Goal: Task Accomplishment & Management: Manage account settings

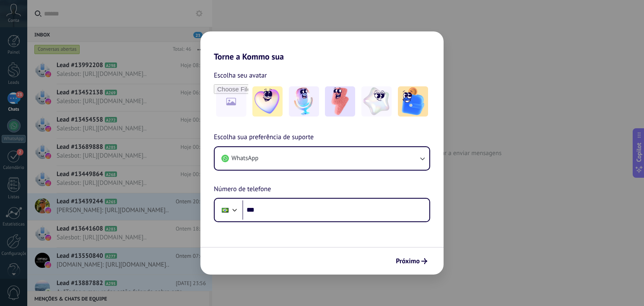
click at [486, 151] on div "Torne a Kommo sua Escolha seu avatar Escolha sua preferência de suporte WhatsAp…" at bounding box center [322, 153] width 644 height 306
click at [460, 69] on div "Torne a Kommo sua Escolha seu avatar Escolha sua preferência de suporte WhatsAp…" at bounding box center [322, 153] width 644 height 306
drag, startPoint x: 453, startPoint y: 49, endPoint x: 419, endPoint y: 261, distance: 214.4
click at [419, 261] on span "Próximo" at bounding box center [408, 261] width 24 height 6
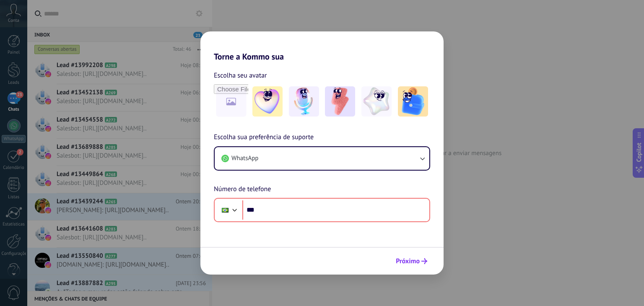
click at [419, 261] on span "Próximo" at bounding box center [408, 261] width 24 height 6
click at [419, 260] on span "Próximo" at bounding box center [408, 261] width 24 height 6
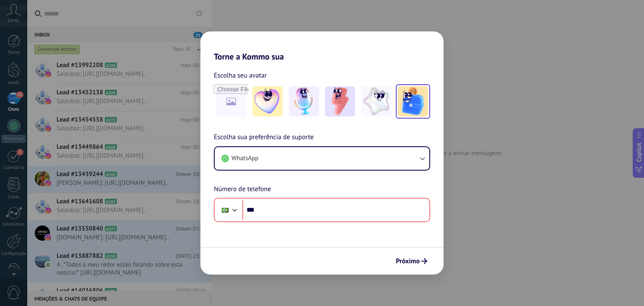
click at [410, 107] on img at bounding box center [413, 101] width 30 height 30
click at [414, 260] on span "Próximo" at bounding box center [408, 261] width 24 height 6
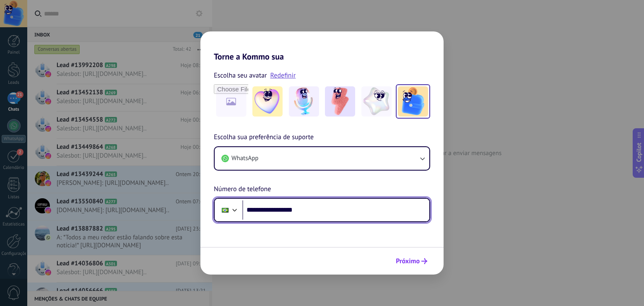
type input "**********"
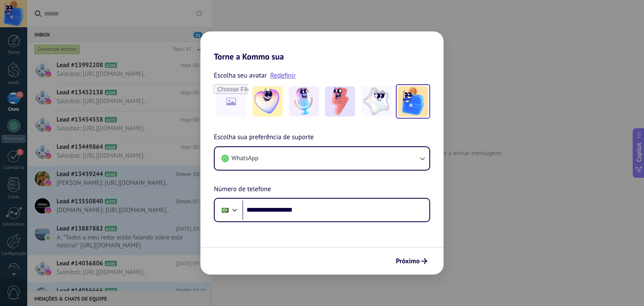
drag, startPoint x: 406, startPoint y: 265, endPoint x: 414, endPoint y: 254, distance: 14.2
click at [408, 264] on button "Próximo" at bounding box center [411, 261] width 39 height 14
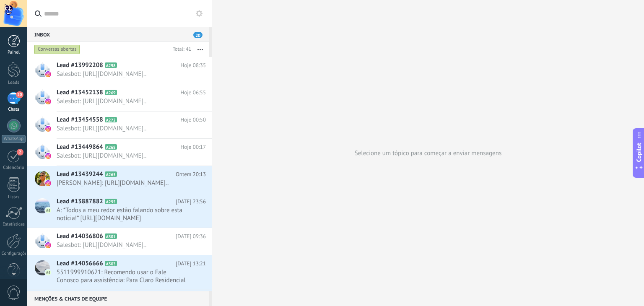
click at [18, 46] on div at bounding box center [14, 41] width 13 height 13
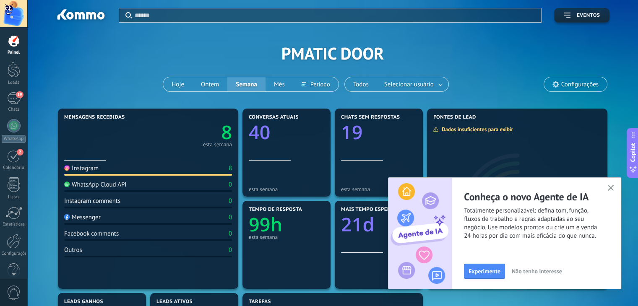
click at [610, 187] on icon "button" at bounding box center [611, 188] width 6 height 6
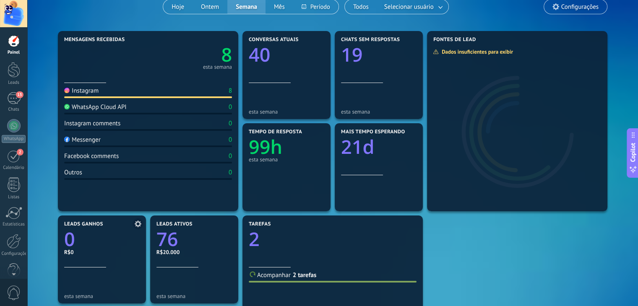
scroll to position [42, 0]
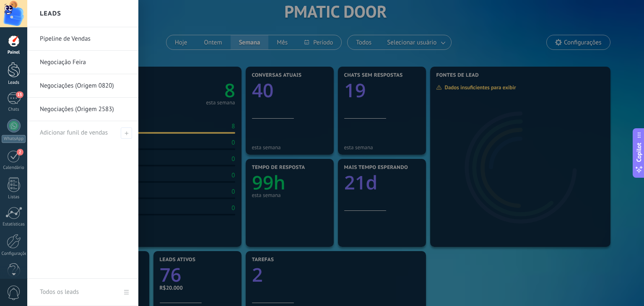
click at [13, 78] on link "Leads" at bounding box center [13, 73] width 27 height 23
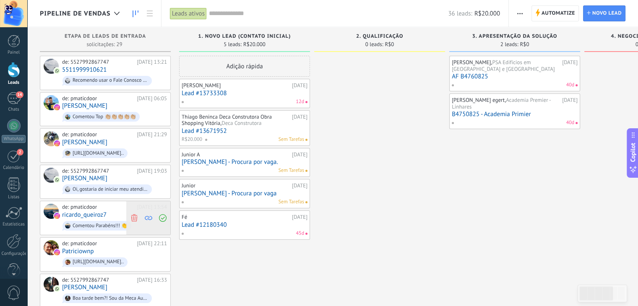
click at [135, 214] on icon at bounding box center [134, 218] width 8 height 8
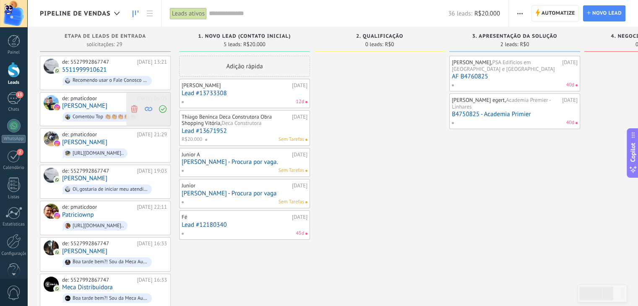
click at [132, 108] on use at bounding box center [134, 109] width 6 height 8
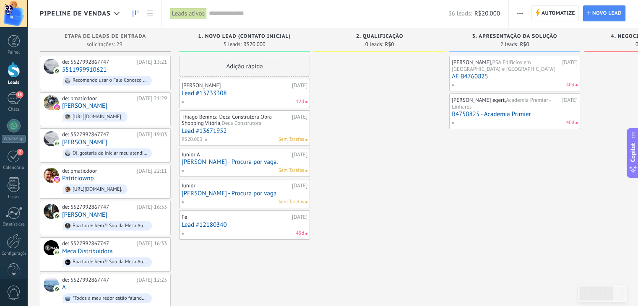
click at [228, 123] on span "Deca Construtora" at bounding box center [241, 122] width 40 height 7
click at [260, 124] on span "Deca Construtora" at bounding box center [241, 122] width 40 height 7
click at [237, 120] on span "Deca Construtora" at bounding box center [241, 122] width 40 height 7
click at [205, 131] on link "Lead #13671952" at bounding box center [245, 130] width 126 height 7
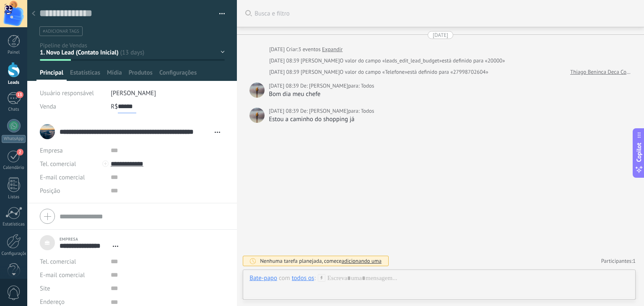
click at [121, 105] on input "******" at bounding box center [127, 106] width 18 height 13
click at [267, 187] on div "Buscar Busca e filtro Carregar mais 09/09/2025 09/09/2025 Criar: 3 eventos Expa…" at bounding box center [440, 153] width 407 height 306
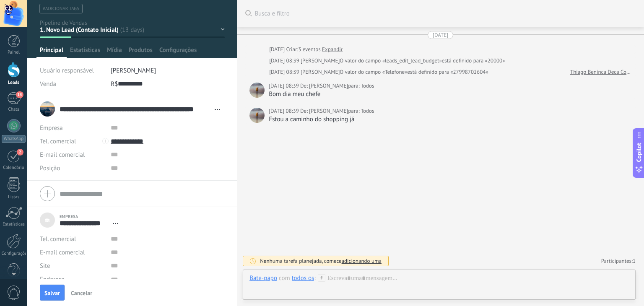
scroll to position [35, 0]
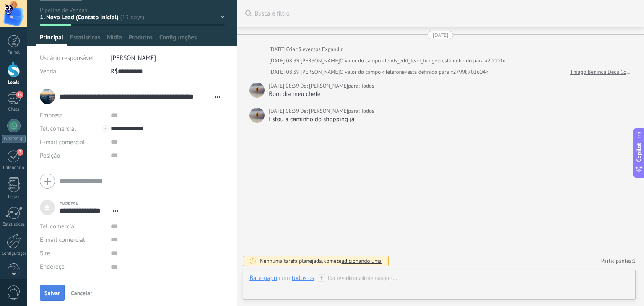
click at [56, 291] on span "Salvar" at bounding box center [52, 293] width 16 height 6
type input "**********"
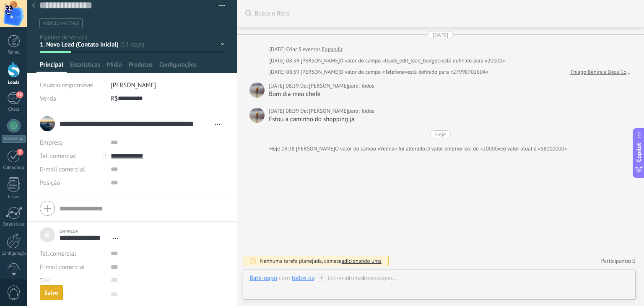
scroll to position [8, 0]
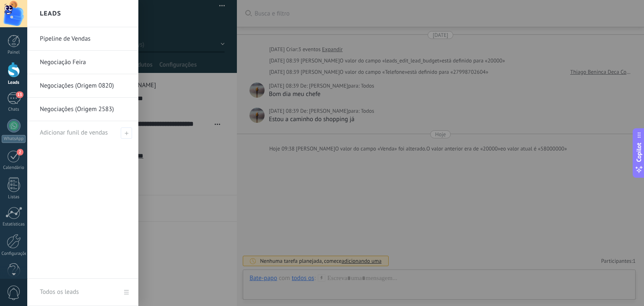
click at [17, 72] on div at bounding box center [14, 70] width 13 height 16
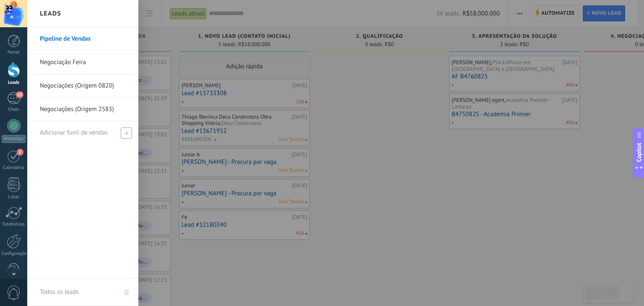
click at [93, 133] on span "Adicionar funil de vendas" at bounding box center [74, 133] width 68 height 8
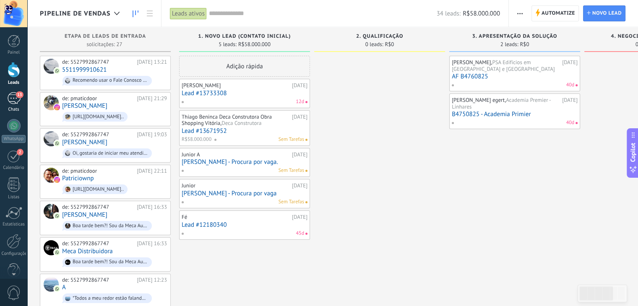
click at [14, 99] on div "13" at bounding box center [13, 98] width 13 height 12
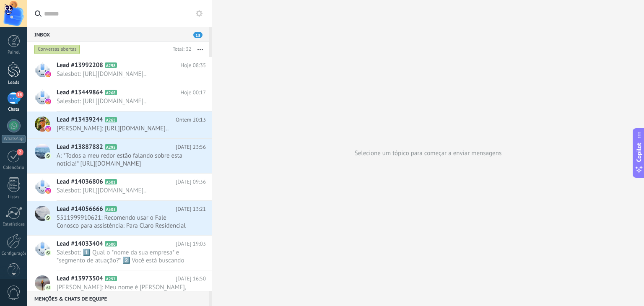
click at [13, 65] on div at bounding box center [14, 70] width 13 height 16
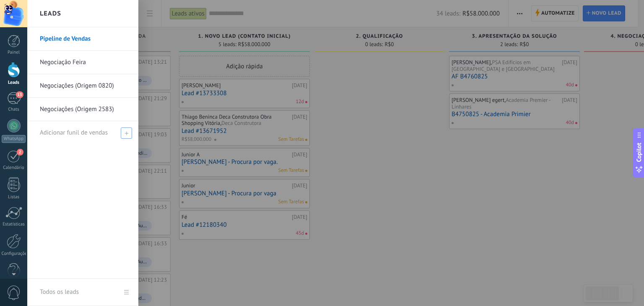
click at [124, 133] on span at bounding box center [126, 132] width 11 height 11
type input "**********"
click at [126, 131] on span at bounding box center [128, 133] width 8 height 6
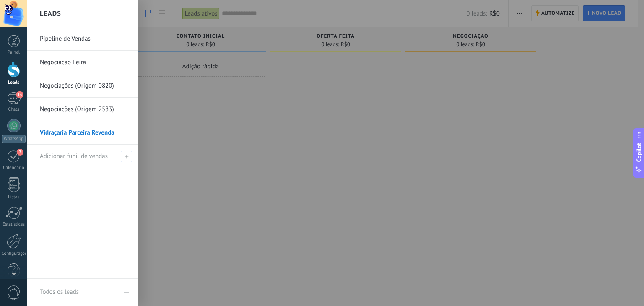
click at [10, 77] on div at bounding box center [14, 70] width 13 height 16
click at [87, 86] on link "Negociações (Origem 0820)" at bounding box center [85, 85] width 90 height 23
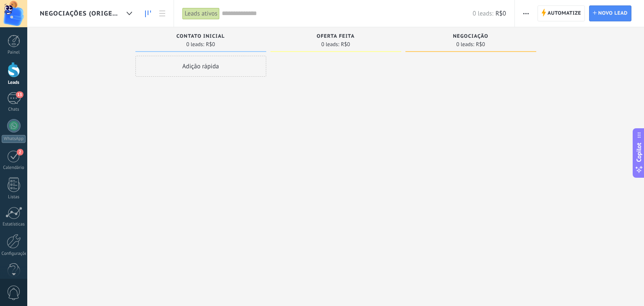
click at [13, 65] on div at bounding box center [14, 70] width 13 height 16
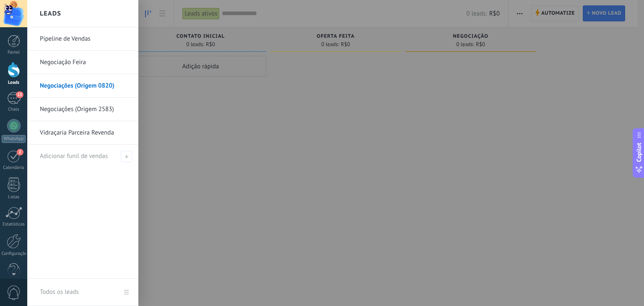
click at [79, 41] on link "Pipeline de Vendas" at bounding box center [85, 38] width 90 height 23
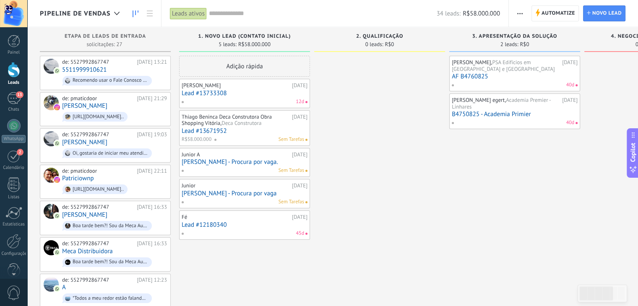
click at [213, 130] on link "Lead #13671952" at bounding box center [245, 130] width 126 height 7
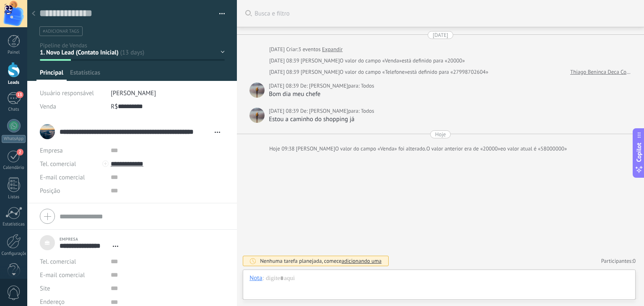
scroll to position [8, 0]
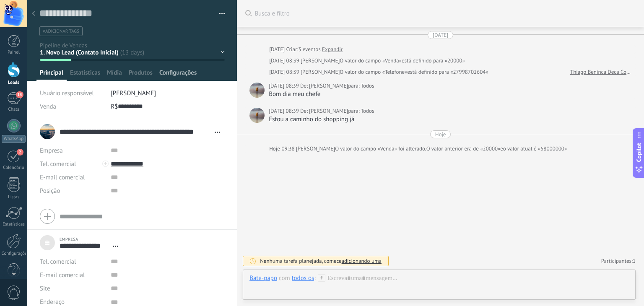
click at [177, 76] on span "Configurações" at bounding box center [177, 75] width 37 height 12
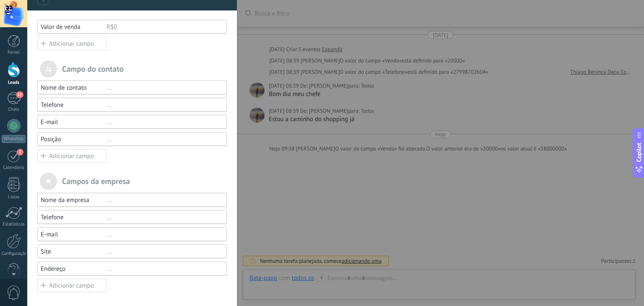
scroll to position [0, 0]
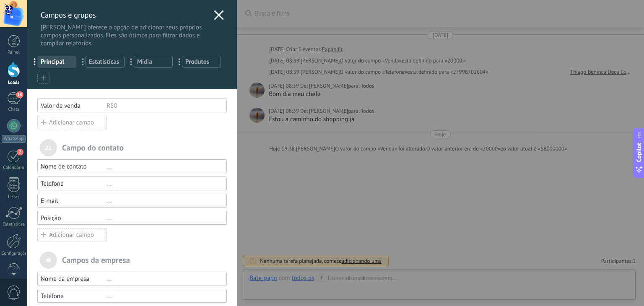
click at [47, 62] on span "Principal" at bounding box center [57, 62] width 32 height 8
click at [101, 61] on span "Estatísticas" at bounding box center [105, 62] width 32 height 8
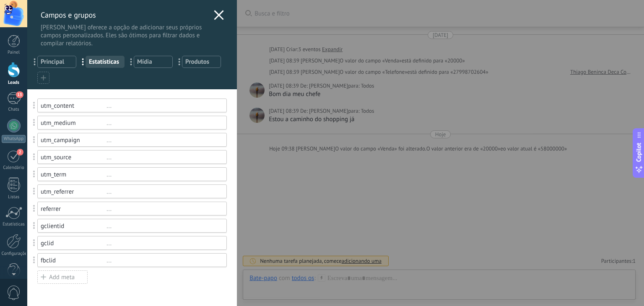
click at [60, 65] on span "Principal" at bounding box center [57, 62] width 32 height 8
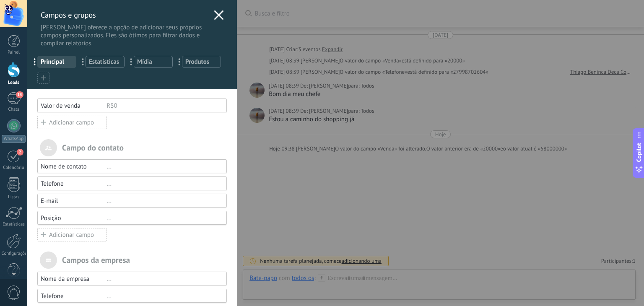
click at [214, 16] on icon at bounding box center [219, 15] width 10 height 10
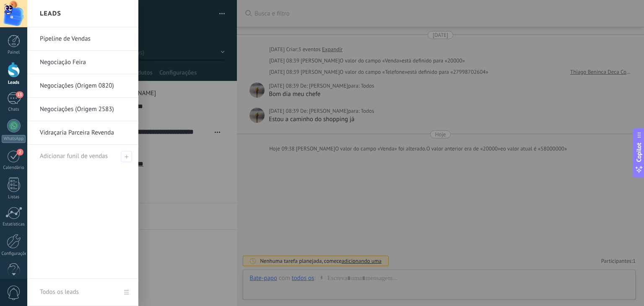
click at [83, 42] on link "Pipeline de Vendas" at bounding box center [85, 38] width 90 height 23
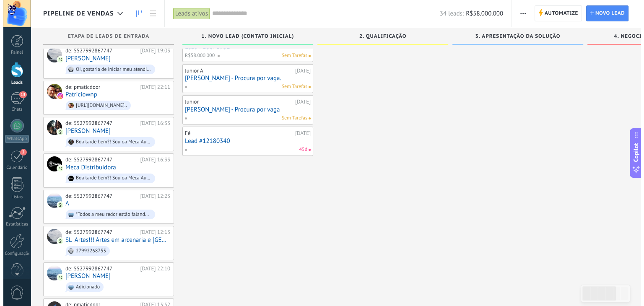
scroll to position [168, 0]
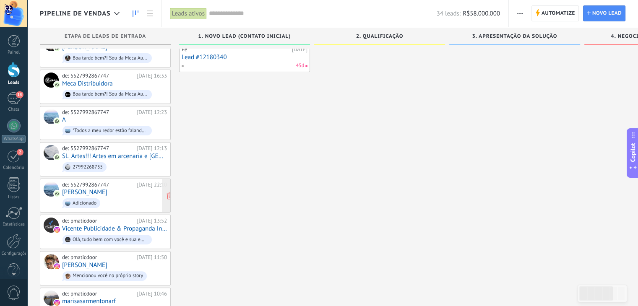
click at [114, 182] on div "de: 5527992867747" at bounding box center [98, 185] width 72 height 7
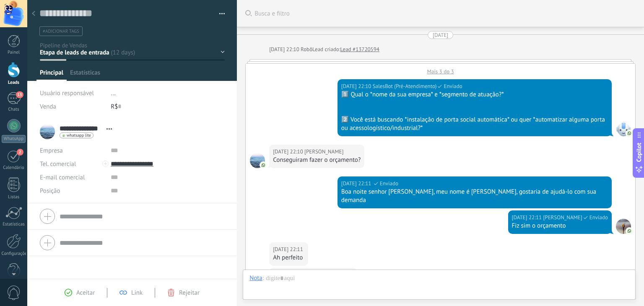
scroll to position [300, 0]
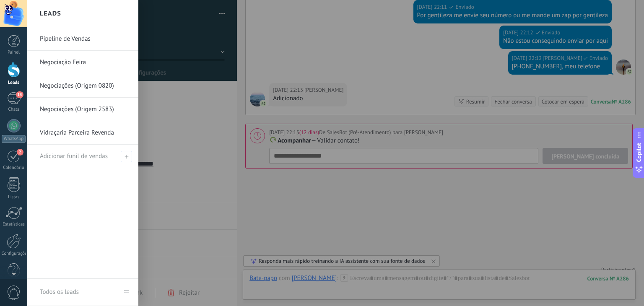
click at [17, 74] on div at bounding box center [14, 70] width 13 height 16
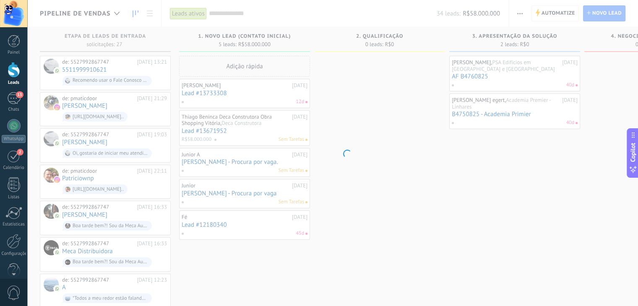
click at [13, 69] on div at bounding box center [14, 70] width 13 height 16
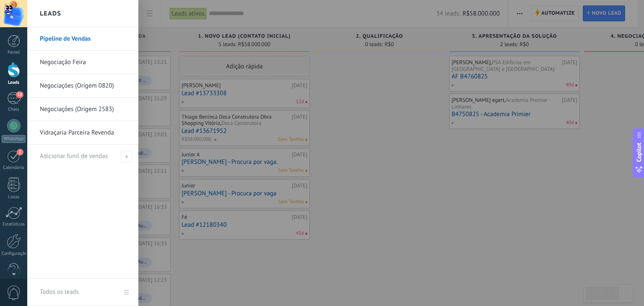
click at [9, 68] on div at bounding box center [14, 70] width 13 height 16
click at [18, 68] on div at bounding box center [14, 70] width 13 height 16
click at [96, 87] on link "Negociações (Origem 0820)" at bounding box center [85, 85] width 90 height 23
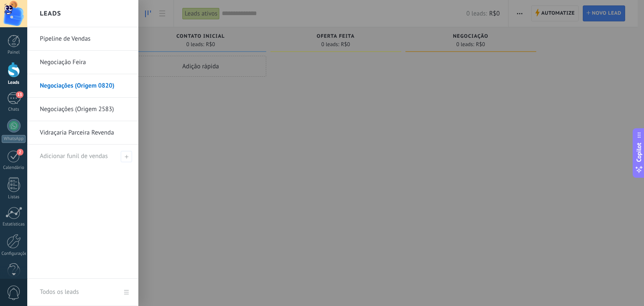
click at [17, 70] on div at bounding box center [14, 70] width 13 height 16
click at [13, 67] on div at bounding box center [14, 70] width 13 height 16
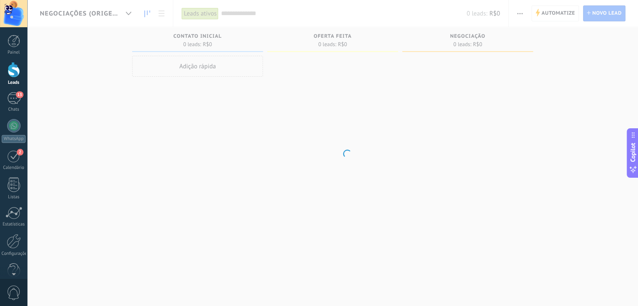
click at [13, 67] on div at bounding box center [14, 70] width 13 height 16
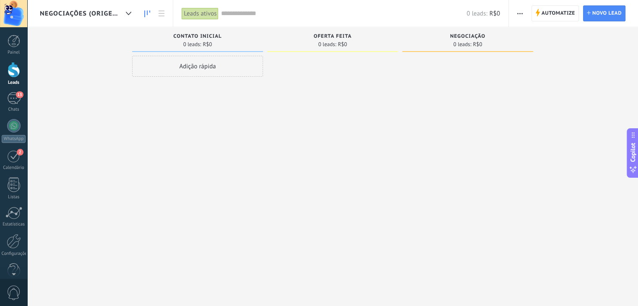
click at [11, 66] on div at bounding box center [14, 70] width 13 height 16
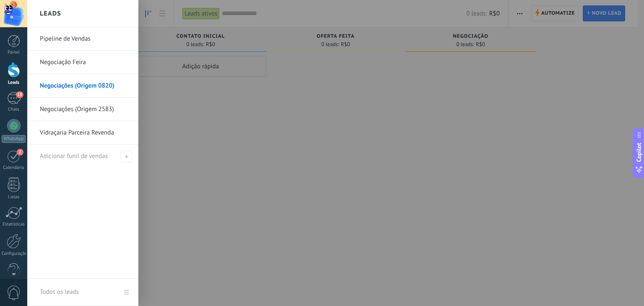
click at [72, 43] on link "Pipeline de Vendas" at bounding box center [85, 38] width 90 height 23
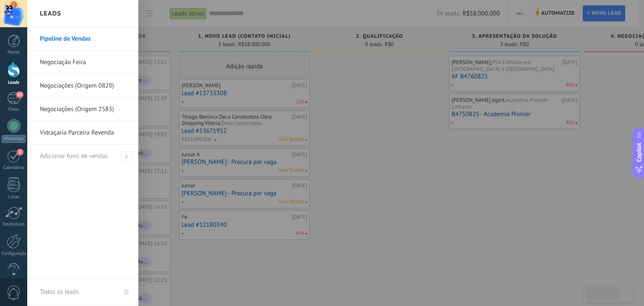
drag, startPoint x: 118, startPoint y: 85, endPoint x: 79, endPoint y: 183, distance: 106.1
click at [79, 184] on div "Pipeline de Vendas Negociação Feira Negociações (Origem 0820) Negociações (Orig…" at bounding box center [82, 153] width 111 height 252
click at [65, 38] on link "Pipeline de Vendas" at bounding box center [85, 38] width 90 height 23
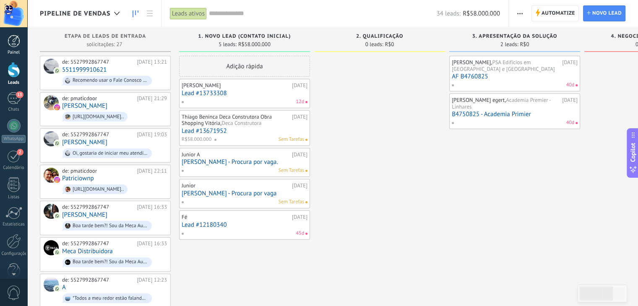
click at [14, 40] on div at bounding box center [14, 41] width 13 height 13
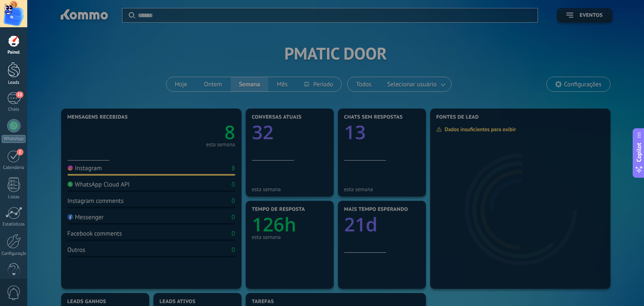
click at [12, 72] on div at bounding box center [14, 70] width 13 height 16
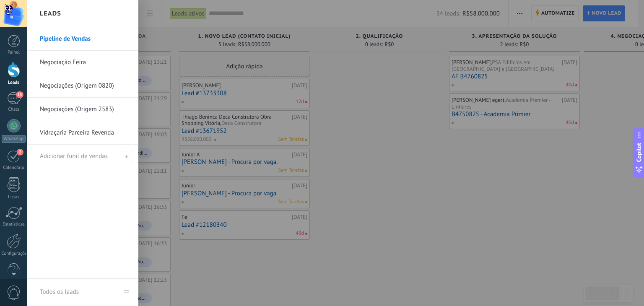
drag, startPoint x: 117, startPoint y: 61, endPoint x: 76, endPoint y: 64, distance: 41.2
click at [76, 64] on link "Negociação Feira" at bounding box center [85, 62] width 90 height 23
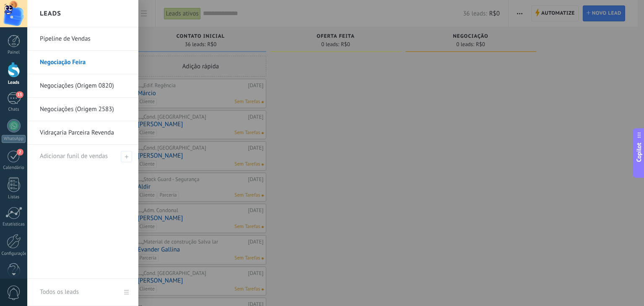
click at [11, 75] on div at bounding box center [14, 70] width 13 height 16
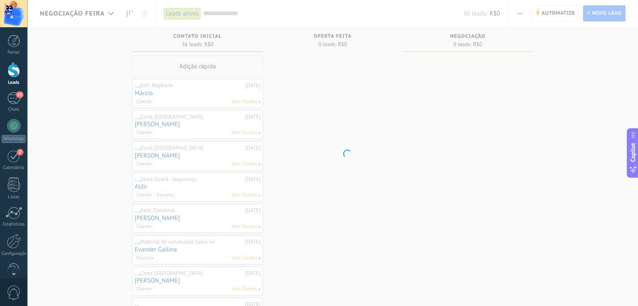
click at [11, 75] on div at bounding box center [14, 70] width 13 height 16
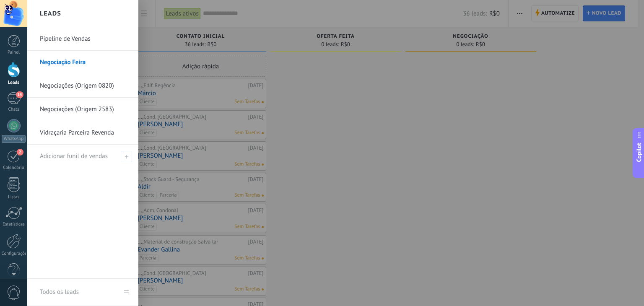
click at [65, 39] on link "Pipeline de Vendas" at bounding box center [85, 38] width 90 height 23
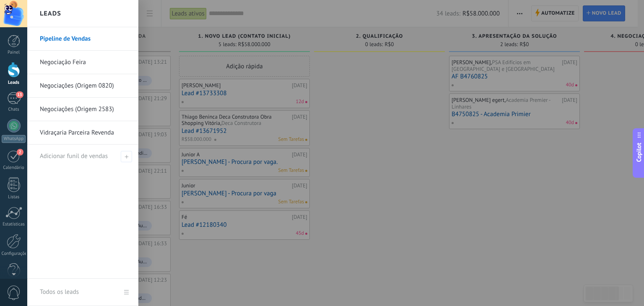
click at [87, 41] on link "Pipeline de Vendas" at bounding box center [85, 38] width 90 height 23
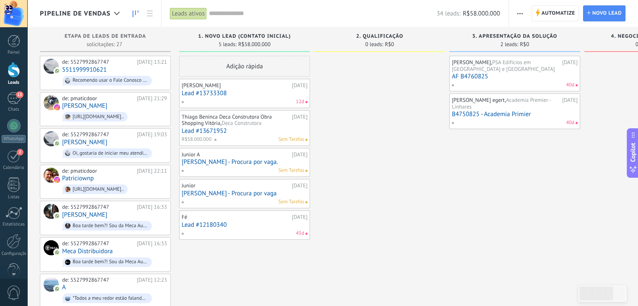
click at [213, 131] on link "Lead #13671952" at bounding box center [245, 130] width 126 height 7
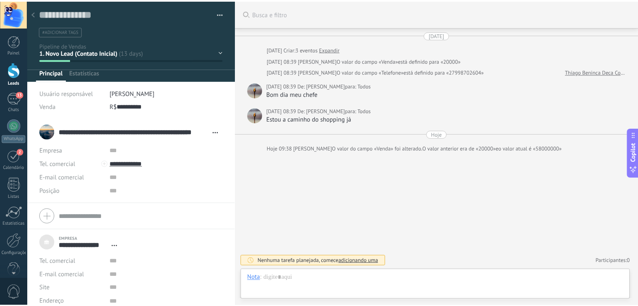
scroll to position [8, 0]
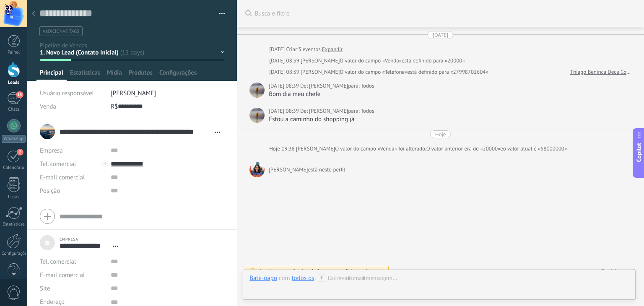
click at [73, 31] on span "#adicionar tags" at bounding box center [61, 32] width 36 height 6
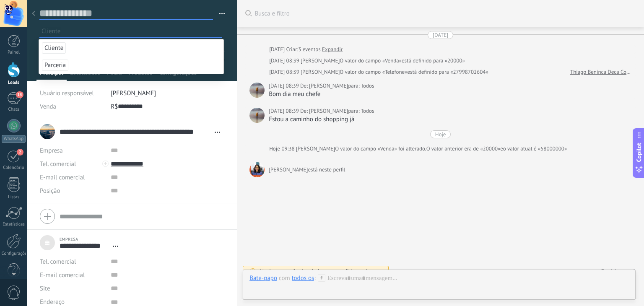
click at [56, 13] on textarea at bounding box center [126, 13] width 174 height 13
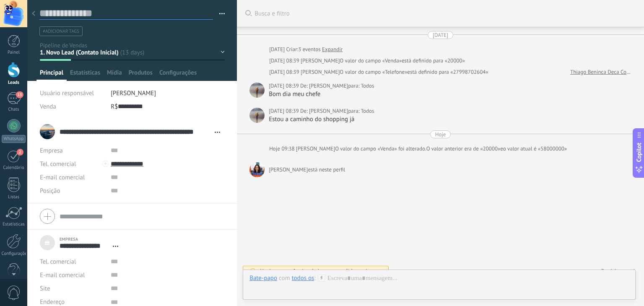
click at [54, 13] on textarea at bounding box center [126, 13] width 174 height 13
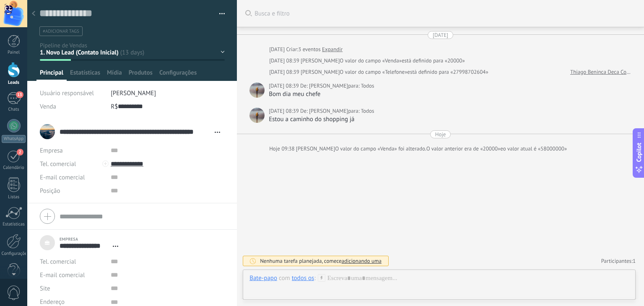
click at [314, 188] on div "Buscar Busca e filtro Carregar mais 09/09/2025 09/09/2025 Criar: 3 eventos Expa…" at bounding box center [440, 153] width 407 height 306
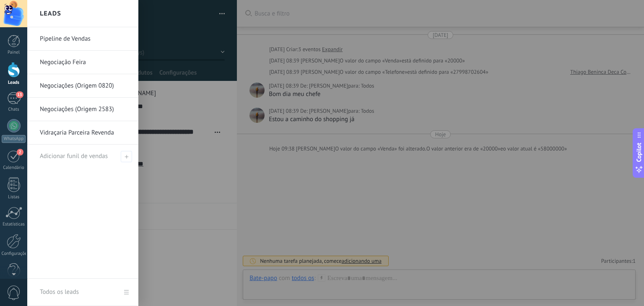
click at [59, 36] on link "Pipeline de Vendas" at bounding box center [85, 38] width 90 height 23
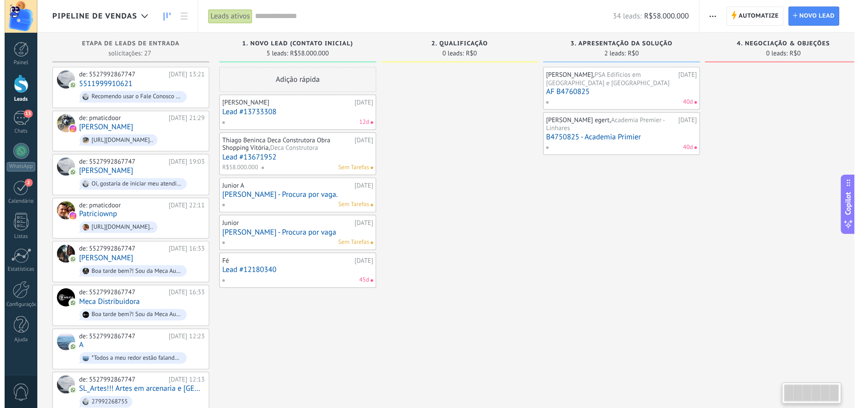
scroll to position [8, 0]
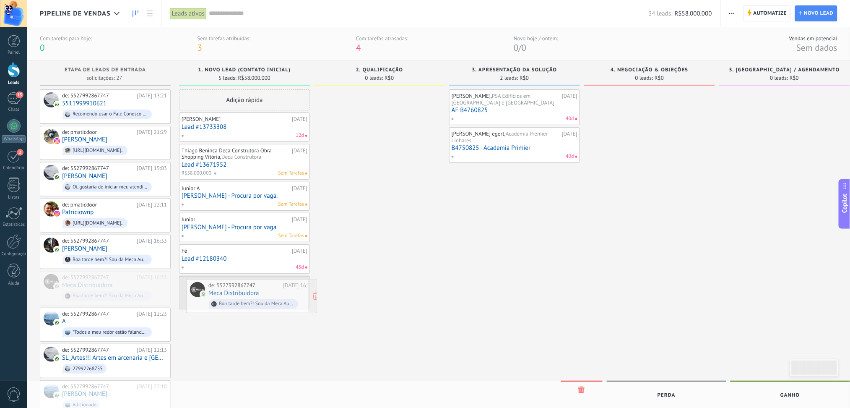
drag, startPoint x: 102, startPoint y: 284, endPoint x: 248, endPoint y: 293, distance: 146.1
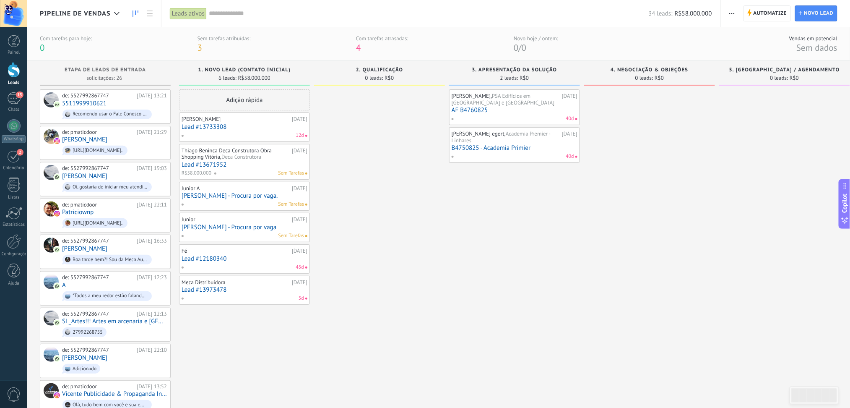
click at [231, 157] on span "Deca Construtora" at bounding box center [241, 156] width 40 height 7
click at [204, 165] on link "Lead #13671952" at bounding box center [245, 164] width 126 height 7
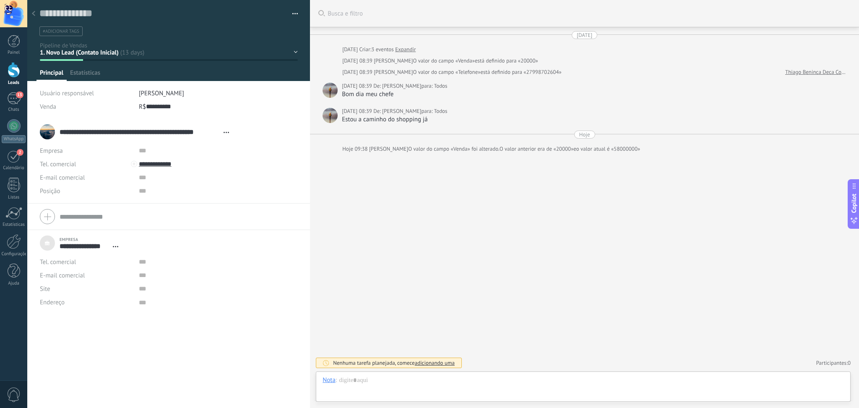
scroll to position [8, 0]
click at [415, 49] on link "Expandir" at bounding box center [405, 49] width 21 height 8
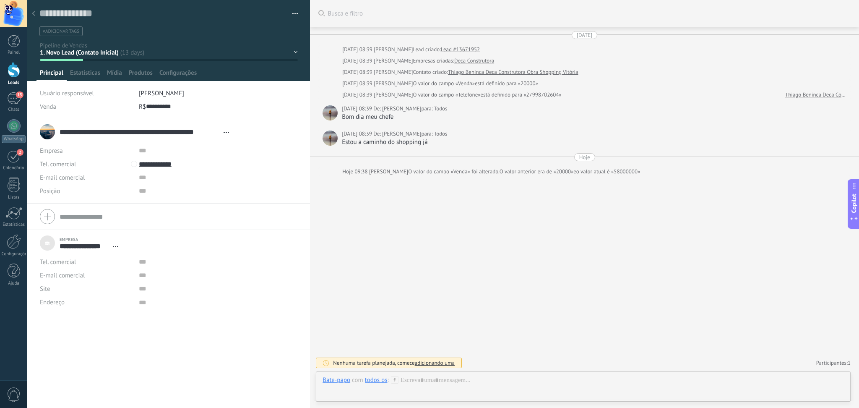
click at [490, 59] on link "Deca Construtora" at bounding box center [474, 61] width 40 height 8
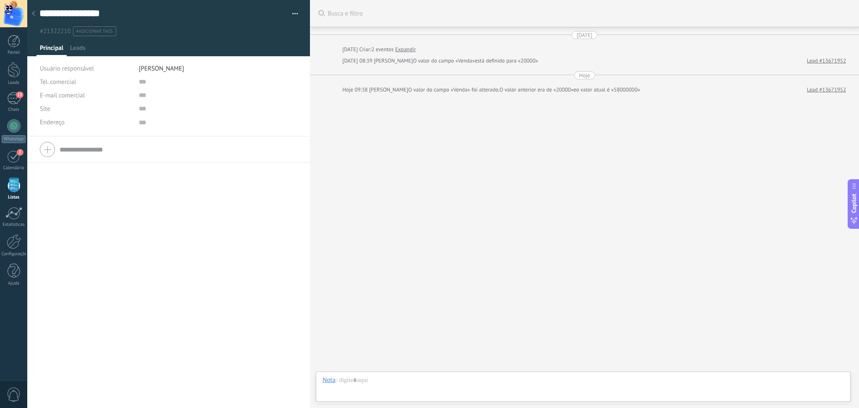
scroll to position [8, 0]
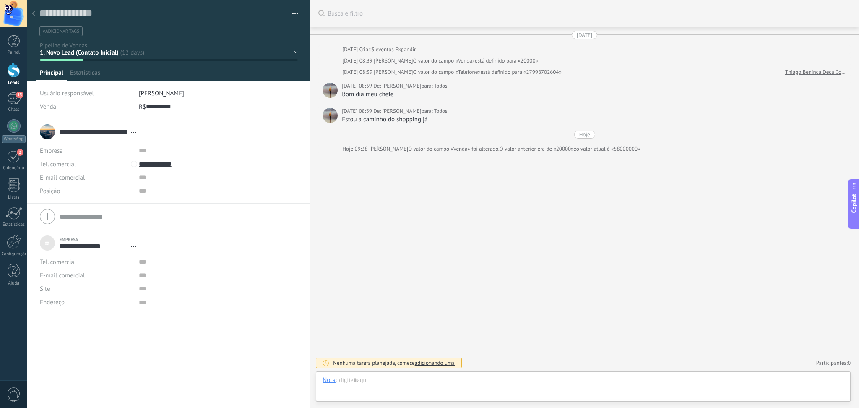
scroll to position [8, 0]
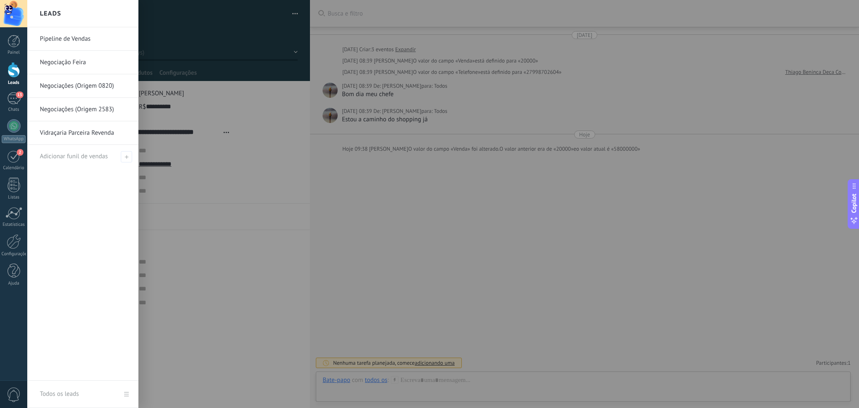
click at [8, 71] on div at bounding box center [14, 70] width 13 height 16
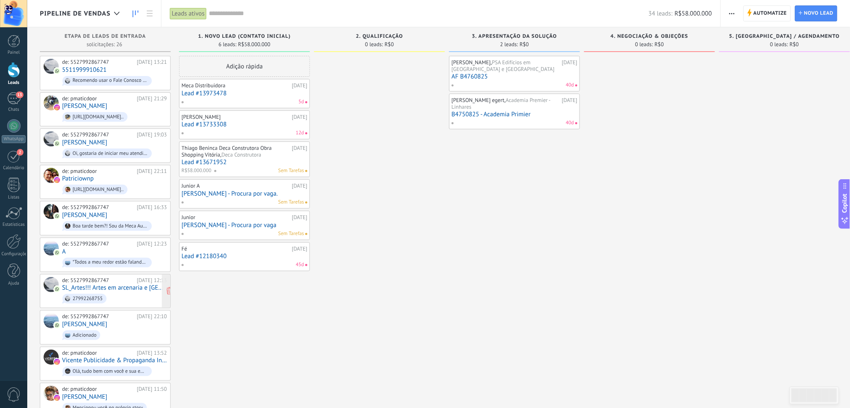
click at [132, 292] on span "27992268755" at bounding box center [114, 298] width 105 height 13
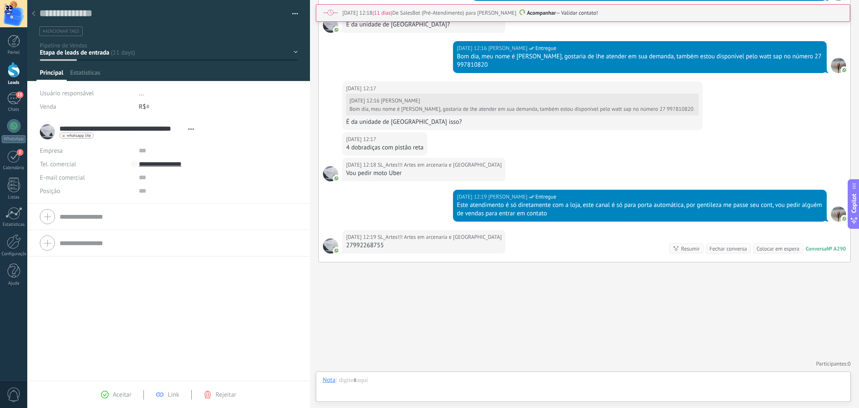
scroll to position [12, 0]
click at [296, 11] on div "Salvar e criar Imprimir Gerenciar tags Exportar para o Excel" at bounding box center [168, 18] width 283 height 36
click at [290, 12] on button "button" at bounding box center [292, 14] width 12 height 13
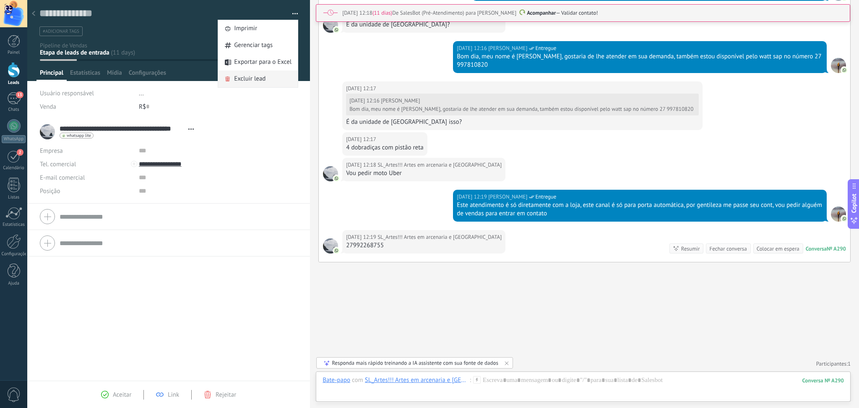
click at [230, 81] on div "Excluir lead" at bounding box center [258, 78] width 80 height 17
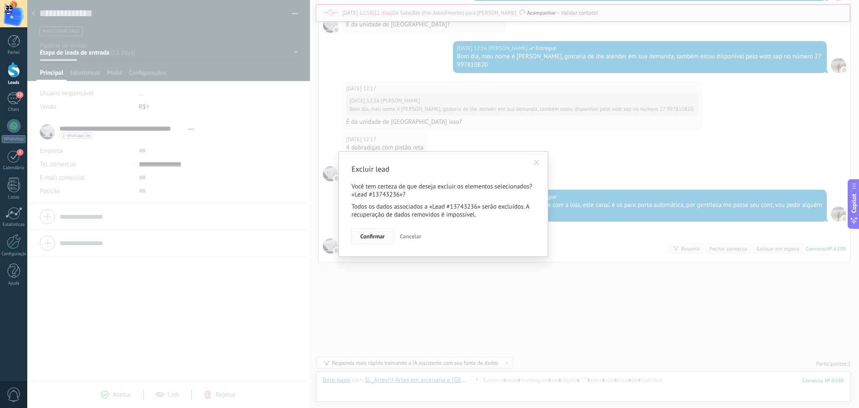
click at [384, 236] on span "Confirmar" at bounding box center [372, 236] width 24 height 6
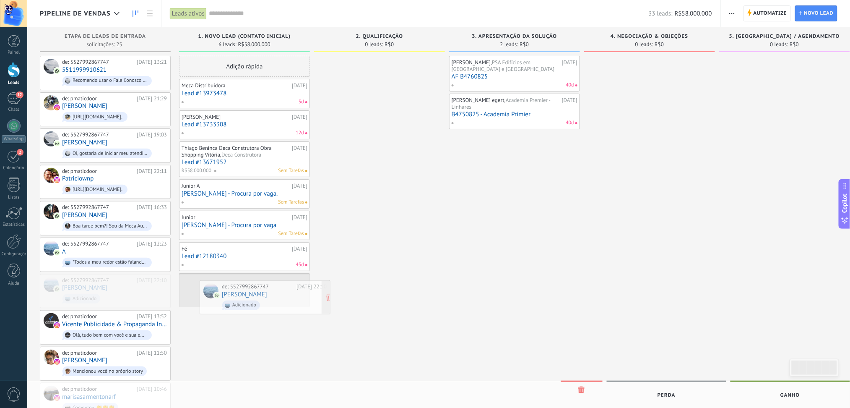
drag, startPoint x: 104, startPoint y: 291, endPoint x: 264, endPoint y: 299, distance: 159.9
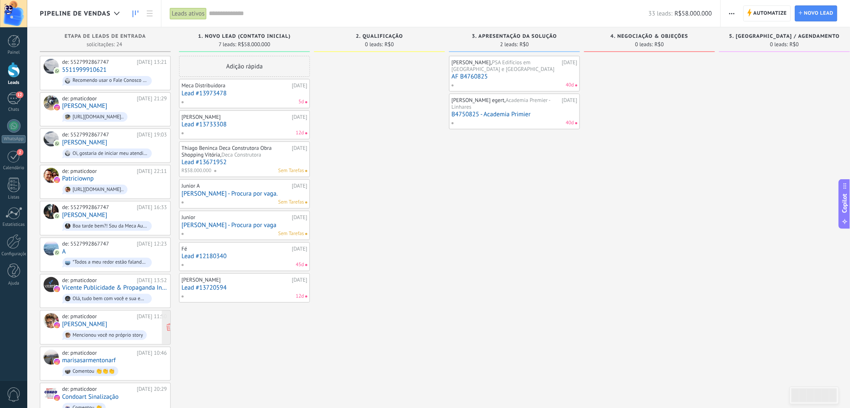
click at [131, 306] on span "Mencionou você no próprio story" at bounding box center [114, 334] width 105 height 13
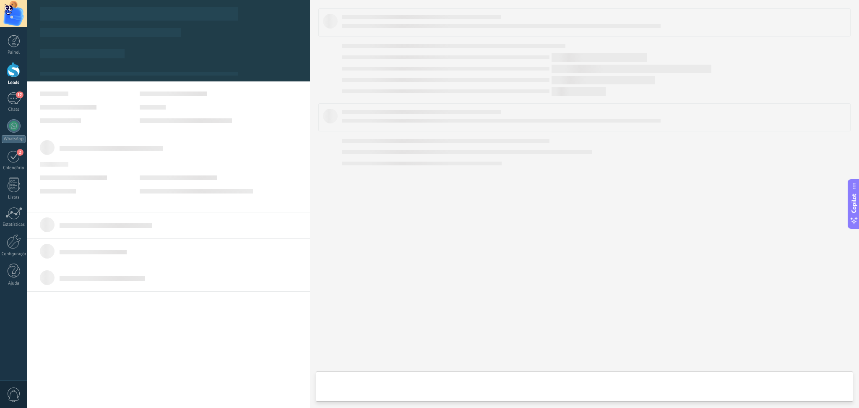
scroll to position [12, 0]
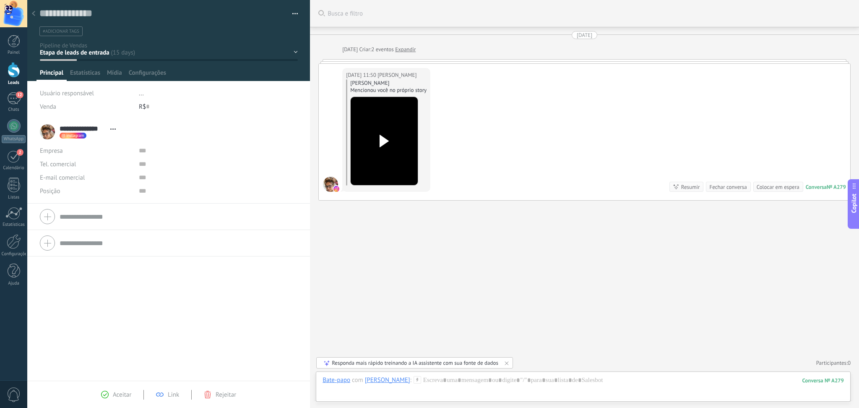
click at [44, 133] on div "**********" at bounding box center [80, 131] width 80 height 21
click at [383, 135] on icon at bounding box center [384, 141] width 18 height 13
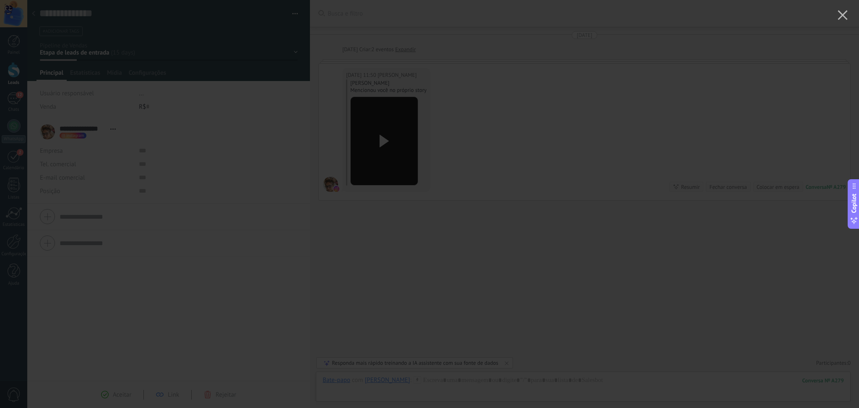
click at [644, 169] on div at bounding box center [429, 204] width 859 height 408
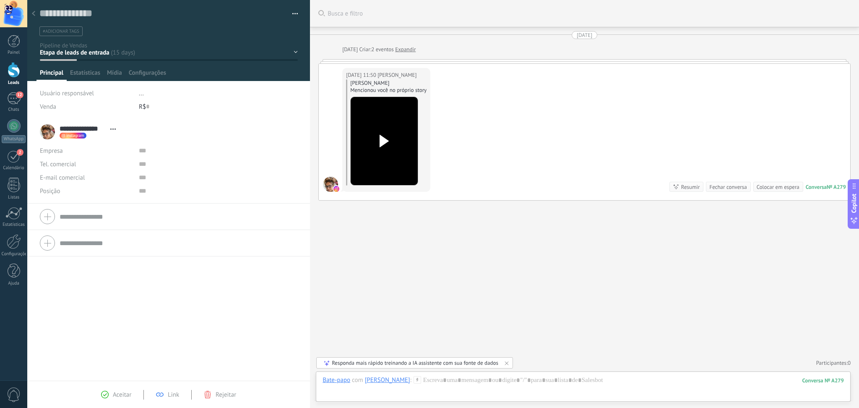
click at [295, 11] on button "button" at bounding box center [292, 14] width 12 height 13
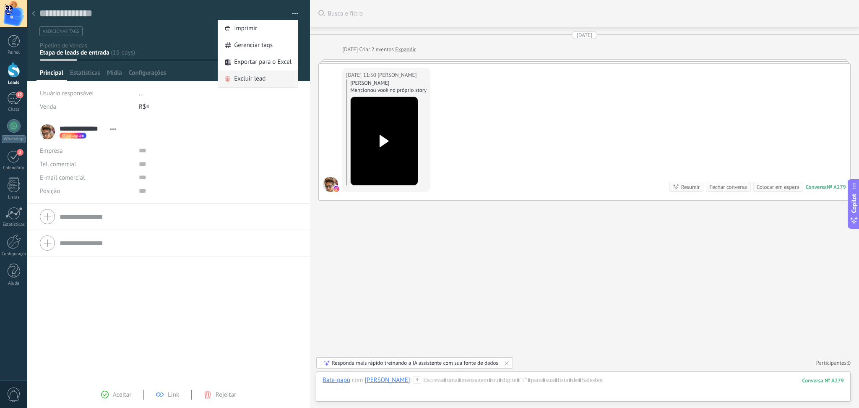
click at [255, 78] on span "Excluir lead" at bounding box center [249, 78] width 31 height 17
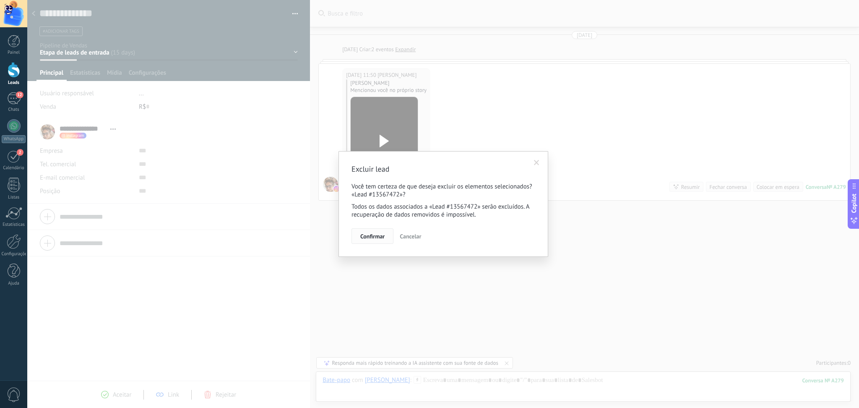
click at [379, 236] on span "Confirmar" at bounding box center [372, 236] width 24 height 6
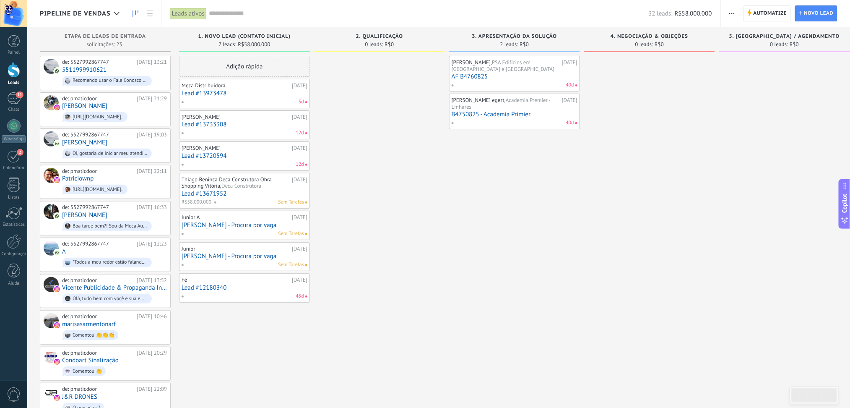
click at [231, 90] on link "Lead #13973478" at bounding box center [245, 93] width 126 height 7
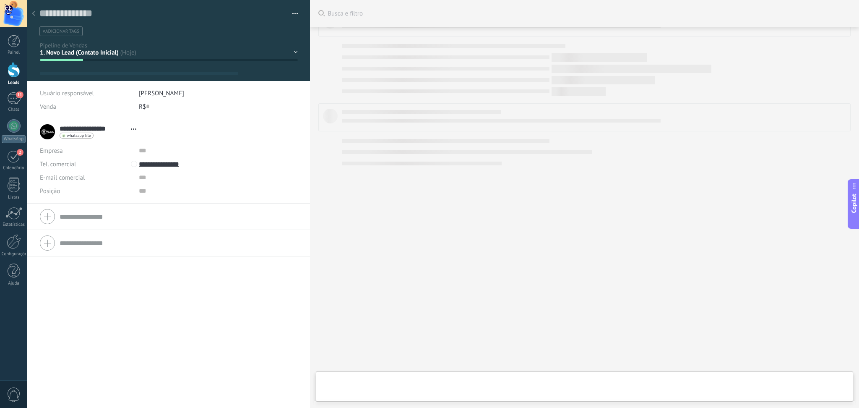
type textarea "**********"
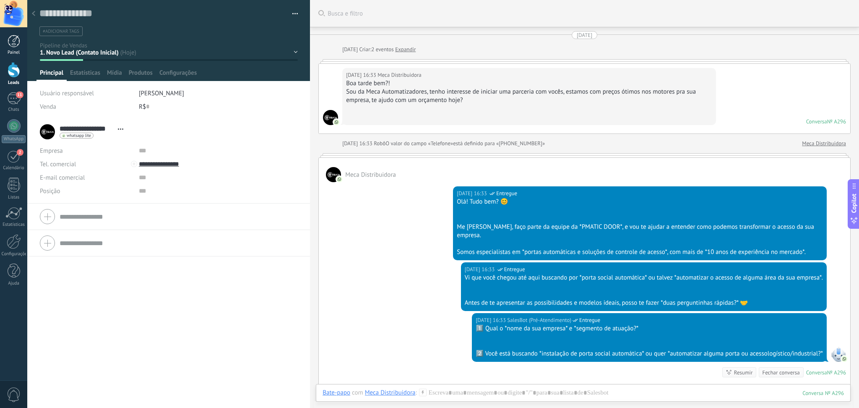
click at [4, 46] on link "Painel" at bounding box center [13, 45] width 27 height 21
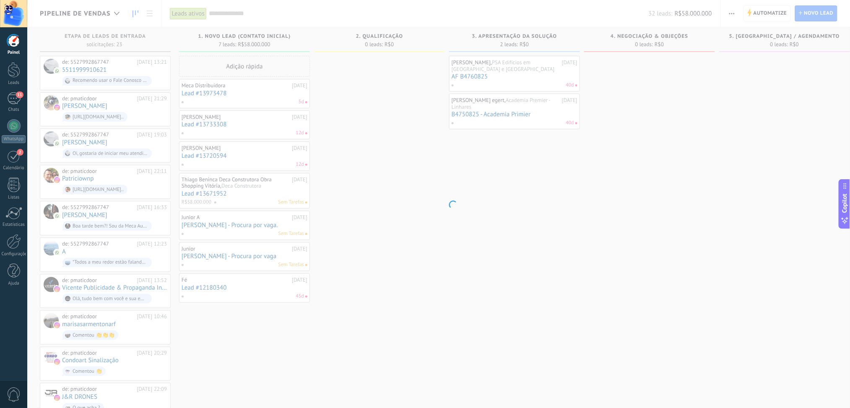
scroll to position [12, 0]
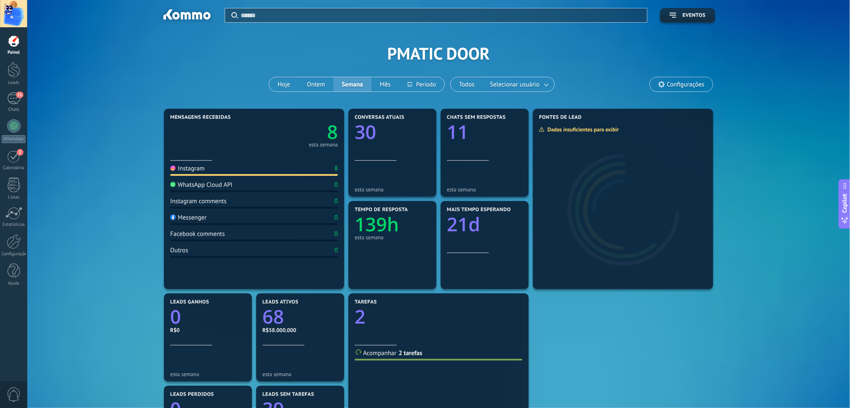
click at [9, 51] on div "Painel" at bounding box center [14, 52] width 24 height 5
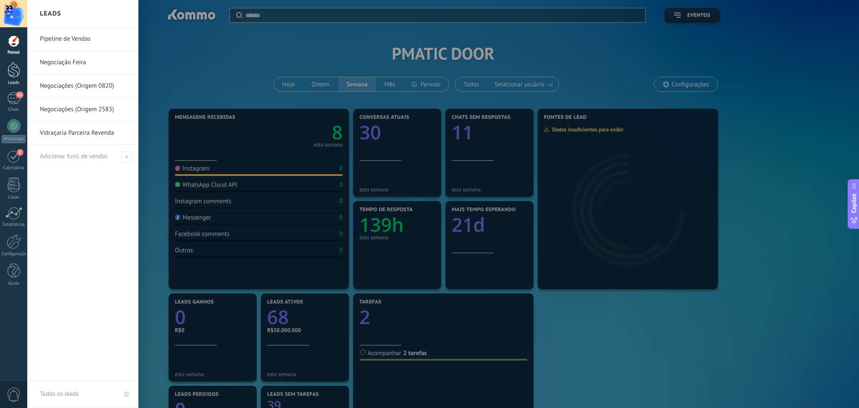
click at [9, 78] on link "Leads" at bounding box center [13, 73] width 27 height 23
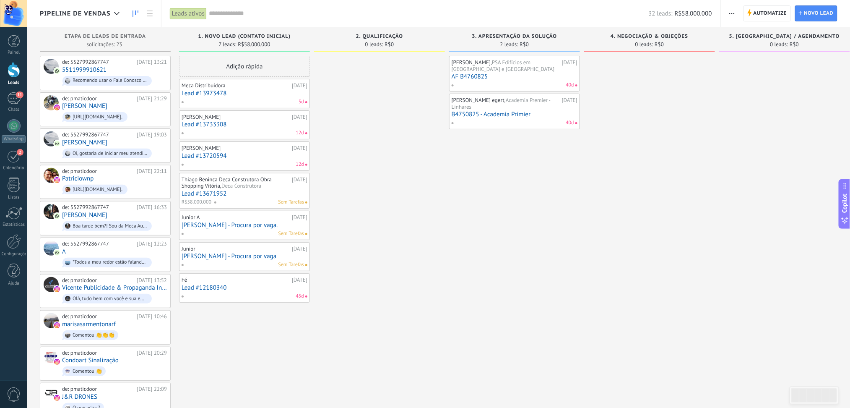
click at [487, 73] on div "Mariana, PSA Edifícios em Praia da Sereia e Praia da Costa 06/08/2025 AF B47608…" at bounding box center [515, 73] width 126 height 31
click at [521, 71] on div "Mariana, PSA Edifícios em Praia da Sereia e Praia da Costa" at bounding box center [506, 65] width 108 height 13
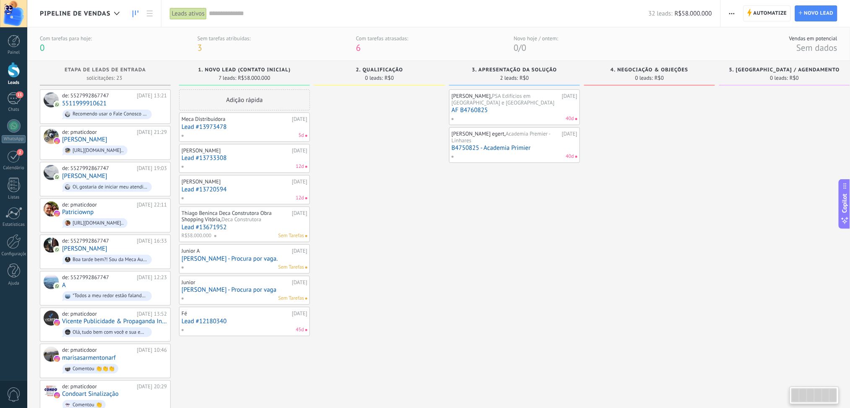
type textarea "**********"
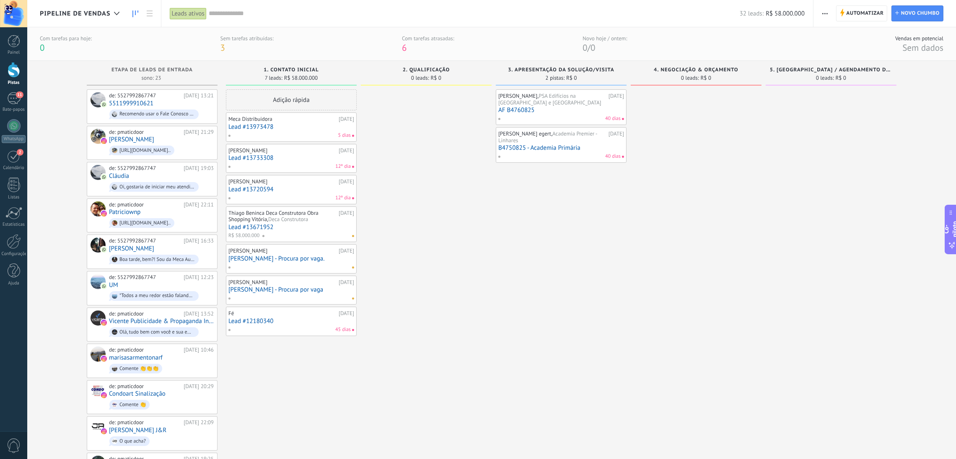
click at [578, 99] on font "PSA Edifícios na Praia da Sereia e Praia da Costa" at bounding box center [550, 99] width 103 height 14
click at [537, 103] on div "Mariana, PSA Edifícios na Praia da Sereia e Praia da Costa" at bounding box center [553, 99] width 108 height 13
click at [520, 109] on font "AF B4760825" at bounding box center [517, 110] width 36 height 8
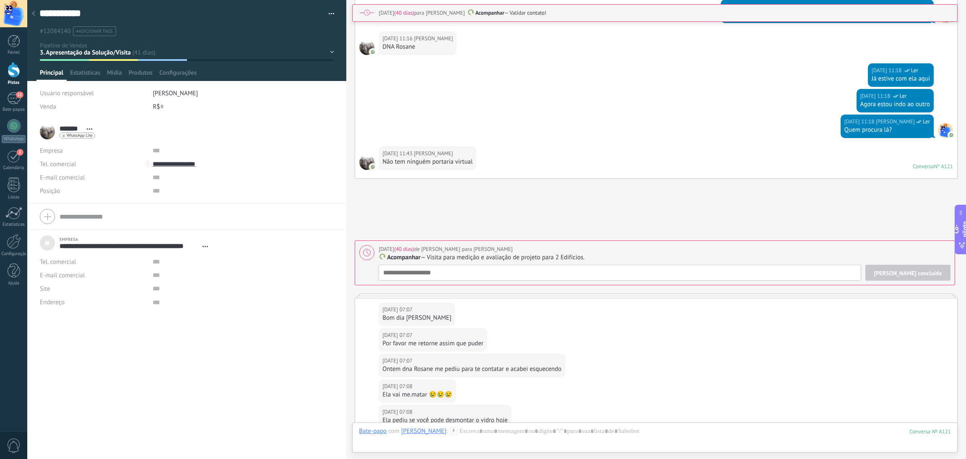
scroll to position [1450, 0]
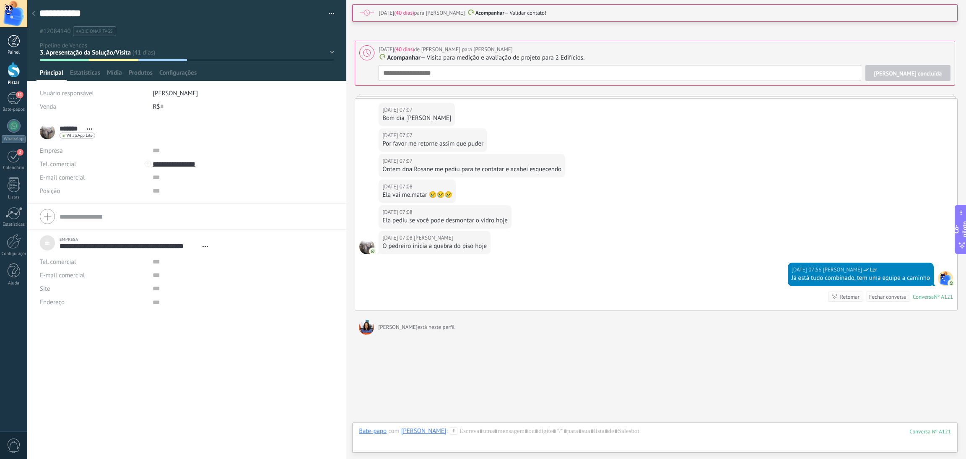
click at [13, 46] on div at bounding box center [14, 41] width 13 height 13
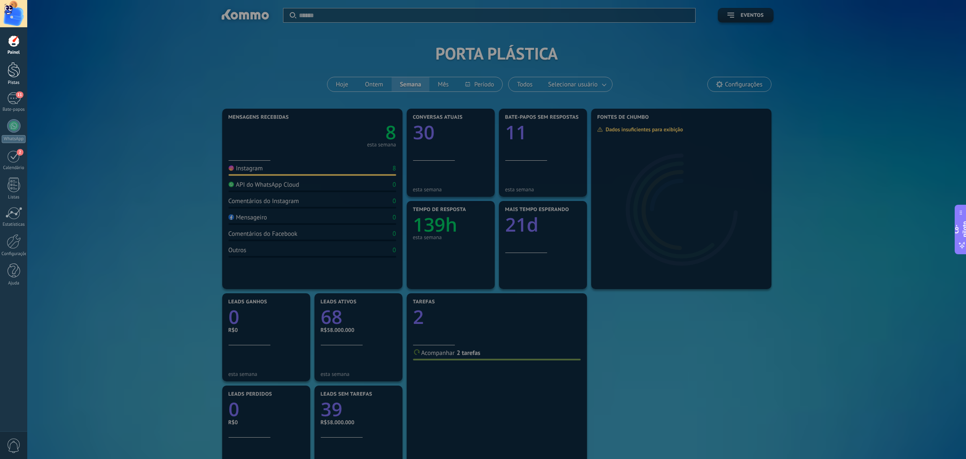
click at [10, 66] on div at bounding box center [14, 70] width 13 height 16
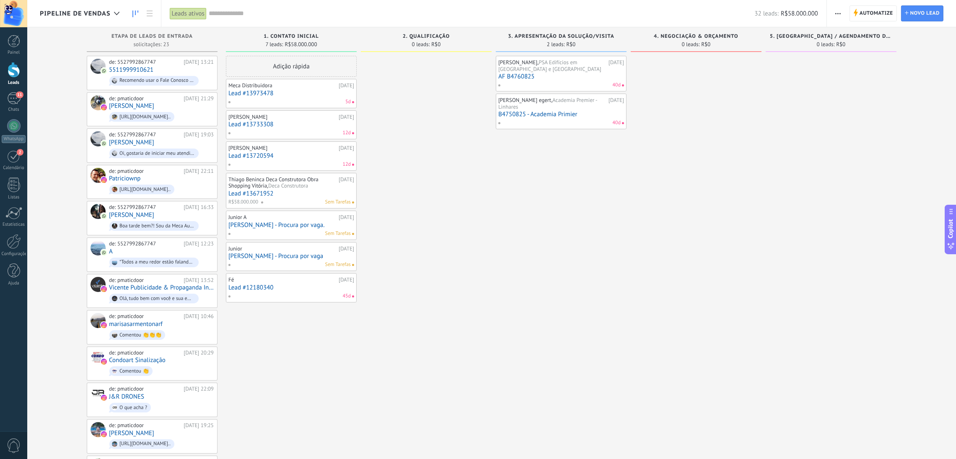
click at [329, 66] on div "Adição rápida" at bounding box center [291, 66] width 131 height 21
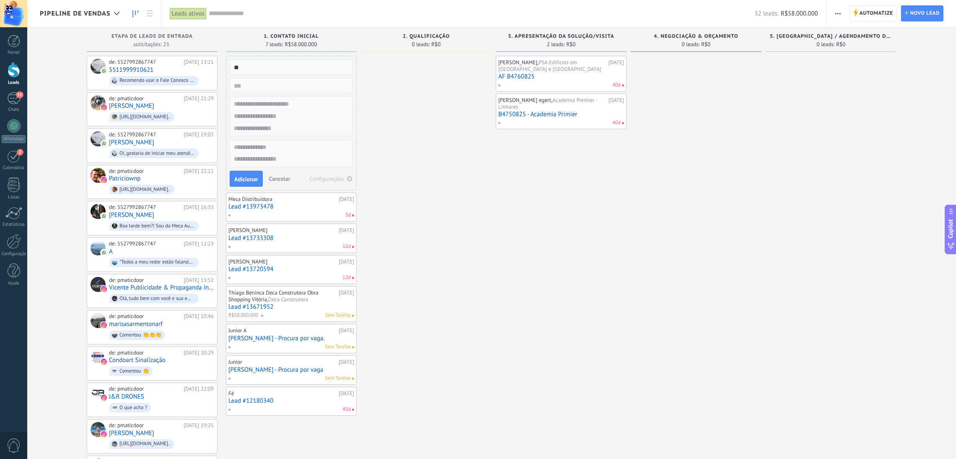
type input "*"
type input "**********"
click at [250, 89] on input "numeric" at bounding box center [290, 86] width 122 height 12
type input "*****"
click at [273, 105] on input "text" at bounding box center [290, 104] width 122 height 12
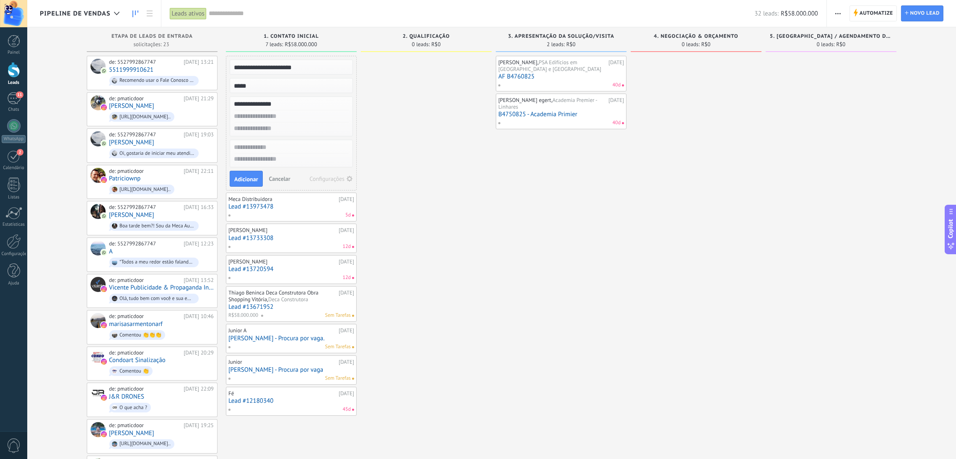
type input "**********"
click at [257, 152] on input "text" at bounding box center [290, 147] width 122 height 12
type input "**********"
click at [242, 178] on span "Adicionar" at bounding box center [246, 179] width 24 height 6
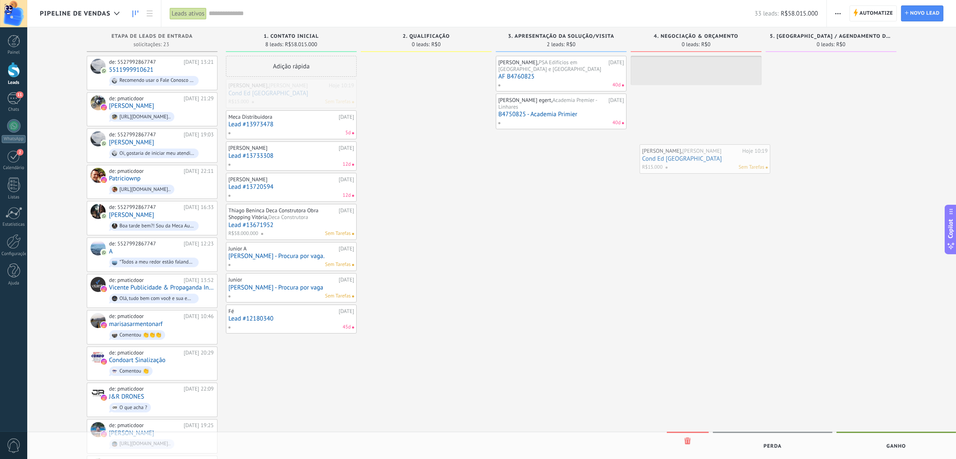
drag, startPoint x: 306, startPoint y: 88, endPoint x: 720, endPoint y: 152, distance: 418.7
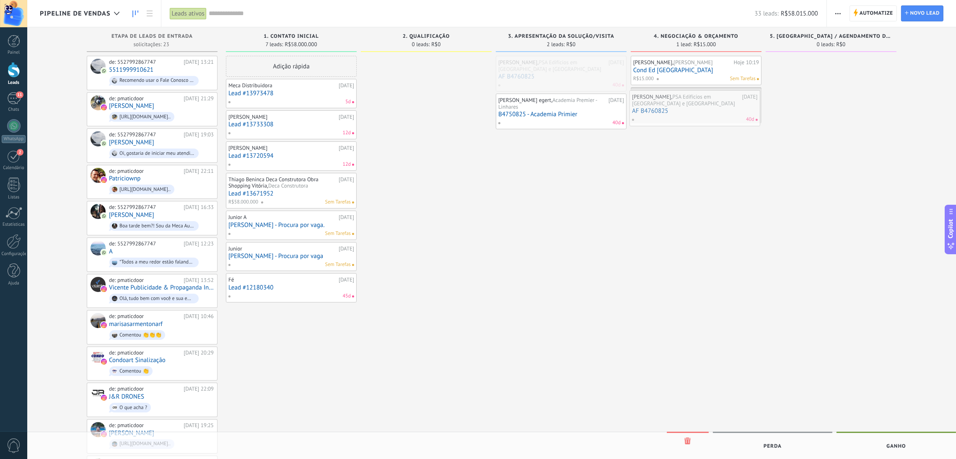
drag, startPoint x: 564, startPoint y: 73, endPoint x: 698, endPoint y: 108, distance: 138.1
drag, startPoint x: 547, startPoint y: 69, endPoint x: 548, endPoint y: 74, distance: 5.2
drag, startPoint x: 559, startPoint y: 72, endPoint x: 708, endPoint y: 144, distance: 165.2
drag, startPoint x: 264, startPoint y: 151, endPoint x: 814, endPoint y: 70, distance: 556.5
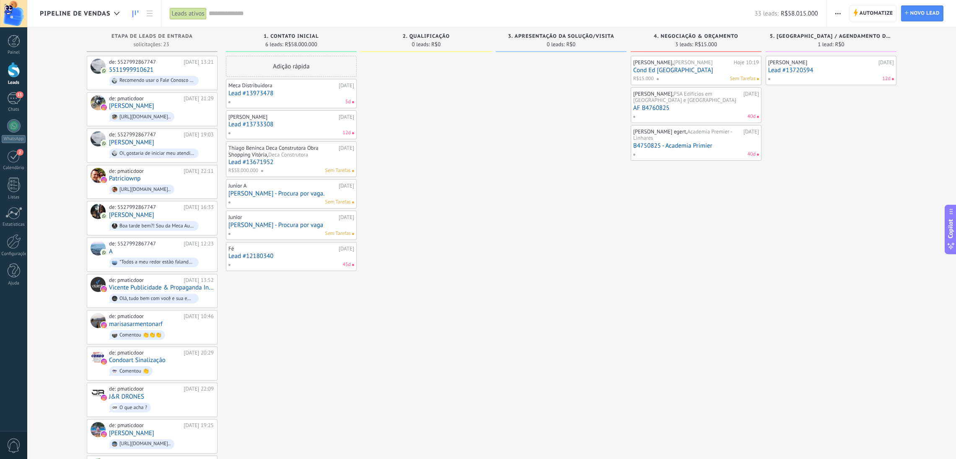
click at [267, 156] on div "Thiago Beninca Deca Construtora Obra Shopping Vitória, Deca Construtora" at bounding box center [283, 151] width 108 height 13
click at [254, 166] on link "Lead #13671952" at bounding box center [292, 161] width 126 height 7
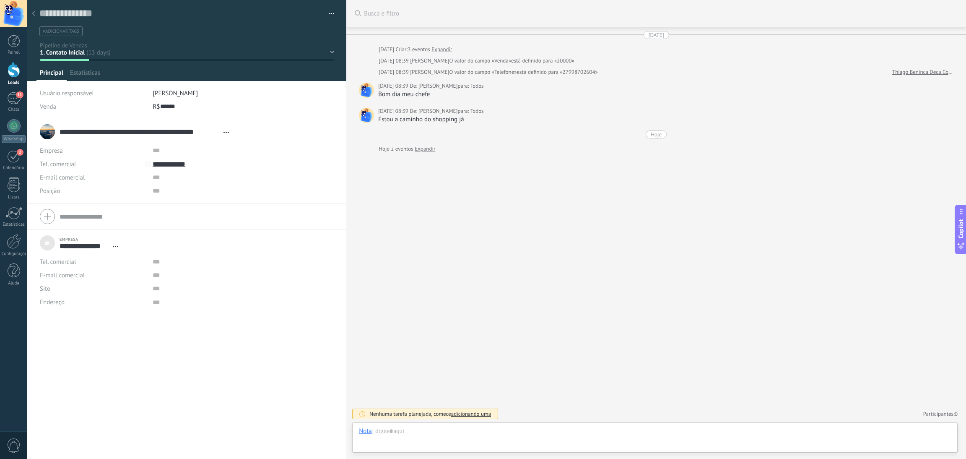
scroll to position [8, 0]
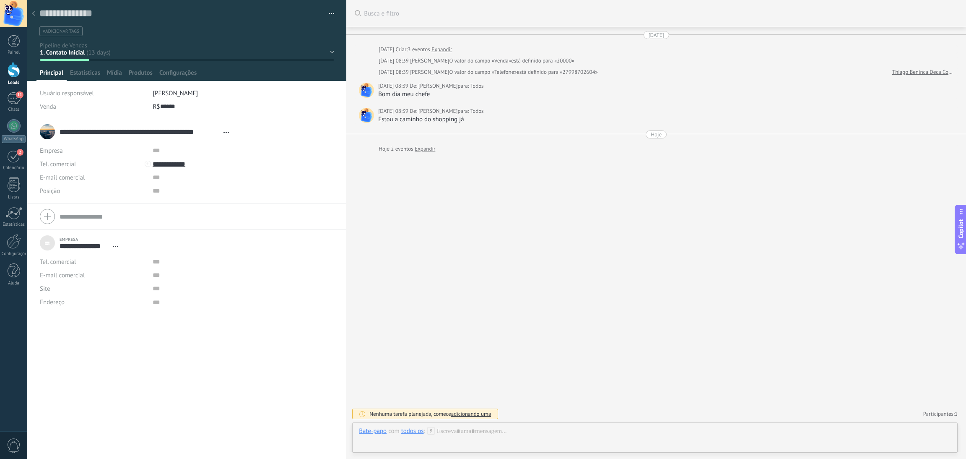
click at [462, 244] on div "Buscar Busca e filtro Carregar mais 09/09/2025 09/09/2025 Criar: 3 eventos Expa…" at bounding box center [656, 229] width 620 height 459
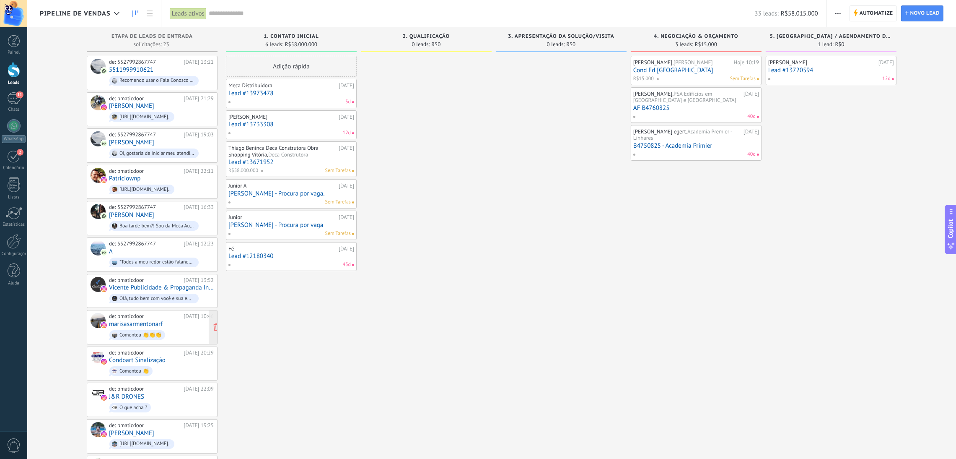
click at [139, 324] on link "marisasarmentonarf" at bounding box center [136, 323] width 54 height 7
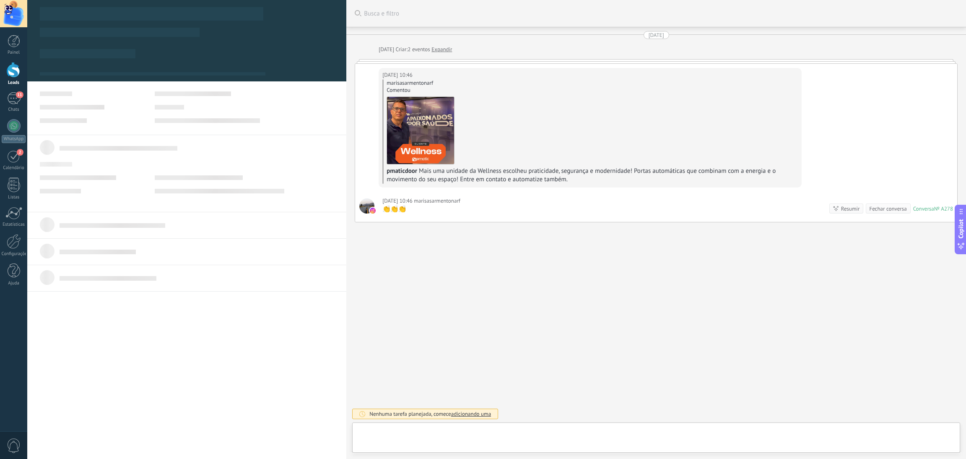
scroll to position [12, 0]
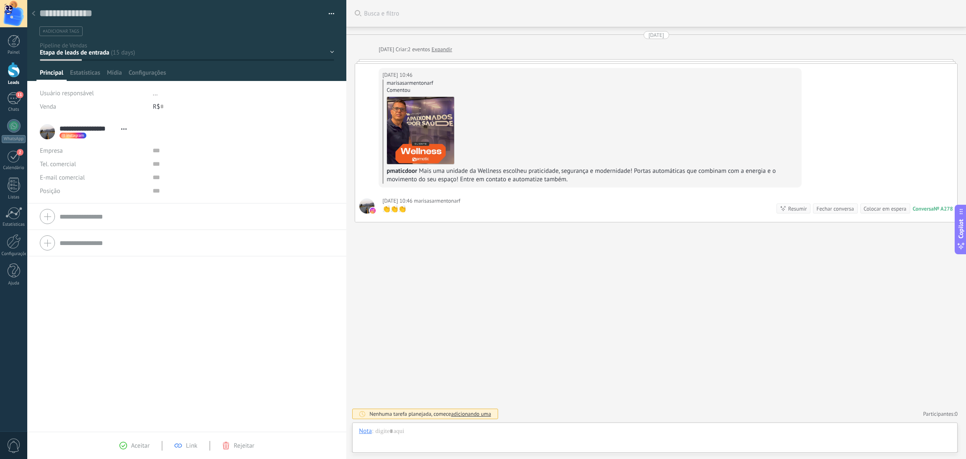
click at [954, 109] on div "06/09/2025 10:46 marisasarmentonarf marisasarmentonarf Comentou pmaticdoor Mais…" at bounding box center [656, 127] width 602 height 126
click at [366, 205] on div at bounding box center [366, 205] width 15 height 15
click at [323, 12] on button "button" at bounding box center [328, 14] width 12 height 13
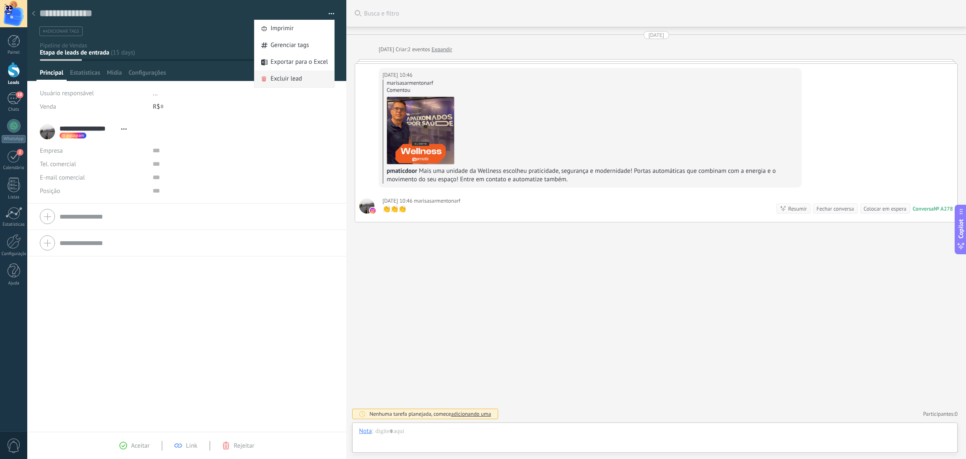
click at [283, 74] on span "Excluir lead" at bounding box center [285, 78] width 31 height 17
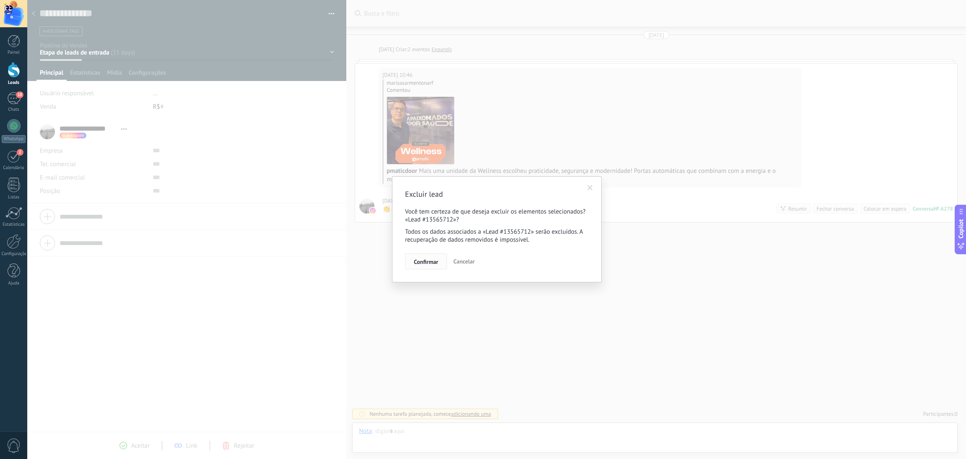
click at [434, 261] on span "Confirmar" at bounding box center [426, 262] width 24 height 6
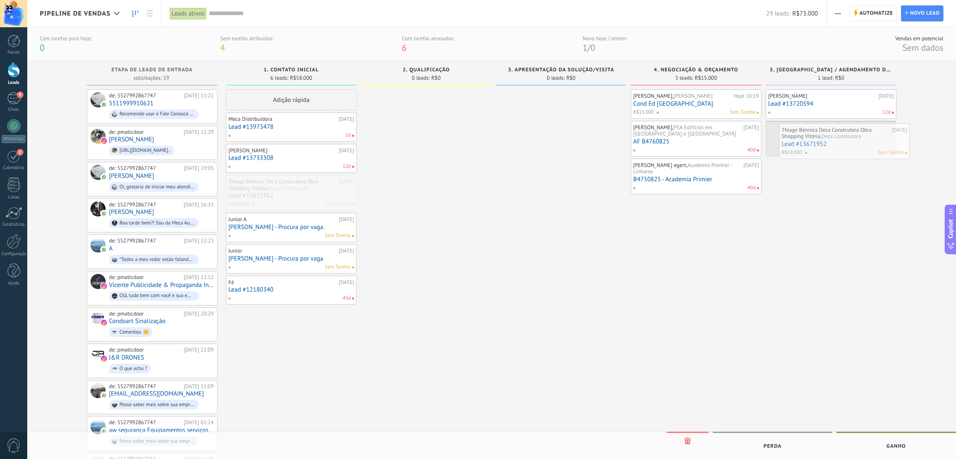
drag, startPoint x: 276, startPoint y: 186, endPoint x: 831, endPoint y: 134, distance: 556.7
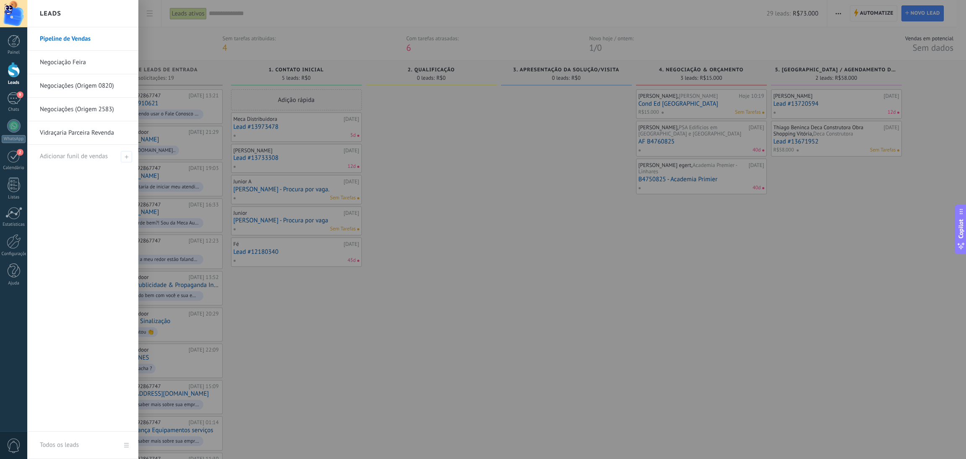
click at [12, 70] on div at bounding box center [14, 70] width 13 height 16
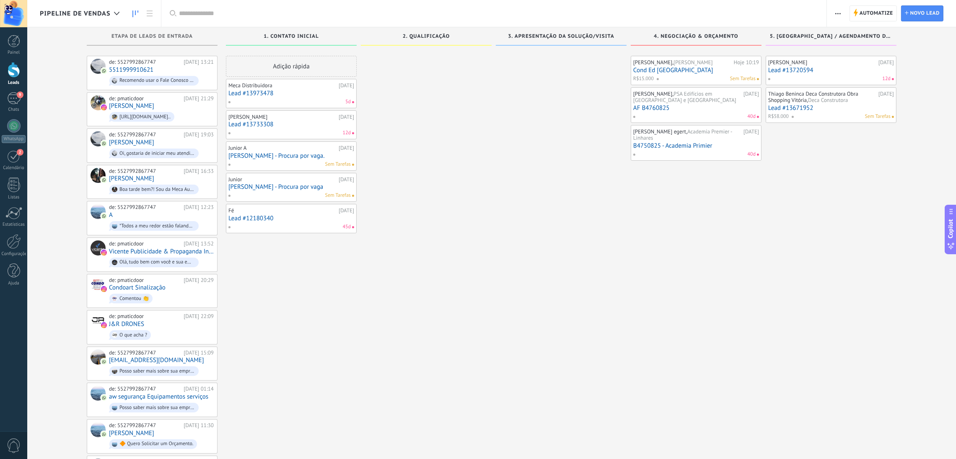
click at [514, 246] on div at bounding box center [561, 400] width 131 height 688
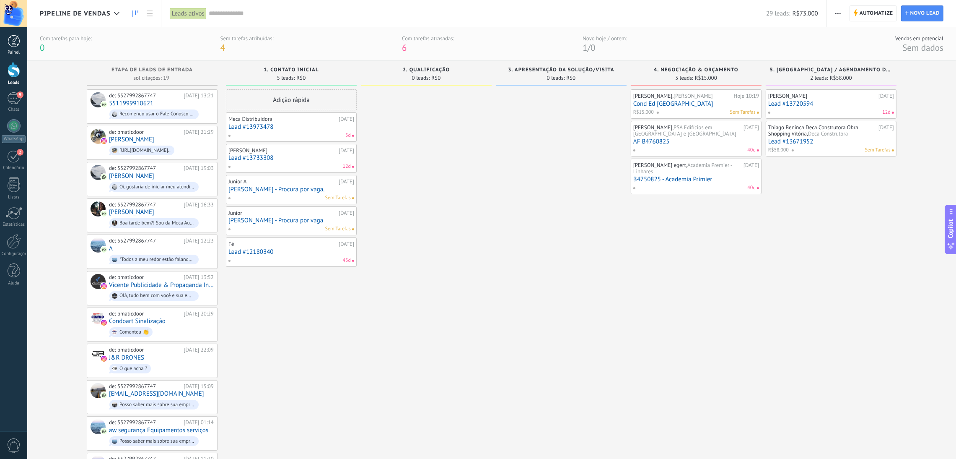
click at [4, 42] on link "Painel" at bounding box center [13, 45] width 27 height 21
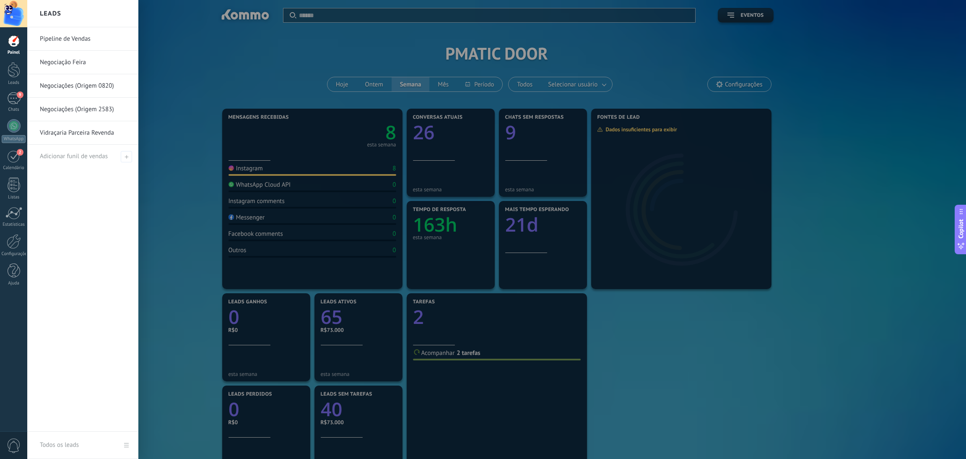
click at [78, 38] on link "Pipeline de Vendas" at bounding box center [85, 38] width 90 height 23
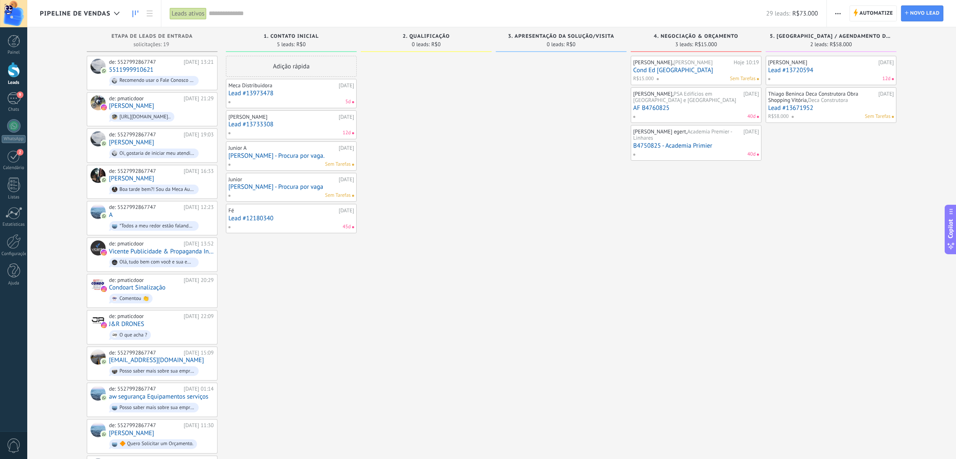
click at [804, 67] on link "Lead #13720594" at bounding box center [832, 70] width 126 height 7
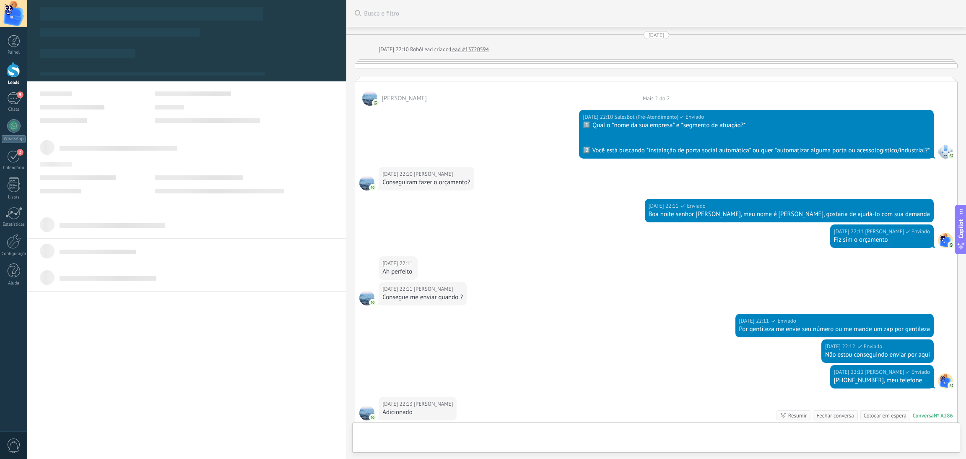
type textarea "**********"
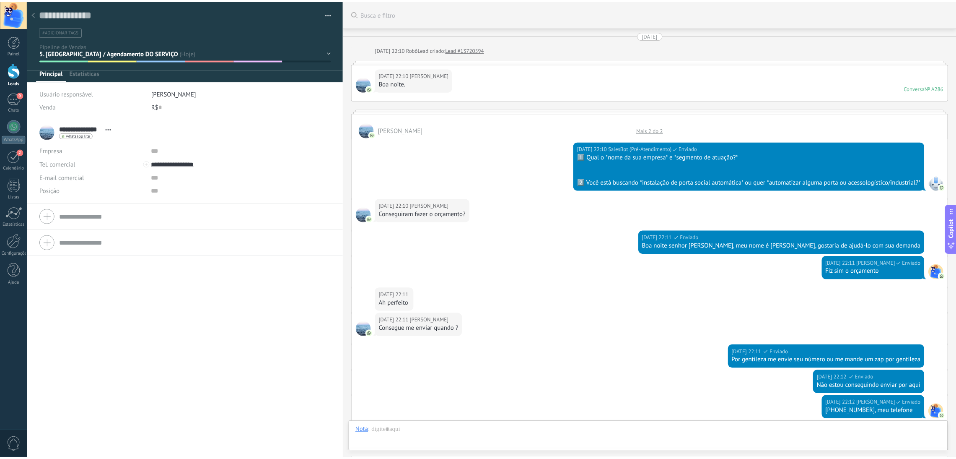
scroll to position [254, 0]
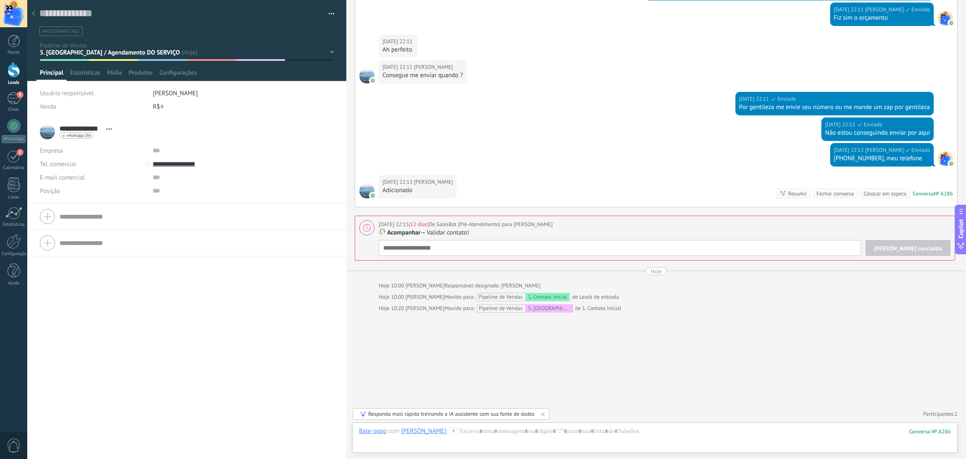
click at [68, 32] on span "#adicionar tags" at bounding box center [61, 32] width 36 height 6
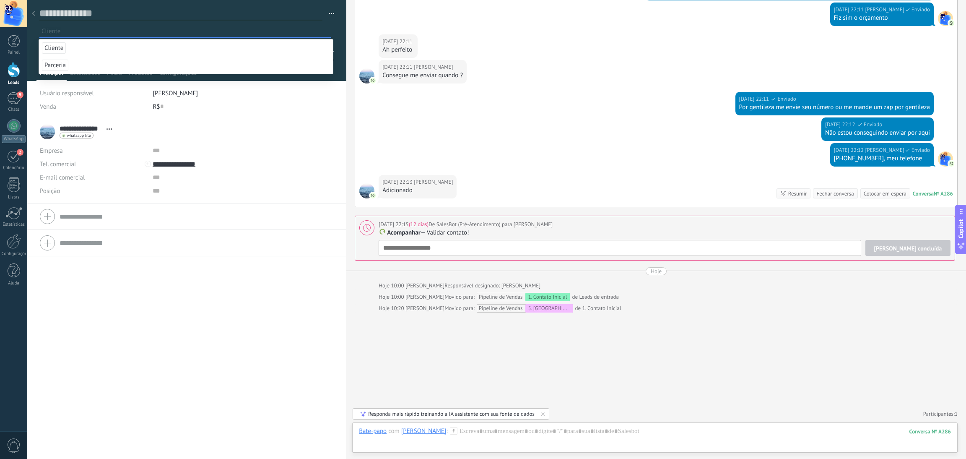
click at [247, 18] on textarea at bounding box center [180, 13] width 283 height 13
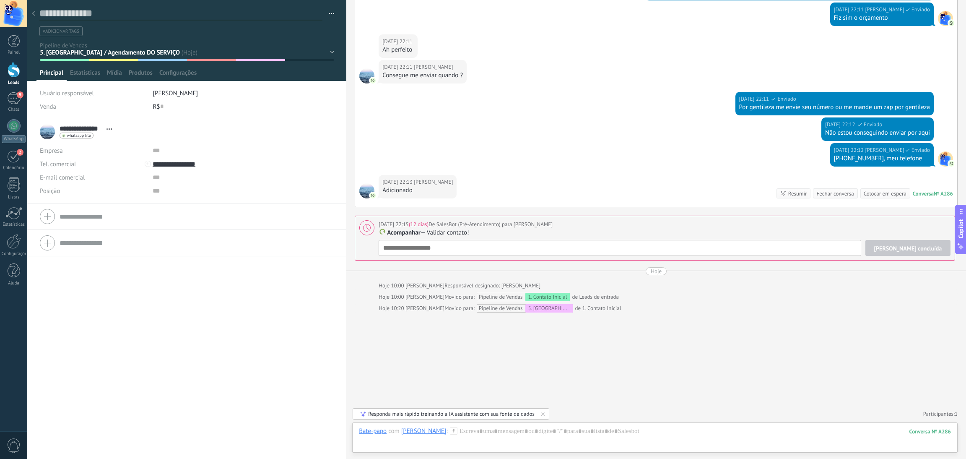
click at [62, 18] on textarea at bounding box center [180, 13] width 283 height 13
click at [62, 31] on span "#adicionar tags" at bounding box center [61, 32] width 36 height 6
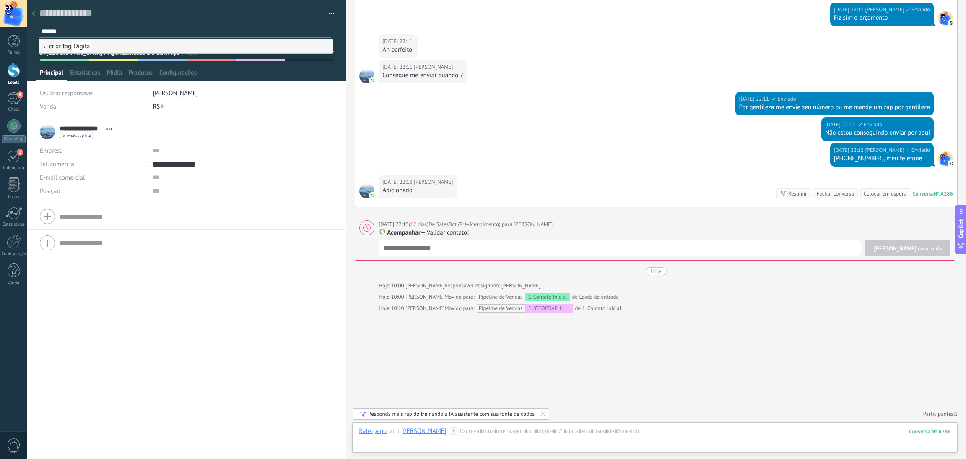
type input "*******"
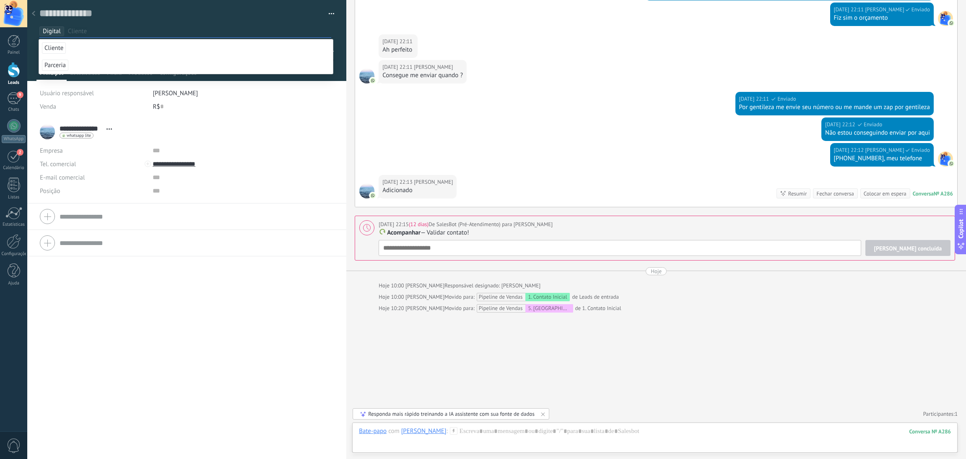
click at [52, 35] on span "Digital" at bounding box center [52, 31] width 18 height 8
click at [209, 31] on input "text" at bounding box center [186, 31] width 289 height 9
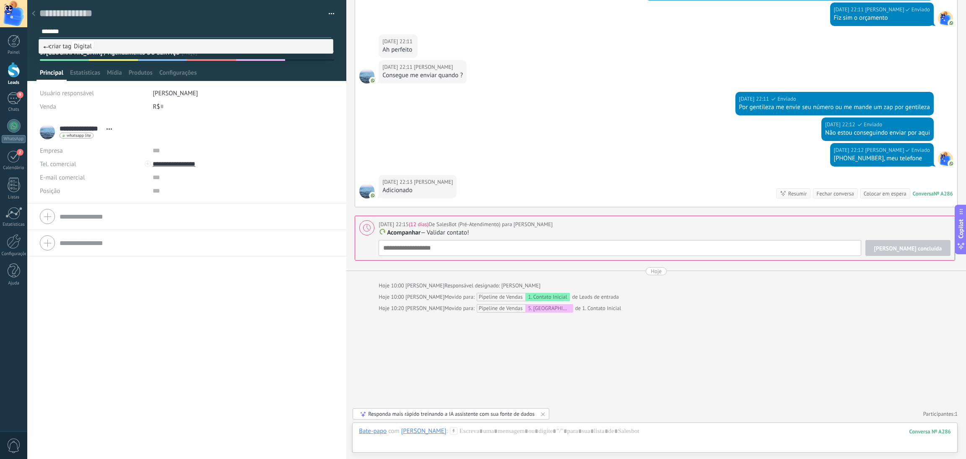
type input "*******"
click at [85, 49] on span "Digital" at bounding box center [82, 46] width 23 height 11
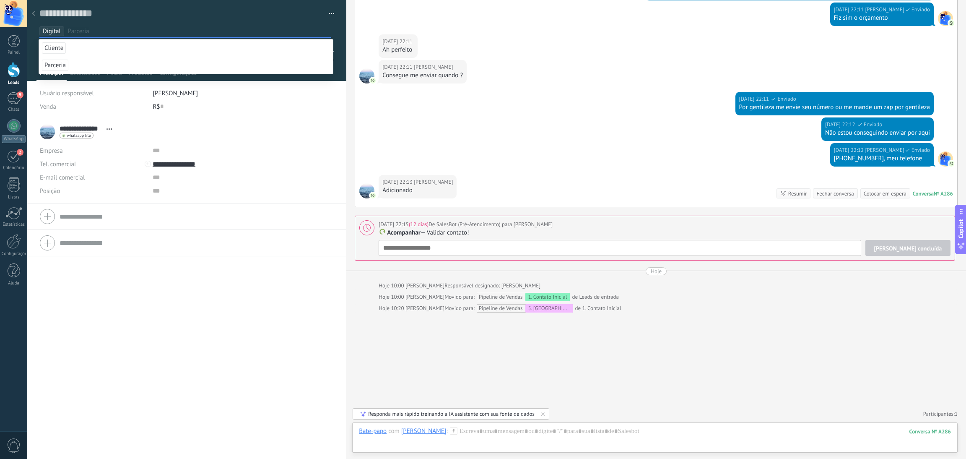
click at [202, 142] on form "**********" at bounding box center [187, 159] width 294 height 76
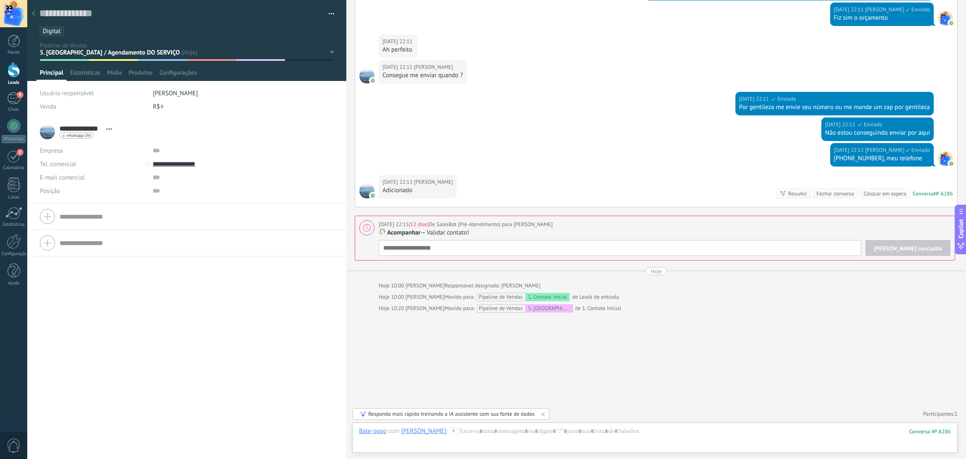
click at [61, 30] on li "Digital" at bounding box center [51, 31] width 25 height 10
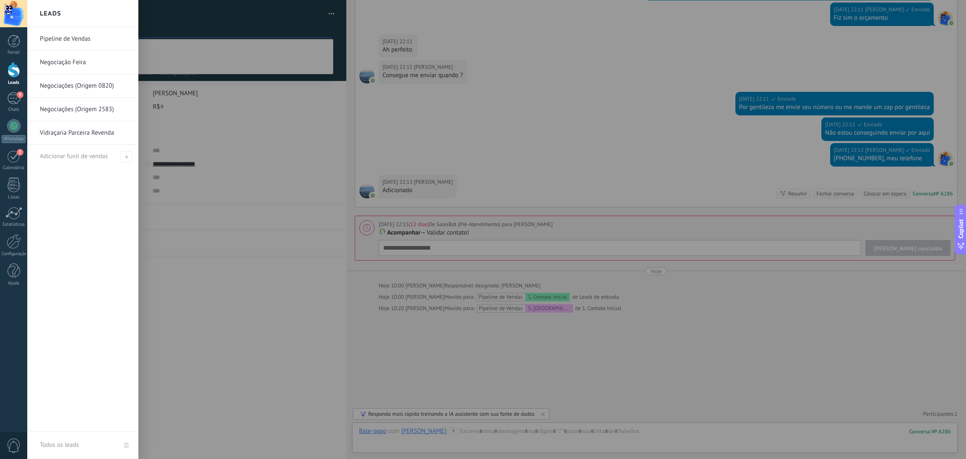
click at [14, 66] on div at bounding box center [14, 70] width 13 height 16
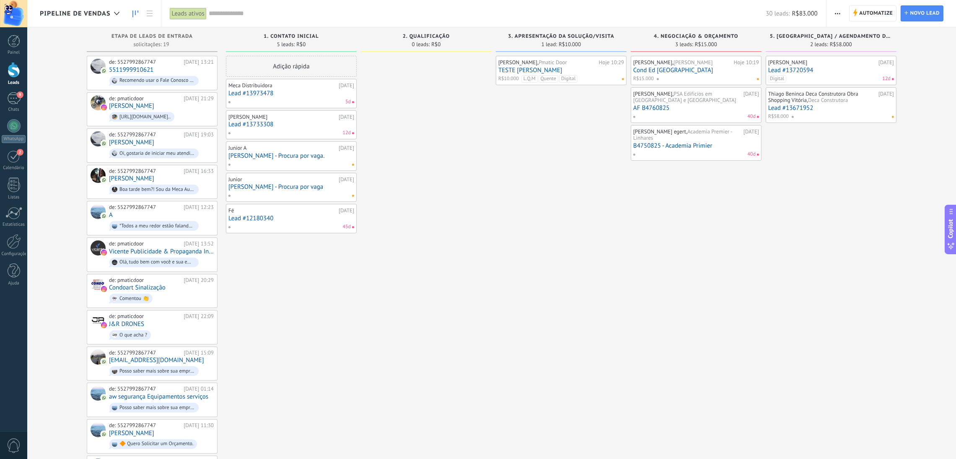
click at [554, 70] on link "TESTE [PERSON_NAME]" at bounding box center [562, 70] width 126 height 7
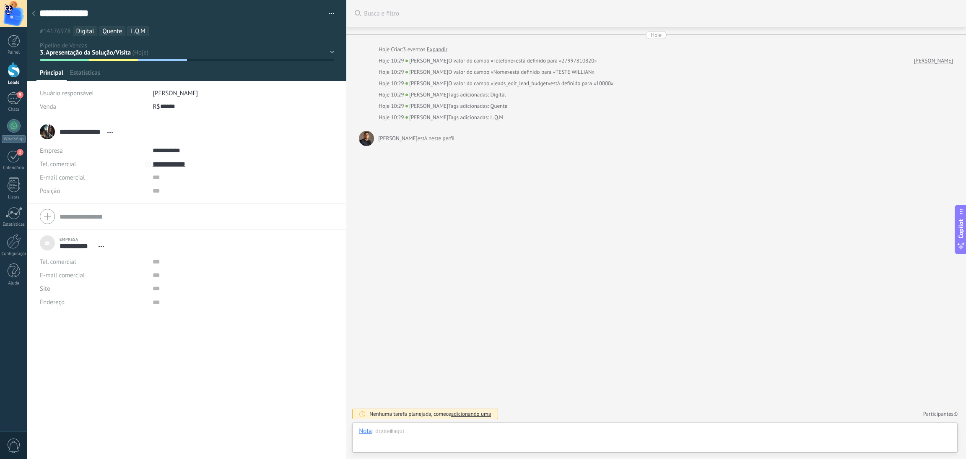
scroll to position [8, 0]
click at [443, 439] on div at bounding box center [655, 439] width 592 height 25
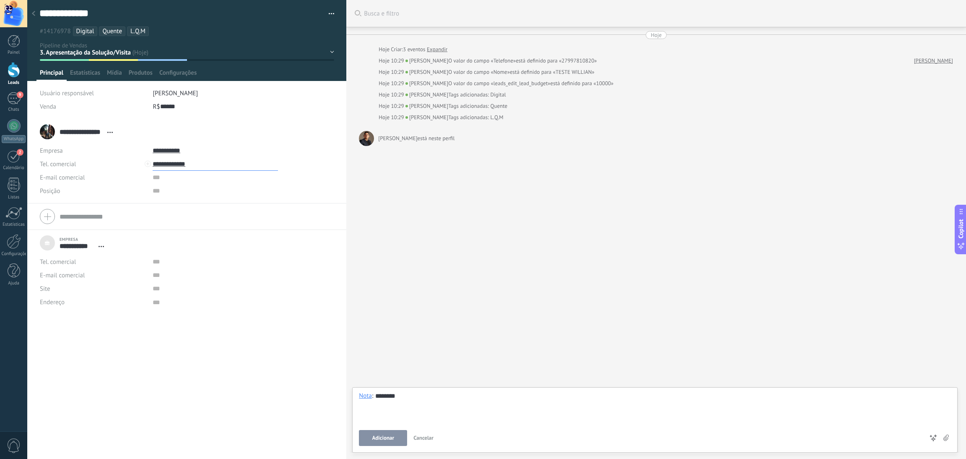
click at [165, 164] on input "**********" at bounding box center [215, 163] width 125 height 13
type input "**********"
click at [190, 190] on div "5527992867747 (WhatsApp)" at bounding box center [205, 192] width 104 height 14
click at [391, 436] on button "Enviar" at bounding box center [383, 438] width 48 height 16
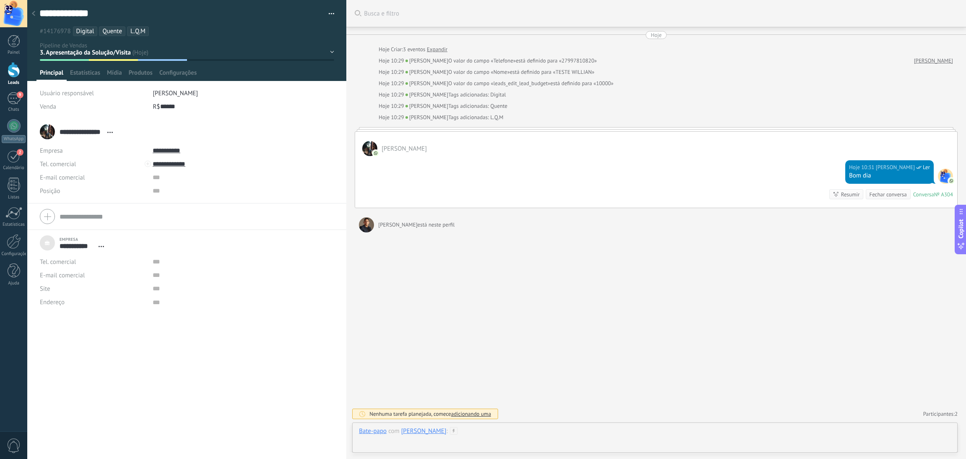
click at [509, 436] on div at bounding box center [655, 439] width 592 height 25
click at [546, 328] on div "Buscar Busca e filtro Carregar mais Hoje Hoje Criar: 3 eventos Expandir Hoje 10…" at bounding box center [656, 229] width 620 height 459
click at [421, 436] on span "Cancelar" at bounding box center [423, 437] width 20 height 7
click at [461, 415] on span "adicionando uma" at bounding box center [471, 413] width 40 height 7
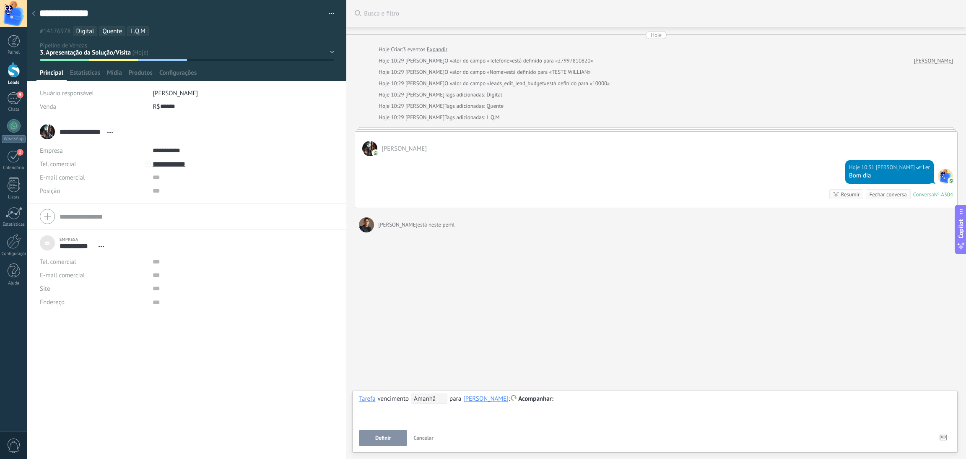
click at [390, 436] on span "Definir" at bounding box center [383, 438] width 16 height 6
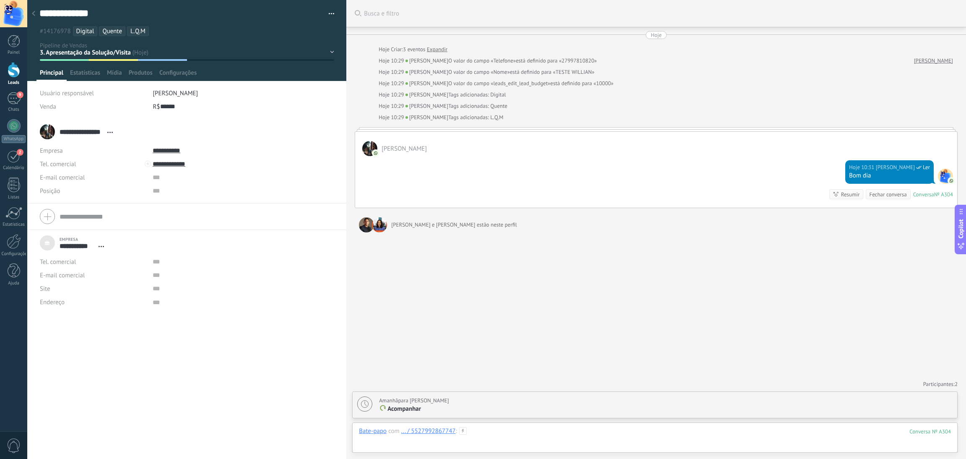
click at [530, 434] on div at bounding box center [655, 439] width 592 height 25
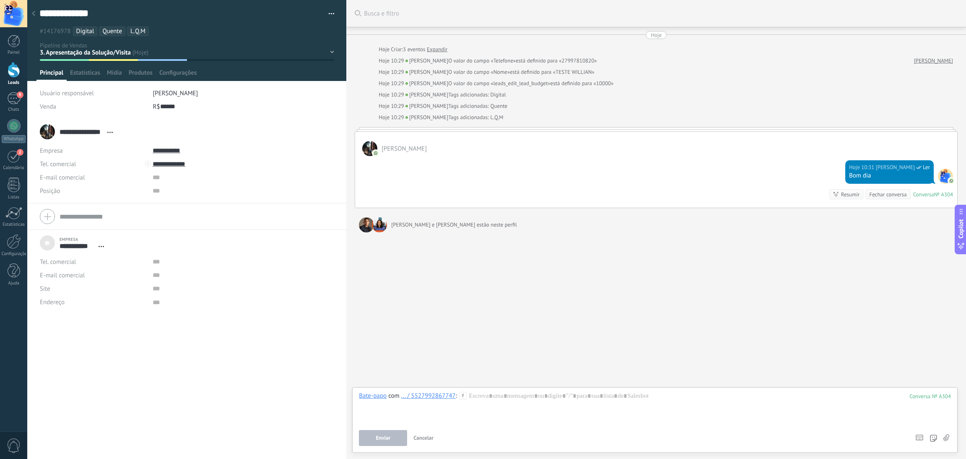
click at [945, 439] on icon at bounding box center [946, 437] width 6 height 7
click at [0, 0] on input "file" at bounding box center [0, 0] width 0 height 0
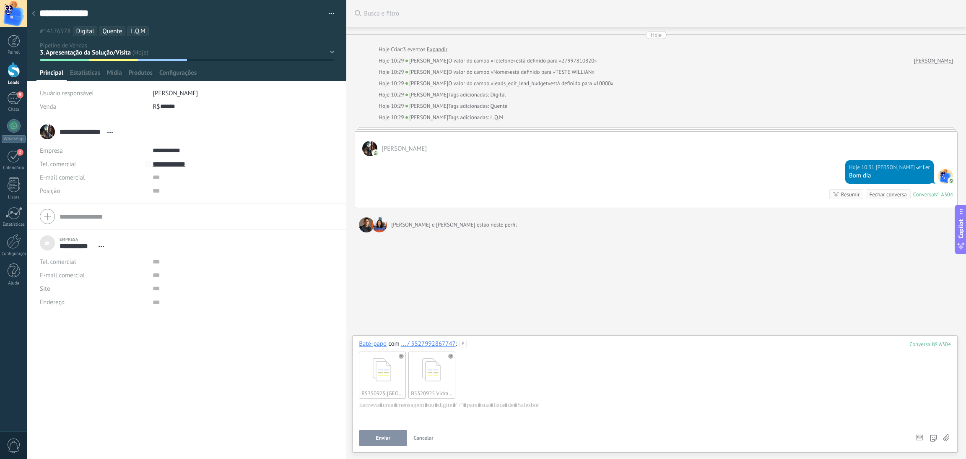
click at [389, 435] on span "Enviar" at bounding box center [383, 438] width 15 height 6
type textarea "**********"
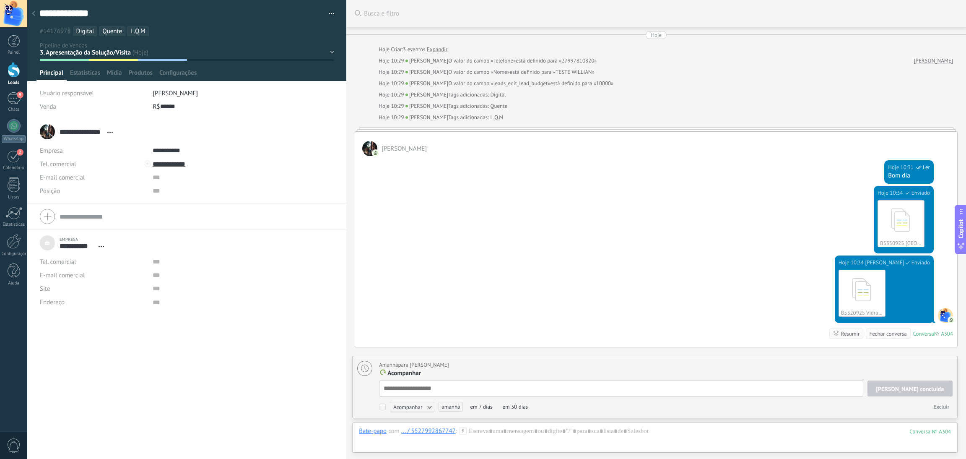
scroll to position [117, 0]
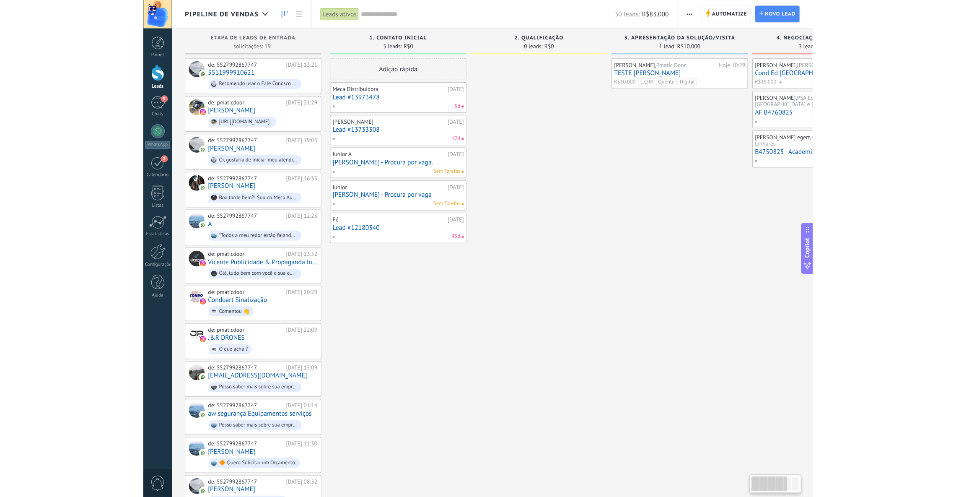
scroll to position [8, 0]
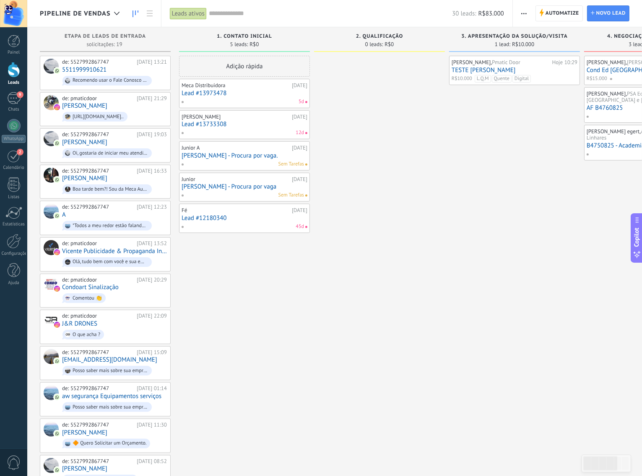
click at [520, 245] on div "[PERSON_NAME], Pmatic Door Hoje 10:29 TESTE WILLIAN R$10.000 L.Q.M Quente Digit…" at bounding box center [514, 400] width 131 height 688
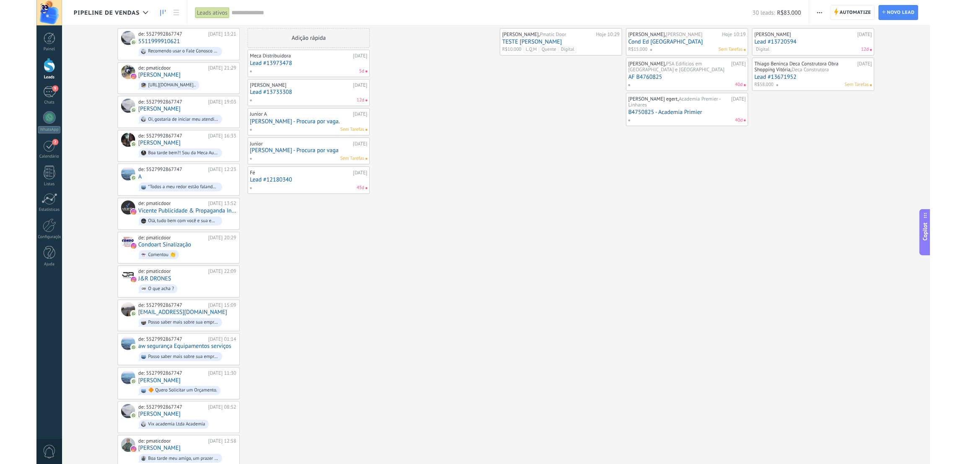
scroll to position [0, 0]
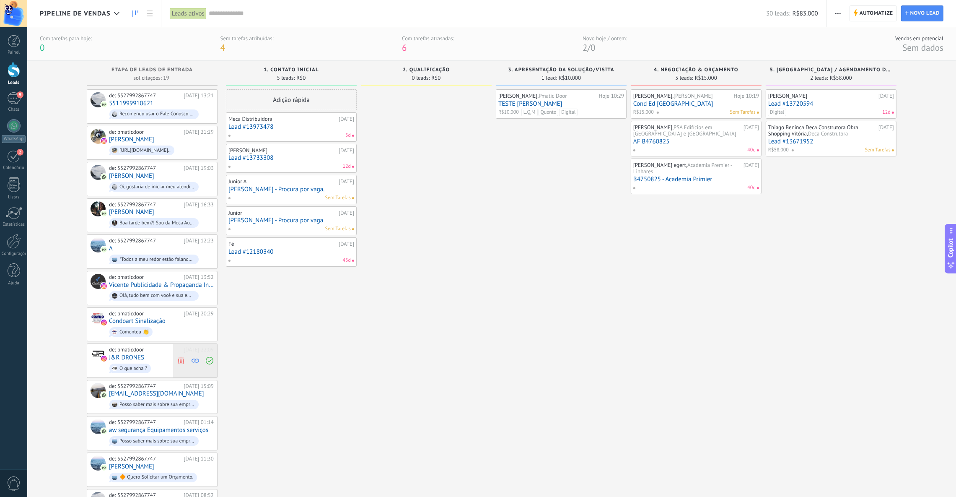
click at [179, 358] on icon at bounding box center [181, 361] width 8 height 8
click at [144, 427] on link "[PERSON_NAME]" at bounding box center [131, 429] width 45 height 7
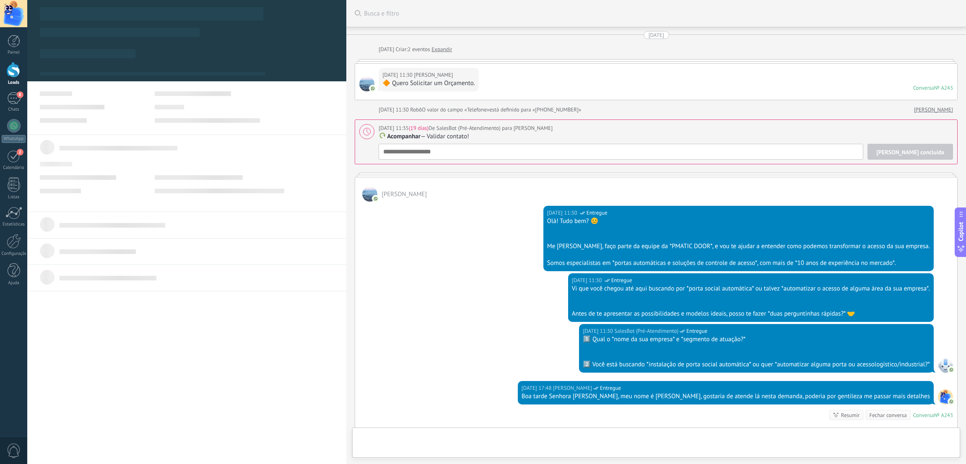
type textarea "**********"
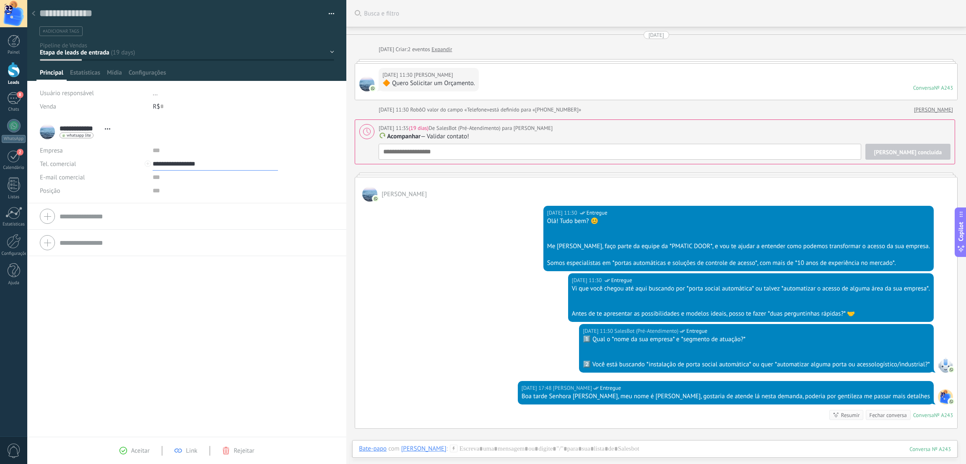
click at [171, 164] on input "**********" at bounding box center [215, 163] width 125 height 13
type input "**********"
click at [221, 193] on div "[PHONE_NUMBER] (WhatsApp)" at bounding box center [205, 192] width 104 height 14
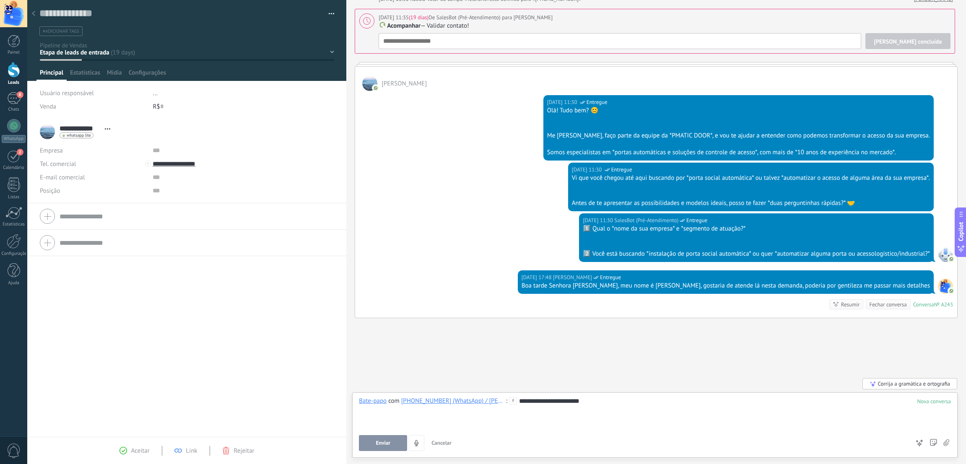
scroll to position [111, 0]
click at [330, 12] on button "button" at bounding box center [328, 14] width 12 height 13
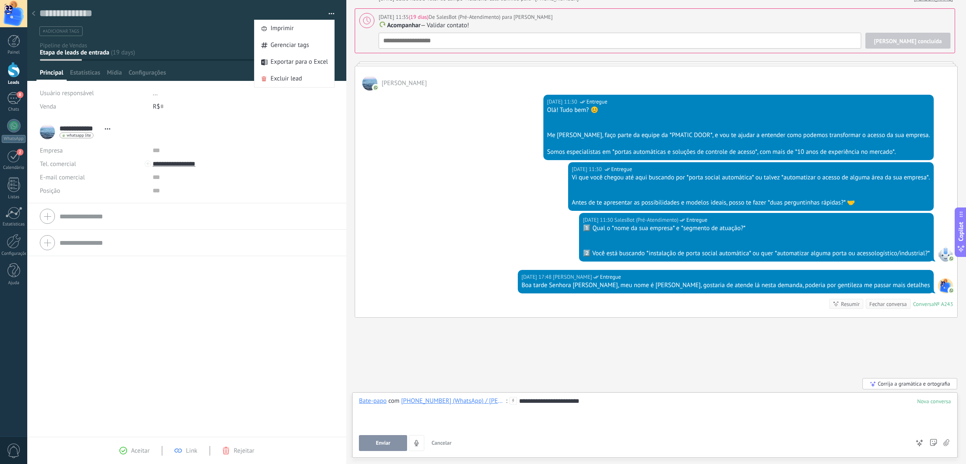
click at [366, 228] on div "[DATE] 11:30 SalesBot (Pré-Atendimento) Entregue 1️⃣ Qual o *nome da sua empres…" at bounding box center [656, 241] width 602 height 57
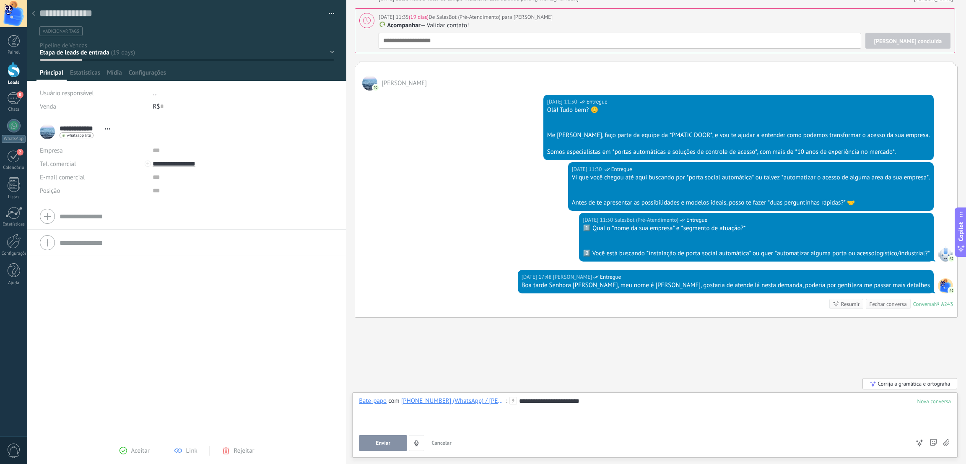
click at [877, 309] on div "Fechar conversa" at bounding box center [888, 304] width 44 height 10
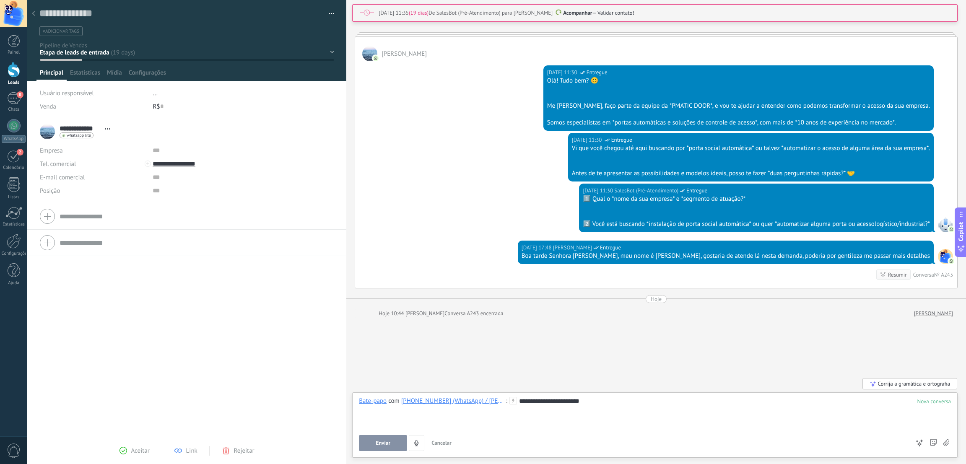
click at [662, 411] on div "**********" at bounding box center [655, 413] width 592 height 32
click at [385, 444] on span "Enviar" at bounding box center [383, 443] width 15 height 6
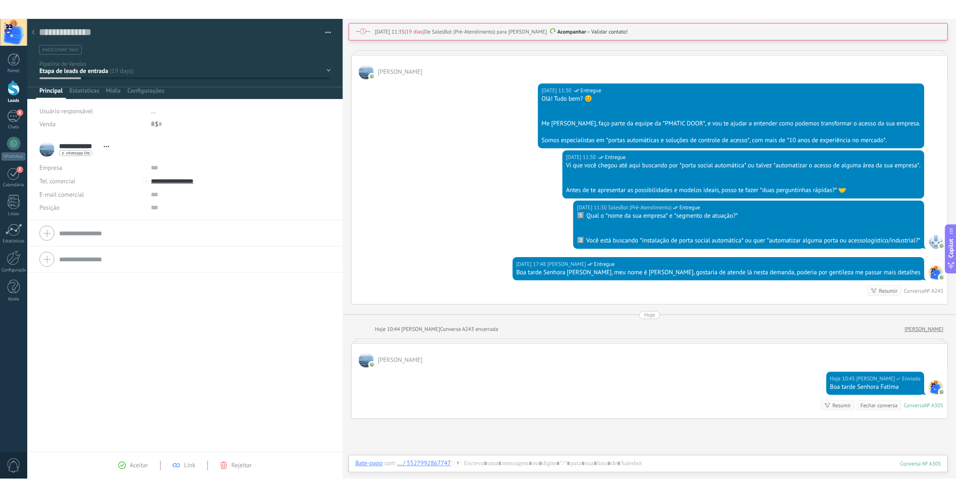
scroll to position [144, 0]
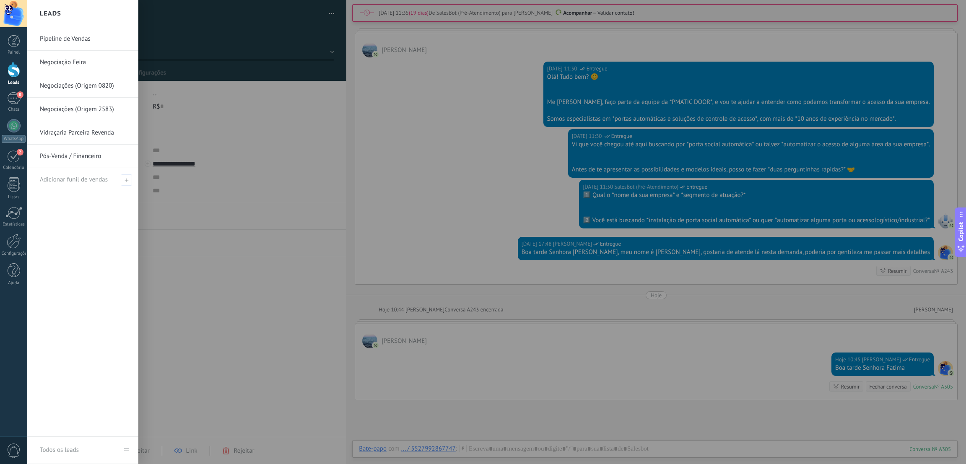
click at [13, 65] on div at bounding box center [14, 70] width 13 height 16
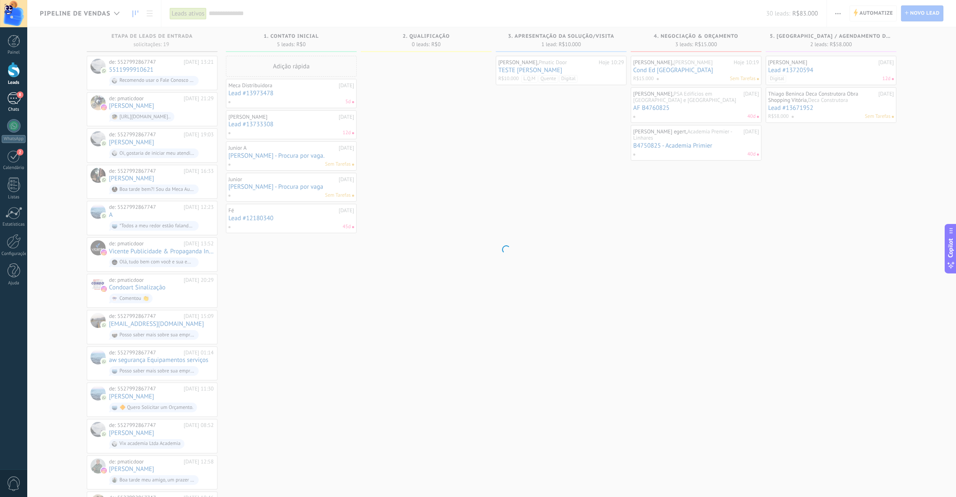
scroll to position [12, 0]
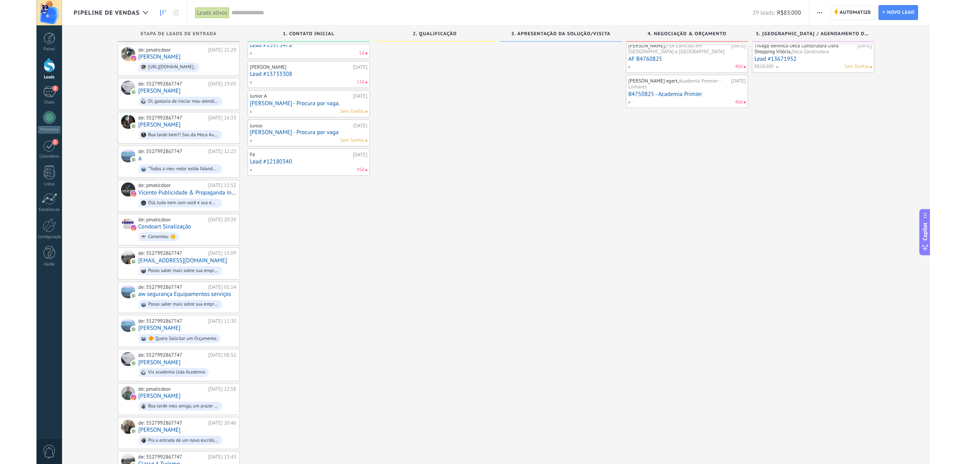
scroll to position [63, 0]
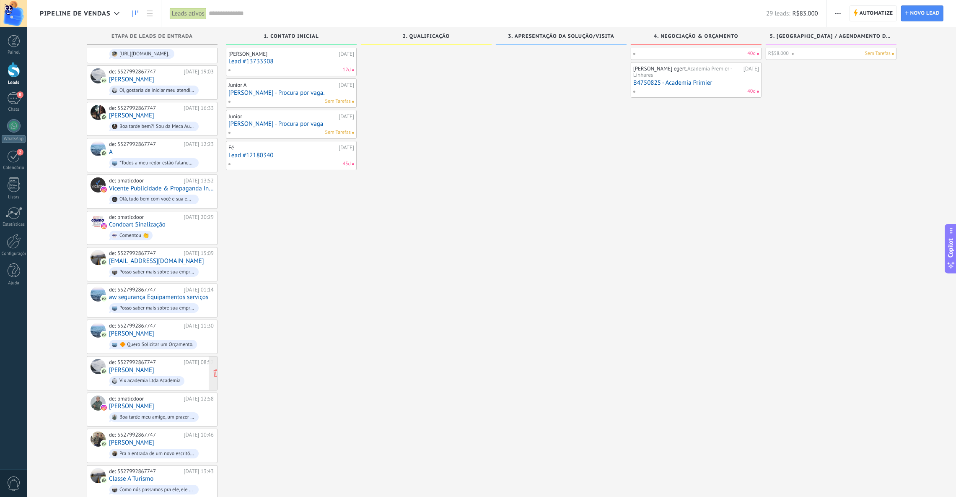
click at [136, 368] on div "de: 5527992867747 [DATE] 08:52 [PERSON_NAME] academia Ltda Academia" at bounding box center [161, 373] width 105 height 29
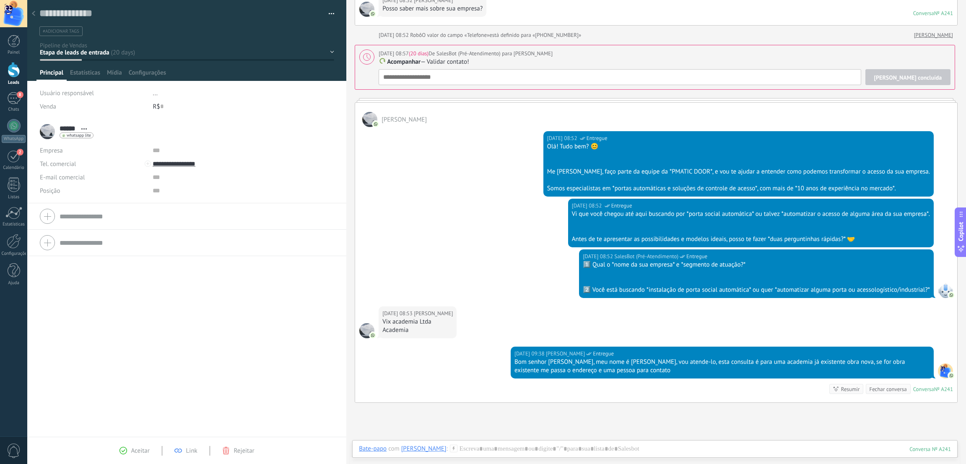
scroll to position [97, 0]
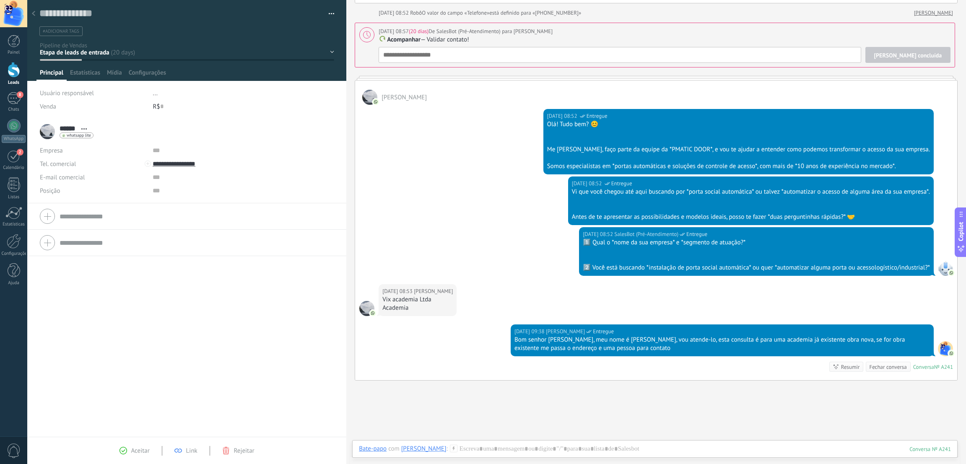
click at [880, 368] on div "Fechar conversa" at bounding box center [887, 367] width 37 height 8
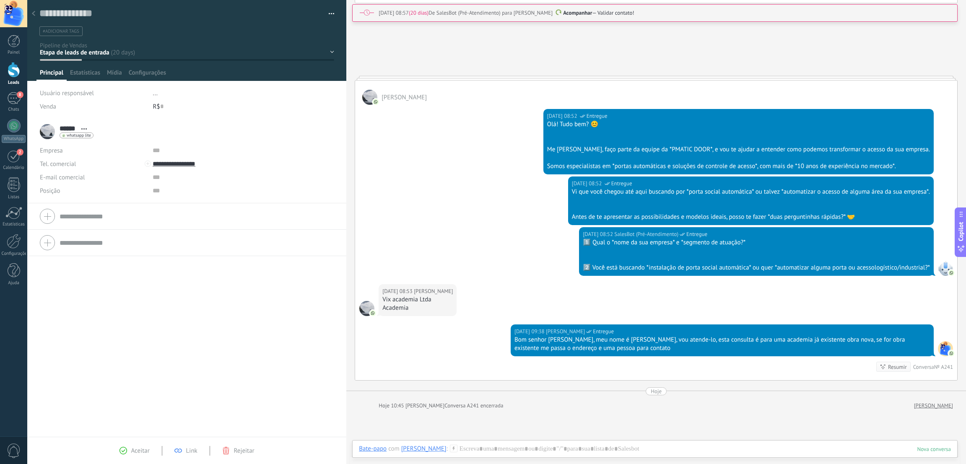
scroll to position [127, 0]
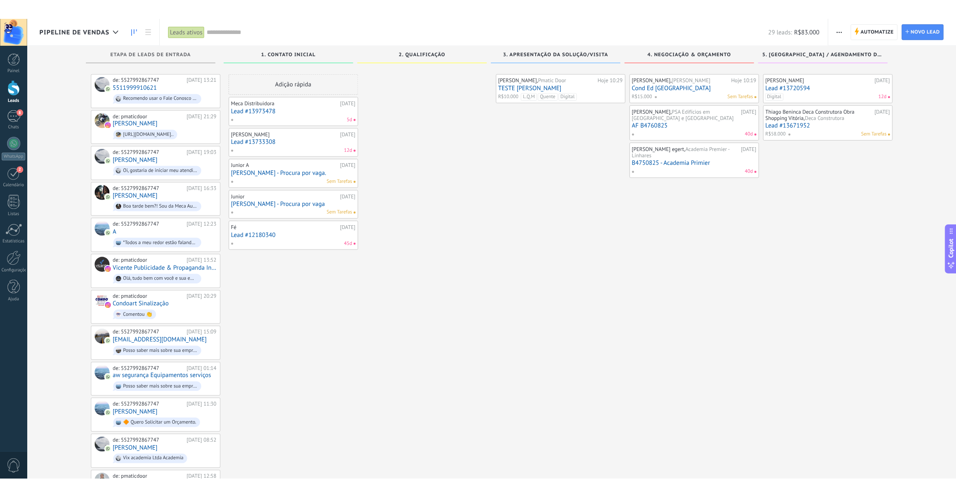
scroll to position [63, 0]
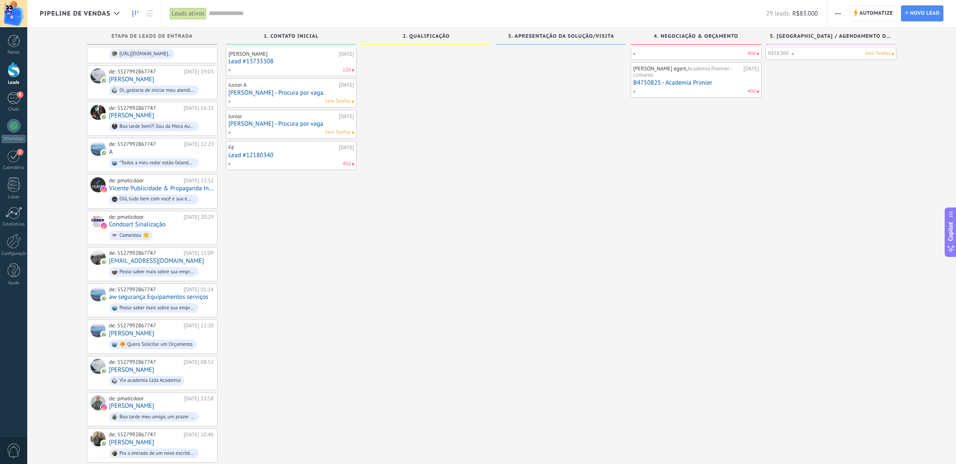
type textarea "**********"
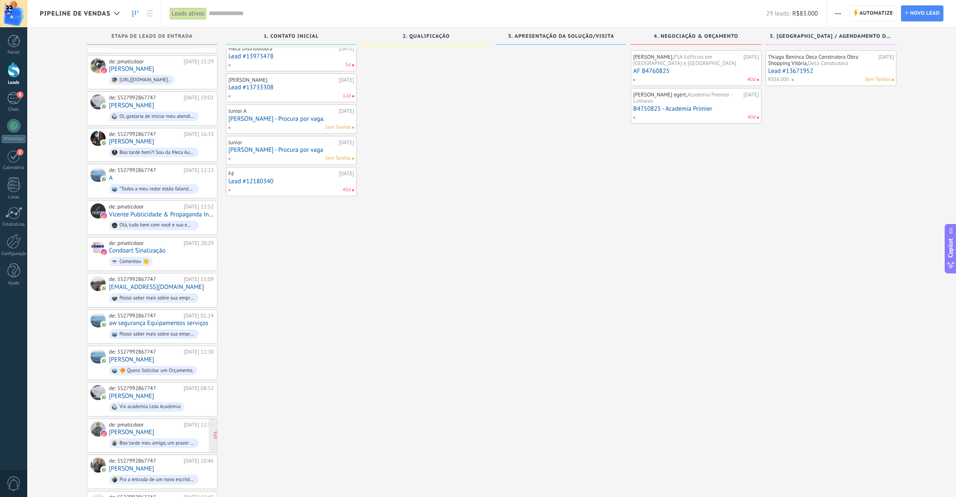
scroll to position [36, 0]
click at [296, 10] on input "text" at bounding box center [488, 13] width 558 height 9
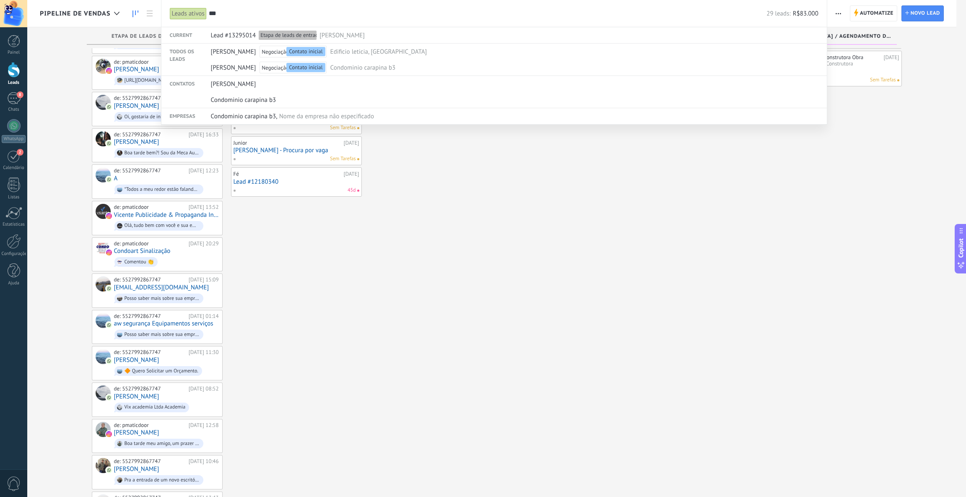
type input "***"
click at [273, 180] on div at bounding box center [483, 248] width 966 height 497
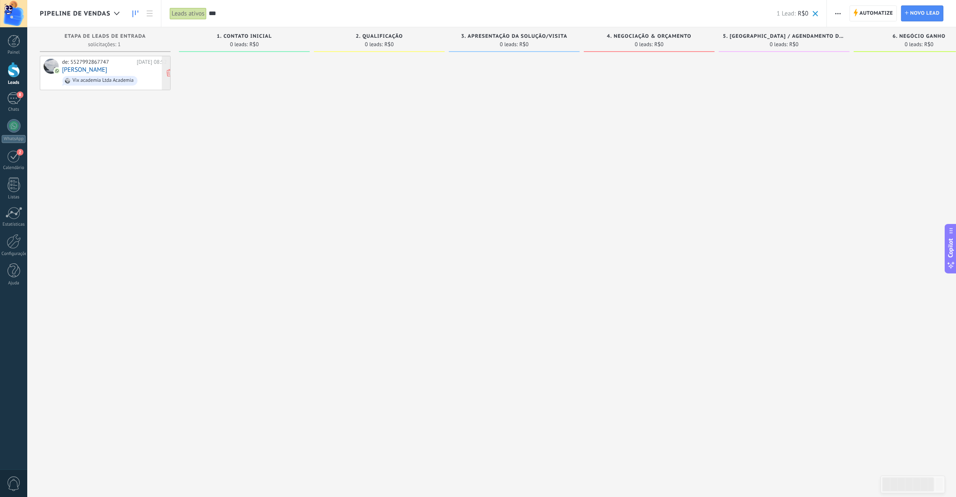
click at [89, 66] on div "de: 5527992867747 [DATE] 08:52 [PERSON_NAME] academia Ltda Academia" at bounding box center [114, 73] width 105 height 29
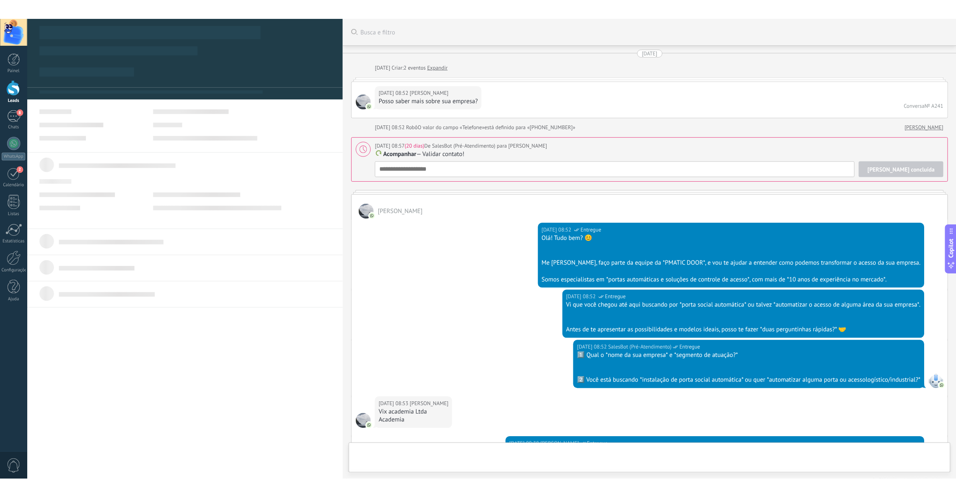
scroll to position [12, 0]
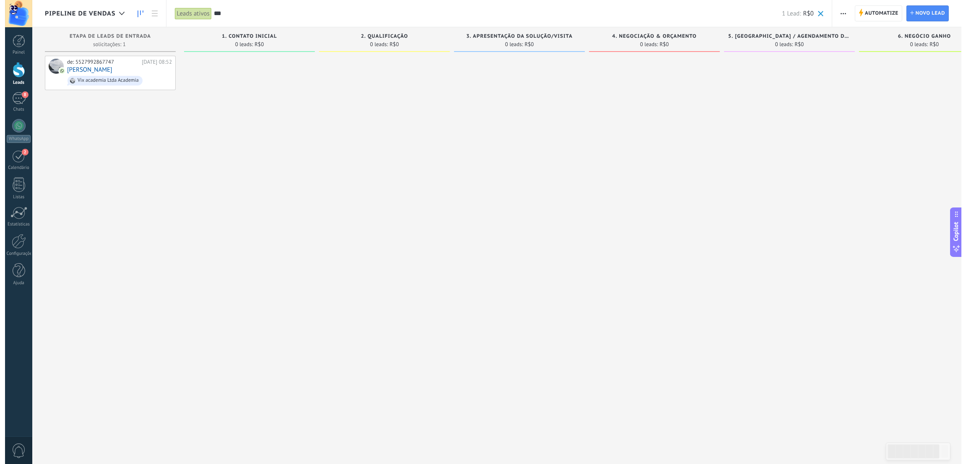
scroll to position [37, 0]
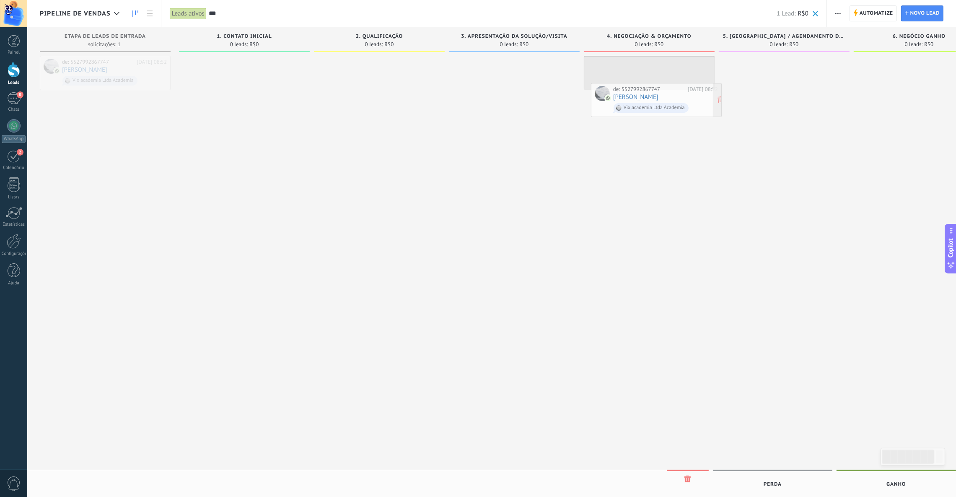
drag, startPoint x: 107, startPoint y: 63, endPoint x: 658, endPoint y: 90, distance: 551.6
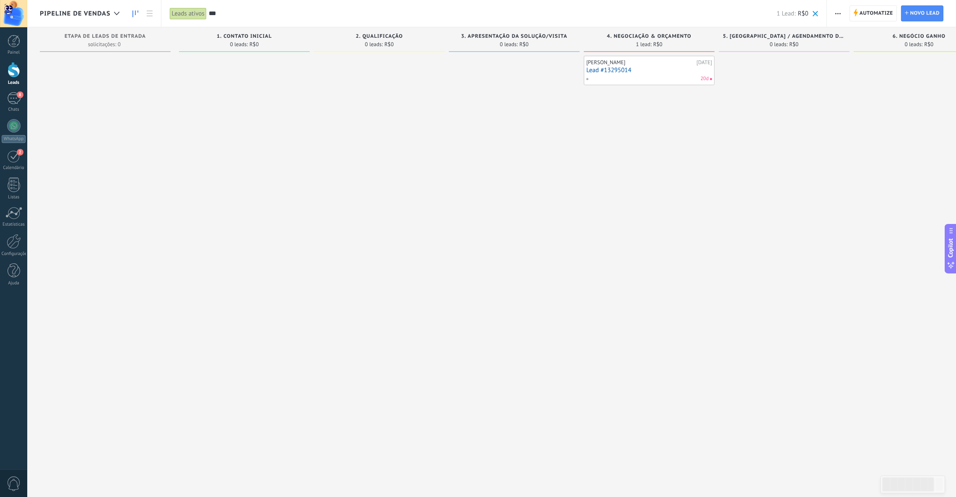
click at [653, 71] on link "Lead #13295014" at bounding box center [650, 70] width 126 height 7
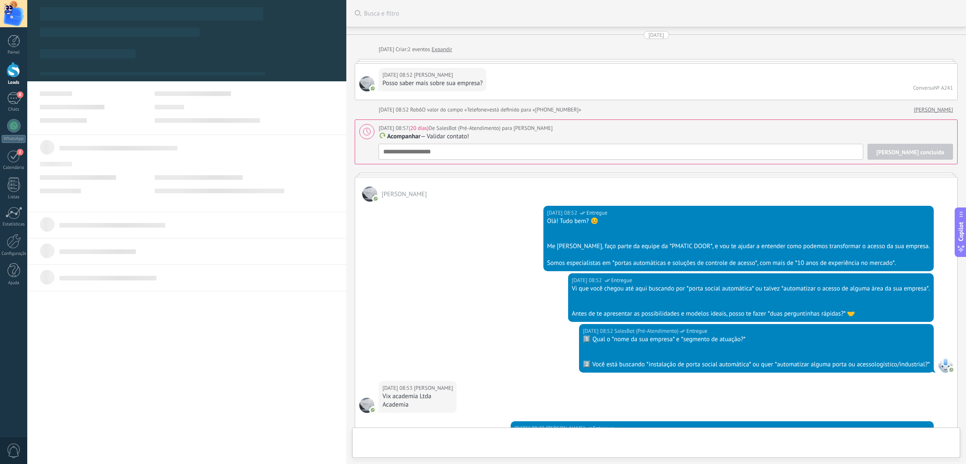
type textarea "**********"
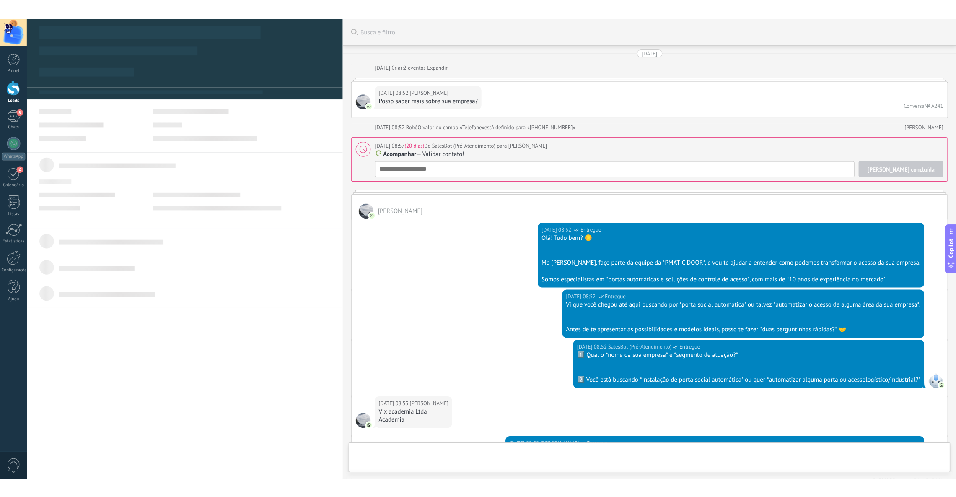
scroll to position [212, 0]
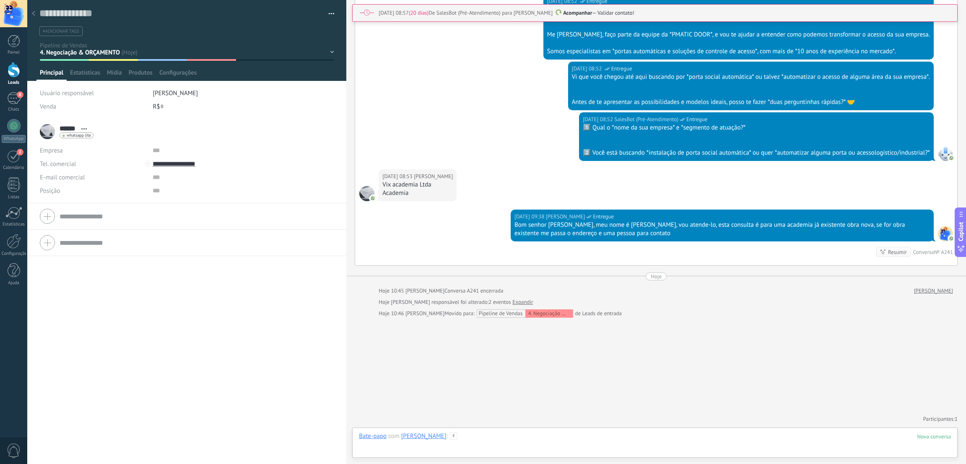
click at [505, 442] on div at bounding box center [655, 444] width 592 height 25
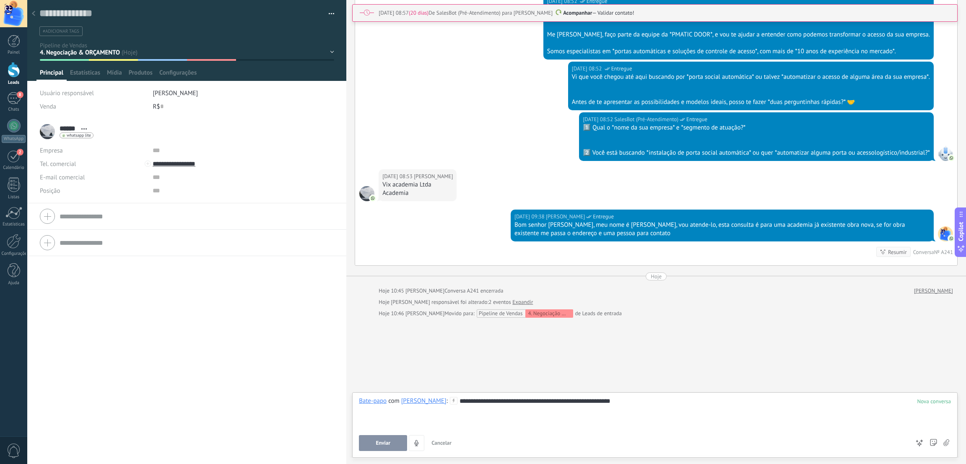
click at [383, 442] on span "Enviar" at bounding box center [383, 443] width 15 height 6
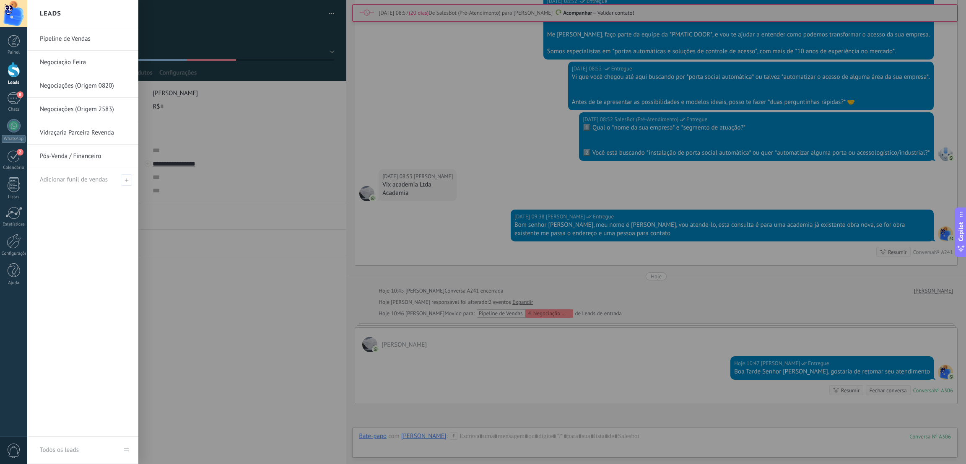
click at [16, 67] on div at bounding box center [14, 70] width 13 height 16
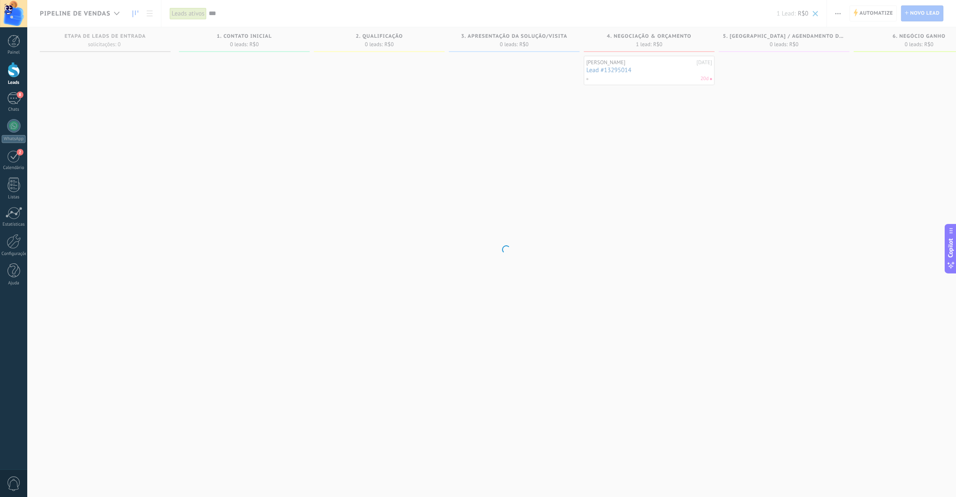
scroll to position [12, 0]
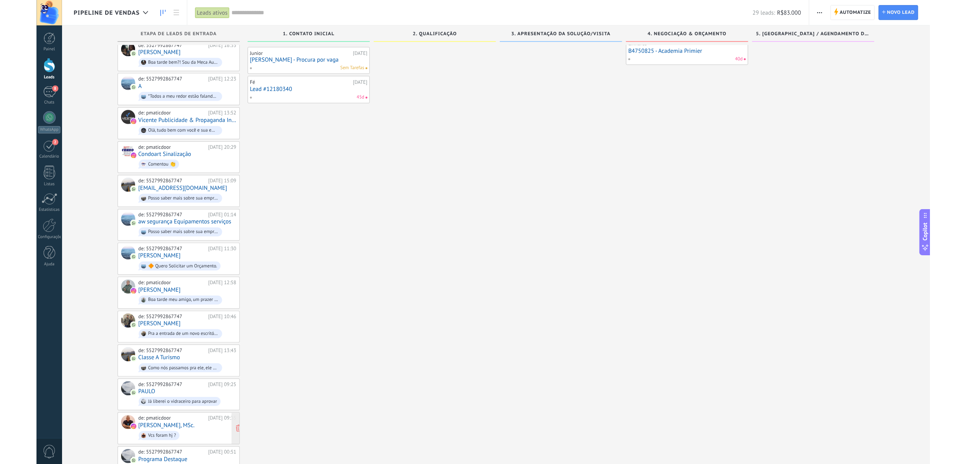
scroll to position [126, 0]
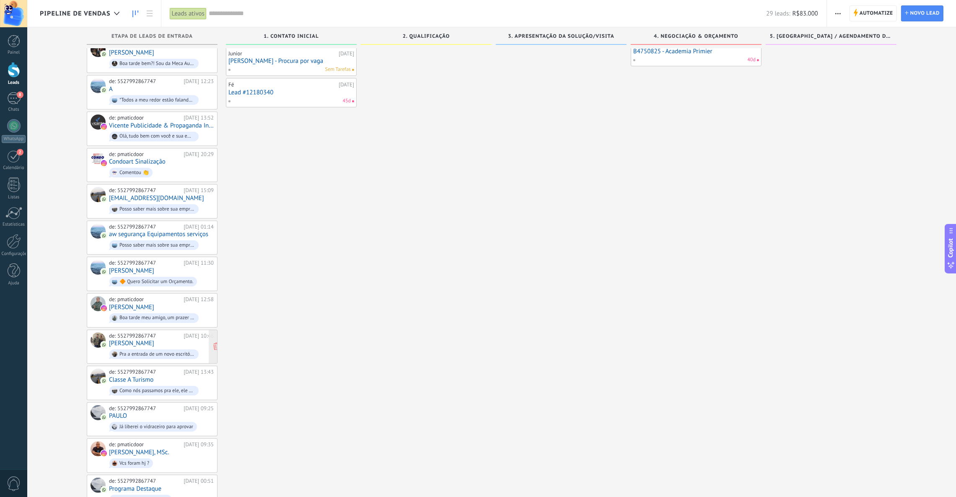
click at [127, 340] on link "[PERSON_NAME]" at bounding box center [131, 343] width 45 height 7
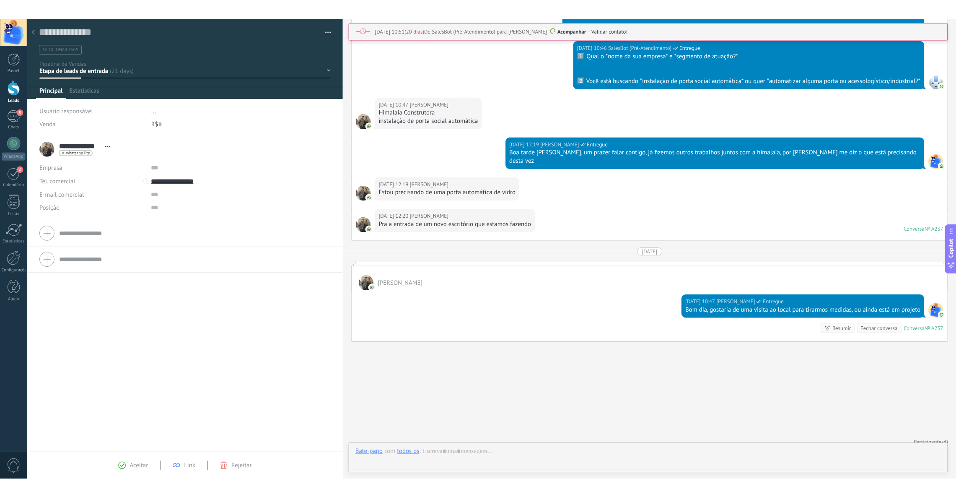
scroll to position [12, 0]
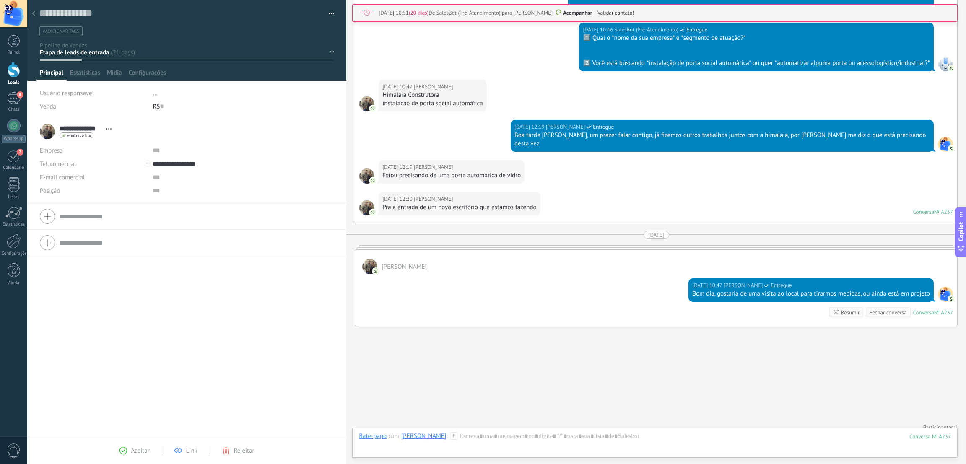
click at [49, 153] on div "Empresa" at bounding box center [93, 150] width 106 height 13
click at [61, 153] on div "Empresa" at bounding box center [93, 150] width 106 height 13
click at [46, 153] on div "Empresa" at bounding box center [93, 150] width 106 height 13
click at [21, 45] on link "Painel" at bounding box center [13, 45] width 27 height 21
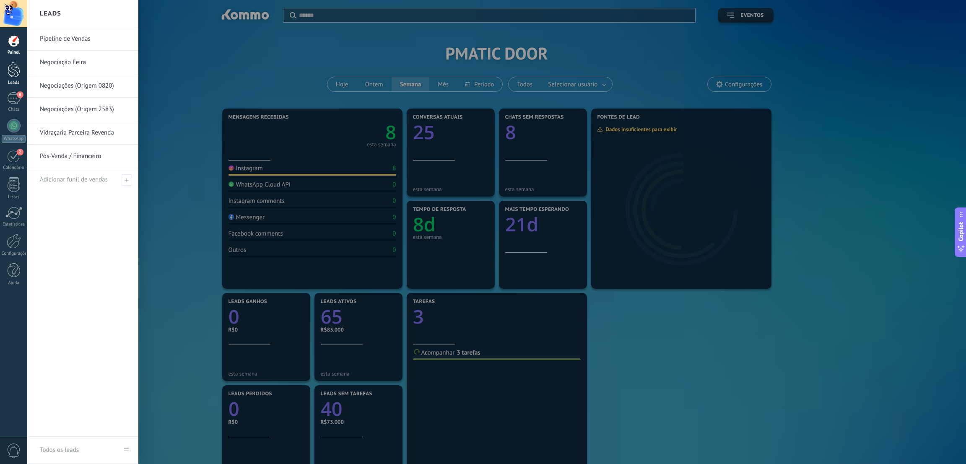
click at [11, 75] on div at bounding box center [14, 70] width 13 height 16
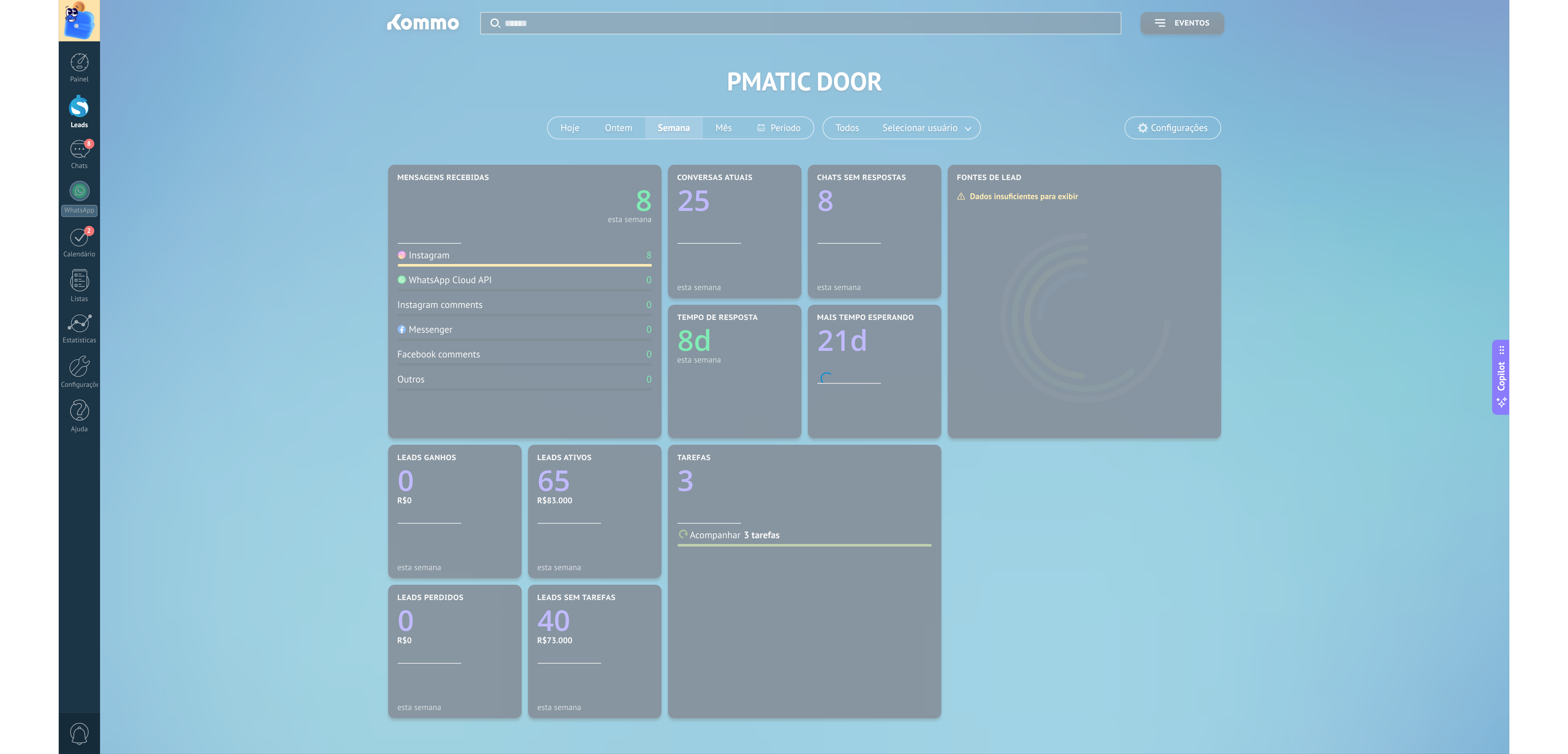
scroll to position [7, 0]
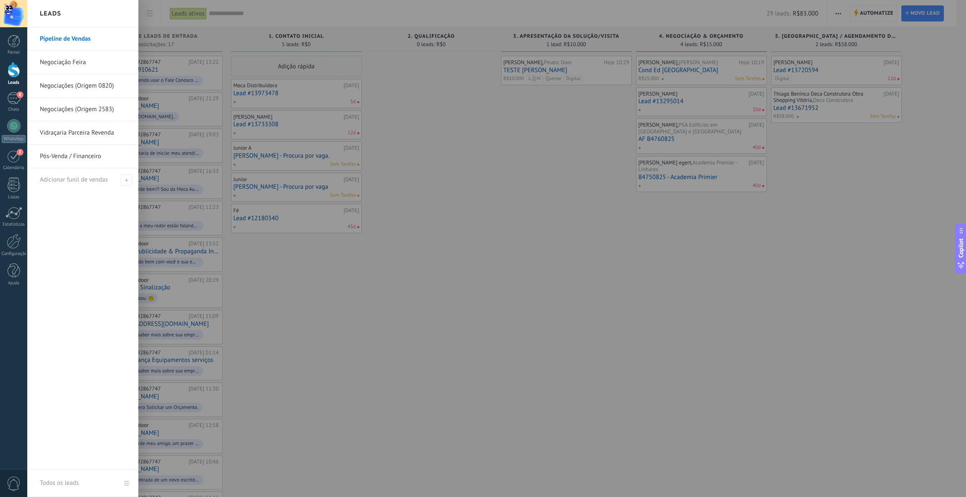
click at [14, 71] on div at bounding box center [14, 70] width 13 height 16
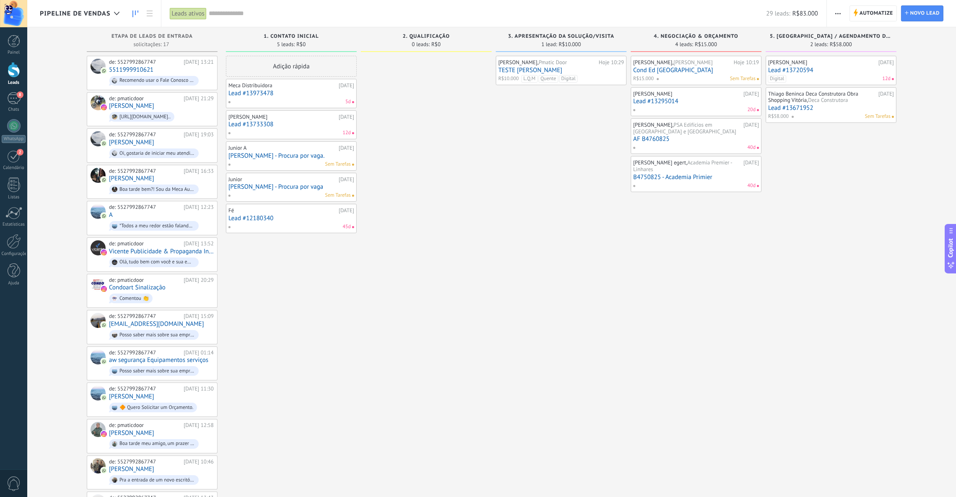
click at [17, 68] on div at bounding box center [14, 70] width 13 height 16
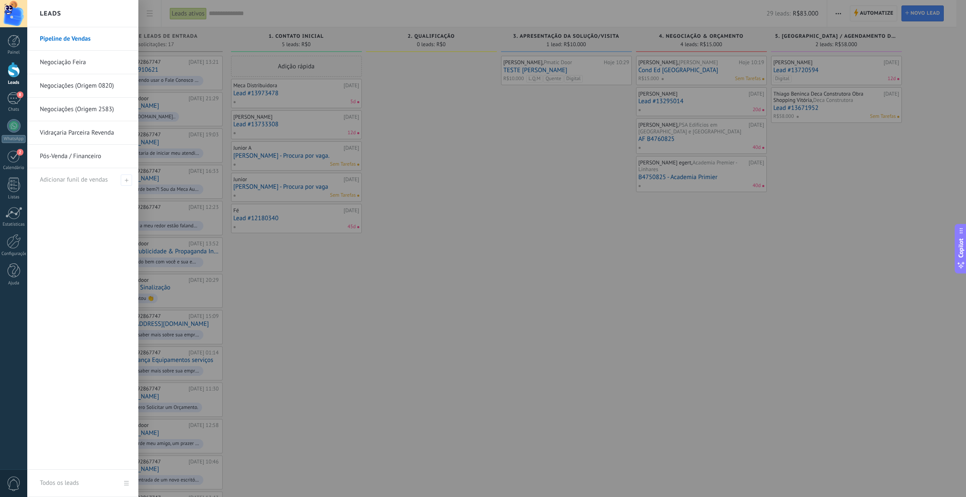
click at [70, 35] on link "Pipeline de Vendas" at bounding box center [85, 38] width 90 height 23
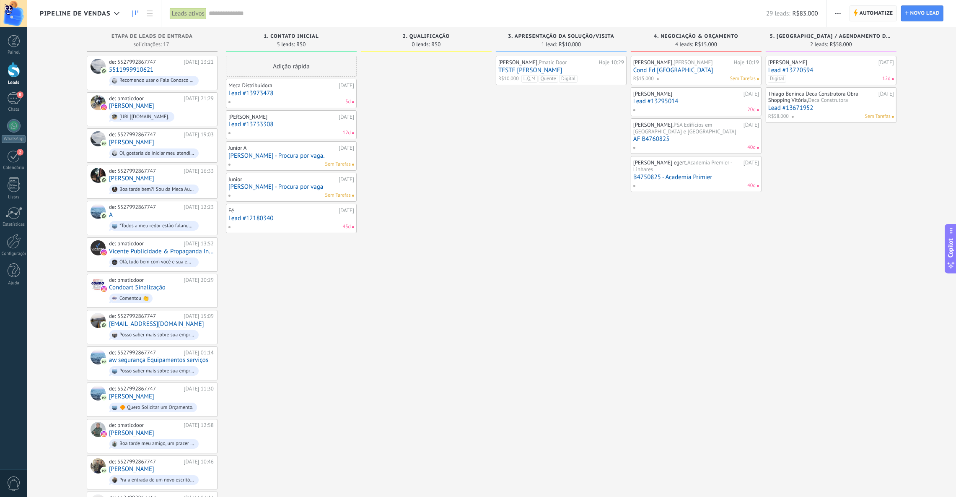
click at [866, 12] on span "Automatize" at bounding box center [877, 13] width 34 height 15
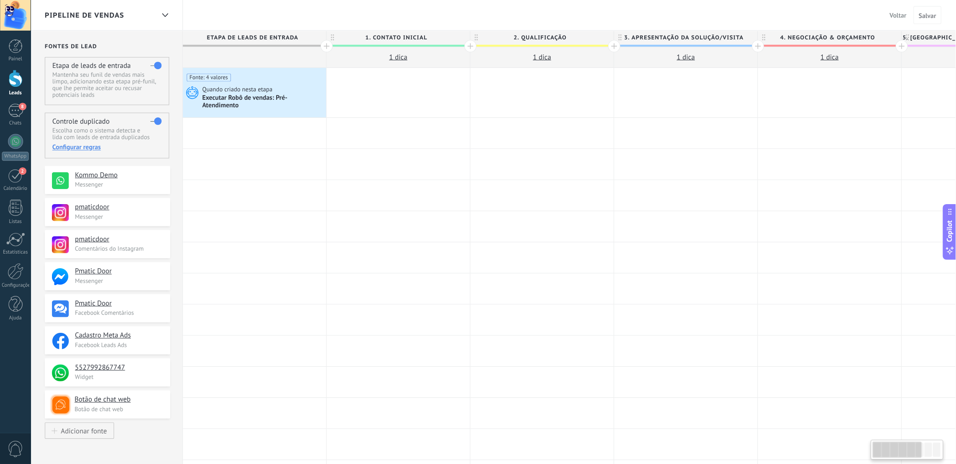
scroll to position [0, 336]
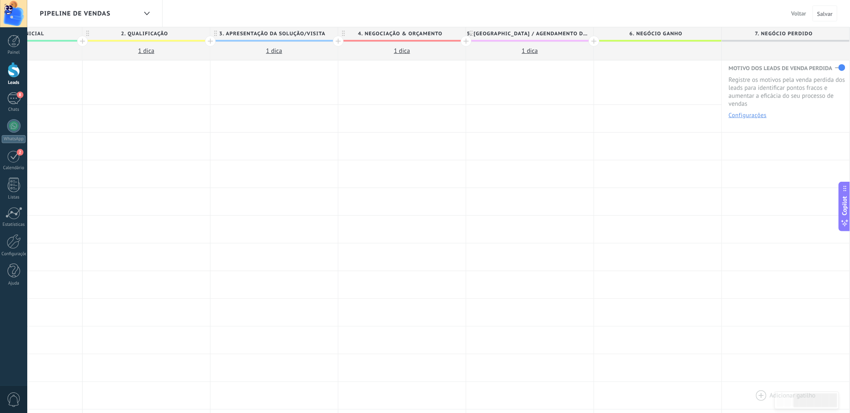
drag, startPoint x: 817, startPoint y: 401, endPoint x: 839, endPoint y: 401, distance: 22.6
click at [839, 401] on body ".abccls-1,.abccls-2{fill-rule:evenodd}.abccls-2{fill:#fff} .abfcls-1{fill:none}…" at bounding box center [425, 206] width 850 height 413
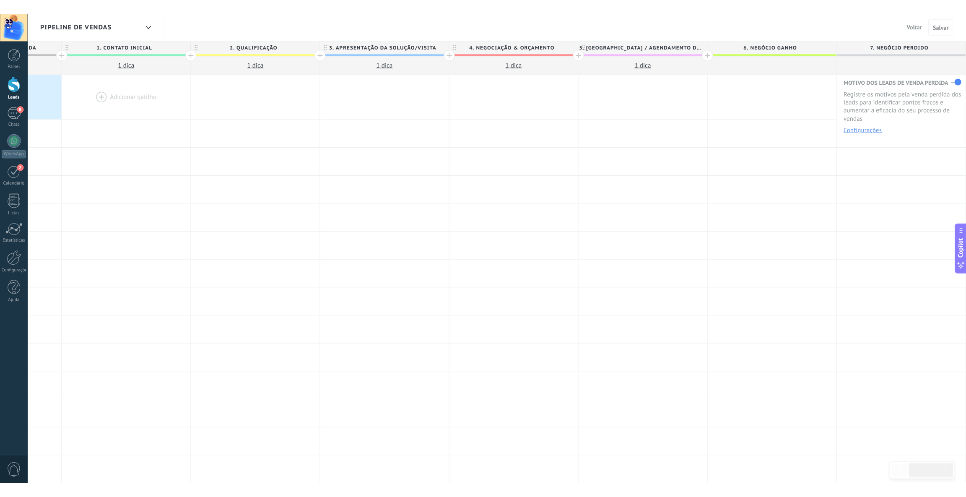
scroll to position [12, 0]
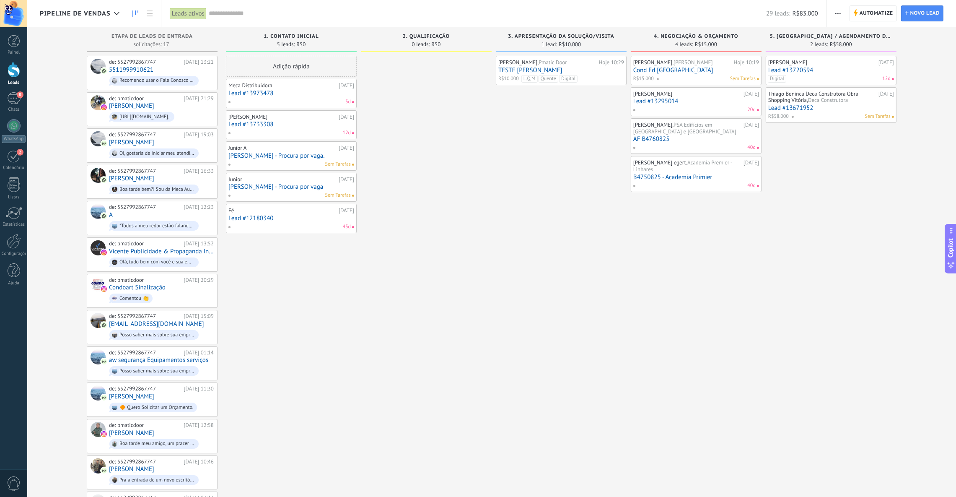
click at [262, 18] on div "29 leads: R$83.000" at bounding box center [514, 13] width 610 height 27
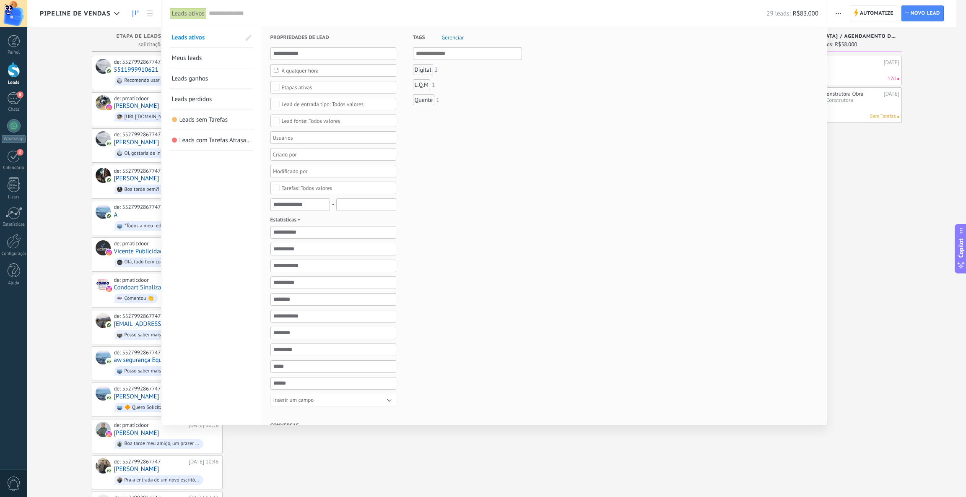
click at [307, 88] on div "Etapas ativas" at bounding box center [297, 87] width 31 height 6
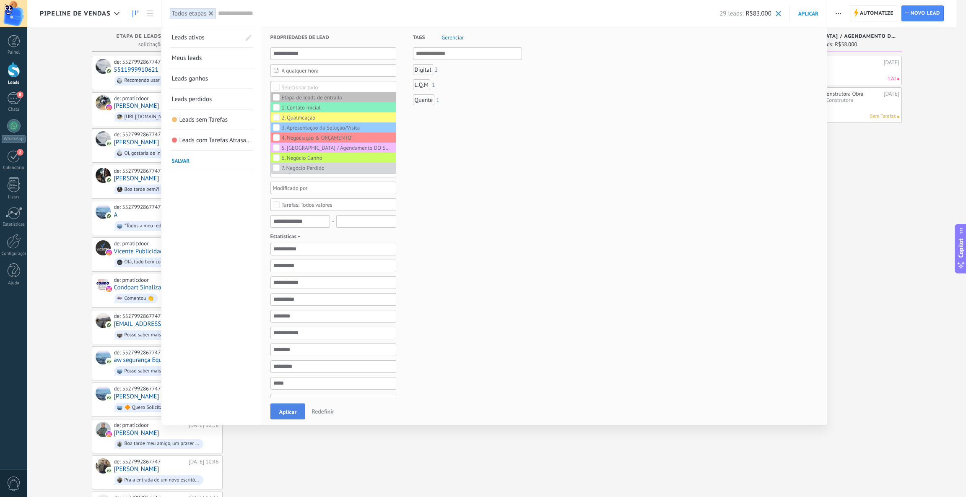
click at [290, 412] on span "Aplicar" at bounding box center [288, 412] width 18 height 6
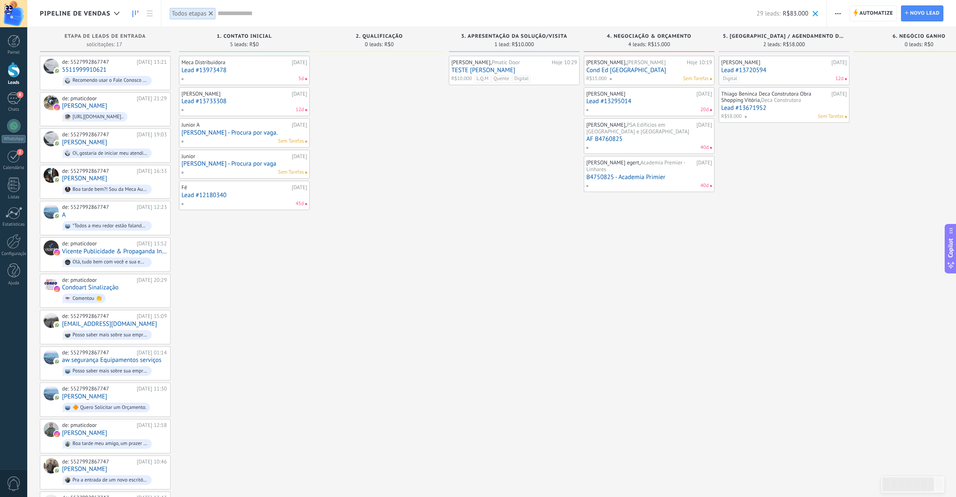
click at [240, 13] on input "text" at bounding box center [487, 13] width 539 height 9
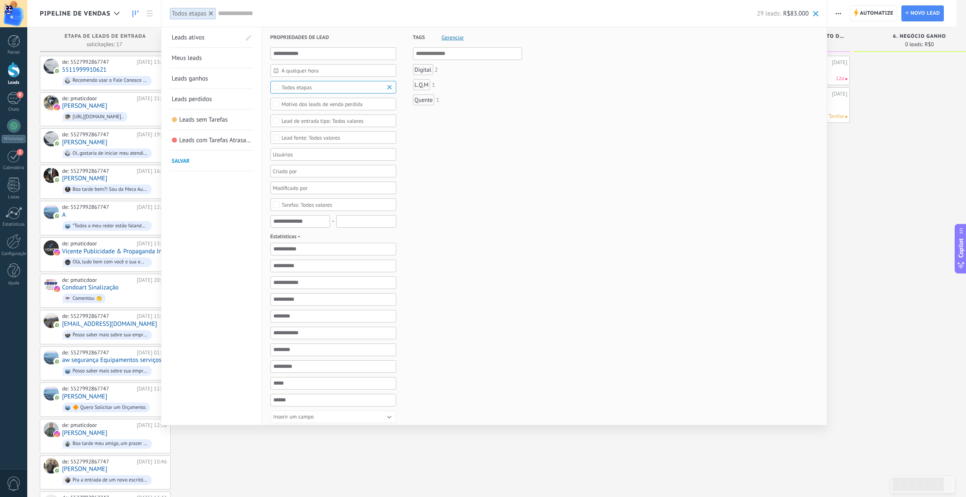
click at [351, 88] on span "Todos etapas" at bounding box center [334, 87] width 104 height 6
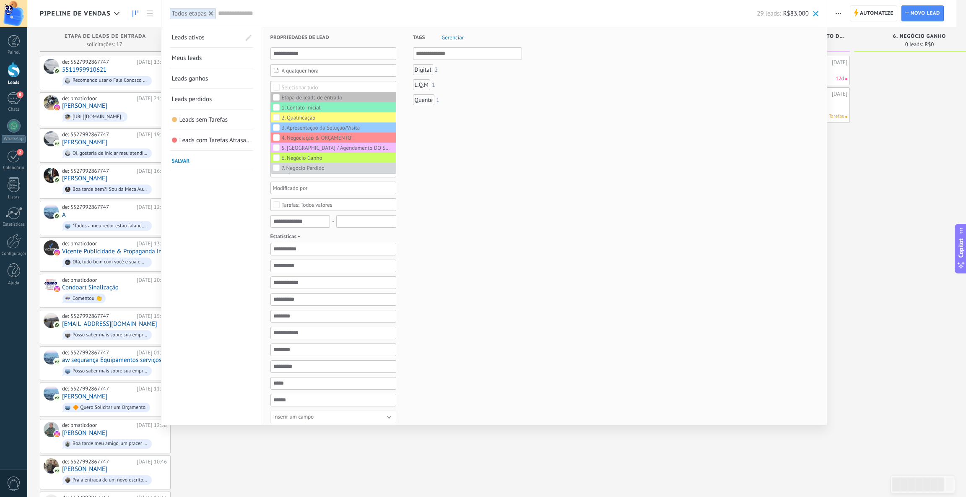
click at [476, 150] on div "Tags Gerenciar E Ou Digital 2 L.Q.M 1 Quente 1" at bounding box center [459, 273] width 126 height 493
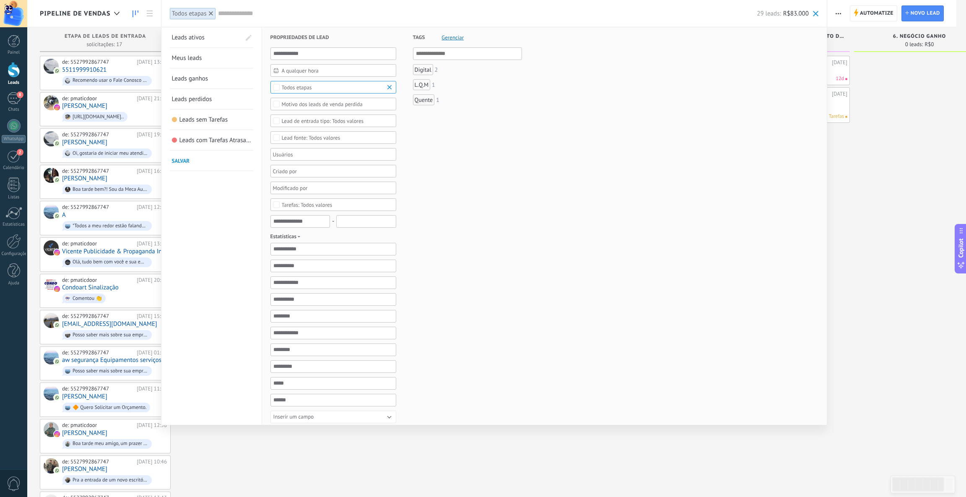
click at [245, 16] on input "text" at bounding box center [487, 13] width 539 height 9
click at [228, 38] on link "Leads ativos" at bounding box center [206, 37] width 69 height 20
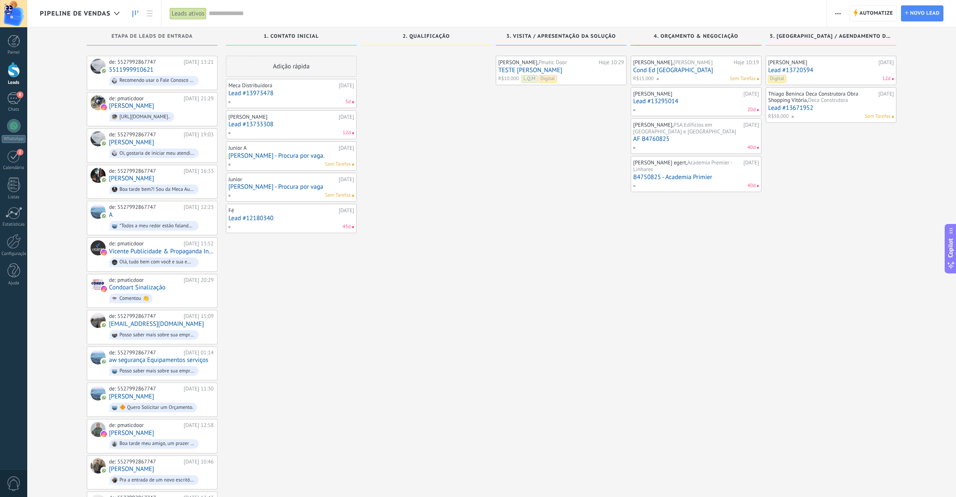
click at [227, 11] on input "text" at bounding box center [514, 13] width 610 height 9
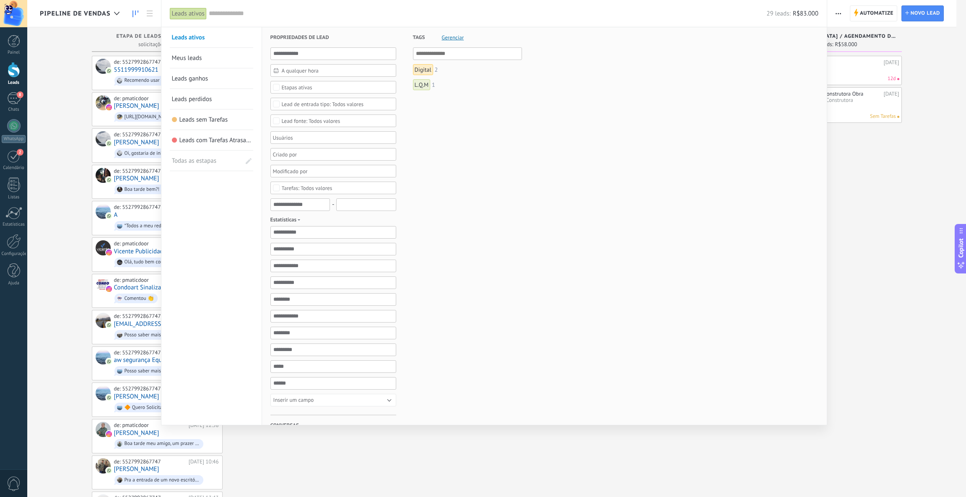
click at [201, 78] on span "Leads ganhos" at bounding box center [190, 79] width 36 height 8
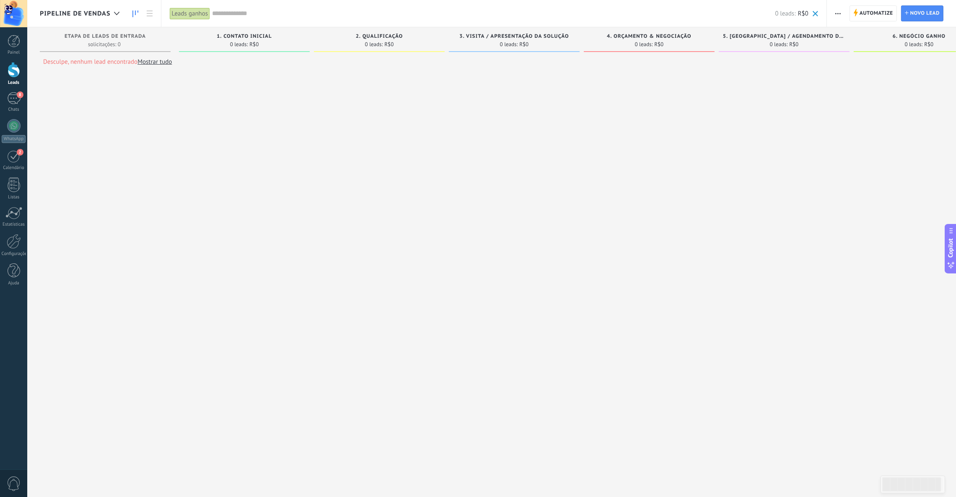
click at [237, 13] on input "text" at bounding box center [493, 13] width 563 height 9
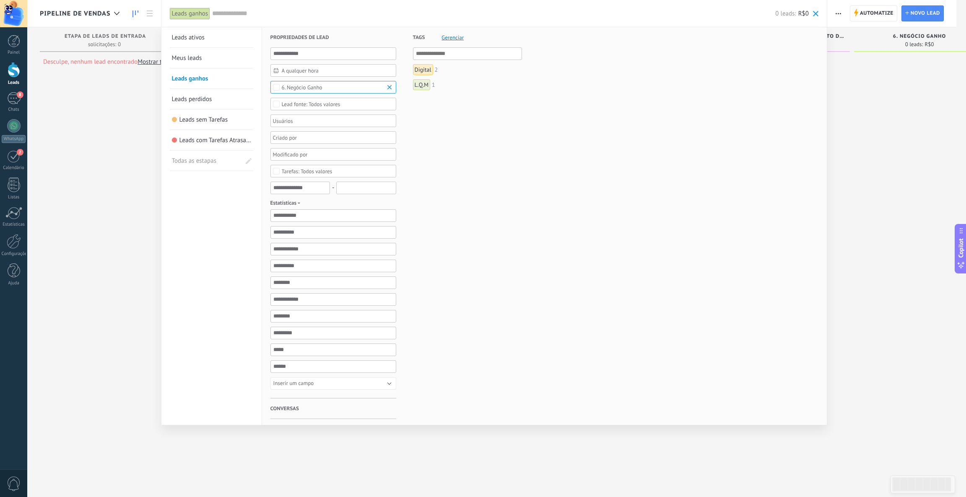
click at [210, 138] on span "Leads com Tarefas Atrasadas" at bounding box center [217, 140] width 76 height 8
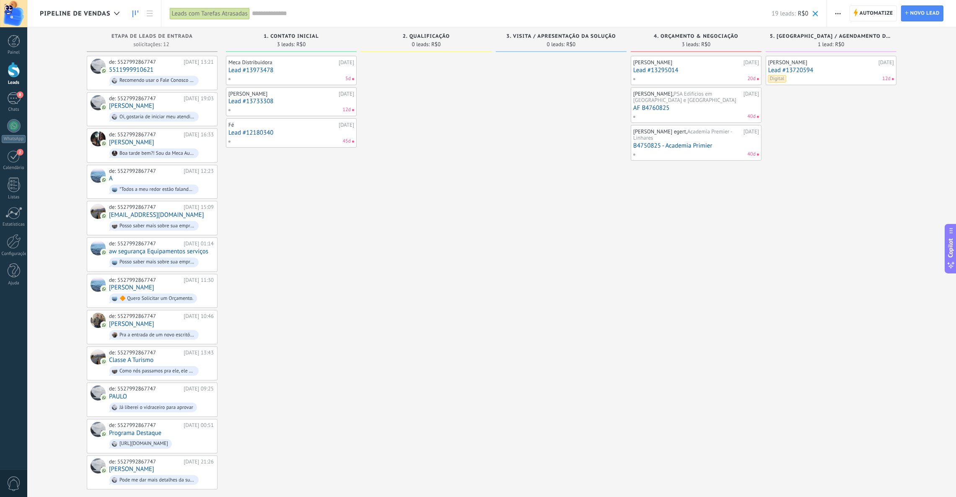
click at [261, 14] on input "text" at bounding box center [512, 13] width 520 height 9
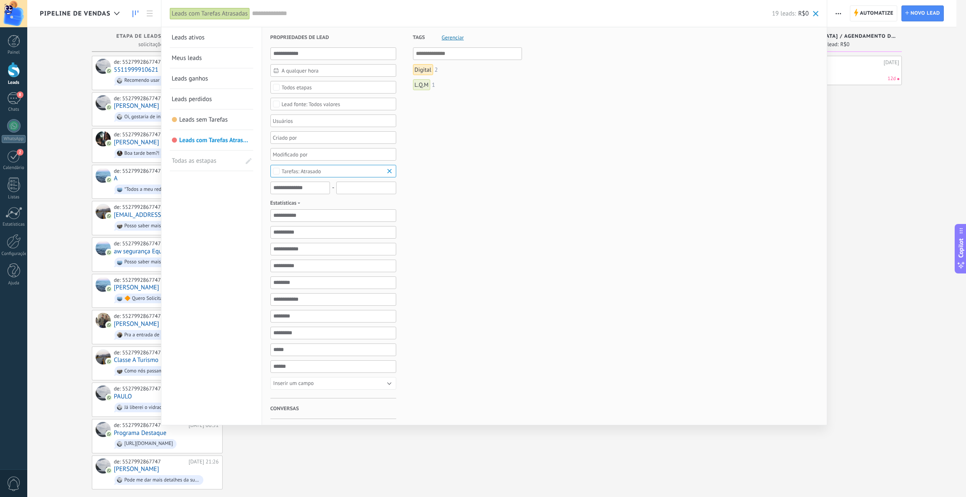
click at [228, 161] on span "Todas as estapas" at bounding box center [200, 161] width 57 height 20
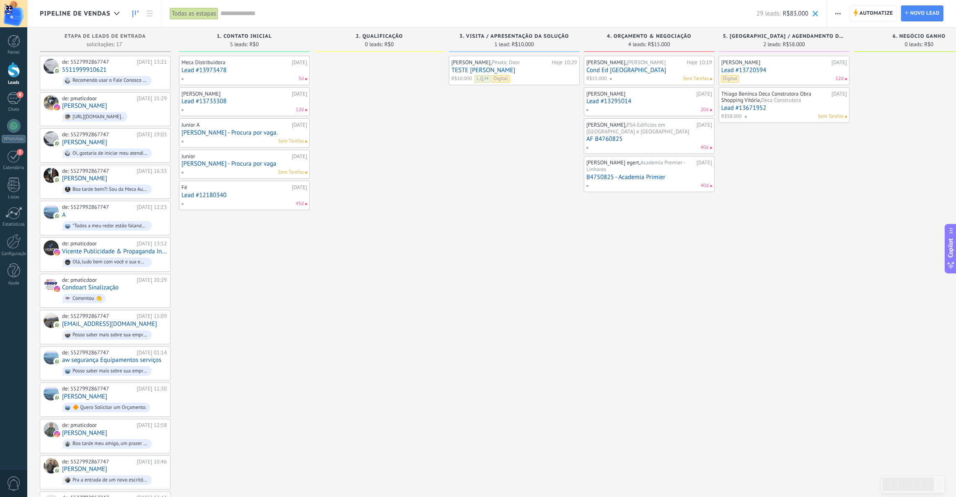
click at [237, 13] on input "text" at bounding box center [489, 13] width 536 height 9
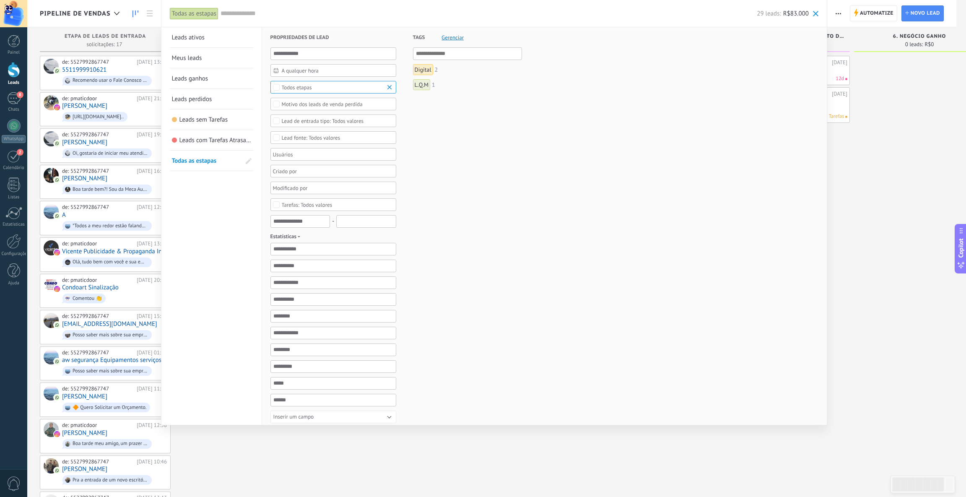
click at [310, 88] on div "Todos etapas" at bounding box center [297, 87] width 30 height 6
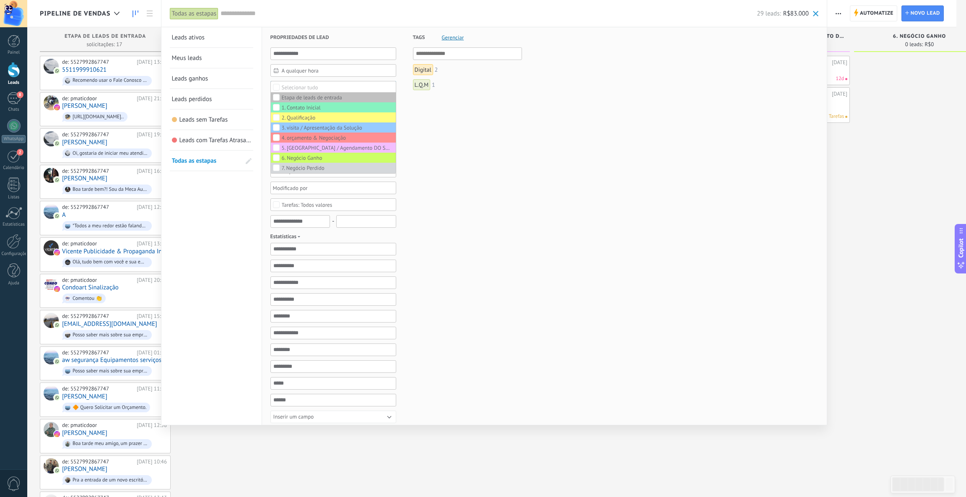
click at [219, 161] on span "Todas as estapas" at bounding box center [200, 161] width 57 height 20
click at [213, 163] on span "Todas as estapas" at bounding box center [200, 161] width 57 height 20
click at [218, 143] on span "Leads com Tarefas Atrasadas" at bounding box center [217, 140] width 76 height 8
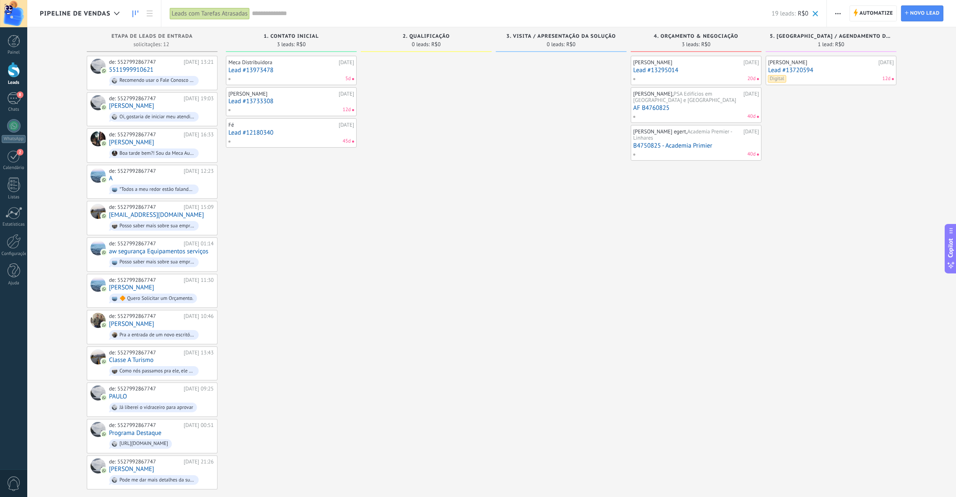
click at [289, 73] on link "Lead #13973478" at bounding box center [292, 70] width 126 height 7
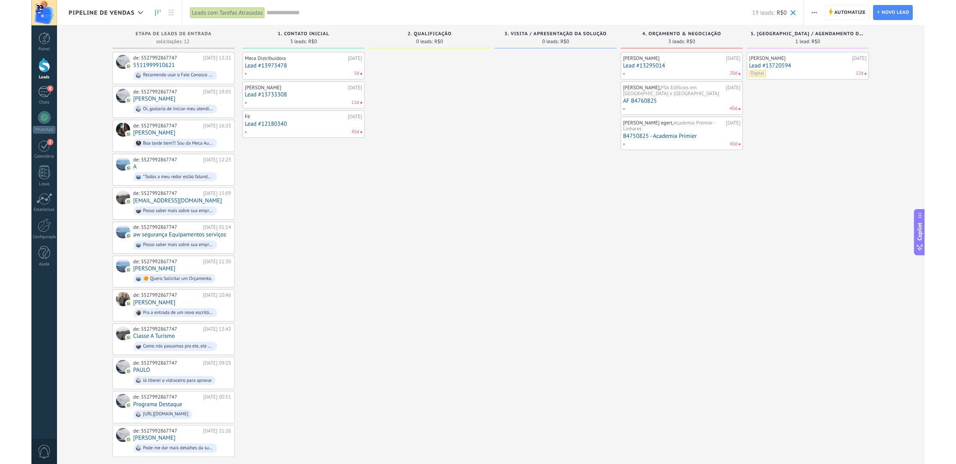
scroll to position [37, 0]
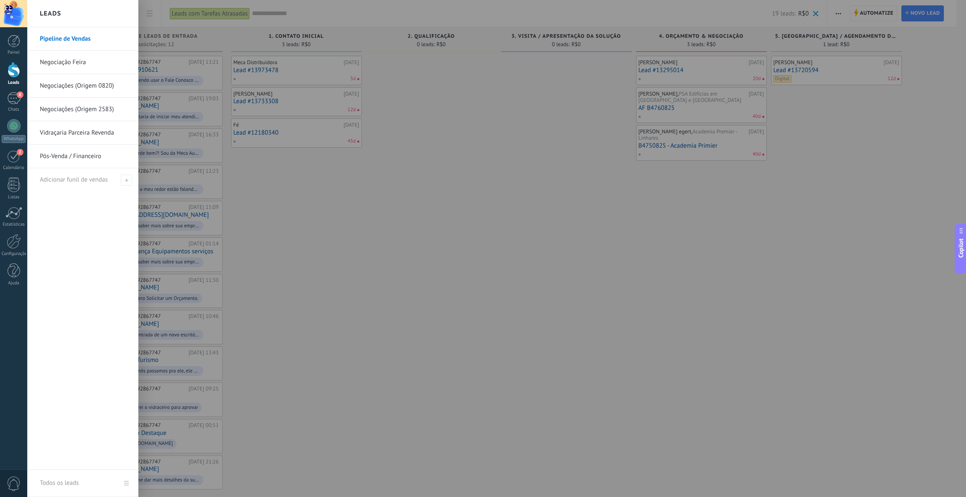
click at [107, 36] on link "Pipeline de Vendas" at bounding box center [85, 38] width 90 height 23
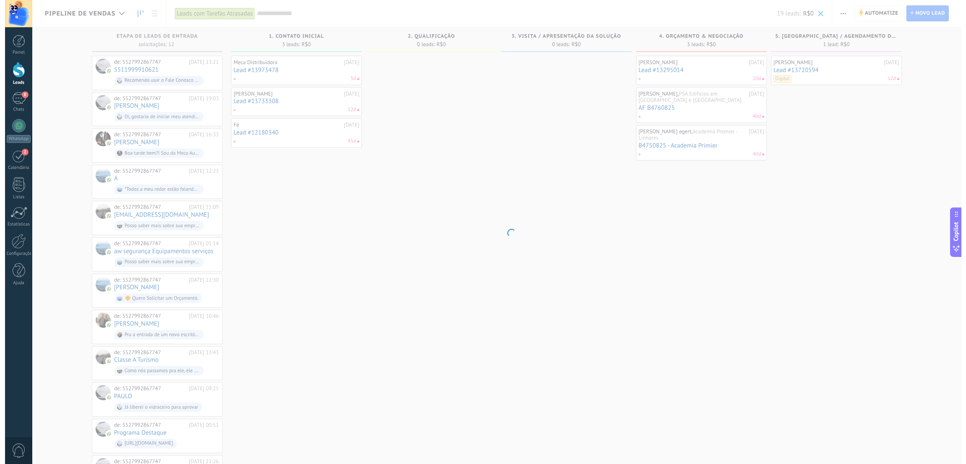
scroll to position [37, 0]
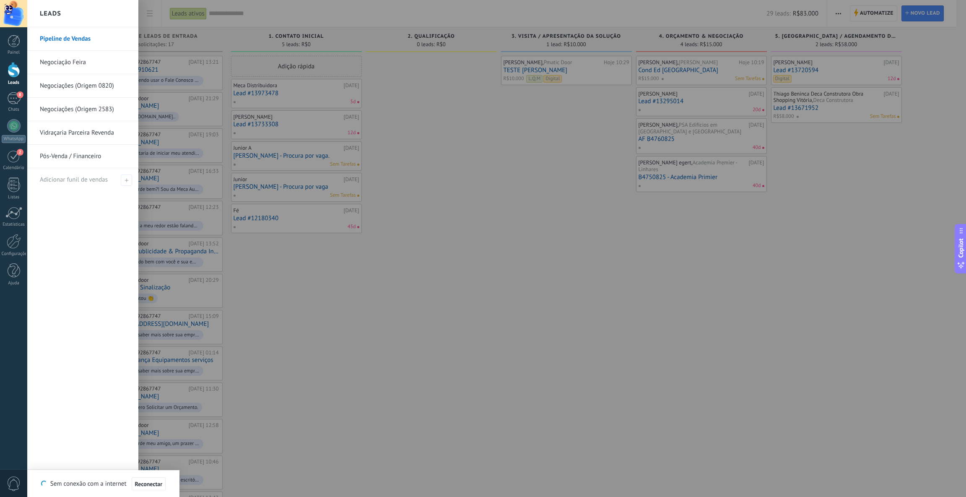
click at [10, 71] on div at bounding box center [14, 70] width 13 height 16
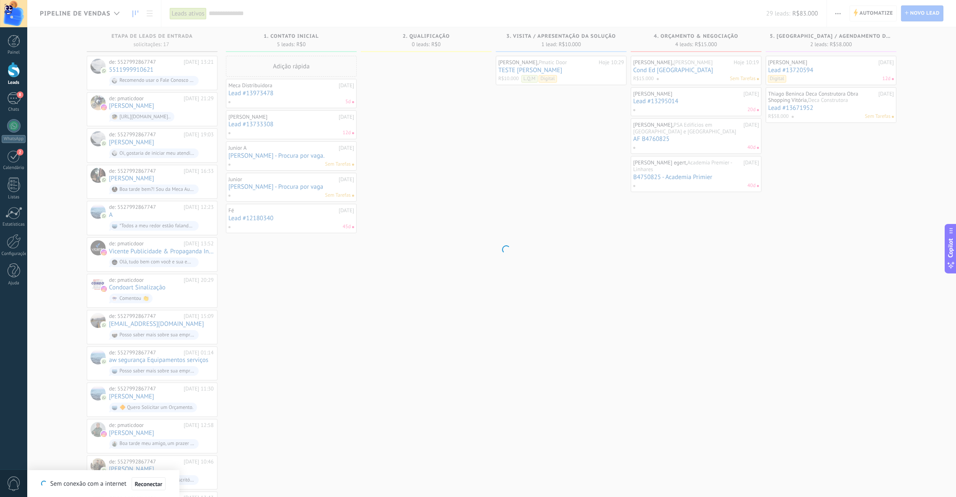
click at [11, 68] on div at bounding box center [14, 70] width 13 height 16
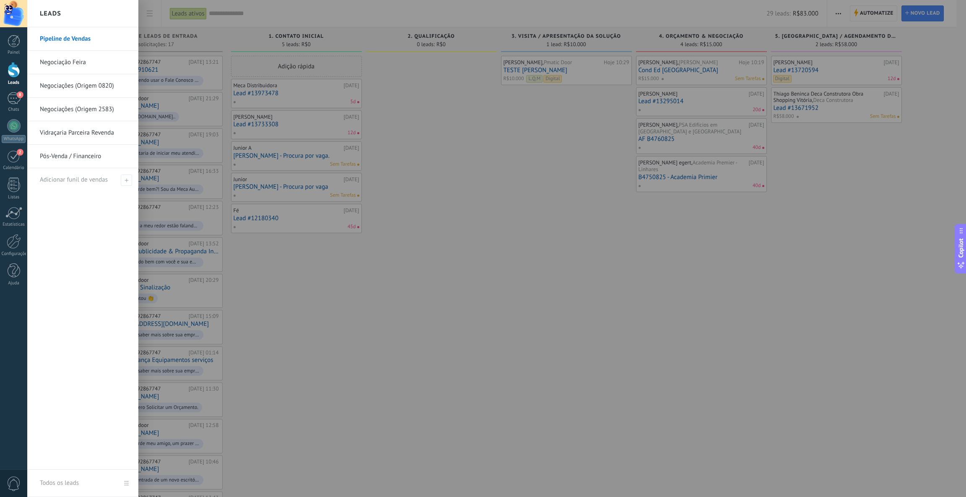
click at [59, 39] on link "Pipeline de Vendas" at bounding box center [85, 38] width 90 height 23
click at [79, 161] on link "Pós-Venda / Financeiro" at bounding box center [85, 156] width 90 height 23
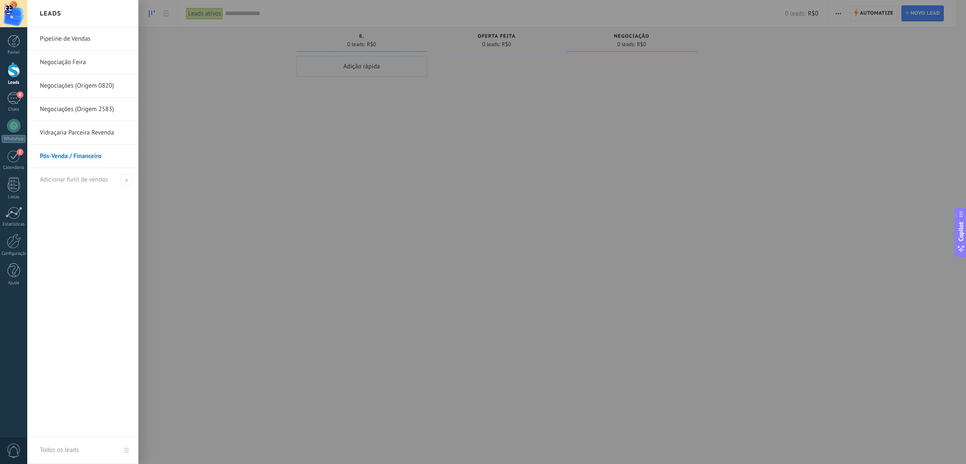
click at [62, 42] on link "Pipeline de Vendas" at bounding box center [85, 38] width 90 height 23
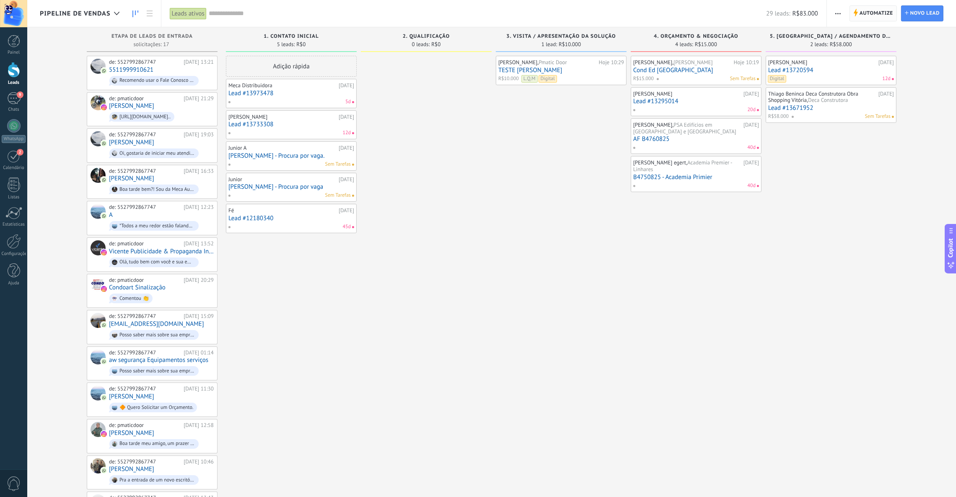
click at [869, 12] on span "Automatize" at bounding box center [877, 13] width 34 height 15
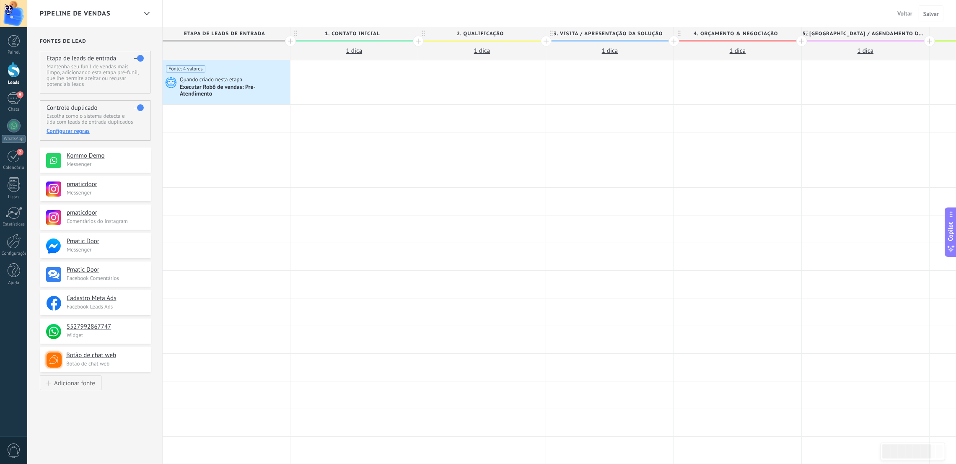
click at [610, 35] on span "3. visita / Apresentação da Solução" at bounding box center [607, 33] width 123 height 13
drag, startPoint x: 610, startPoint y: 29, endPoint x: 584, endPoint y: 66, distance: 44.7
click at [584, 66] on div at bounding box center [609, 82] width 127 height 44
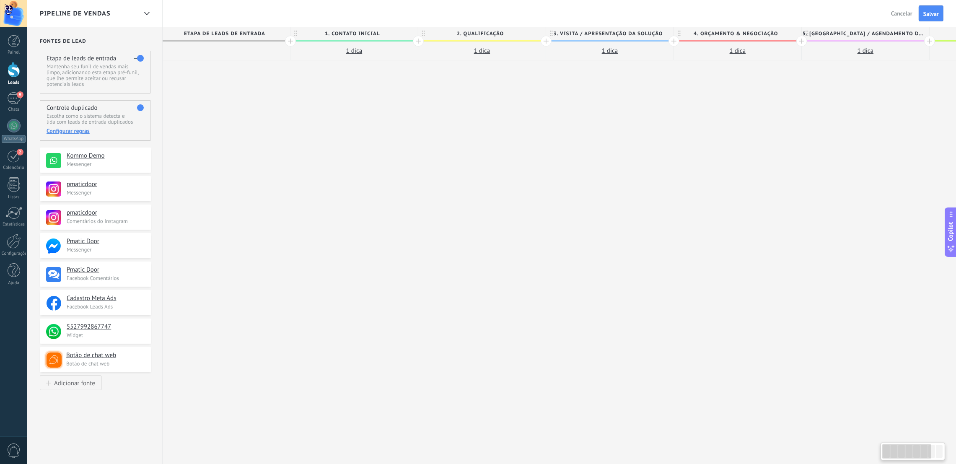
click at [611, 32] on span "3. visita / Apresentação da Solução" at bounding box center [607, 33] width 123 height 13
click at [643, 54] on button "1 dica" at bounding box center [609, 51] width 127 height 18
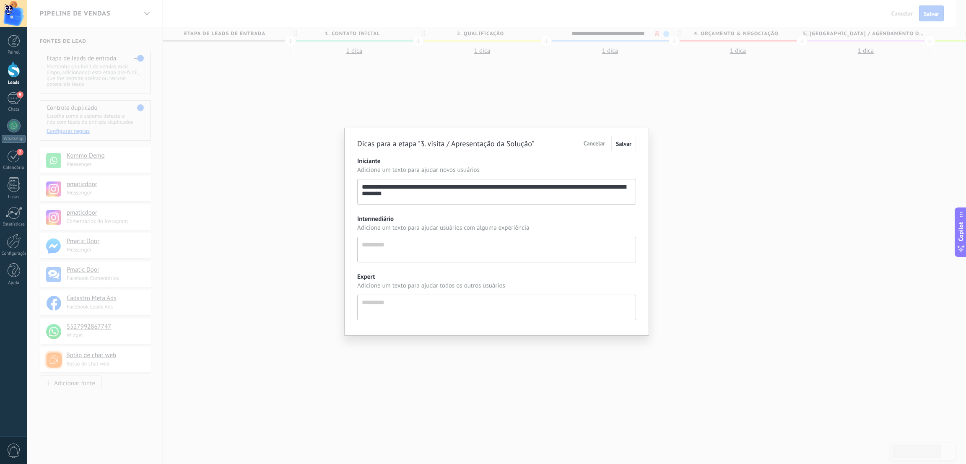
scroll to position [8, 0]
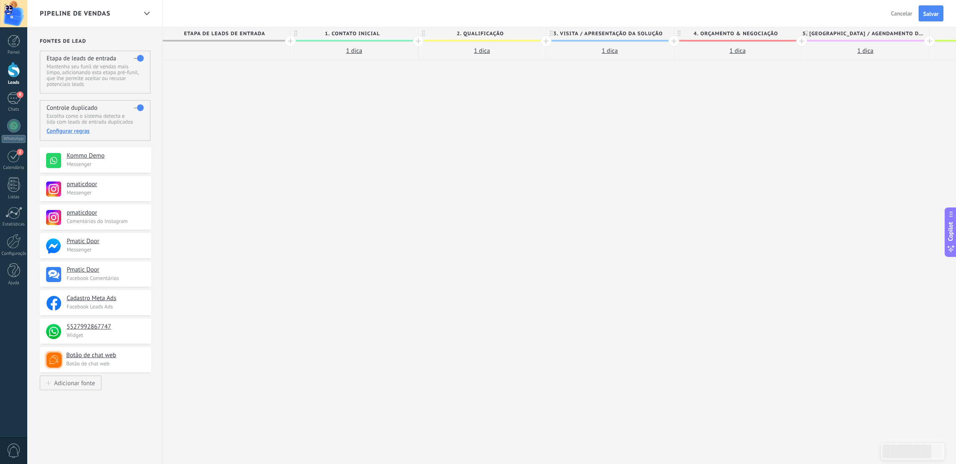
click at [901, 12] on span "Cancelar" at bounding box center [901, 14] width 21 height 8
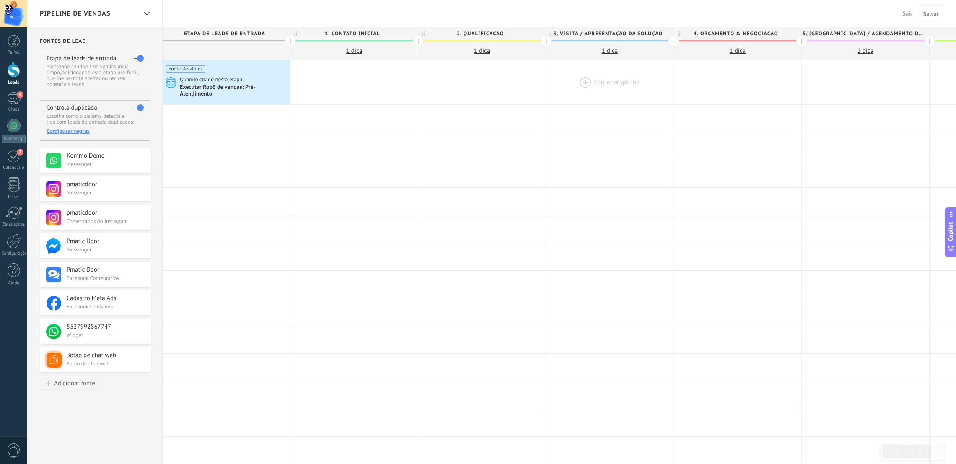
drag, startPoint x: 580, startPoint y: 75, endPoint x: 574, endPoint y: 97, distance: 22.9
click at [574, 97] on div at bounding box center [609, 82] width 127 height 44
click at [588, 78] on div at bounding box center [609, 82] width 127 height 44
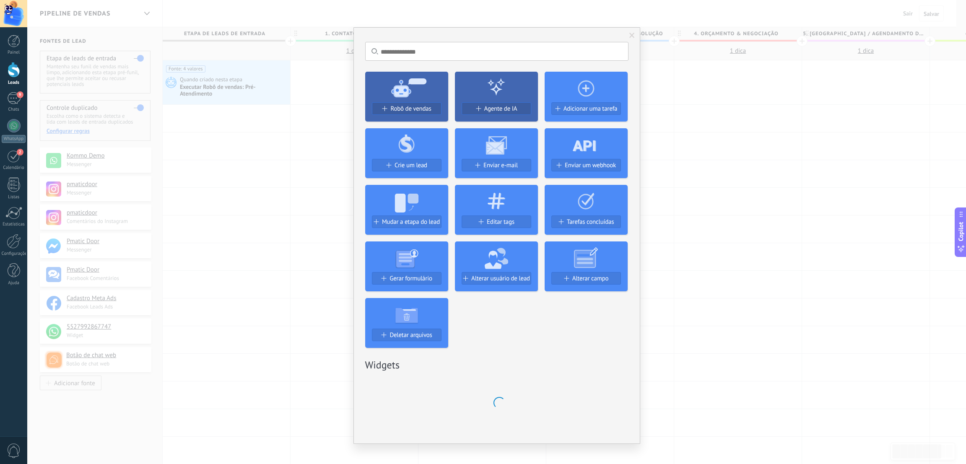
click at [592, 99] on icon at bounding box center [586, 87] width 83 height 30
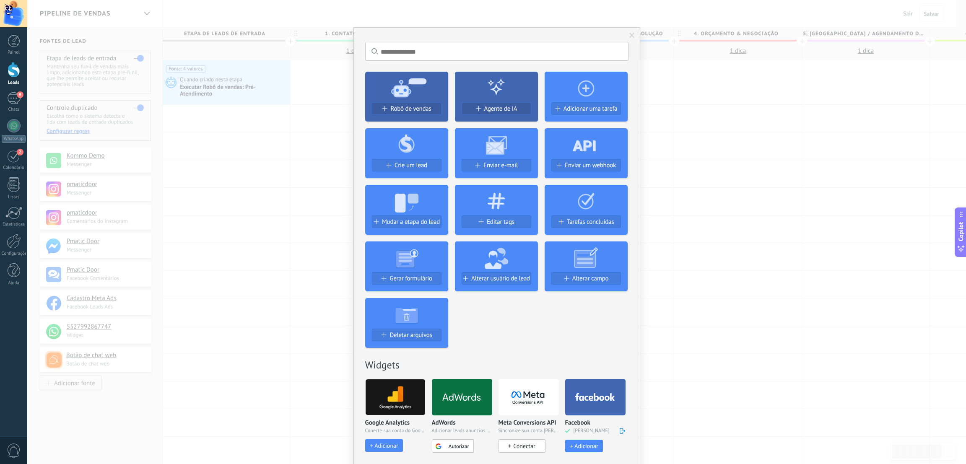
click at [584, 90] on use at bounding box center [586, 88] width 16 height 16
click at [579, 87] on icon at bounding box center [586, 87] width 83 height 30
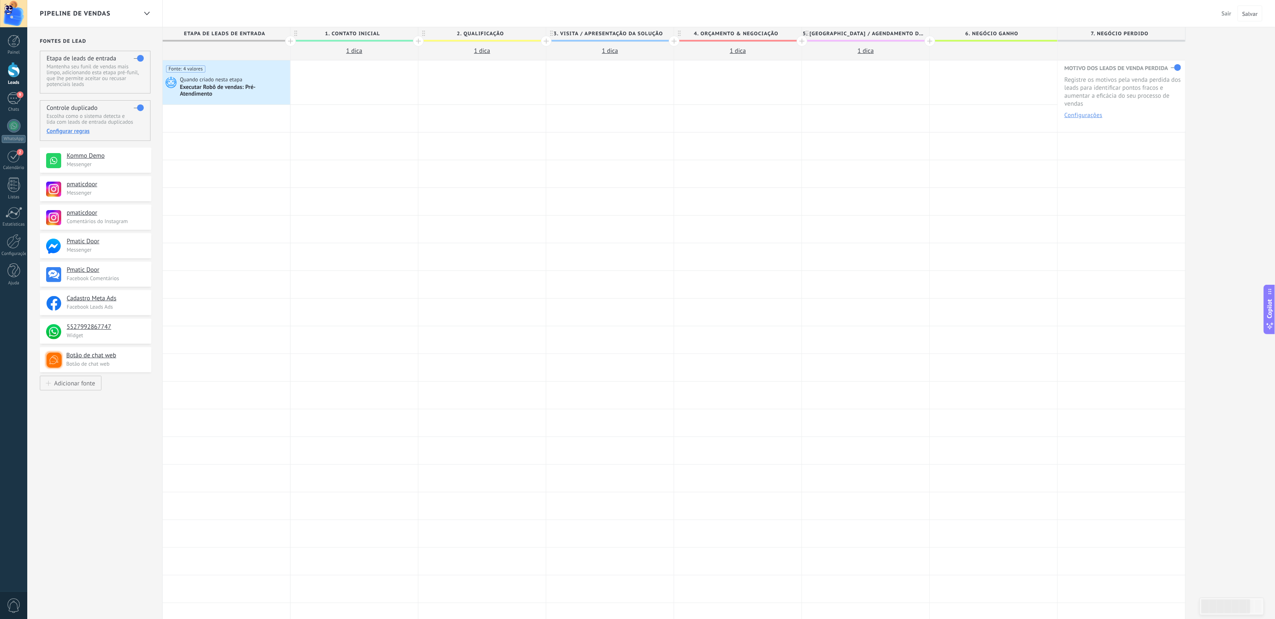
type textarea "*********"
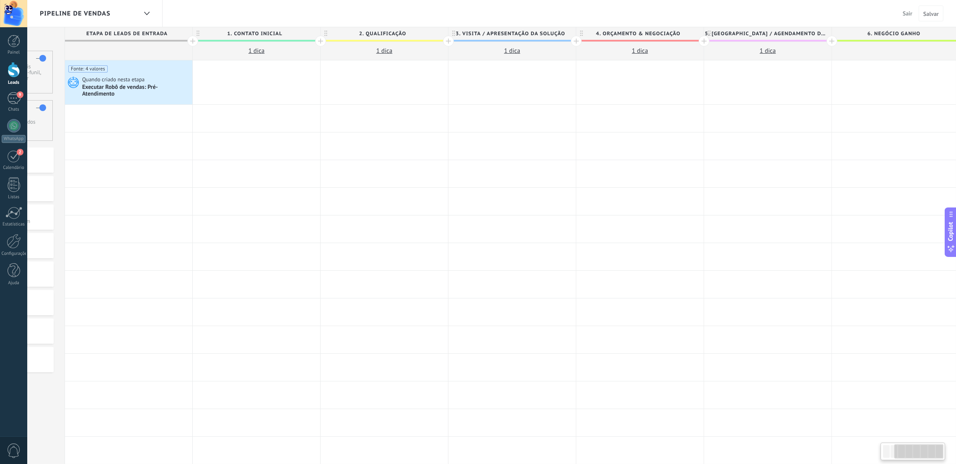
scroll to position [0, 230]
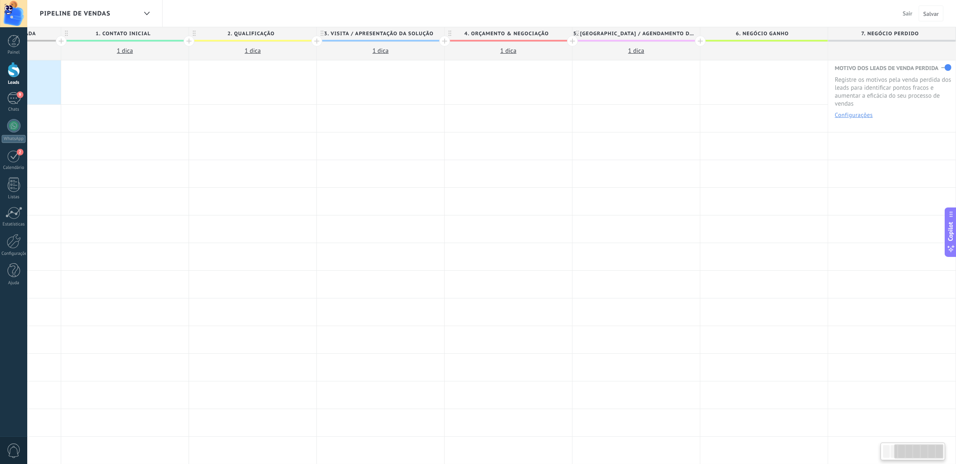
drag, startPoint x: 914, startPoint y: 456, endPoint x: 928, endPoint y: 458, distance: 14.0
click at [928, 458] on div at bounding box center [919, 451] width 49 height 14
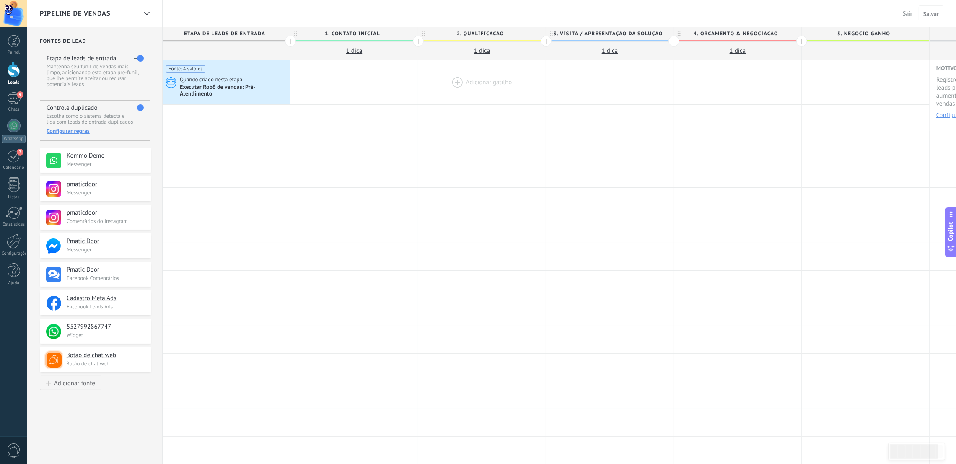
click at [463, 80] on div at bounding box center [481, 82] width 127 height 44
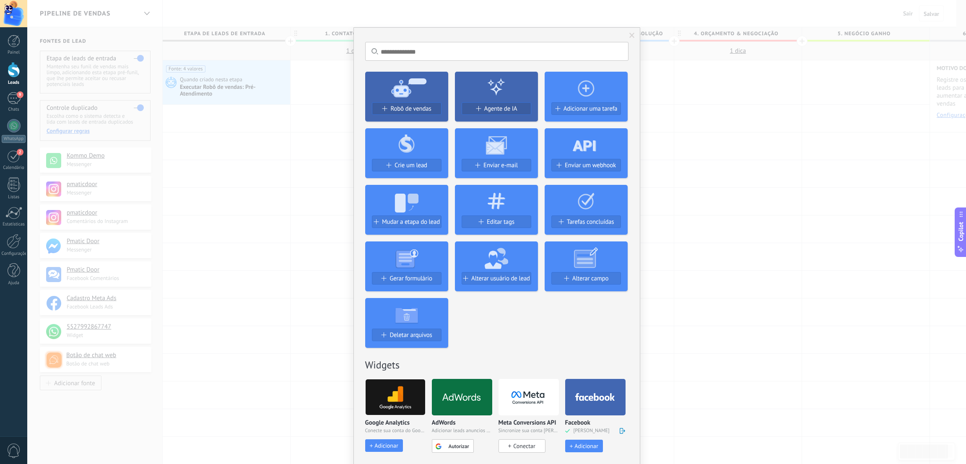
click at [481, 260] on div at bounding box center [496, 257] width 83 height 31
click at [482, 280] on span "Alterar usuário de lead" at bounding box center [500, 278] width 59 height 7
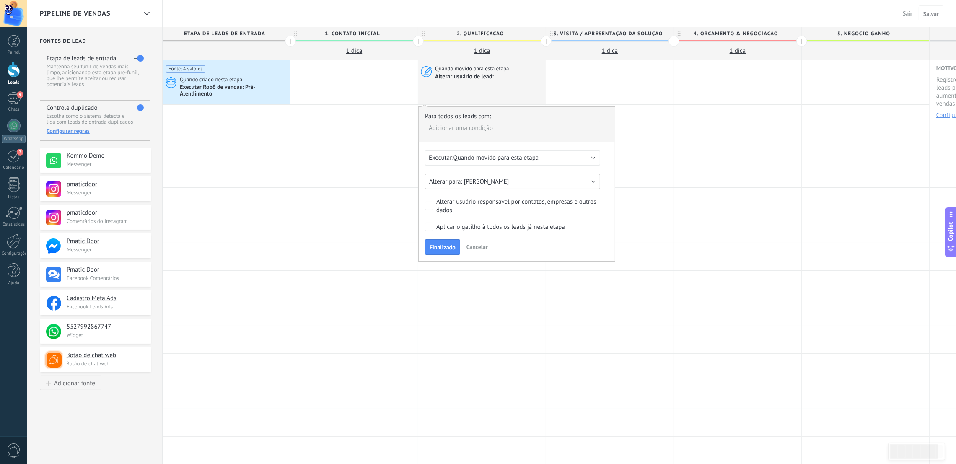
click at [591, 180] on button "Jonatas Borges" at bounding box center [512, 181] width 175 height 15
click at [476, 197] on span "[PERSON_NAME]" at bounding box center [508, 196] width 177 height 8
click at [474, 129] on div "Adicionar uma condição" at bounding box center [512, 128] width 175 height 15
click at [545, 120] on div at bounding box center [517, 184] width 196 height 155
click at [576, 158] on div "Executar: Quando movido para esta etapa" at bounding box center [509, 158] width 161 height 8
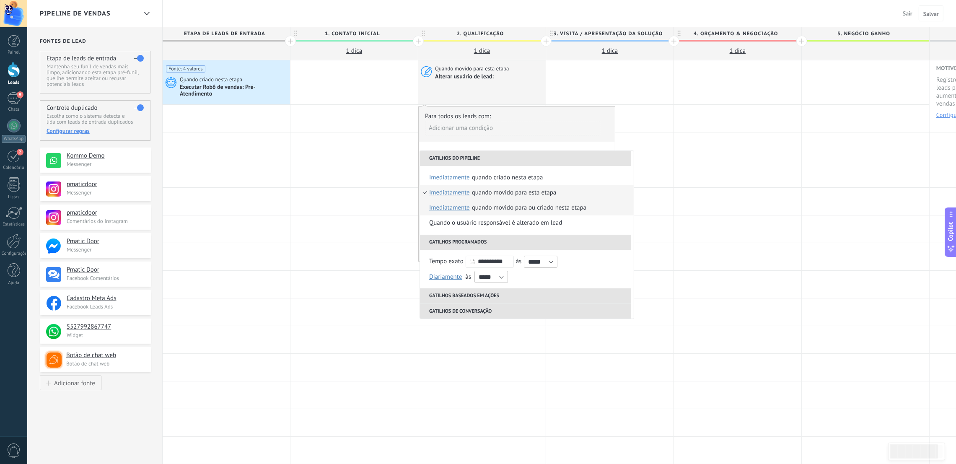
click at [426, 210] on li "Quando movido para ou criado nesta etapa imediatamente depois de 5 minutos depo…" at bounding box center [527, 207] width 214 height 15
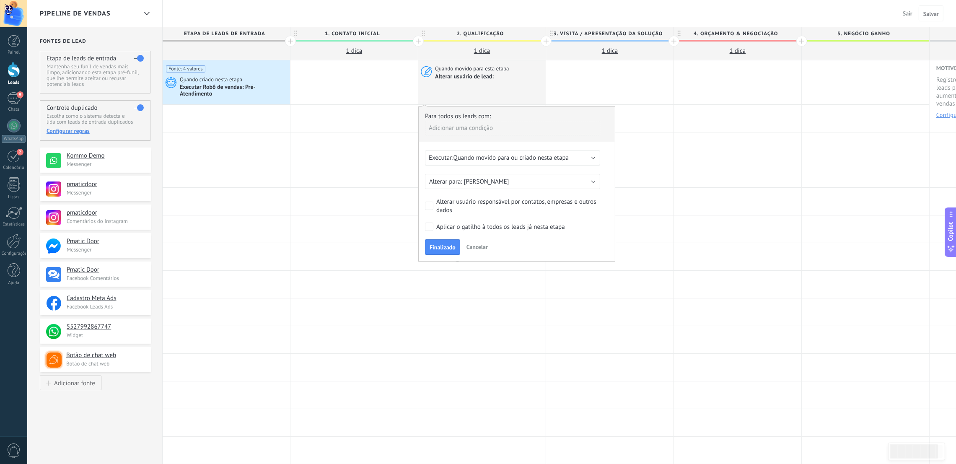
click at [440, 250] on span "Finalizado" at bounding box center [443, 247] width 26 height 6
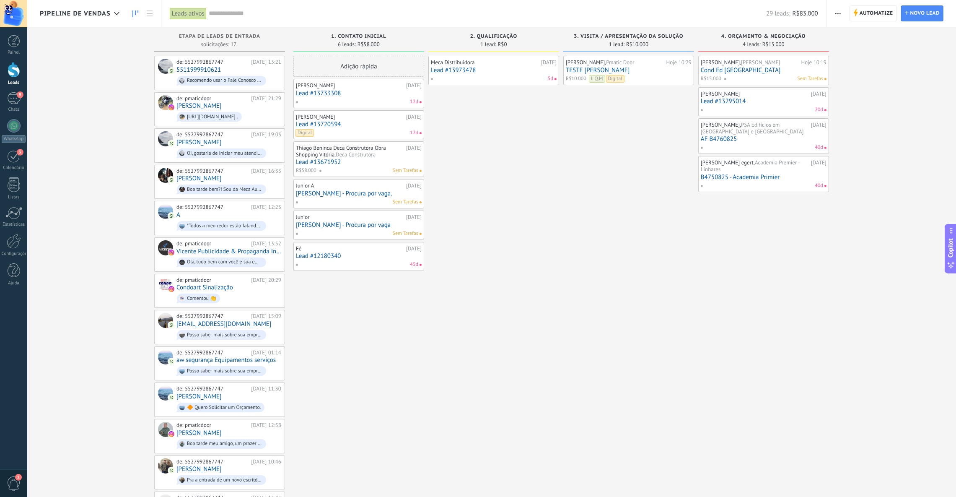
drag, startPoint x: 891, startPoint y: 10, endPoint x: 899, endPoint y: 13, distance: 8.5
click at [899, 13] on div "Automatize Nova transmissão Editar funil de vendas Editar layout de cartão Impo…" at bounding box center [891, 13] width 129 height 27
click at [251, 112] on icon at bounding box center [249, 109] width 8 height 8
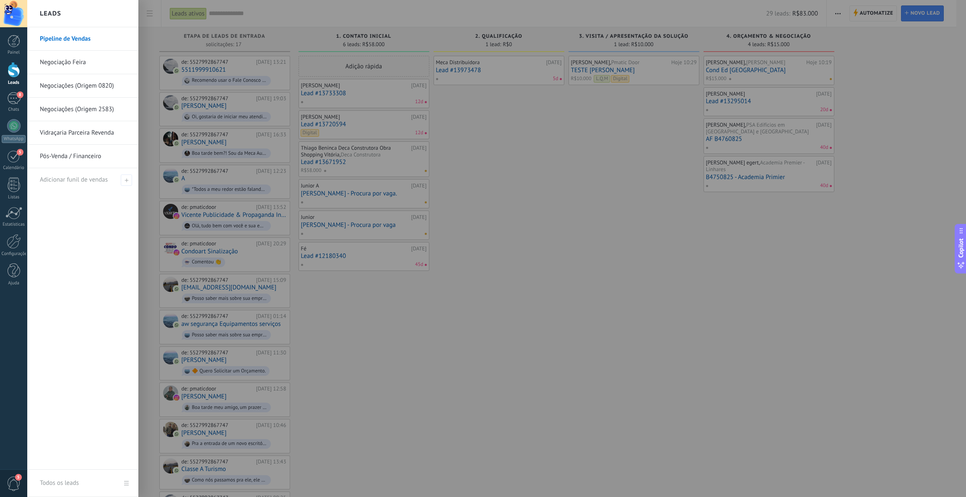
click at [15, 78] on link "Leads" at bounding box center [13, 73] width 27 height 23
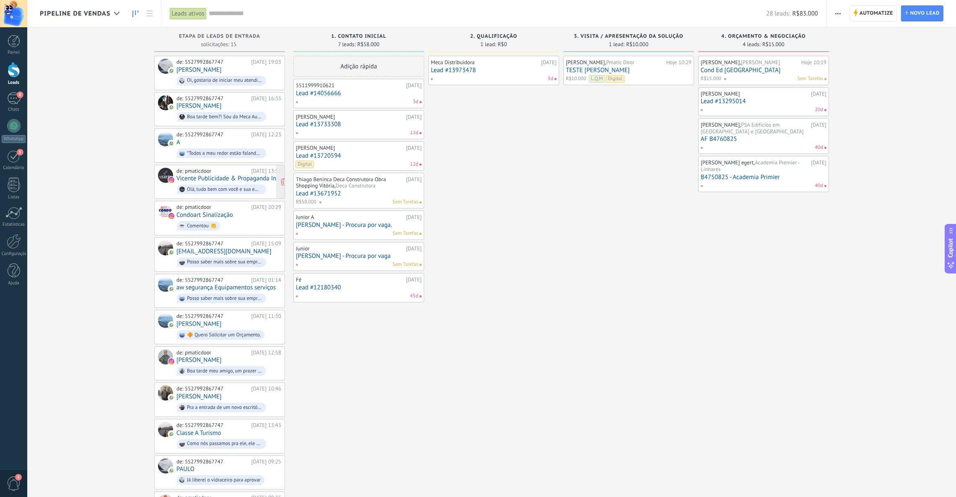
click at [244, 176] on link "Vicente Publicidade & Propaganda Inteligente" at bounding box center [229, 178] width 105 height 7
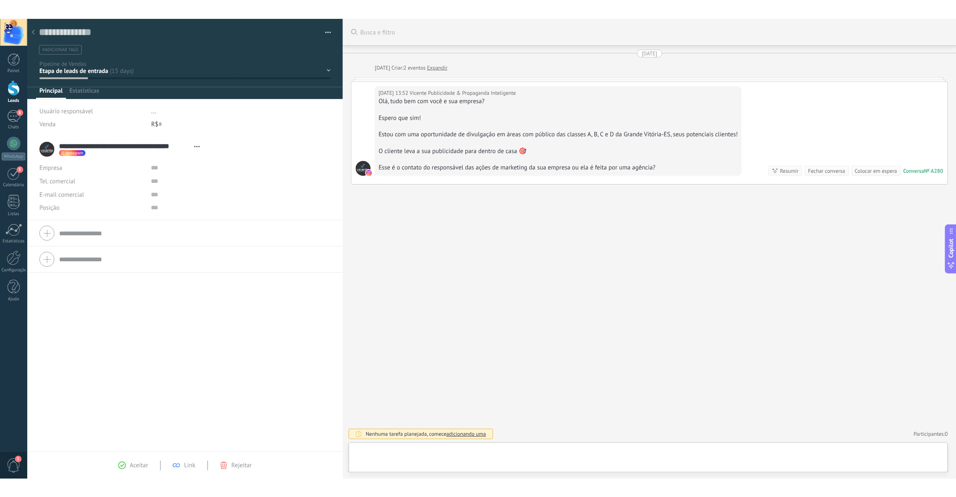
scroll to position [12, 0]
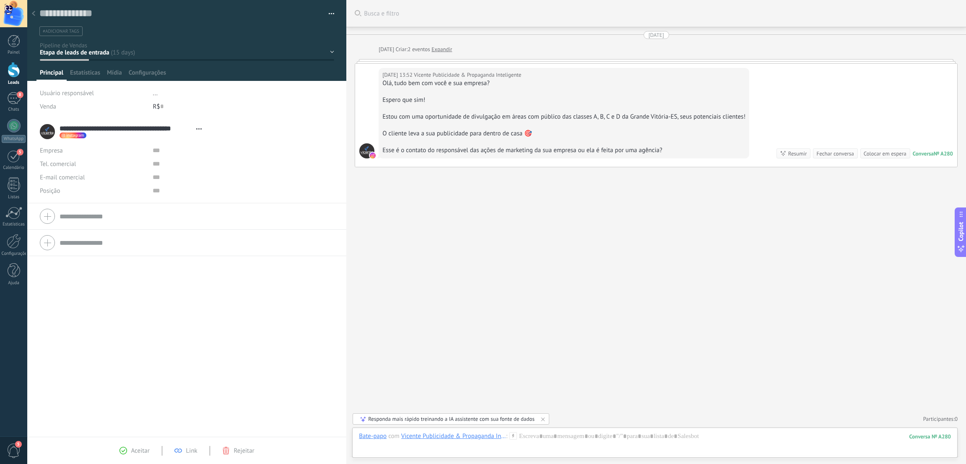
click at [325, 13] on button "button" at bounding box center [328, 14] width 12 height 13
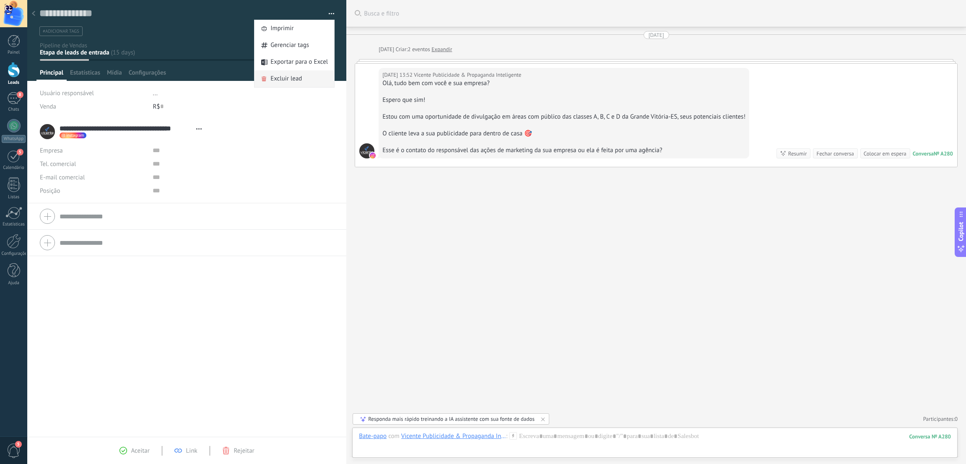
click at [270, 76] on span "Excluir lead" at bounding box center [285, 78] width 31 height 17
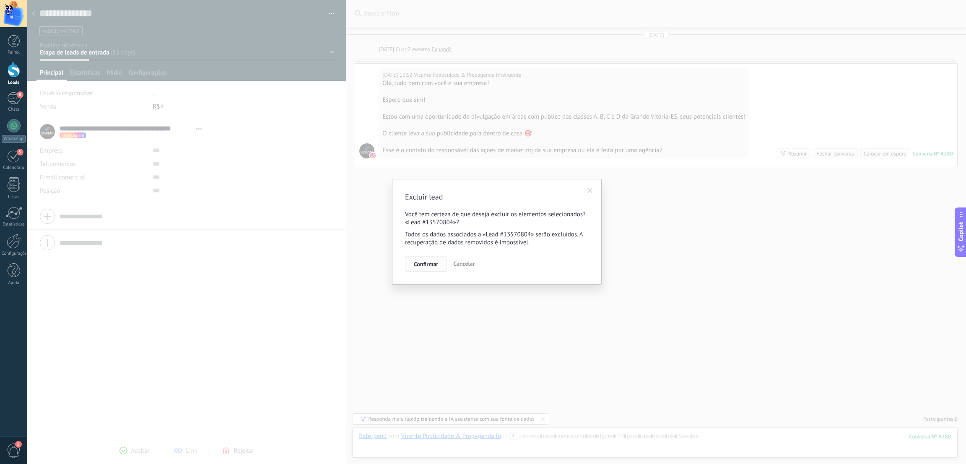
click at [430, 265] on span "Confirmar" at bounding box center [426, 264] width 24 height 6
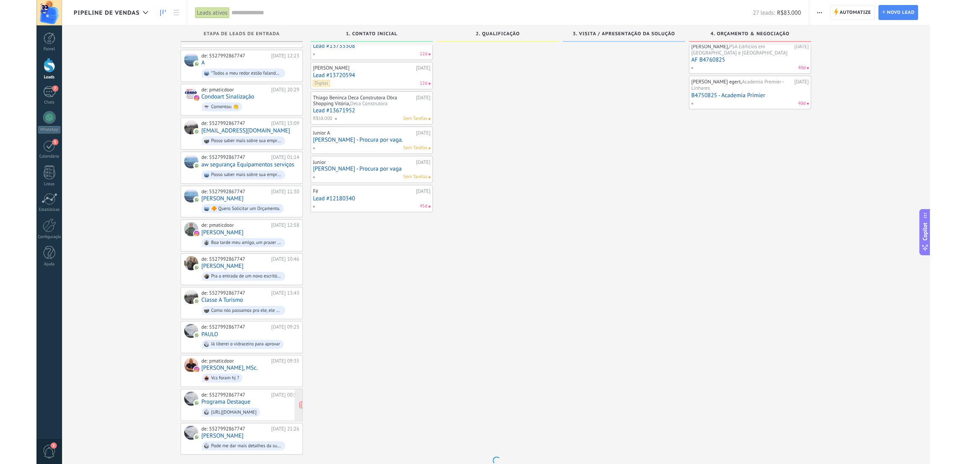
scroll to position [81, 0]
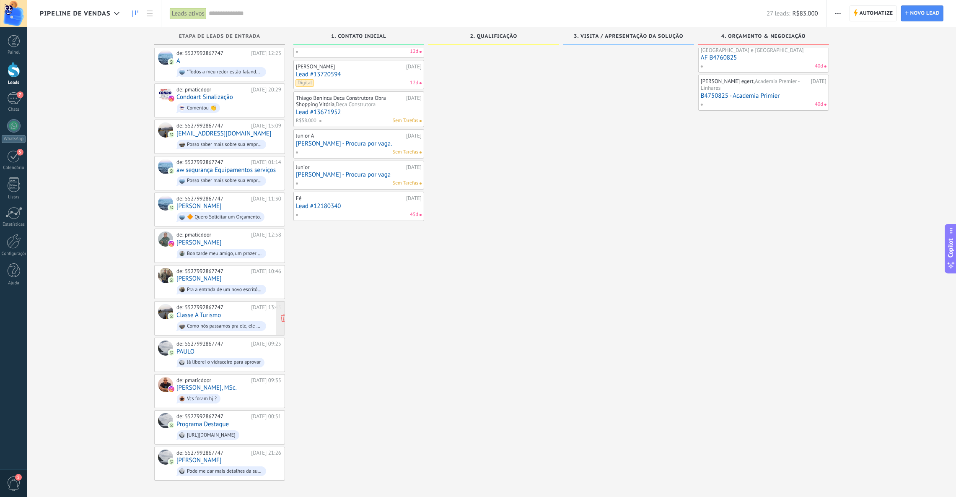
click at [228, 310] on div "de: 5527992867747 [DATE] 13:43 Classe A Turismo Como nós passamos pra ele, ele …" at bounding box center [229, 318] width 105 height 29
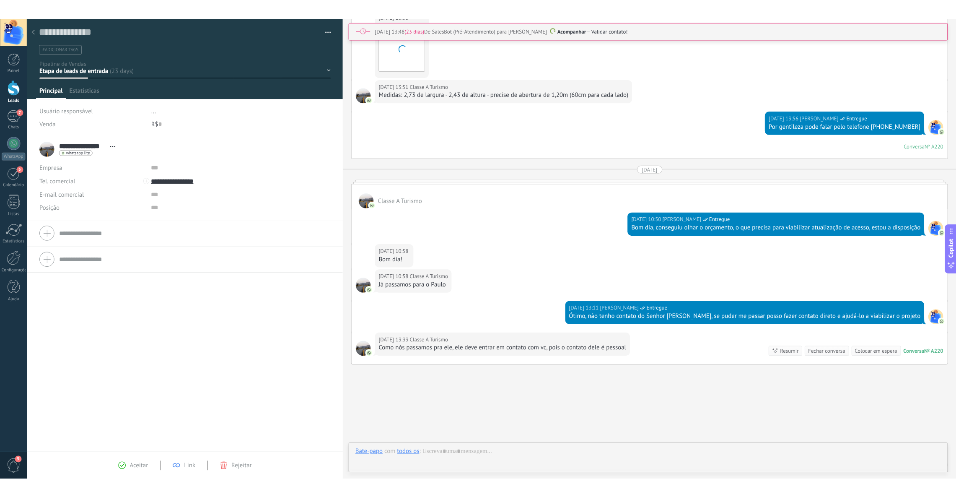
scroll to position [437, 0]
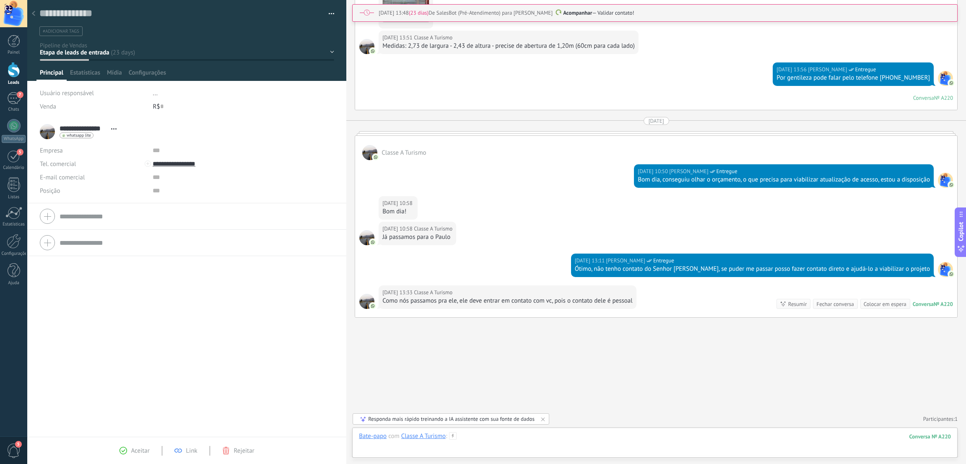
click at [605, 441] on div at bounding box center [655, 444] width 592 height 25
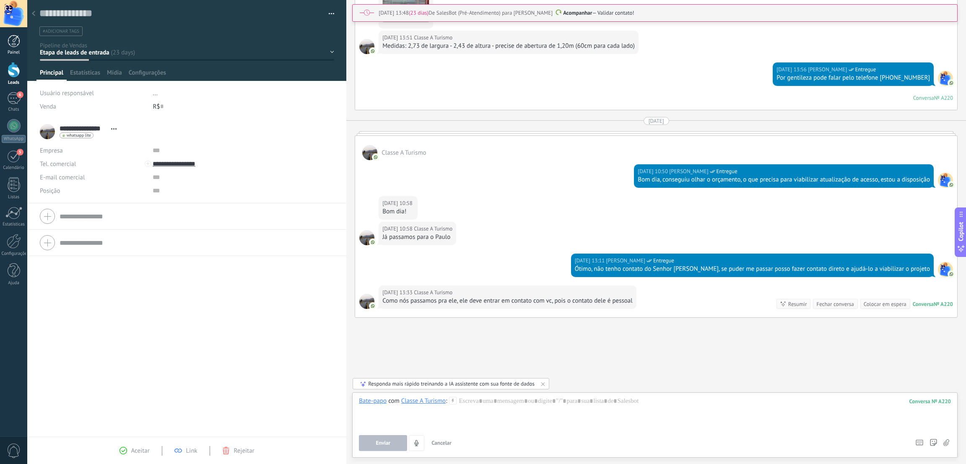
click at [13, 44] on div at bounding box center [14, 41] width 13 height 13
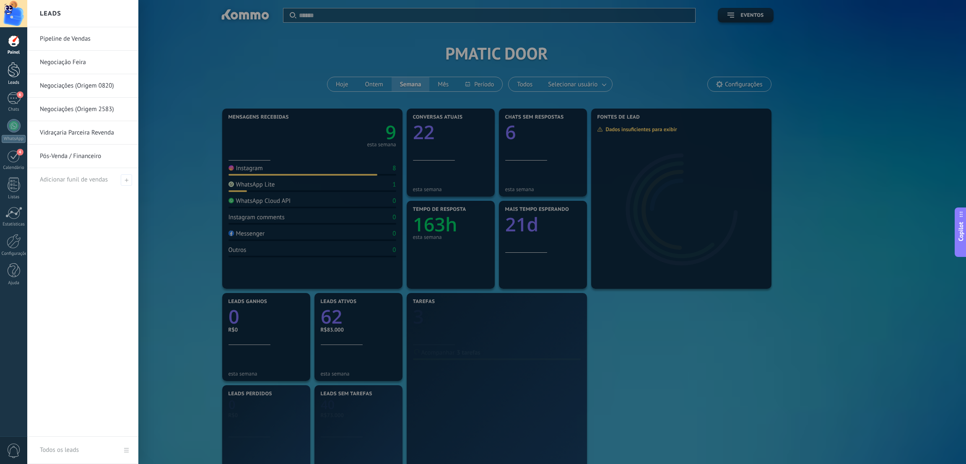
click at [14, 75] on div at bounding box center [14, 70] width 13 height 16
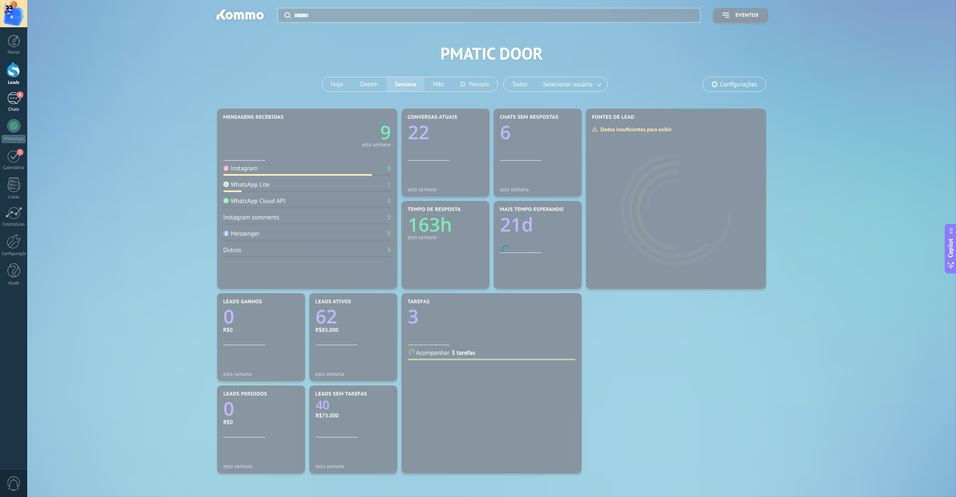
type textarea "**********"
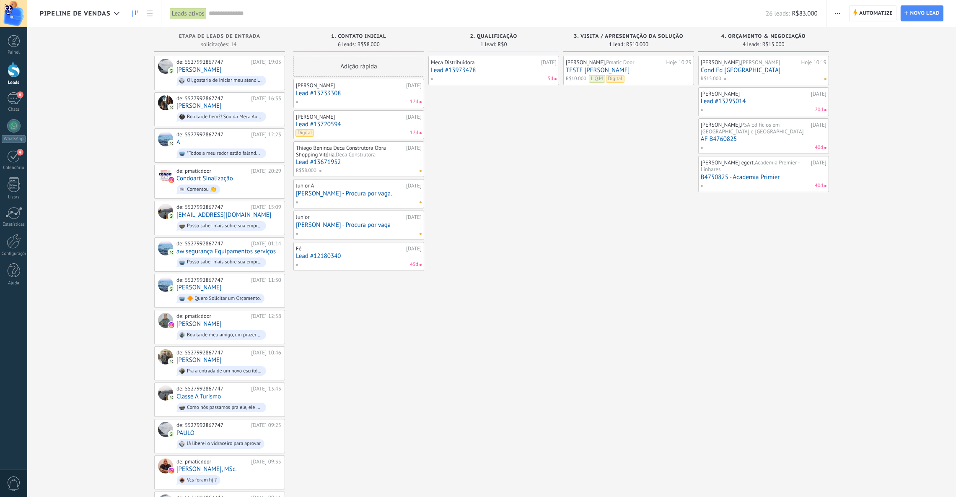
click at [507, 69] on link "Lead #13973478" at bounding box center [494, 70] width 126 height 7
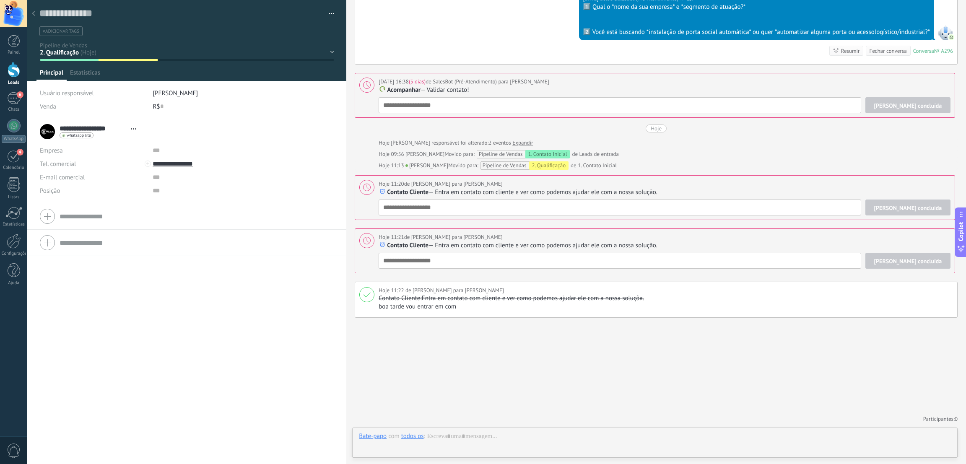
scroll to position [12, 0]
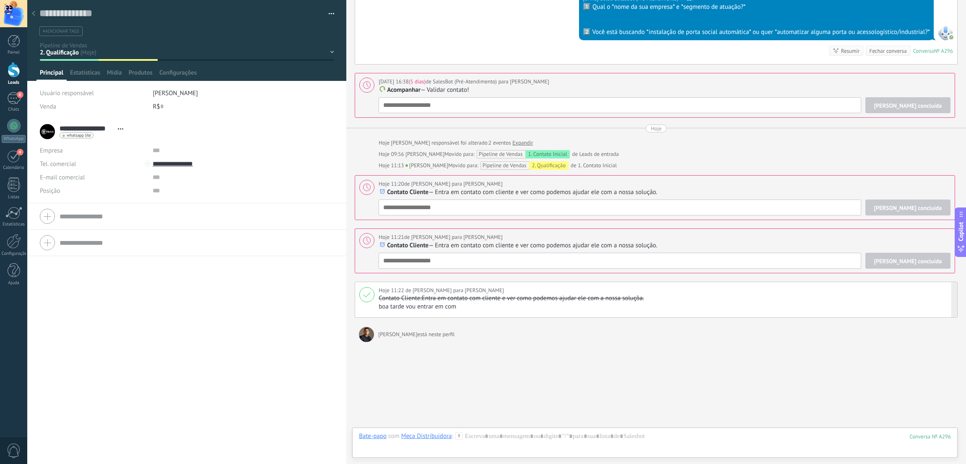
click at [478, 312] on div "Hoje 11:22 de [PERSON_NAME] para [PERSON_NAME] Contato Cliente: Entra em contat…" at bounding box center [656, 300] width 603 height 36
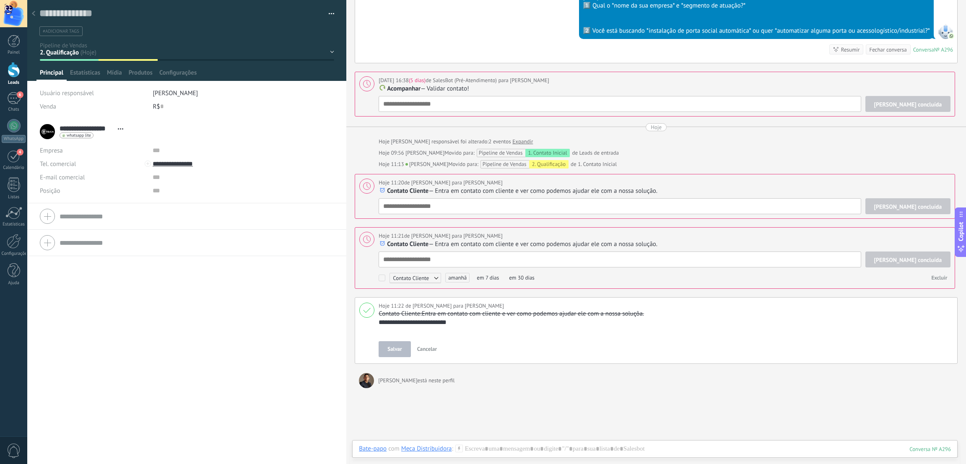
scroll to position [331, 0]
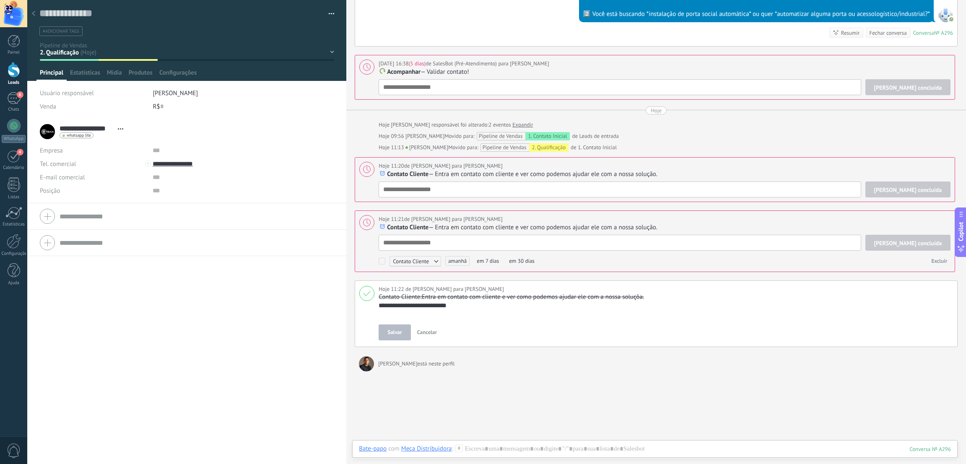
click at [431, 261] on div "[PERSON_NAME] concluída Contato Cliente Acompanhar Reunião Contato Cliente Pers…" at bounding box center [665, 251] width 572 height 33
type textarea "*"
type textarea "**"
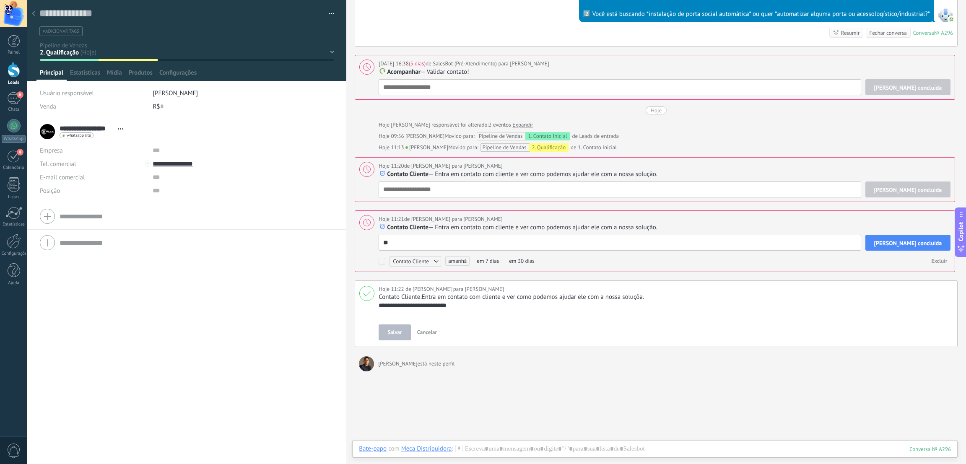
type textarea "***"
type textarea "****"
type textarea "*****"
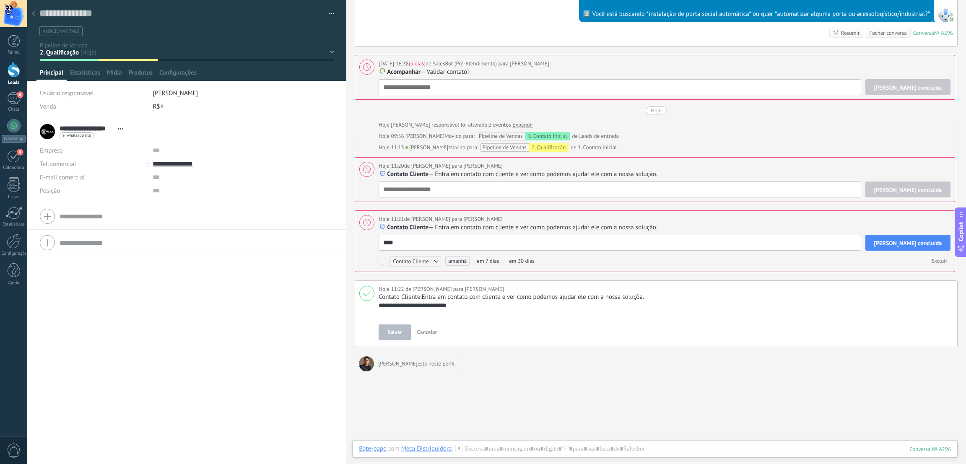
type textarea "*****"
type textarea "******"
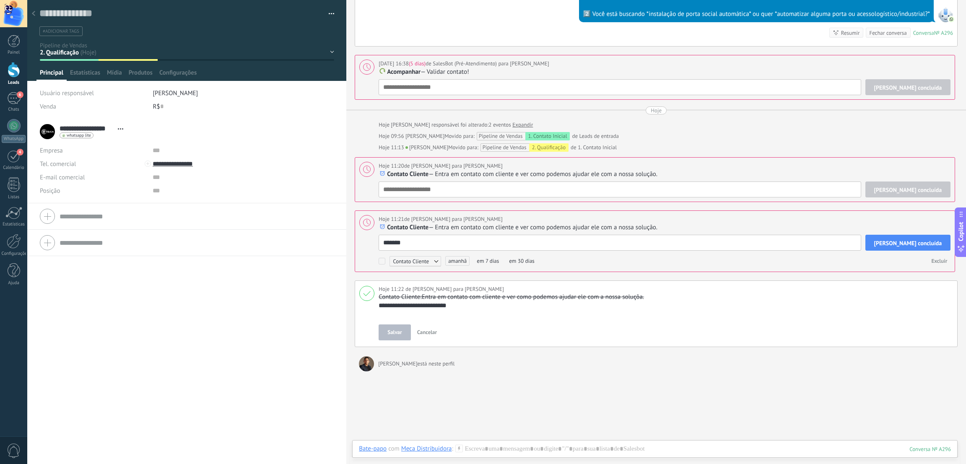
type textarea "********"
type textarea "*********"
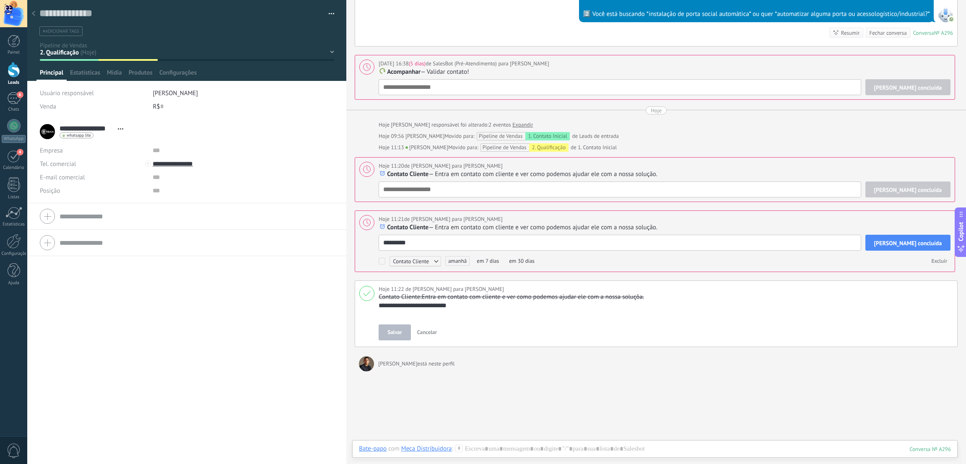
type textarea "*********"
type textarea "**********"
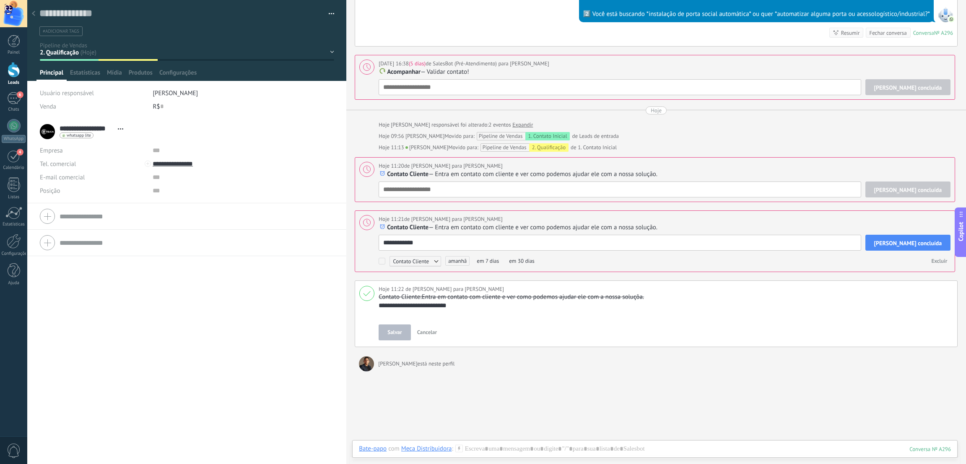
type textarea "**********"
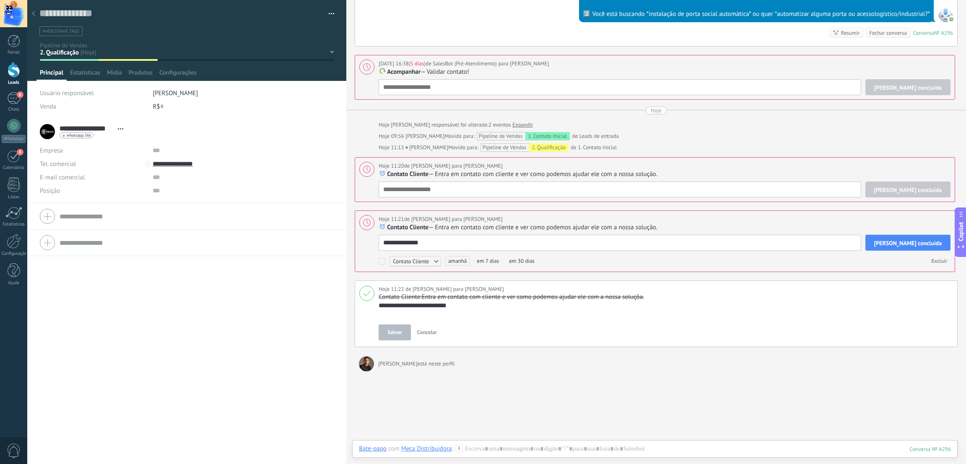
type textarea "**********"
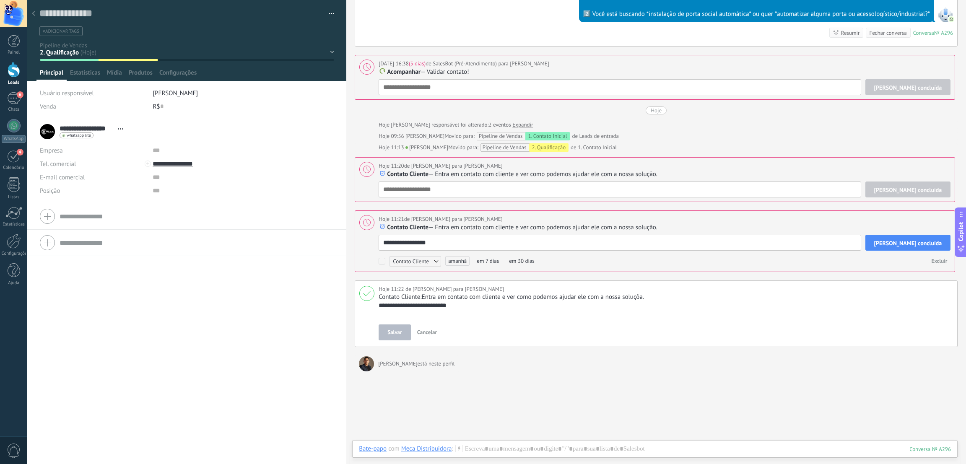
type textarea "**********"
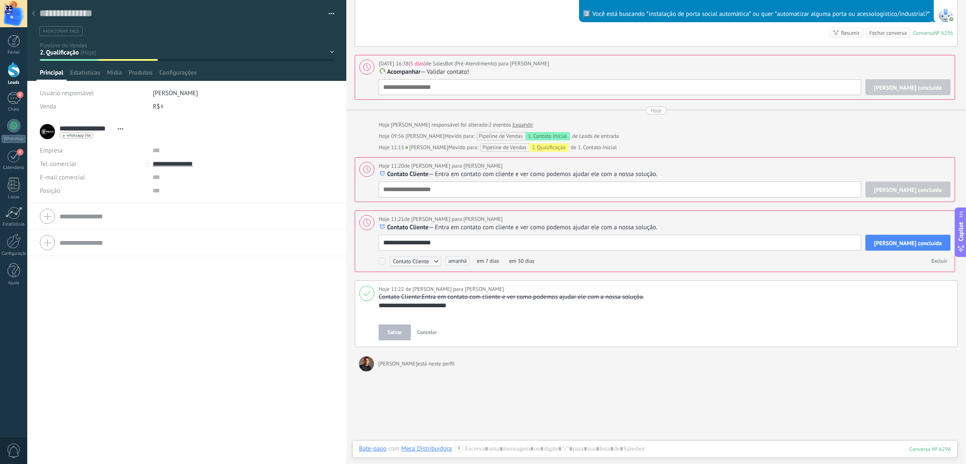
type textarea "**********"
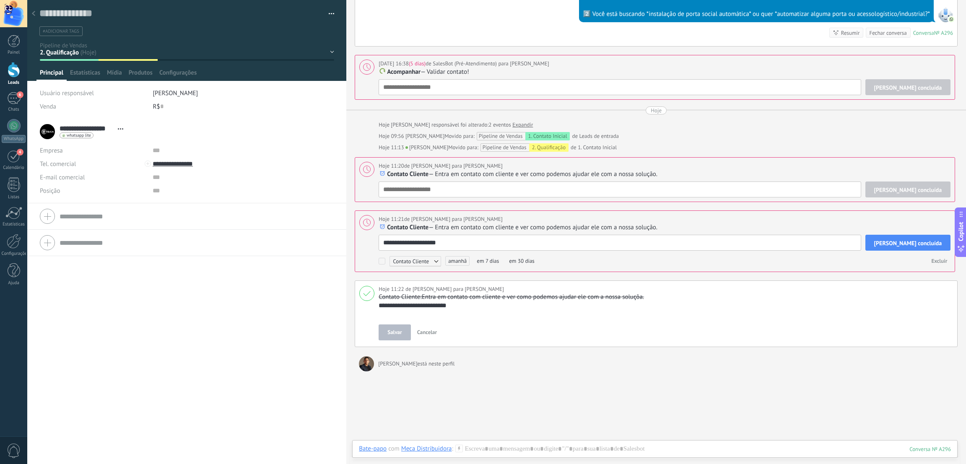
type textarea "**********"
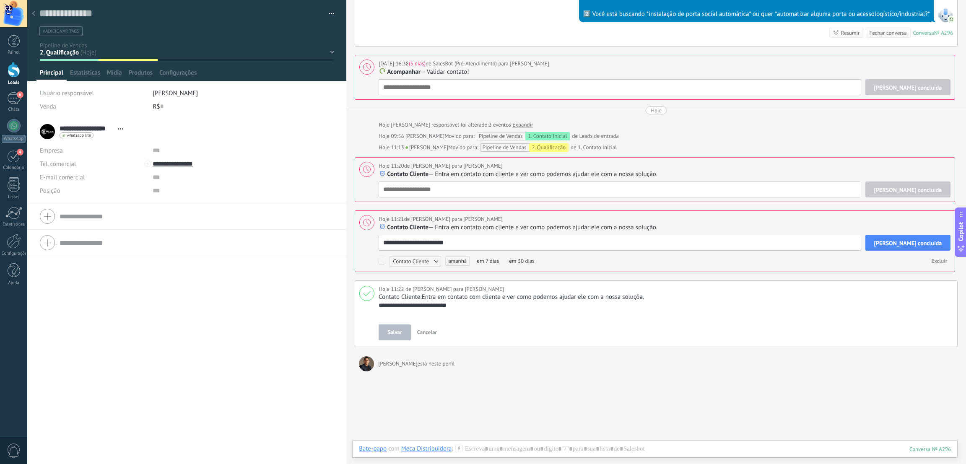
type textarea "**********"
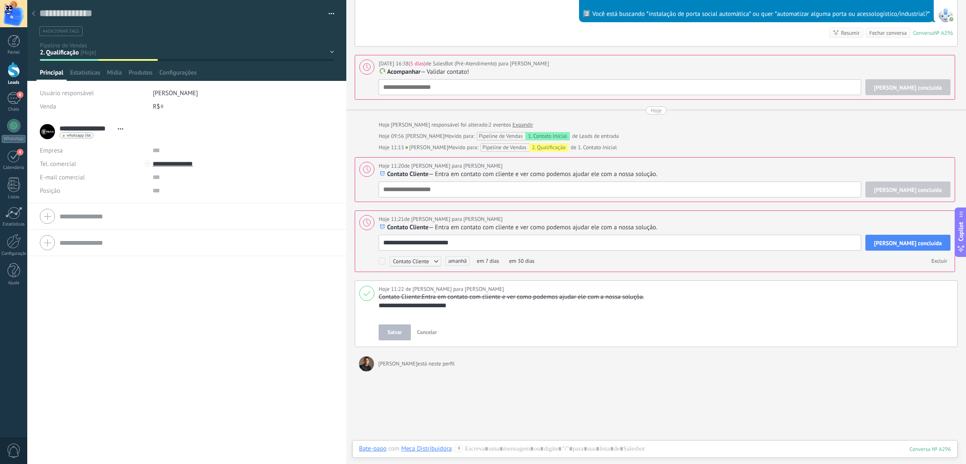
type textarea "**********"
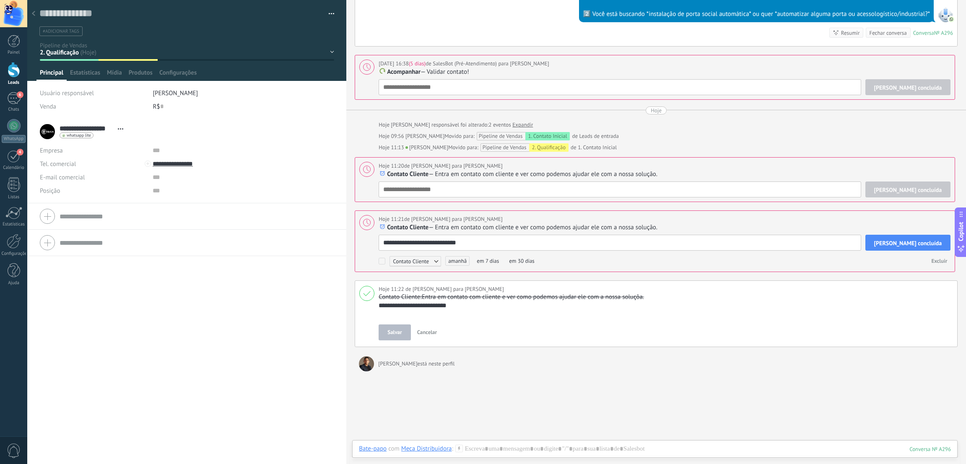
type textarea "**********"
click at [919, 247] on button "Tarefa concluída" at bounding box center [908, 243] width 86 height 16
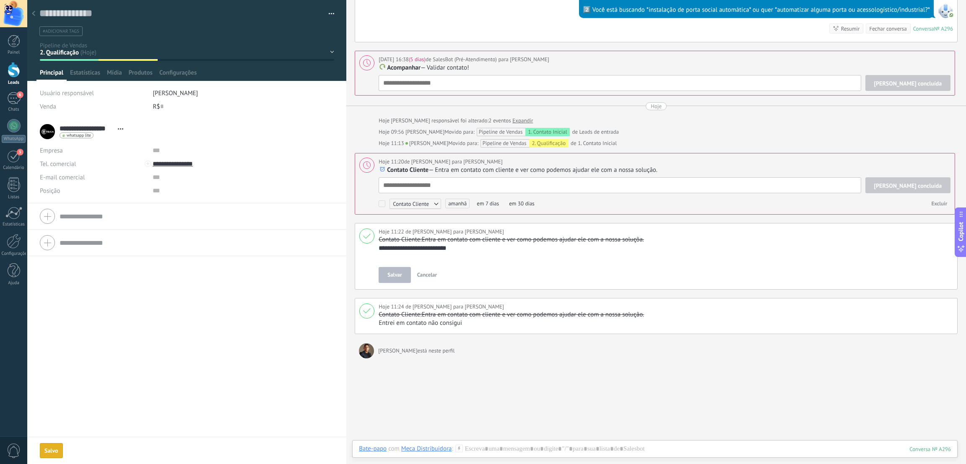
scroll to position [352, 0]
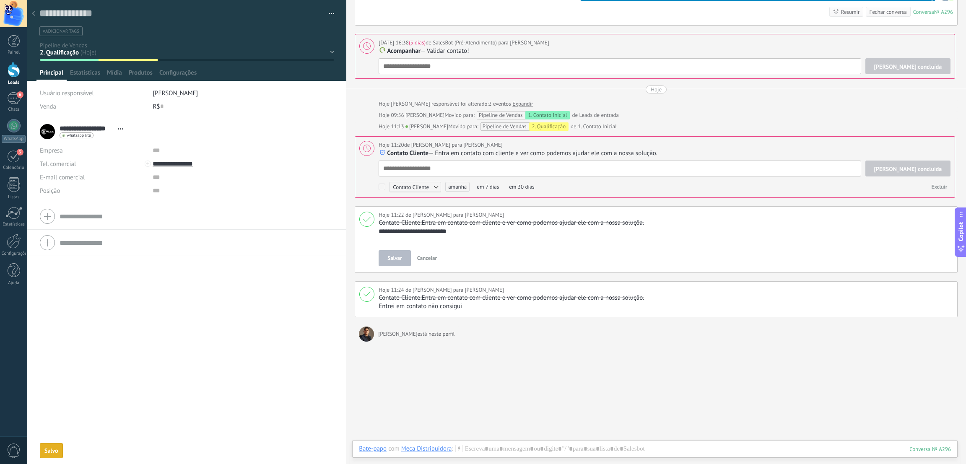
click at [508, 187] on div "Tarefa concluída Contato Cliente Acompanhar Reunião Contato Cliente Personaliza…" at bounding box center [665, 177] width 572 height 33
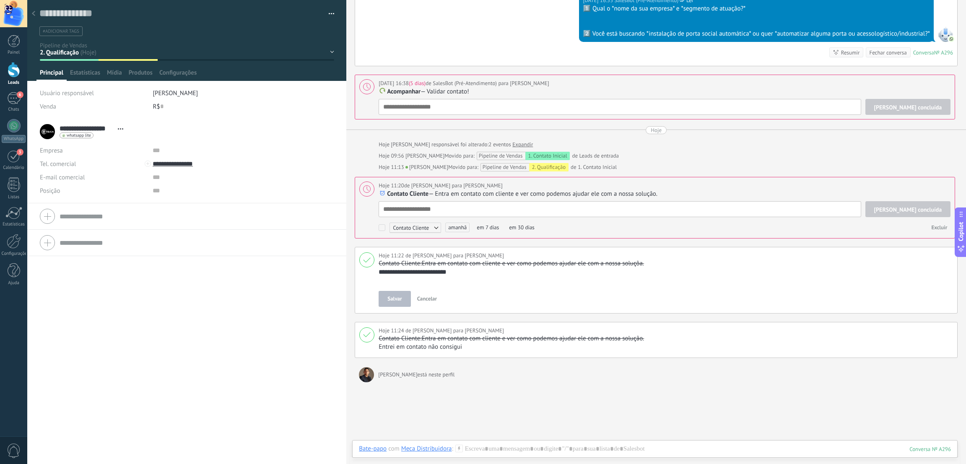
scroll to position [289, 0]
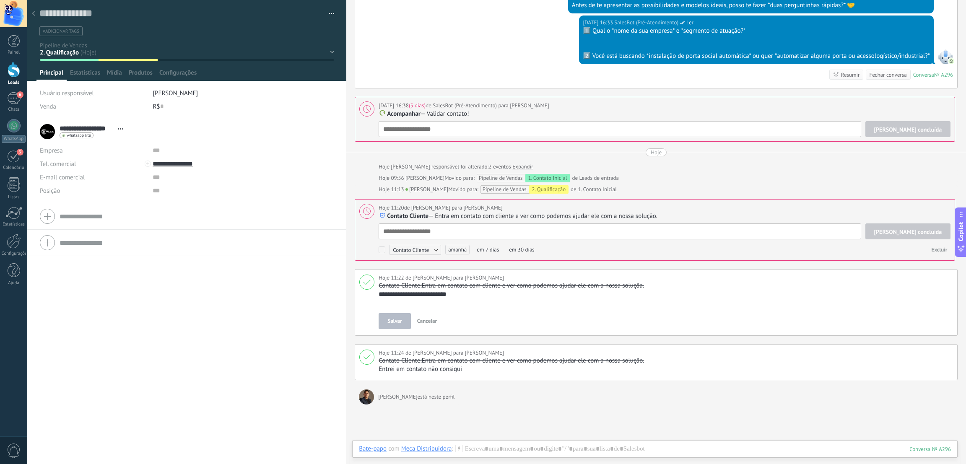
type textarea "*"
type textarea "**********"
type textarea "*"
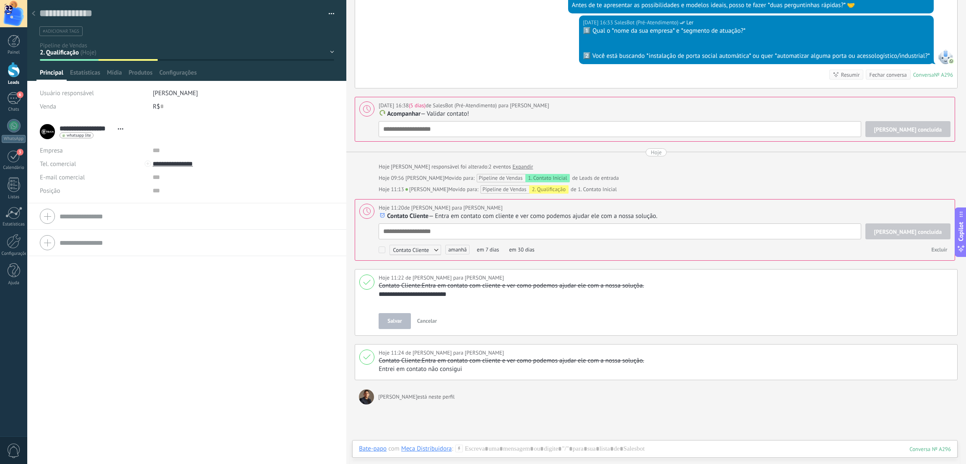
type textarea "*"
type textarea "**"
type textarea "***"
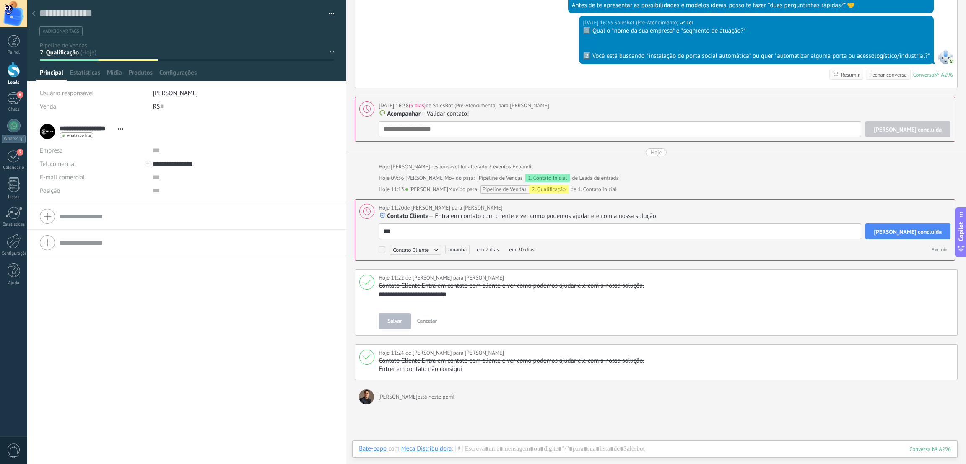
type textarea "****"
type textarea "*****"
click at [935, 231] on span "Tarefa concluída" at bounding box center [908, 232] width 68 height 6
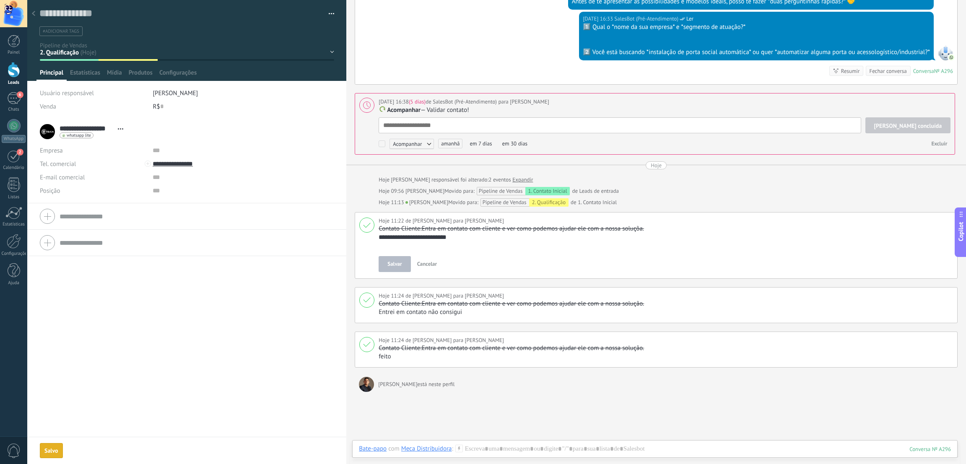
scroll to position [310, 0]
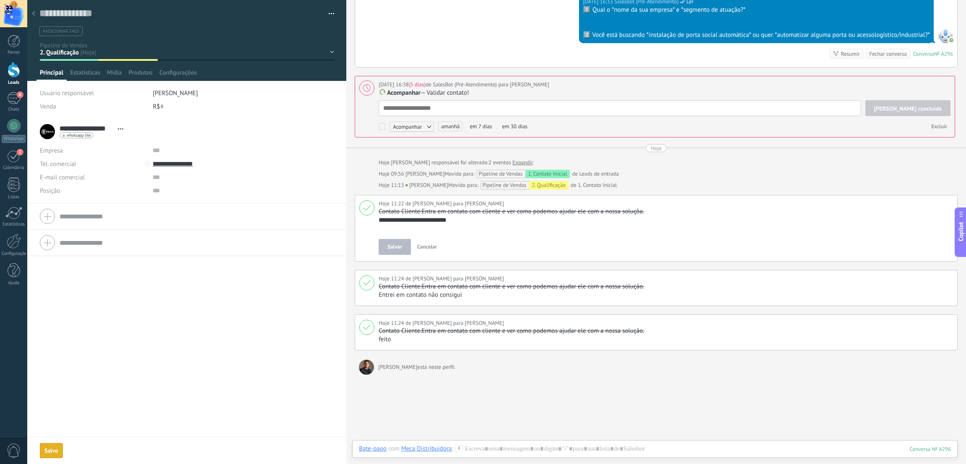
click at [434, 126] on div "Tarefa concluída Acompanhar Acompanhar Reunião Contato Cliente Personalizar ama…" at bounding box center [665, 116] width 572 height 33
type textarea "*"
type textarea "**"
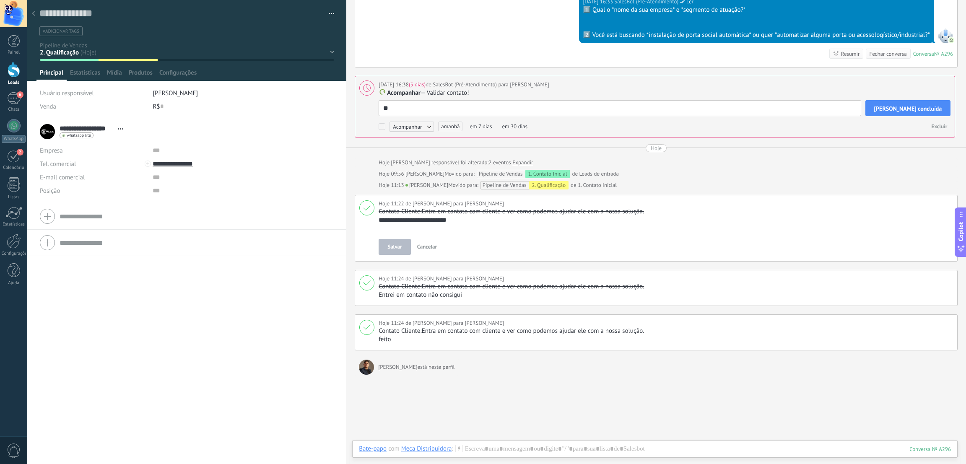
type textarea "***"
type textarea "****"
type textarea "*****"
type textarea "******"
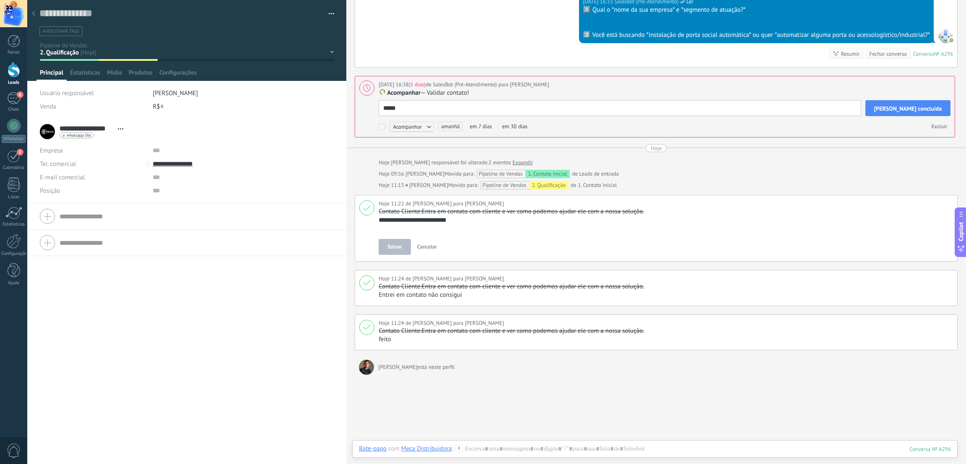
type textarea "******"
type textarea "*****"
type textarea "******"
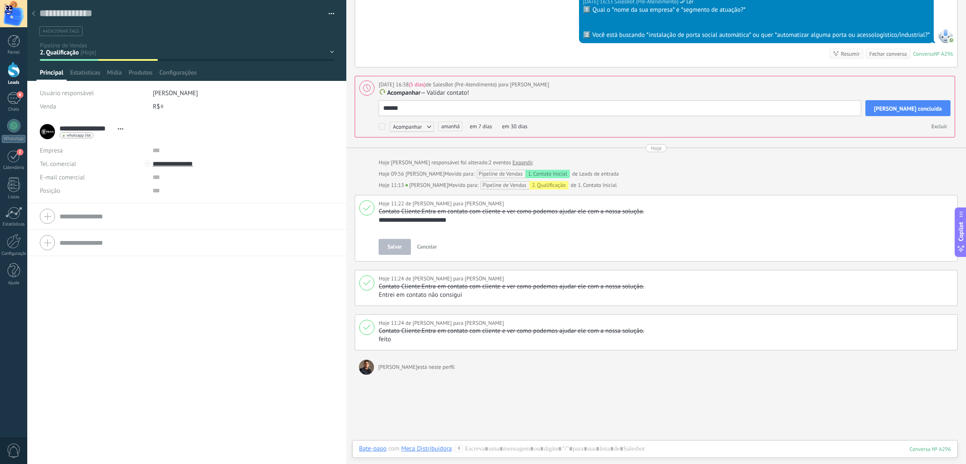
type textarea "******"
click at [909, 104] on button "Tarefa concluída" at bounding box center [908, 108] width 86 height 16
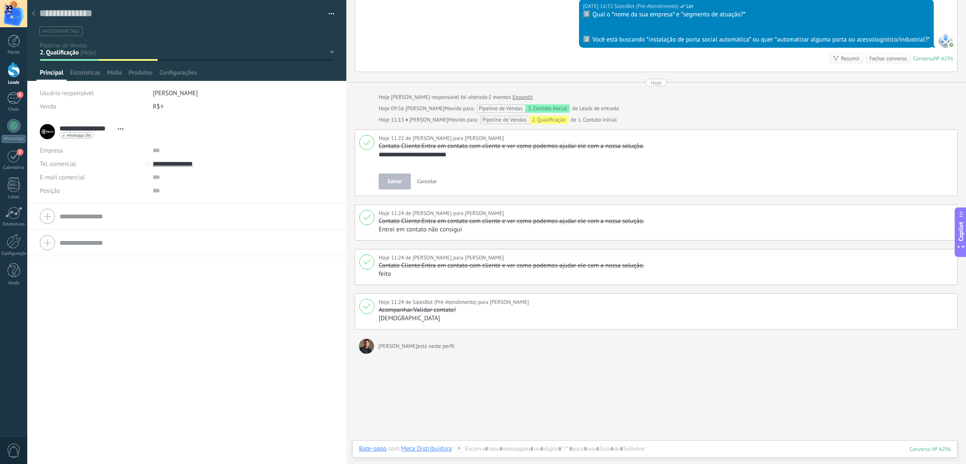
scroll to position [334, 0]
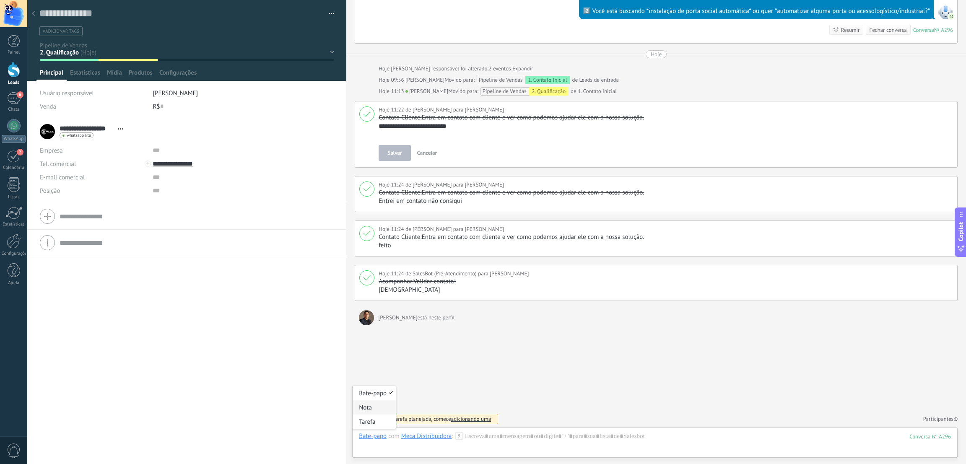
click at [366, 410] on div "Nota" at bounding box center [374, 407] width 43 height 14
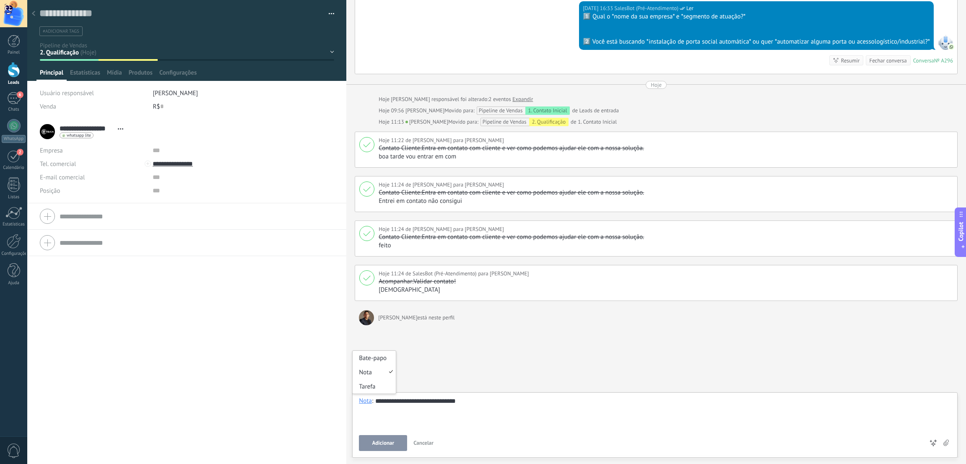
click at [368, 404] on div "Nota" at bounding box center [365, 401] width 13 height 8
click at [370, 357] on div "Bate-papo" at bounding box center [374, 358] width 43 height 14
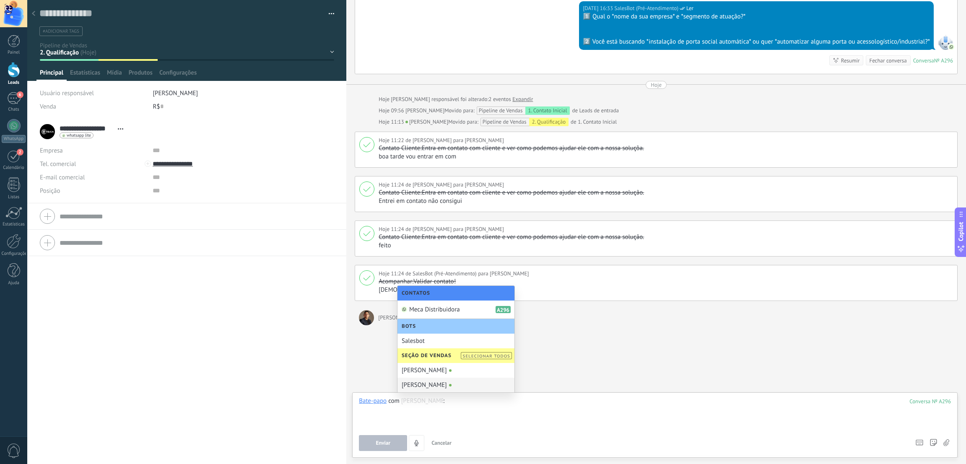
click at [560, 365] on div "Buscar Busca e filtro Carregar mais 16/09/2025 16/09/2025 Criar: 2 eventos Expa…" at bounding box center [656, 80] width 620 height 767
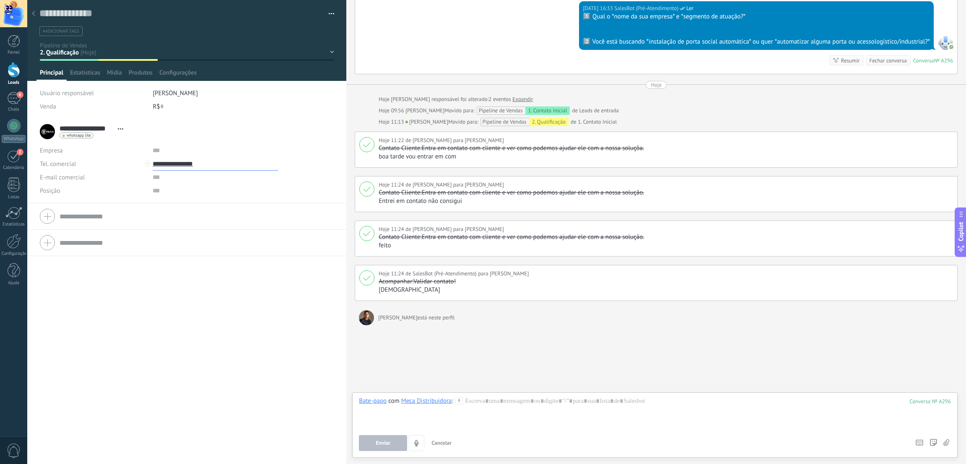
click at [179, 164] on input "**********" at bounding box center [215, 163] width 125 height 13
type input "**********"
click at [211, 190] on div "5527992867747 (WhatsApp)" at bounding box center [205, 192] width 104 height 14
click at [14, 41] on div at bounding box center [14, 41] width 13 height 13
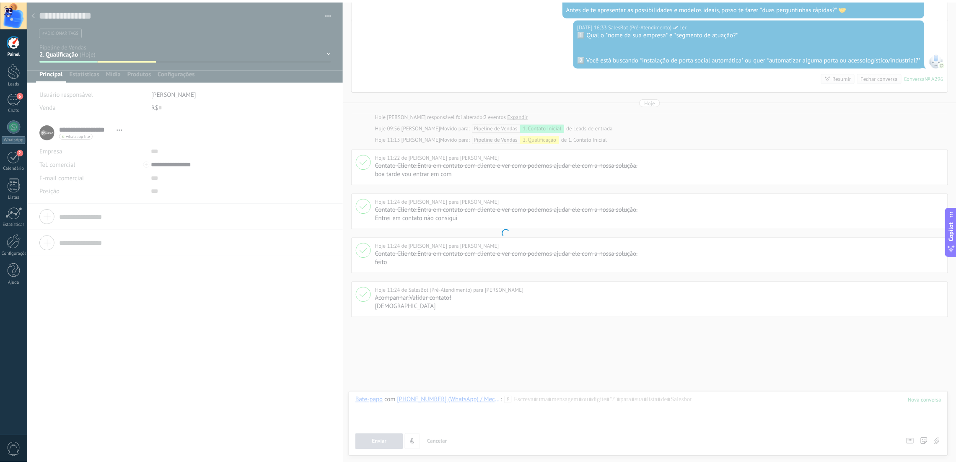
scroll to position [287, 0]
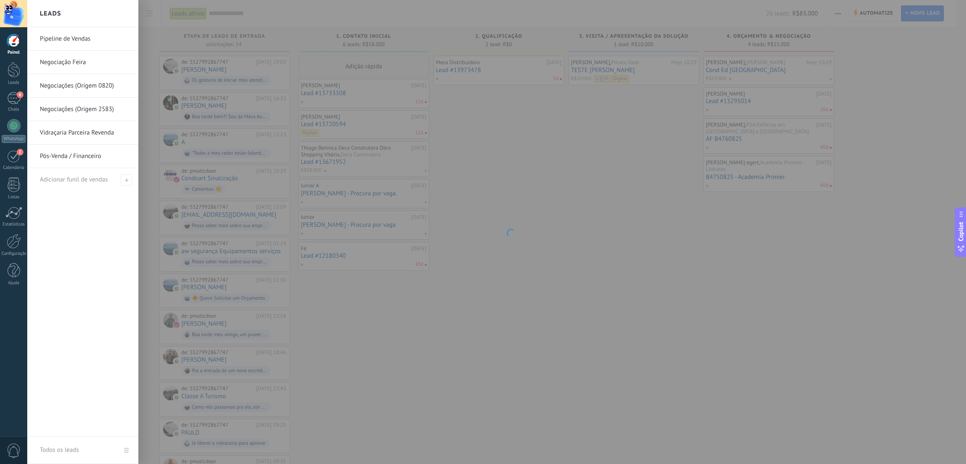
click at [79, 157] on link "Pós-Venda / Financeiro" at bounding box center [85, 156] width 90 height 23
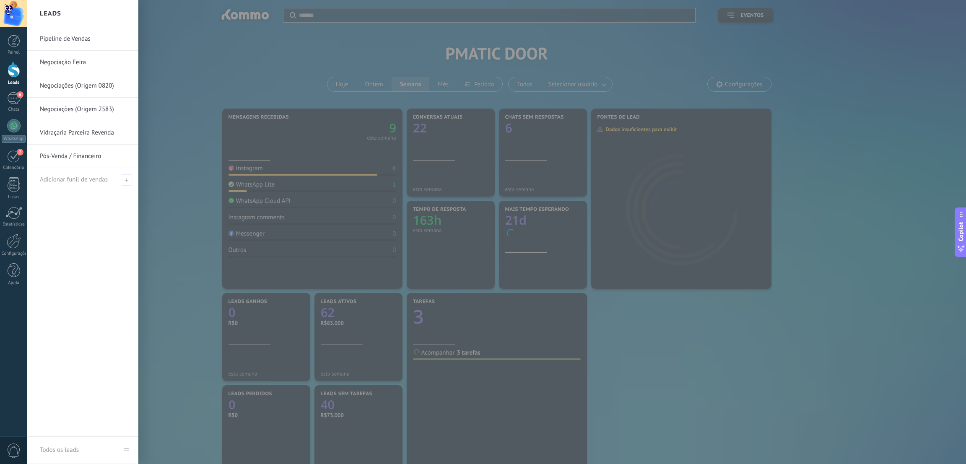
click at [71, 36] on link "Pipeline de Vendas" at bounding box center [85, 38] width 90 height 23
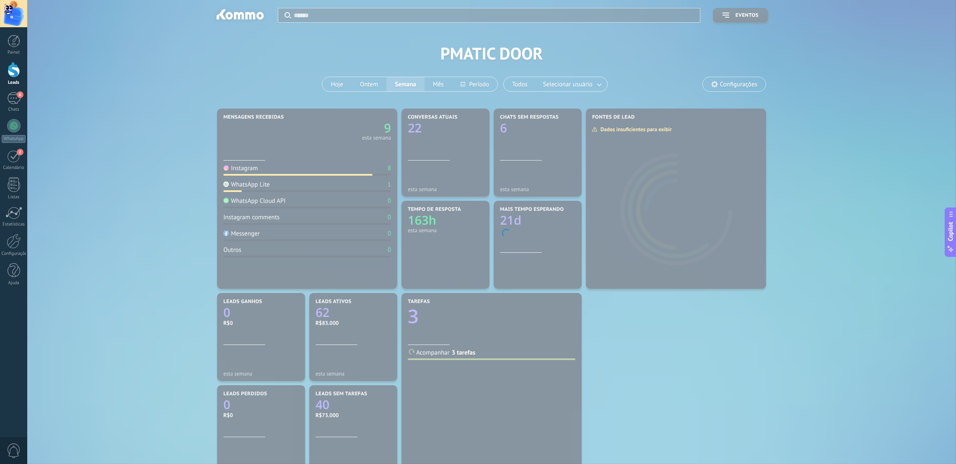
drag, startPoint x: 66, startPoint y: 424, endPoint x: 166, endPoint y: 403, distance: 101.6
click at [49, 418] on body ".abccls-1,.abccls-2{fill-rule:evenodd}.abccls-2{fill:#fff} .abfcls-1{fill:none}…" at bounding box center [478, 232] width 956 height 464
click at [13, 44] on div at bounding box center [14, 41] width 13 height 13
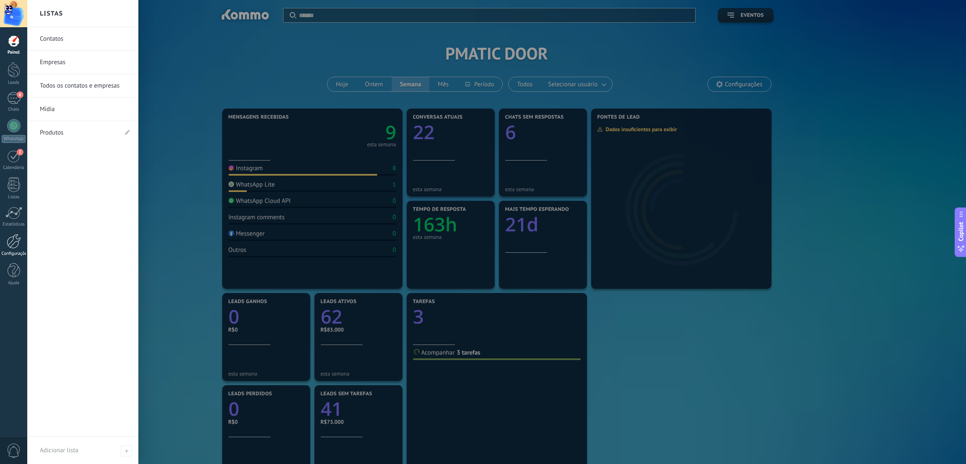
click at [18, 251] on link "Configurações" at bounding box center [13, 245] width 27 height 23
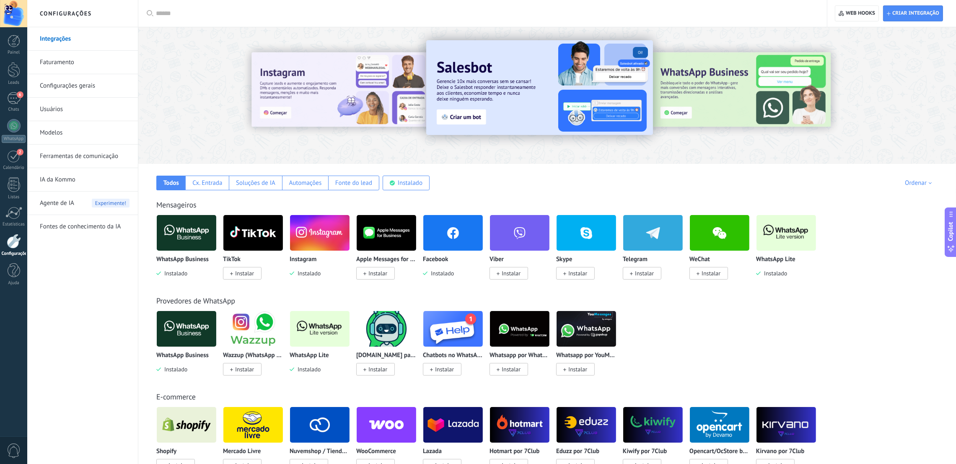
click at [79, 86] on link "Configurações gerais" at bounding box center [85, 85] width 90 height 23
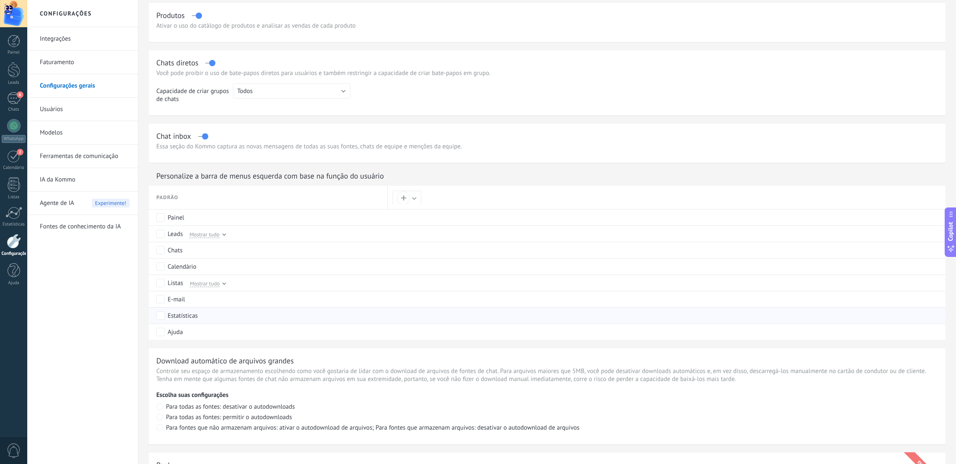
scroll to position [252, 0]
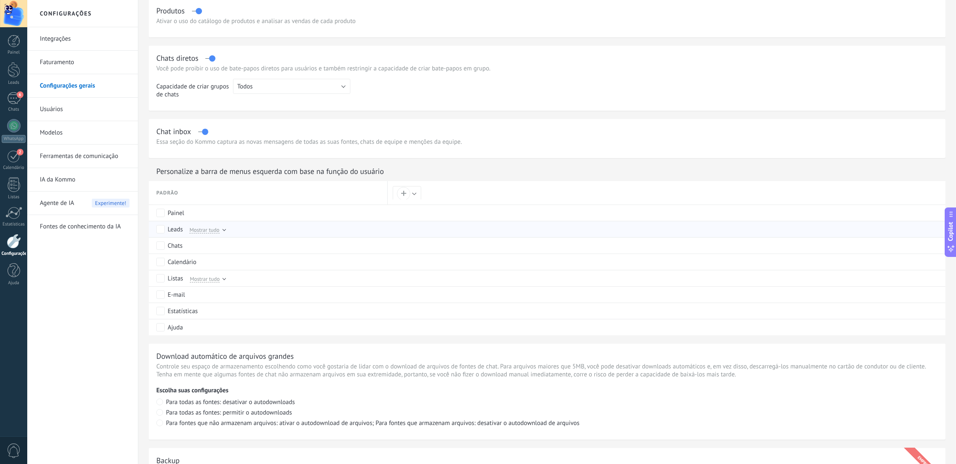
click at [226, 228] on div "Leads Mostrar tudo" at bounding box center [269, 229] width 227 height 16
click at [223, 229] on div at bounding box center [223, 229] width 3 height 3
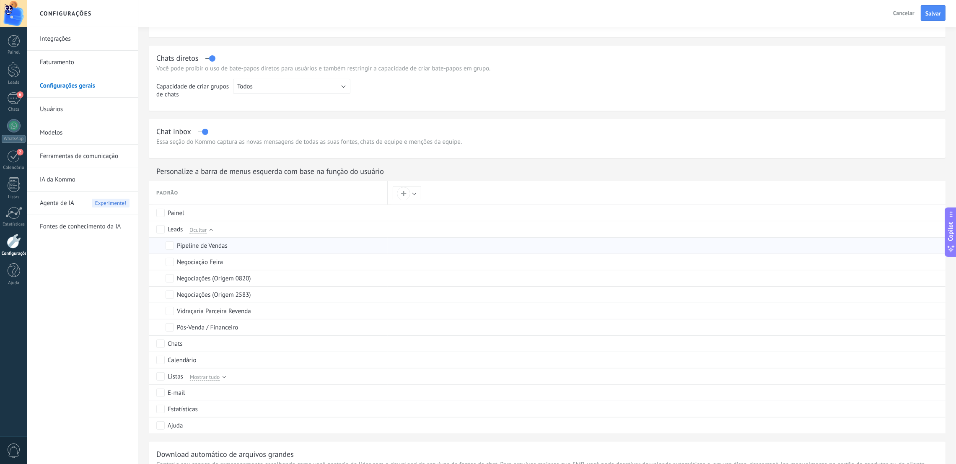
scroll to position [0, 0]
click at [940, 11] on span "Salvar" at bounding box center [934, 13] width 16 height 6
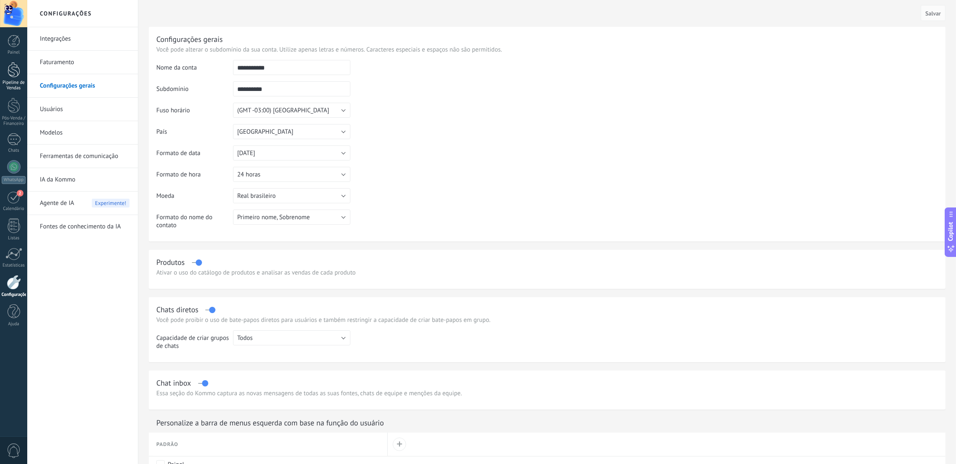
click at [13, 80] on div "Pipeline de Vendas" at bounding box center [14, 85] width 24 height 11
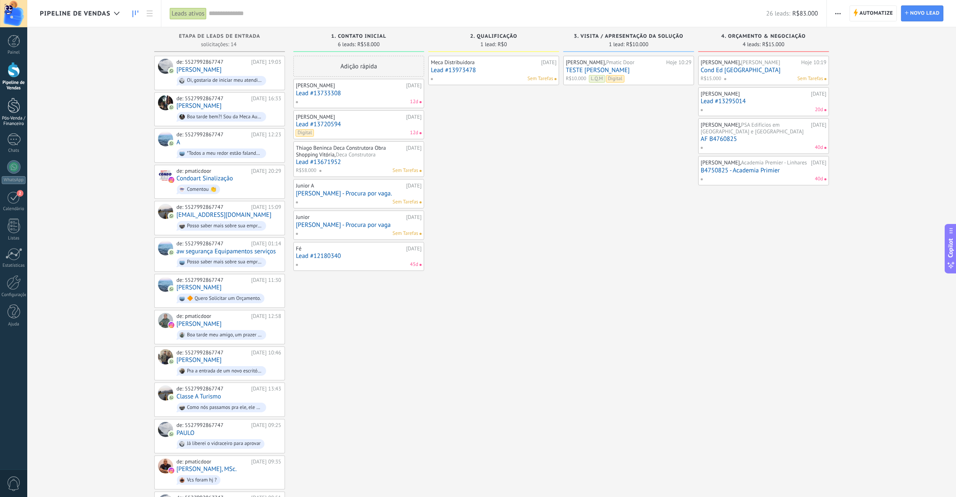
click at [12, 112] on div at bounding box center [14, 106] width 13 height 16
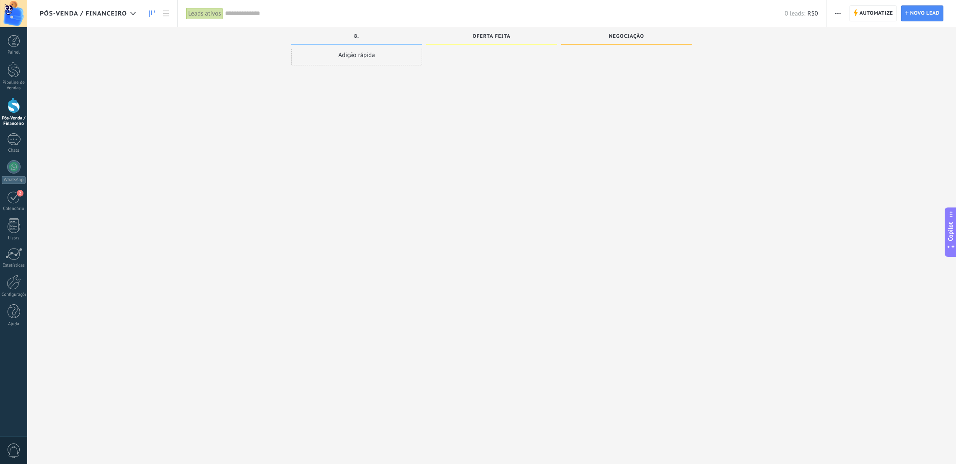
scroll to position [14, 0]
click at [7, 80] on div "Pipeline de Vendas" at bounding box center [14, 85] width 24 height 11
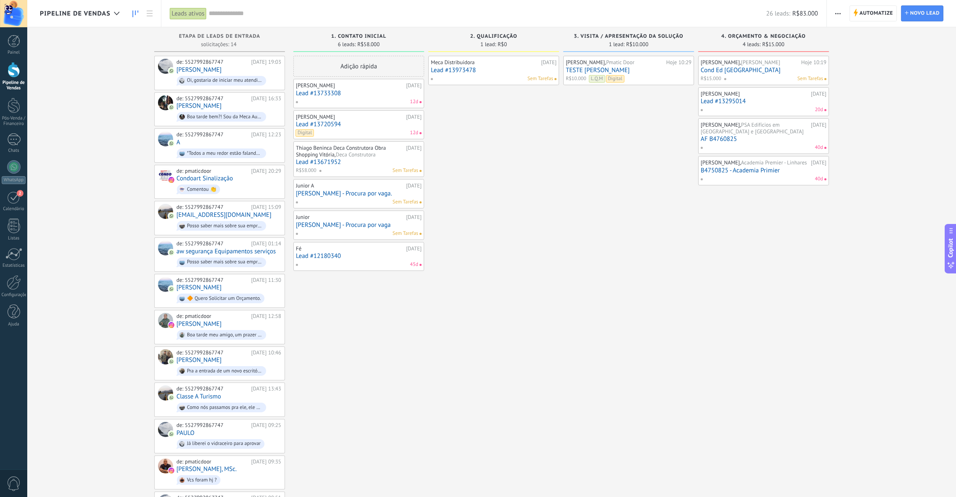
click at [763, 71] on link "Cond Ed [GEOGRAPHIC_DATA]" at bounding box center [764, 70] width 126 height 7
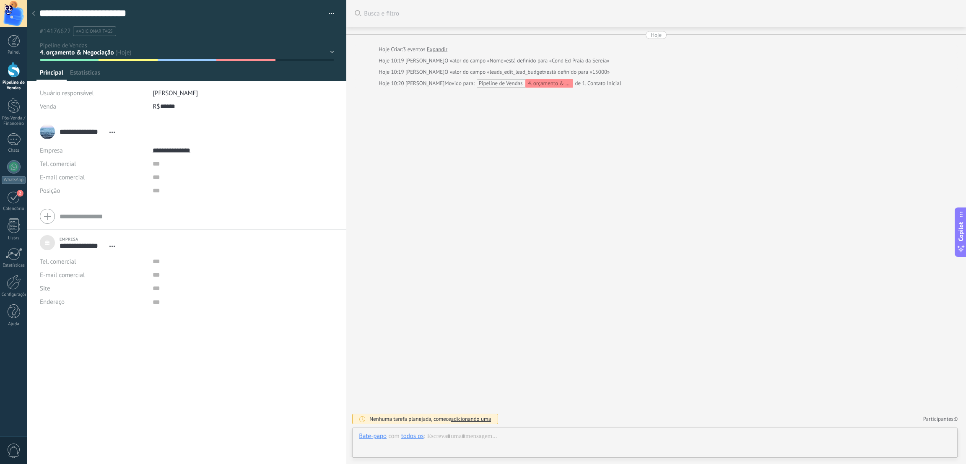
scroll to position [8, 0]
click at [168, 109] on input "******" at bounding box center [169, 106] width 18 height 13
drag, startPoint x: 180, startPoint y: 105, endPoint x: 169, endPoint y: 103, distance: 11.6
click at [169, 103] on div "R$ ****** 15.000" at bounding box center [244, 106] width 182 height 13
drag, startPoint x: 158, startPoint y: 104, endPoint x: 183, endPoint y: 109, distance: 25.7
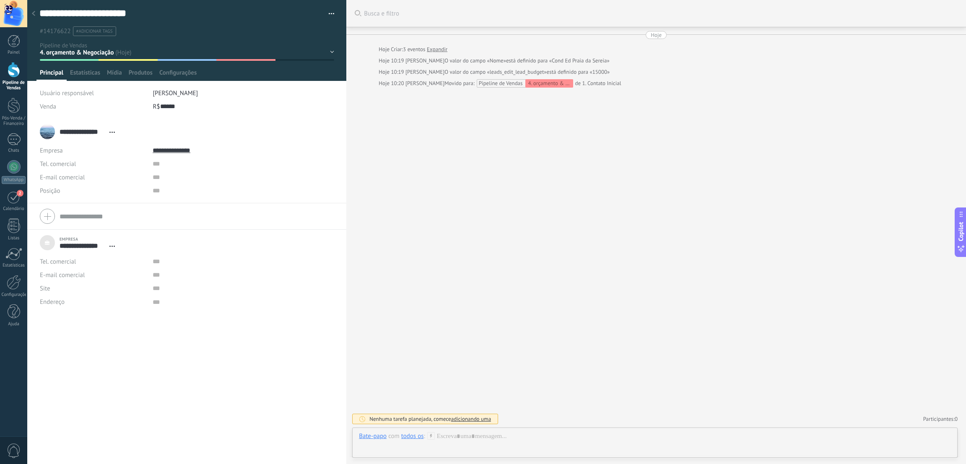
click at [183, 109] on div "R$ ****** 15.000" at bounding box center [244, 106] width 182 height 13
paste input "********"
type input "*"
paste input "*********"
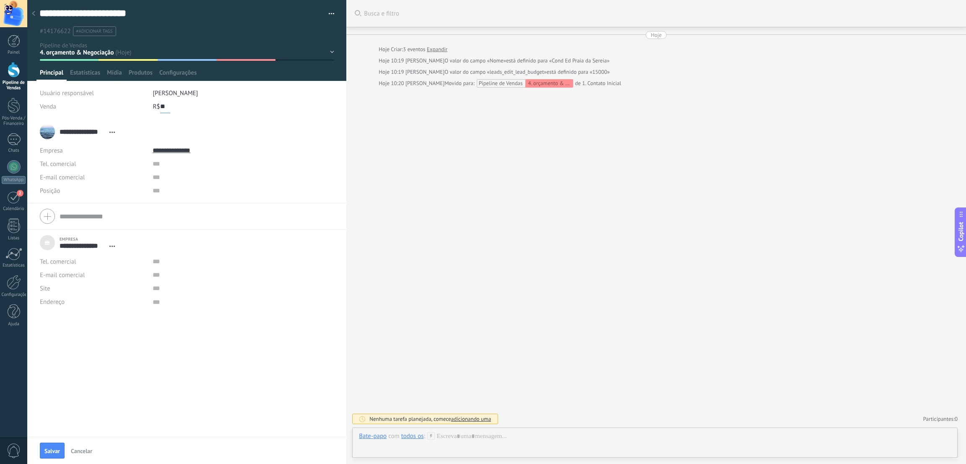
scroll to position [0, 0]
type input "*"
type input "******"
click at [168, 170] on input "text" at bounding box center [215, 163] width 125 height 13
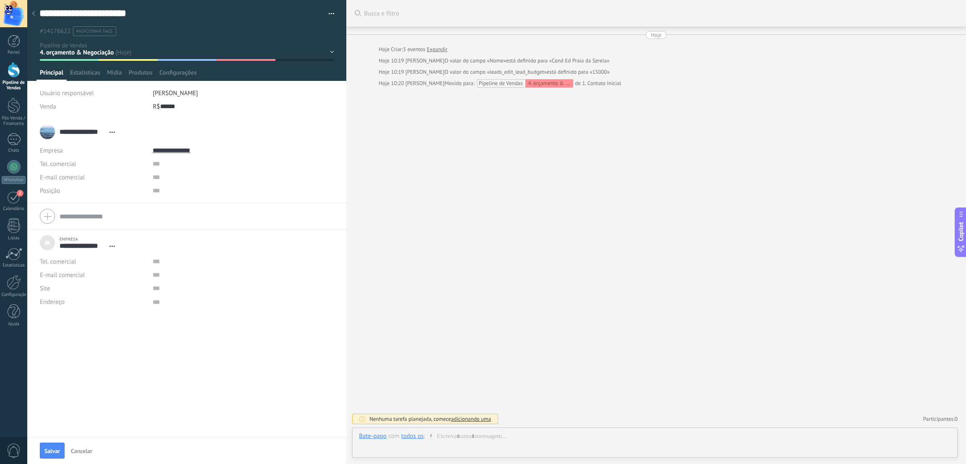
click at [49, 152] on div "Empresa" at bounding box center [93, 150] width 106 height 13
click at [54, 152] on div "Empresa" at bounding box center [93, 150] width 106 height 13
click at [97, 132] on input "**********" at bounding box center [83, 131] width 46 height 8
click at [187, 152] on input "**********" at bounding box center [215, 150] width 125 height 13
click at [189, 178] on div "Editar o lead" at bounding box center [183, 179] width 60 height 14
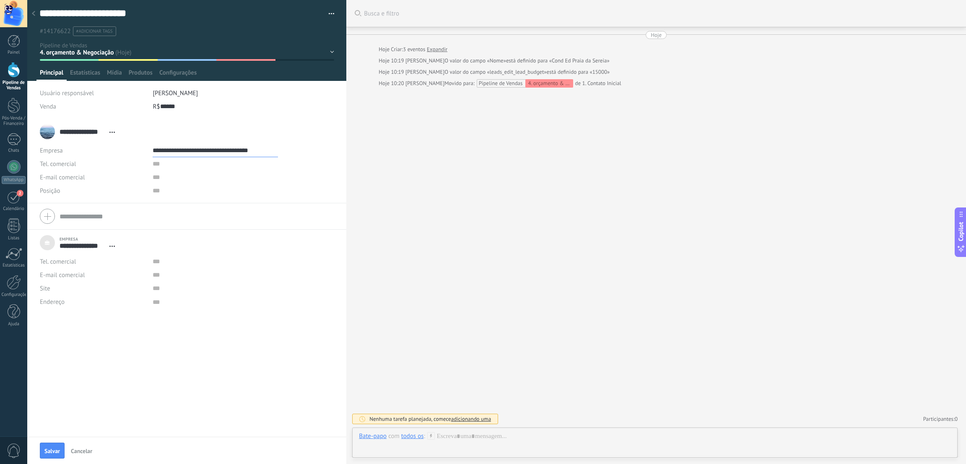
drag, startPoint x: 197, startPoint y: 151, endPoint x: 196, endPoint y: 145, distance: 5.5
click at [196, 149] on input "**********" at bounding box center [215, 150] width 125 height 13
type input "**********"
click at [174, 164] on input "text" at bounding box center [215, 163] width 125 height 13
click at [0, 0] on div "1. Contato Inicial 2. Qualificação 3. visita / Apresentação da Solução 4. orçam…" at bounding box center [0, 0] width 0 height 0
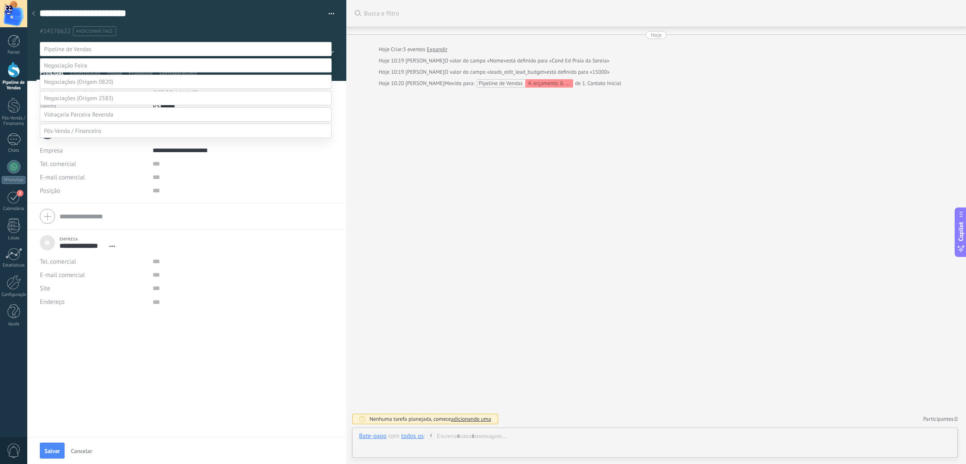
click at [0, 0] on label "5. Negócio Ganho" at bounding box center [0, 0] width 0 height 0
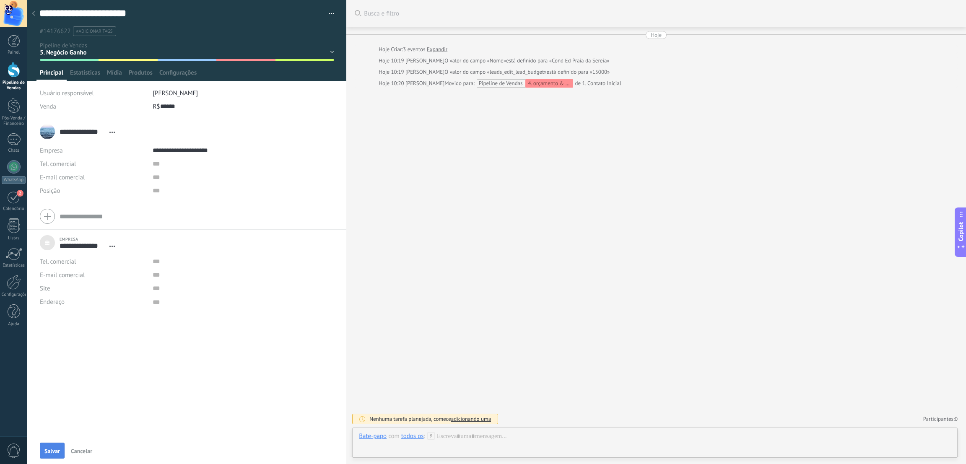
click at [50, 448] on span "Salvar" at bounding box center [52, 451] width 16 height 6
type input "******"
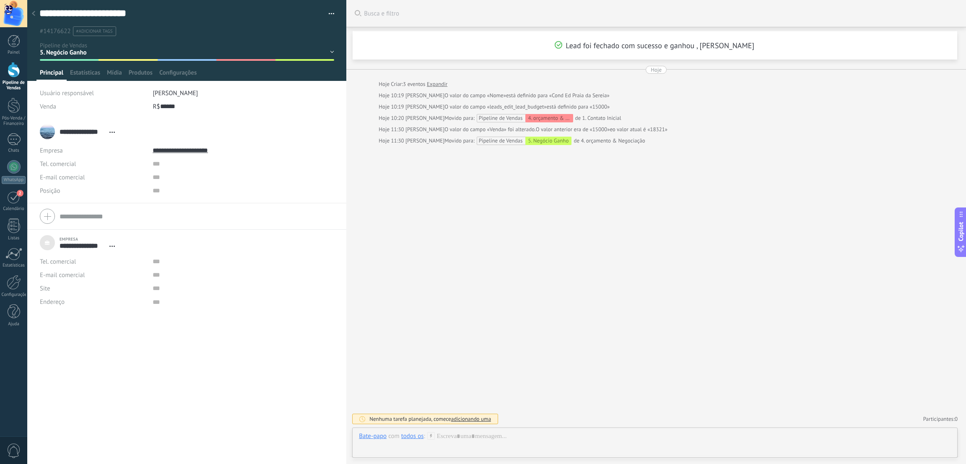
click at [0, 0] on div "1. Contato Inicial 2. Qualificação 3. visita / Apresentação da Solução 4. orçam…" at bounding box center [0, 0] width 0 height 0
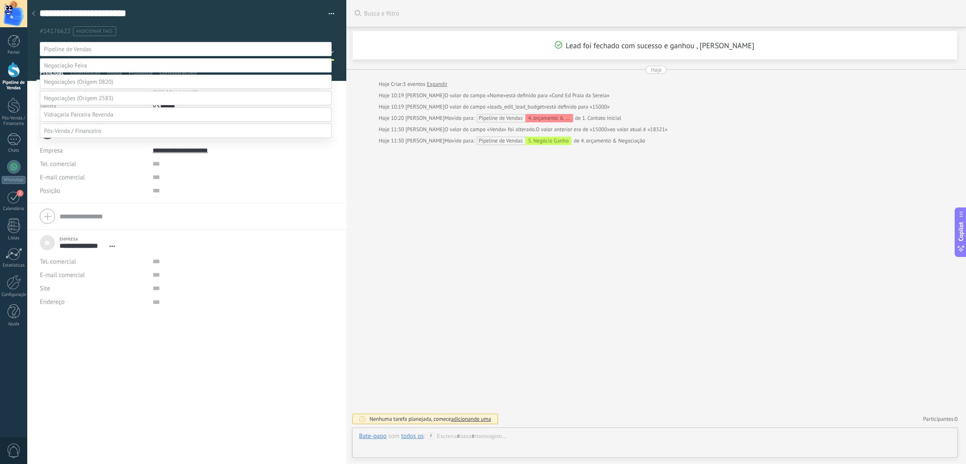
click at [330, 53] on label at bounding box center [186, 49] width 292 height 14
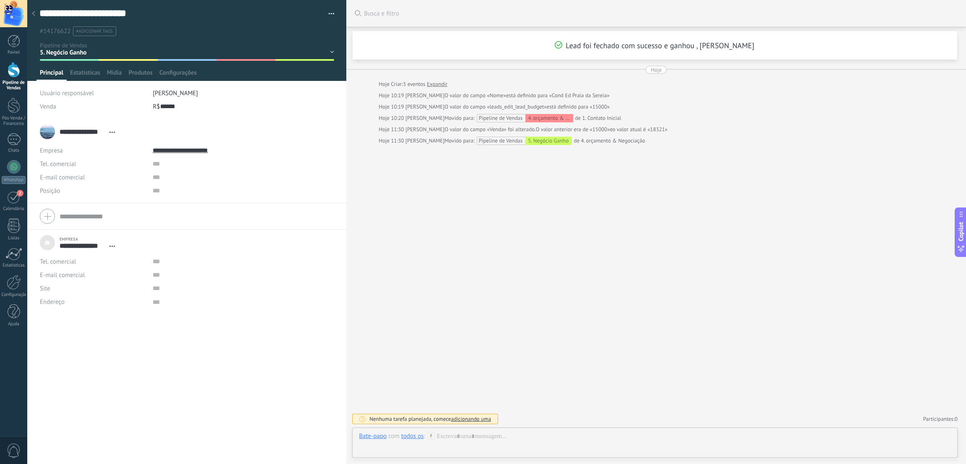
click at [9, 75] on div at bounding box center [14, 70] width 13 height 16
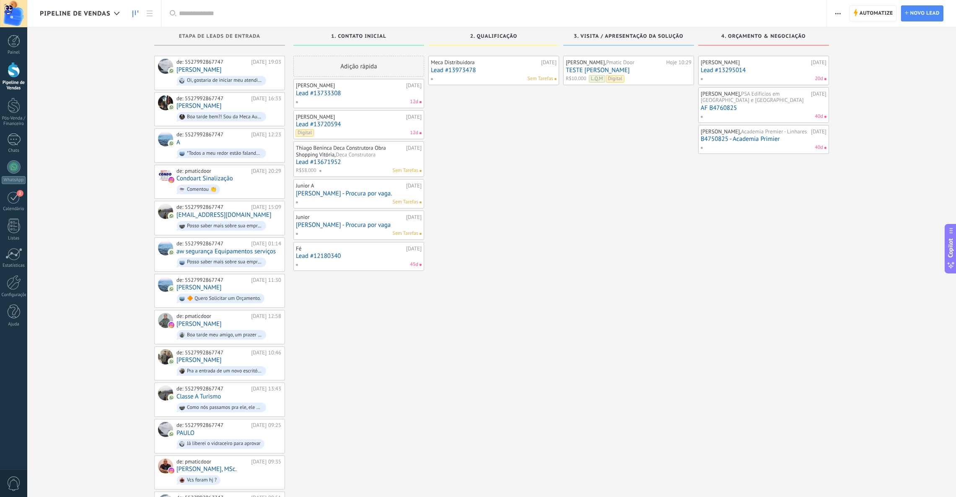
type textarea "***"
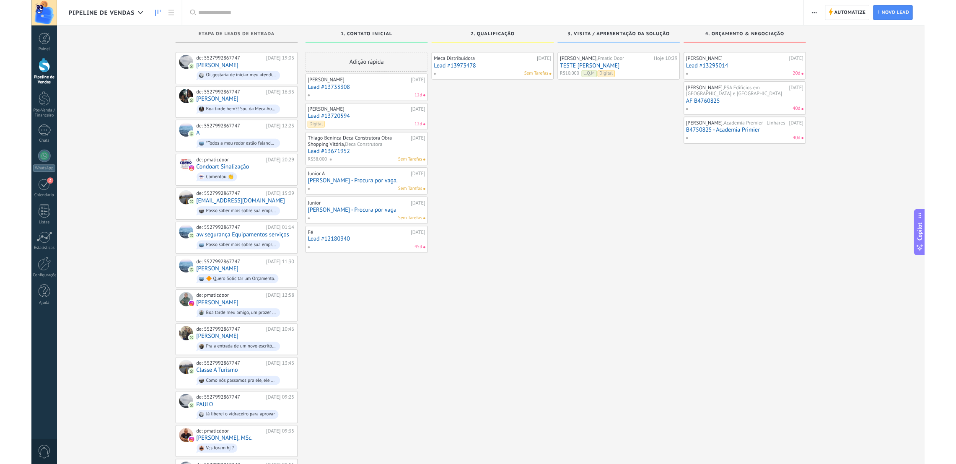
scroll to position [8, 0]
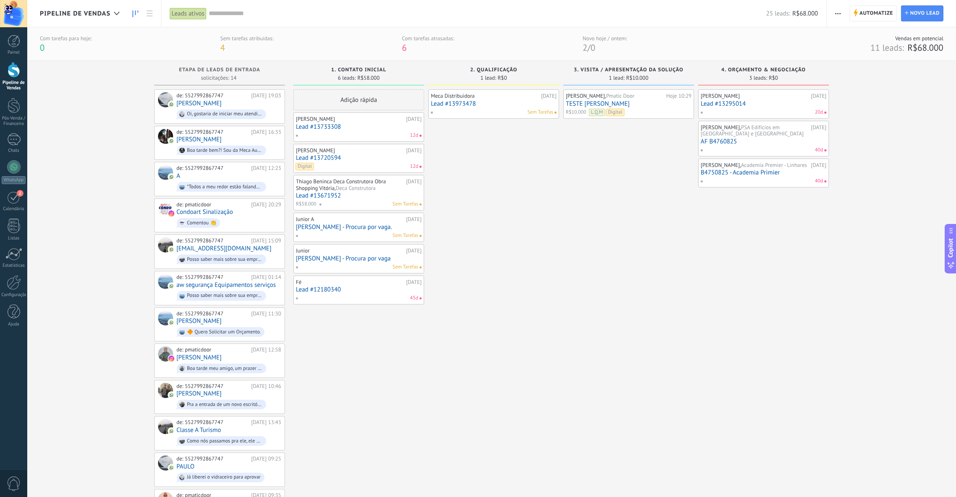
click at [235, 14] on input "text" at bounding box center [488, 13] width 558 height 9
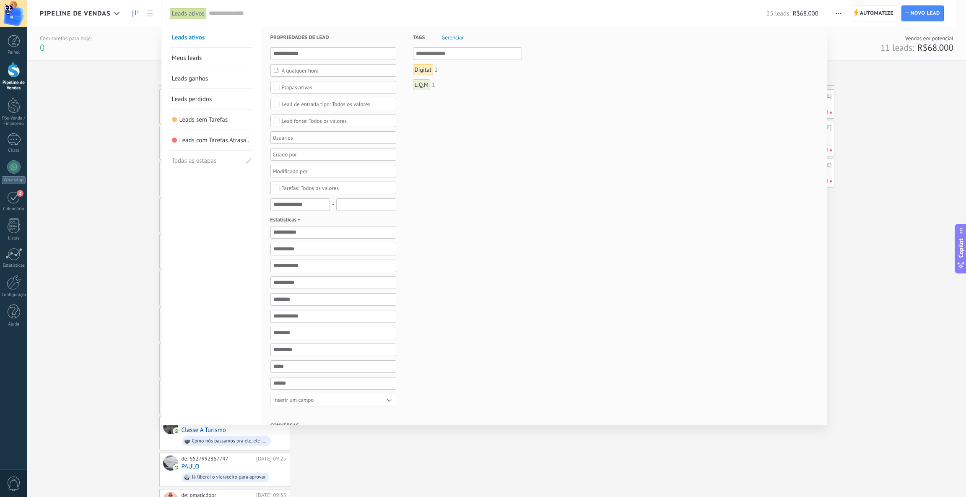
click at [207, 164] on span "Todas as estapas" at bounding box center [200, 161] width 57 height 20
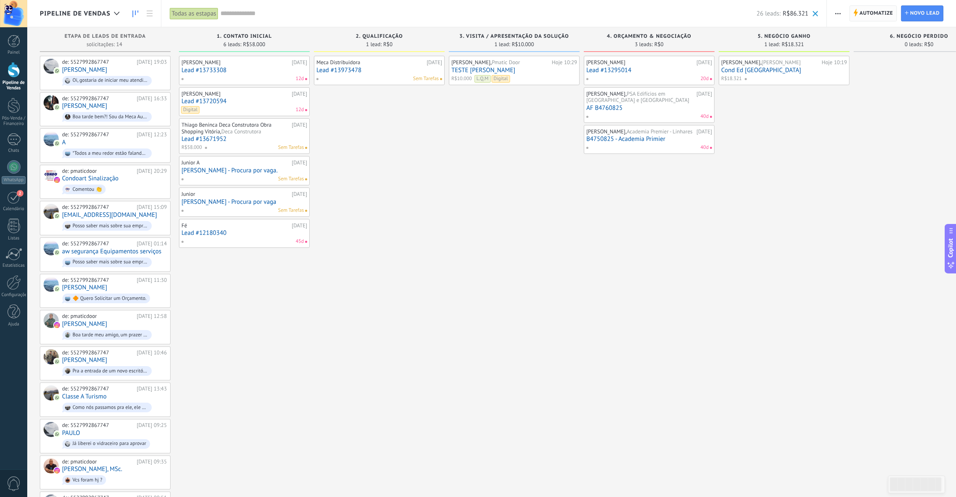
click at [876, 12] on span "Automatize" at bounding box center [877, 13] width 34 height 15
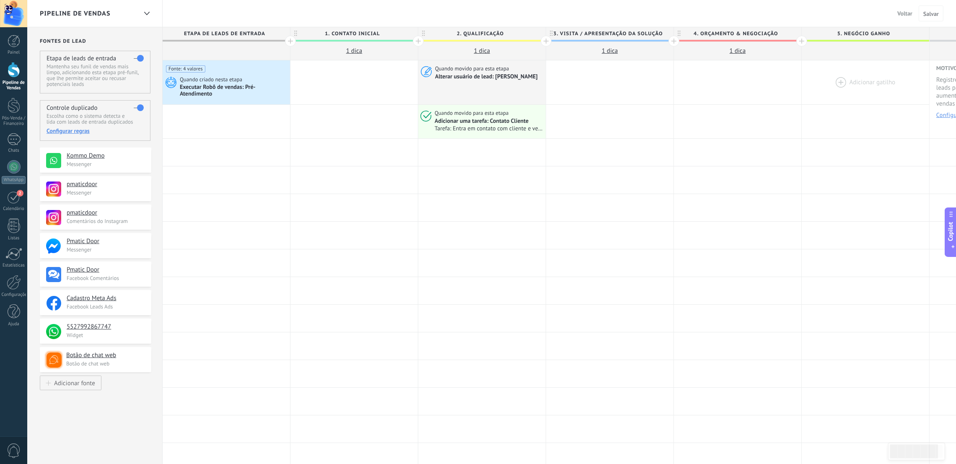
click at [882, 80] on div at bounding box center [865, 82] width 127 height 44
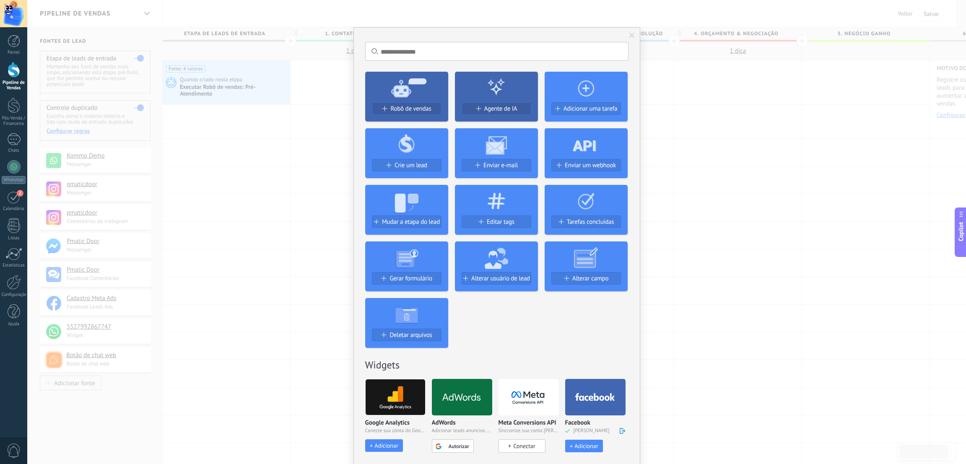
click at [787, 149] on div "Sem resultados. Robô de vendas Agente de IA Adicionar uma tarefa Crie um lead E…" at bounding box center [496, 232] width 939 height 464
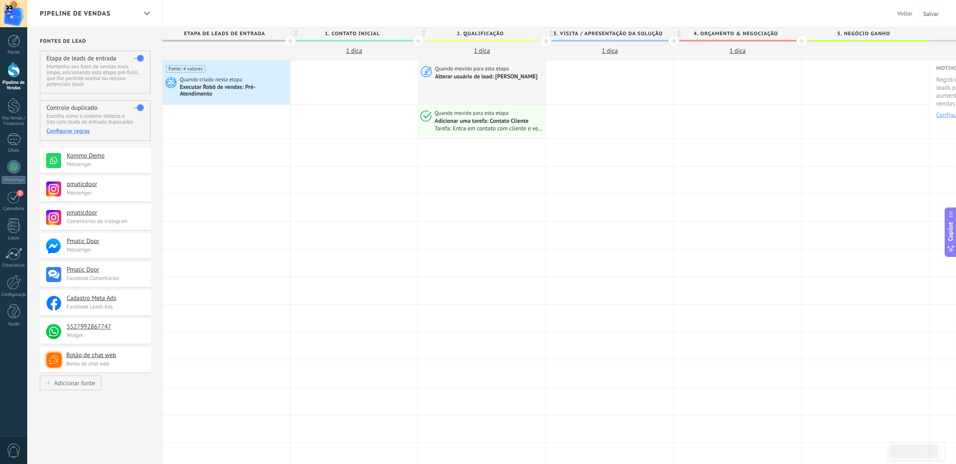
click at [876, 46] on div at bounding box center [865, 51] width 127 height 18
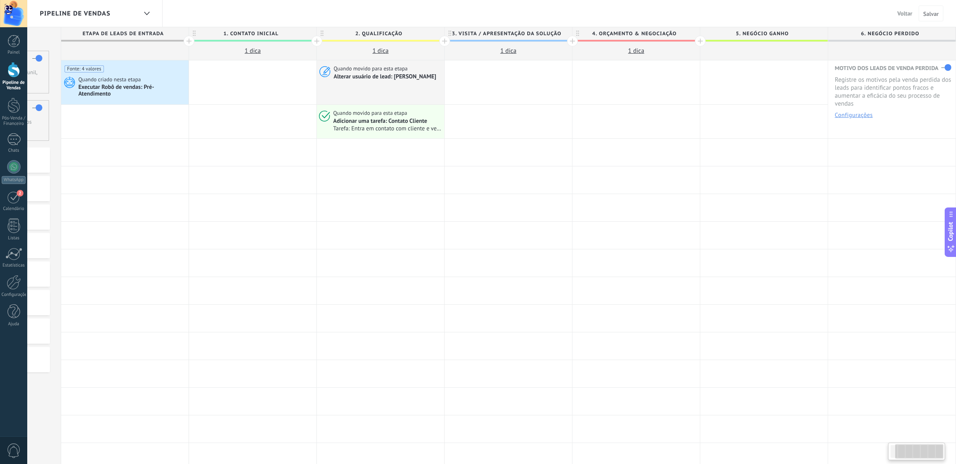
drag, startPoint x: 898, startPoint y: 450, endPoint x: 920, endPoint y: 455, distance: 23.1
click at [920, 455] on div at bounding box center [920, 451] width 48 height 14
click at [11, 106] on div at bounding box center [14, 106] width 13 height 16
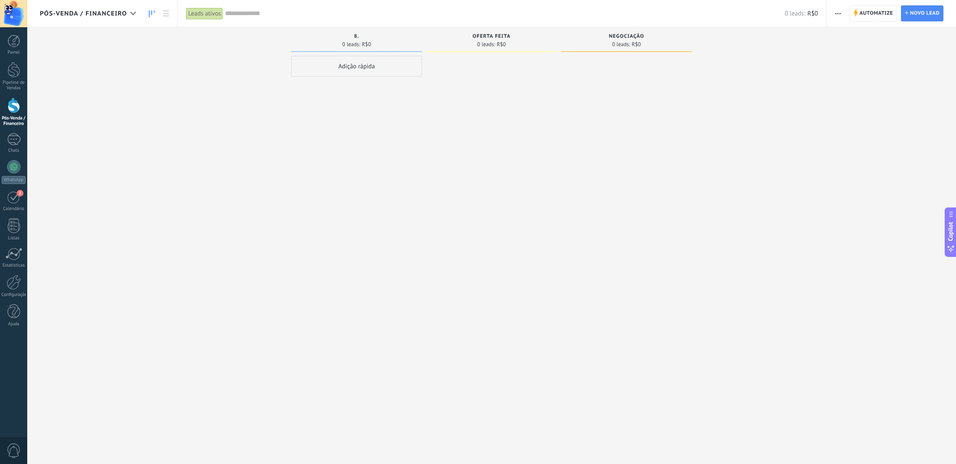
click at [20, 104] on link "Pós-Venda / Financeiro" at bounding box center [13, 112] width 27 height 29
click at [20, 120] on div "Pós-Venda / Financeiro" at bounding box center [14, 121] width 24 height 11
click at [828, 73] on div "Etapa de leads de entrada solicitações: 0 0 0 0 0 0 0 0 0 7.Faturamento 1 lead:…" at bounding box center [498, 218] width 917 height 383
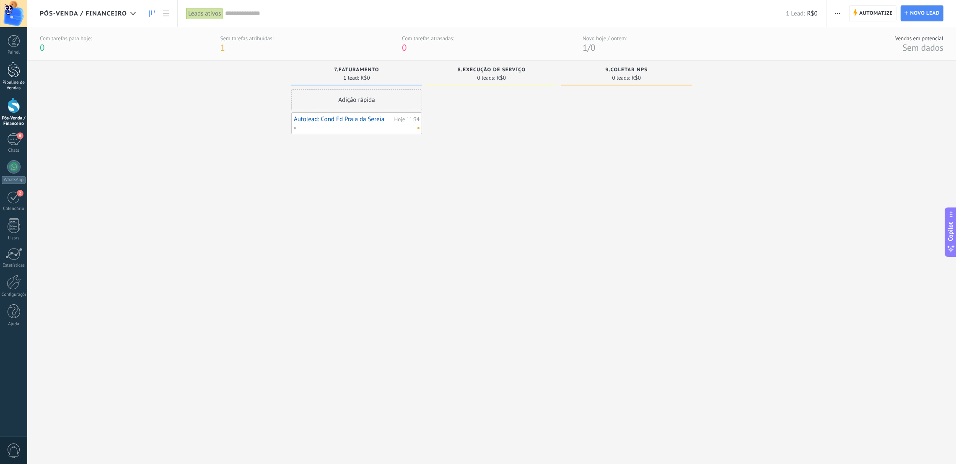
click at [8, 75] on div at bounding box center [14, 70] width 13 height 16
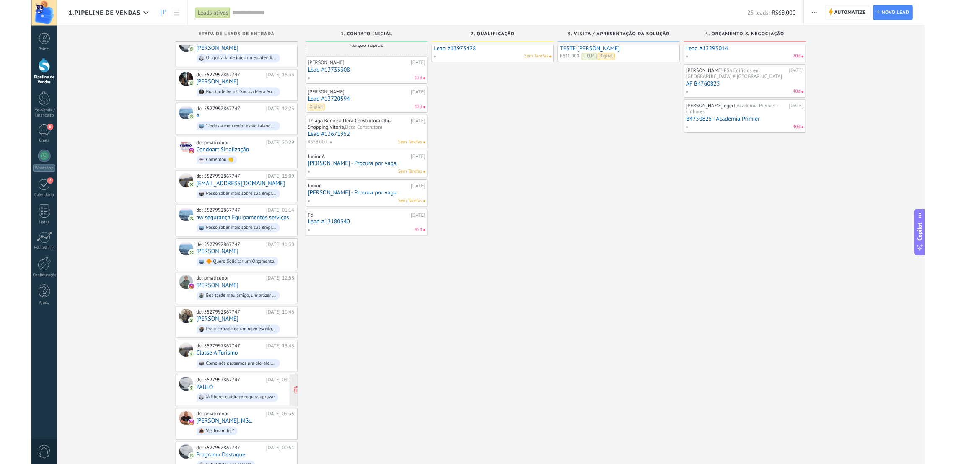
scroll to position [81, 0]
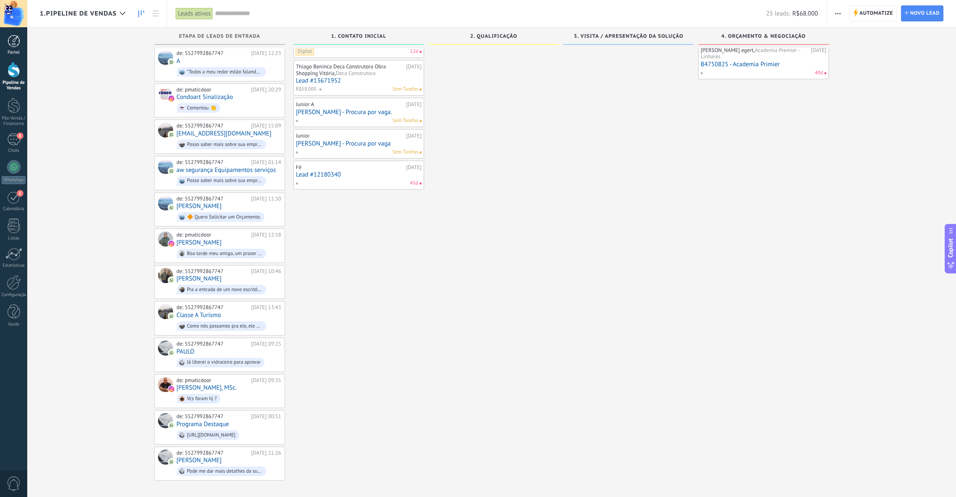
click at [12, 45] on div at bounding box center [14, 41] width 13 height 13
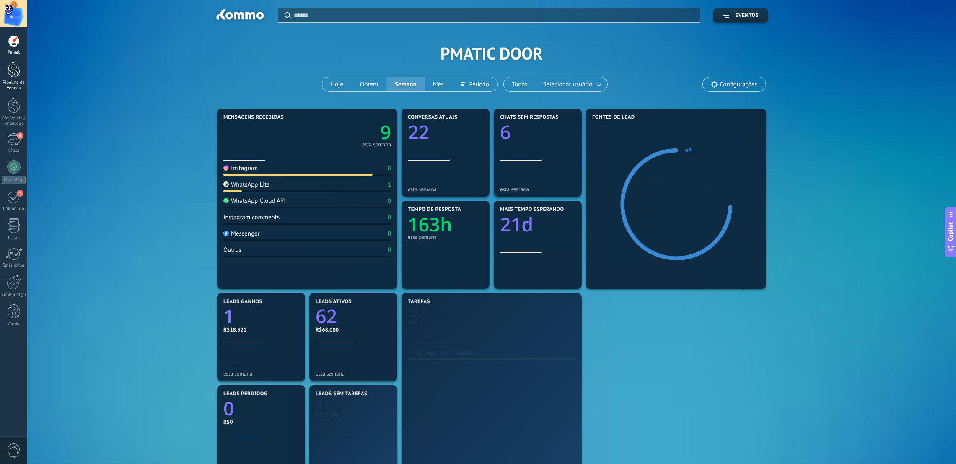
click at [20, 64] on link "Pipeline de Vendas" at bounding box center [13, 76] width 27 height 29
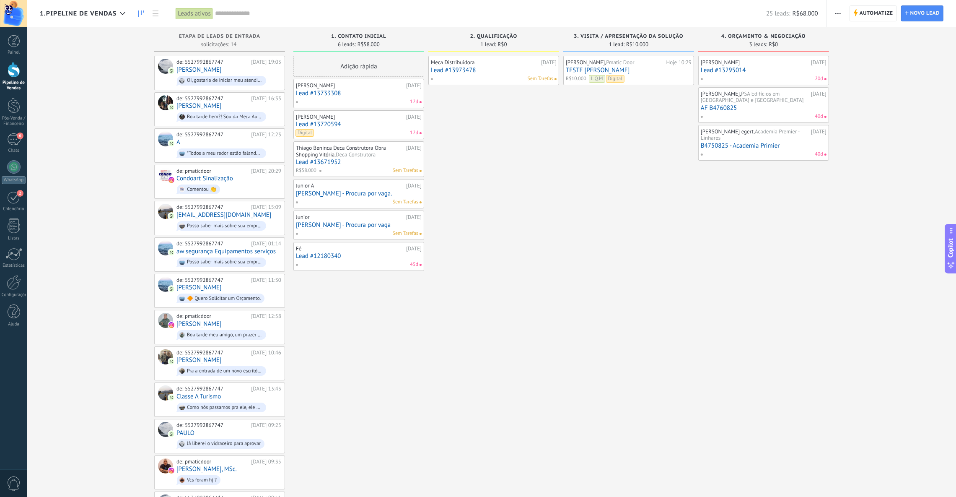
click at [243, 15] on input "text" at bounding box center [490, 13] width 551 height 9
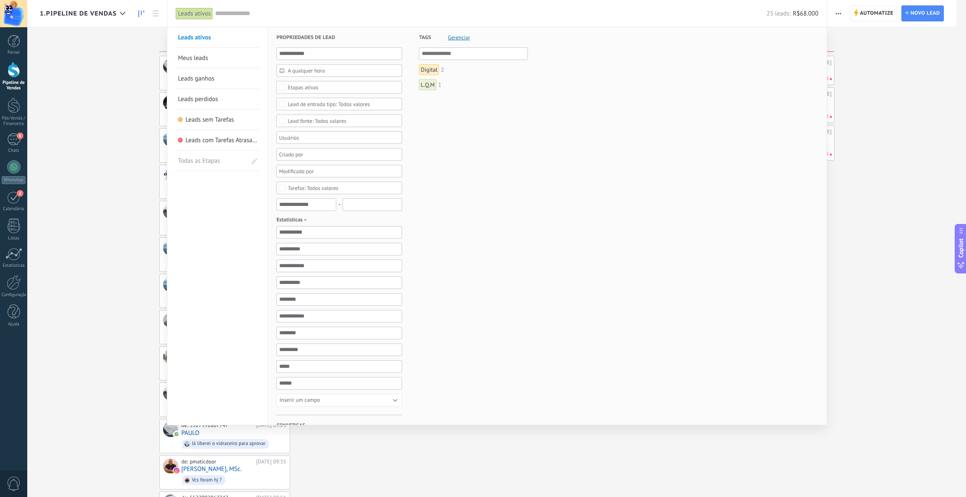
click at [242, 12] on input "text" at bounding box center [490, 13] width 551 height 9
click at [426, 36] on span "Tags" at bounding box center [425, 37] width 12 height 21
click at [458, 32] on h3 "Tags Gerenciar E Ou" at bounding box center [473, 37] width 109 height 20
click at [459, 35] on span "Gerenciar" at bounding box center [459, 37] width 22 height 5
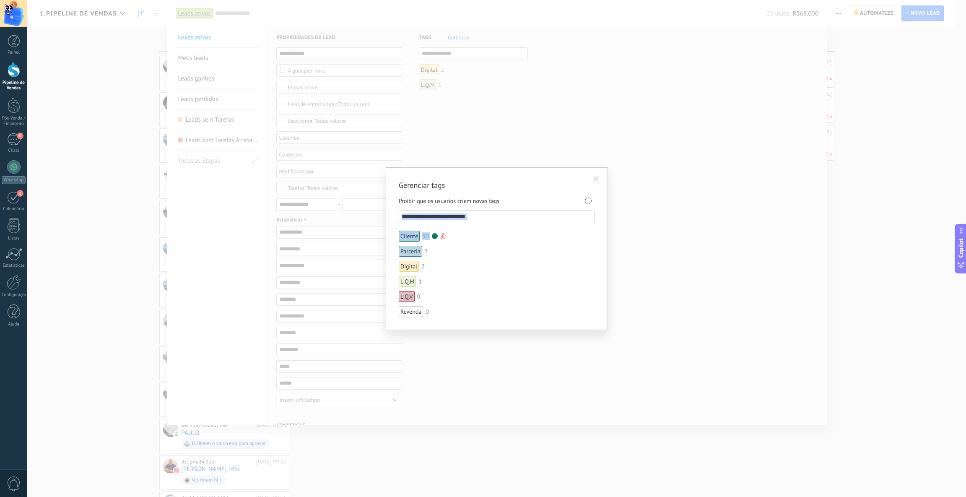
drag, startPoint x: 448, startPoint y: 222, endPoint x: 449, endPoint y: 239, distance: 17.7
click at [469, 239] on div "Proibir que os usuários criem novas tags Cliente 30 Parceria 7 Digital 2 L.Q.M …" at bounding box center [497, 255] width 196 height 123
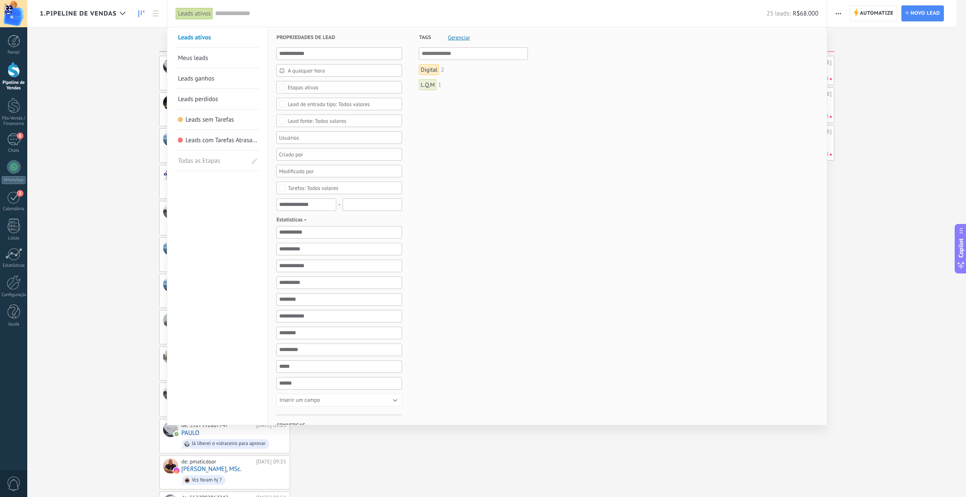
click at [49, 136] on div at bounding box center [483, 248] width 966 height 497
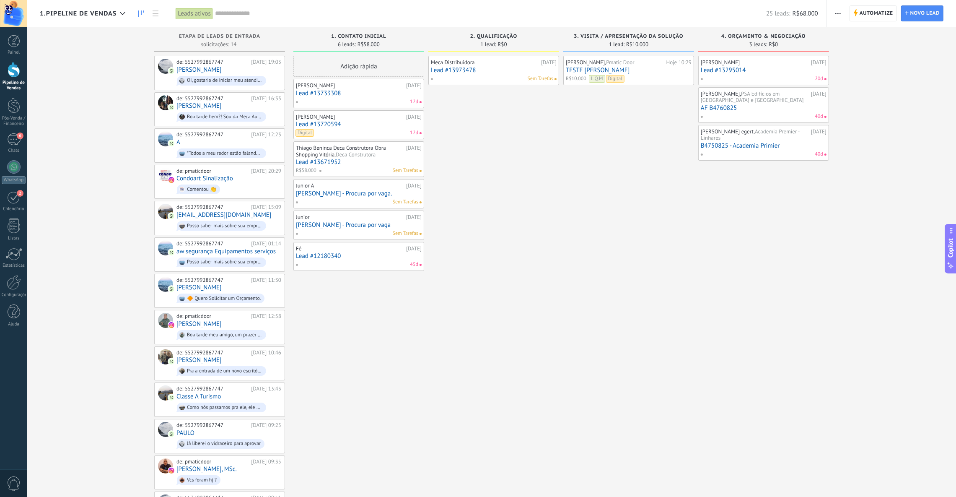
click at [11, 78] on link "Pipeline de Vendas" at bounding box center [13, 76] width 27 height 29
click at [351, 92] on link "Lead #13733308" at bounding box center [359, 93] width 126 height 7
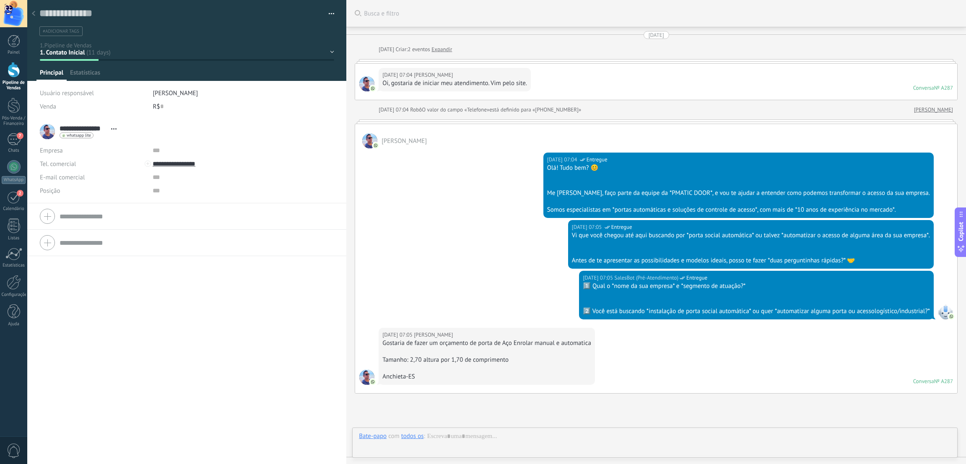
scroll to position [436, 0]
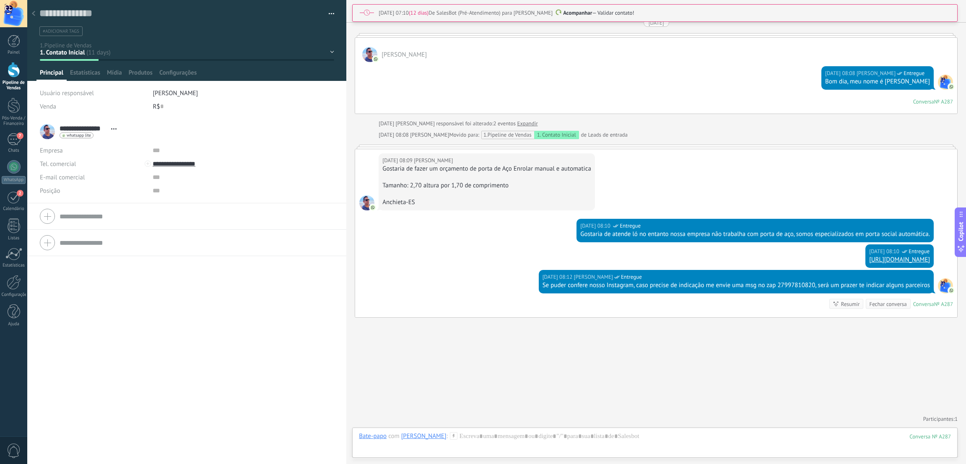
click at [71, 33] on span "#adicionar tags" at bounding box center [61, 32] width 36 height 6
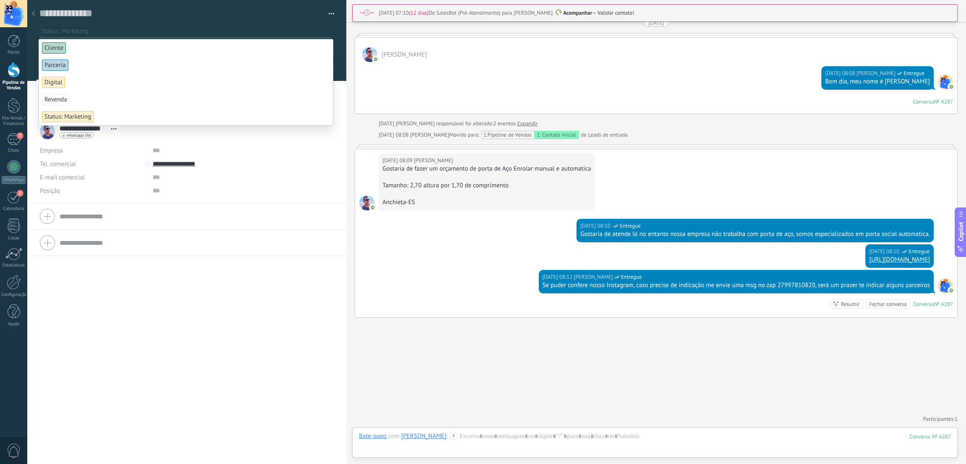
click at [77, 115] on span "Status: Marketing" at bounding box center [68, 116] width 52 height 11
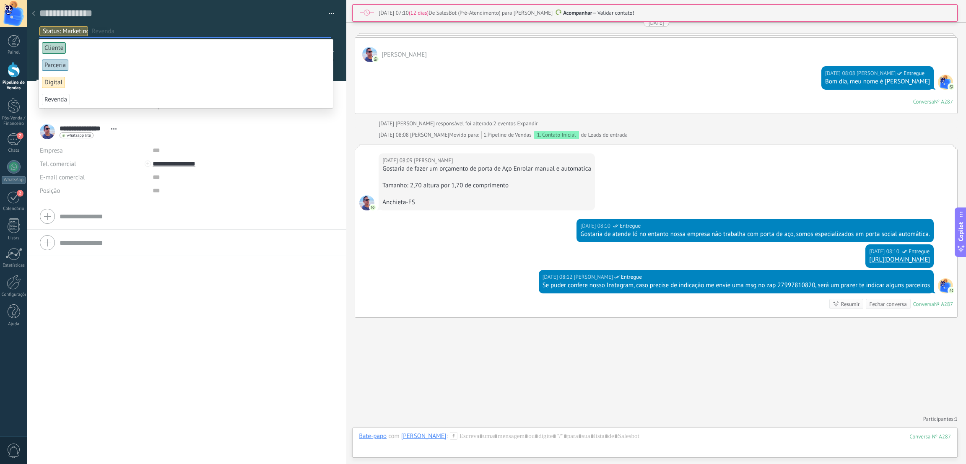
click at [882, 304] on div "Fechar conversa" at bounding box center [887, 304] width 37 height 8
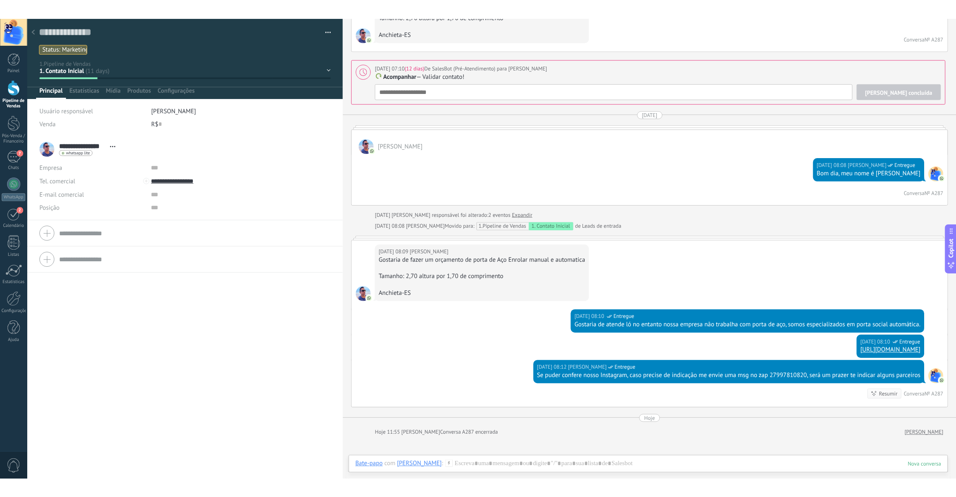
scroll to position [339, 0]
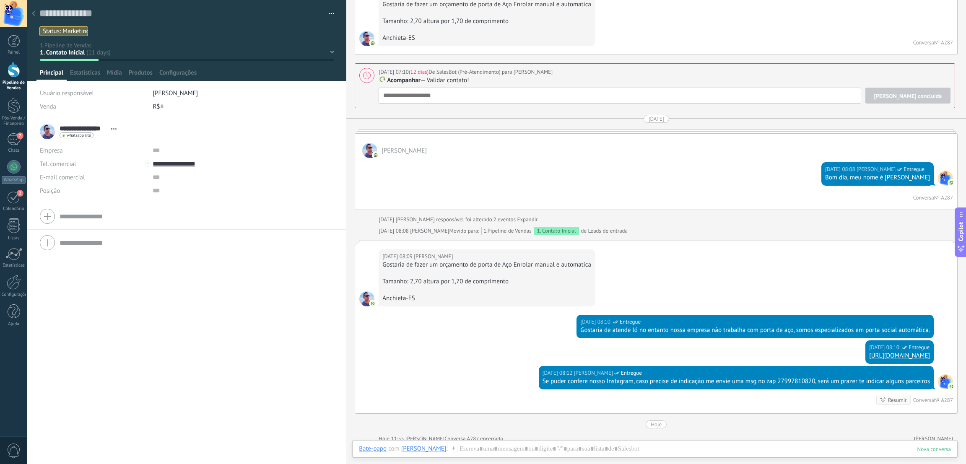
click at [14, 72] on div at bounding box center [14, 70] width 13 height 16
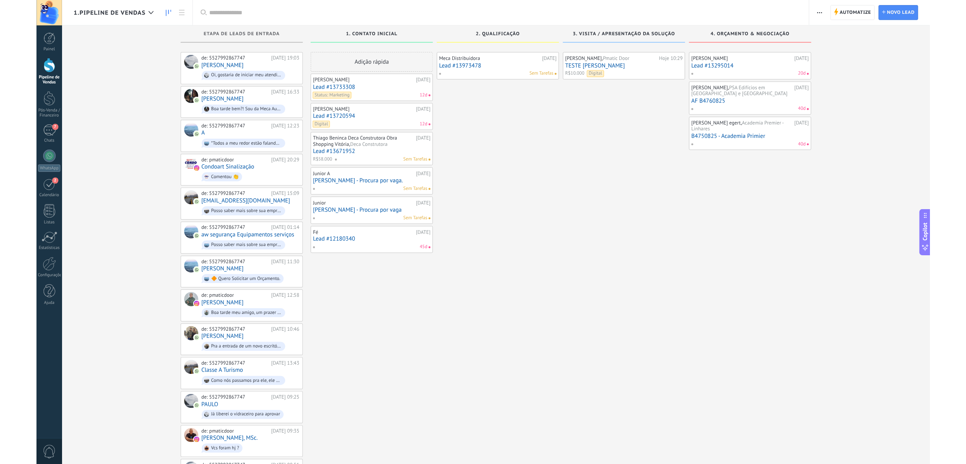
scroll to position [12, 0]
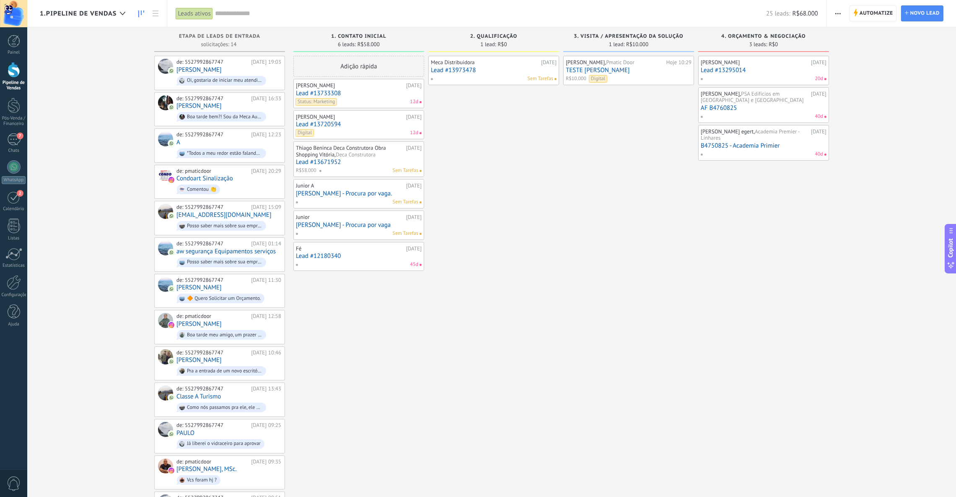
click at [19, 75] on div at bounding box center [14, 70] width 13 height 16
click at [324, 195] on link "[PERSON_NAME] - Procura por vaga." at bounding box center [359, 193] width 126 height 7
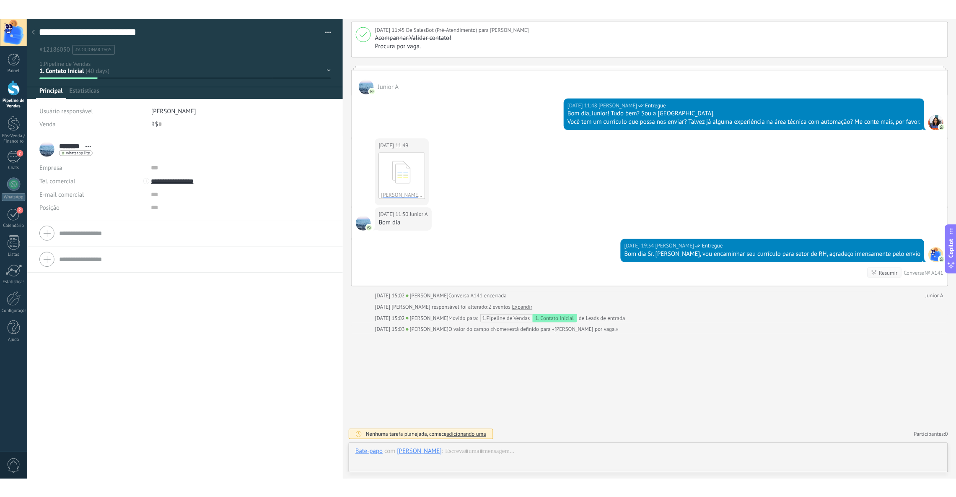
scroll to position [12, 0]
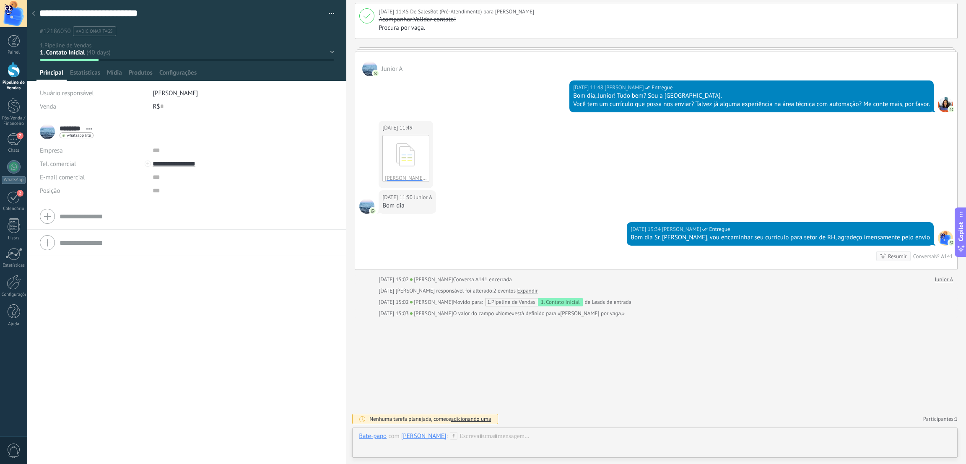
click at [89, 29] on span "#adicionar tags" at bounding box center [94, 32] width 36 height 6
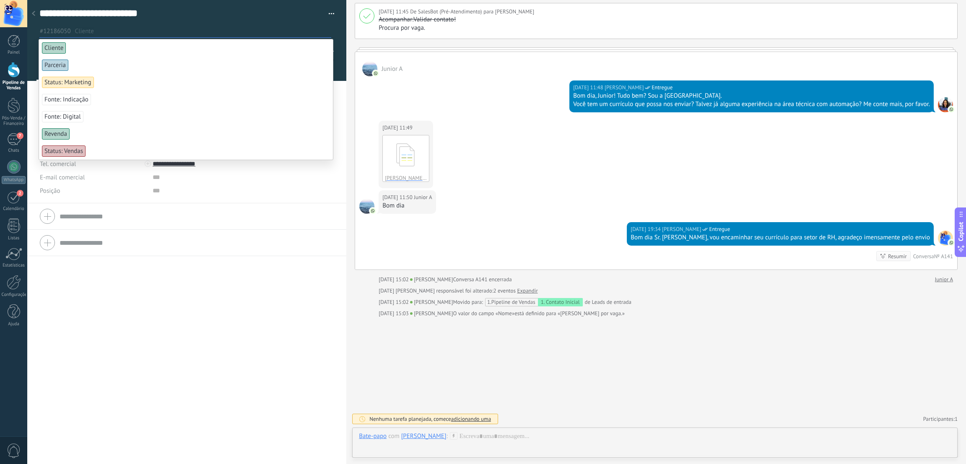
click at [169, 30] on input "text" at bounding box center [203, 31] width 256 height 9
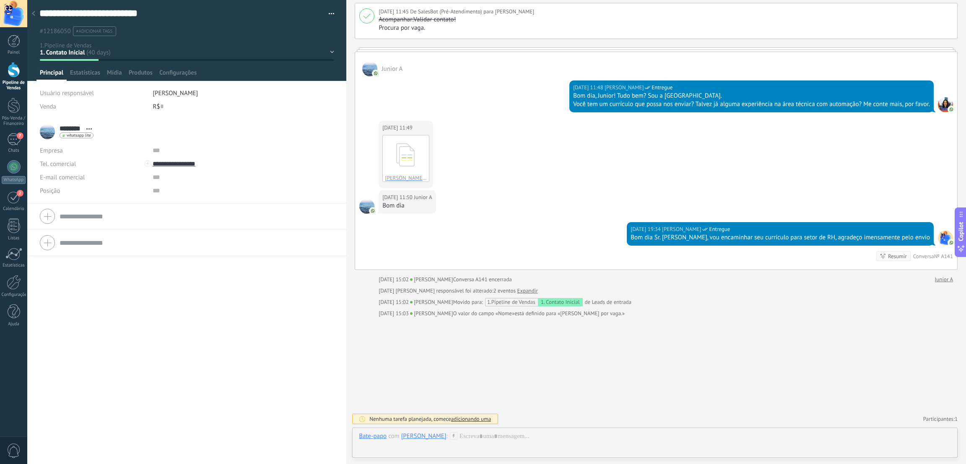
click at [99, 33] on span "#adicionar tags" at bounding box center [94, 32] width 36 height 6
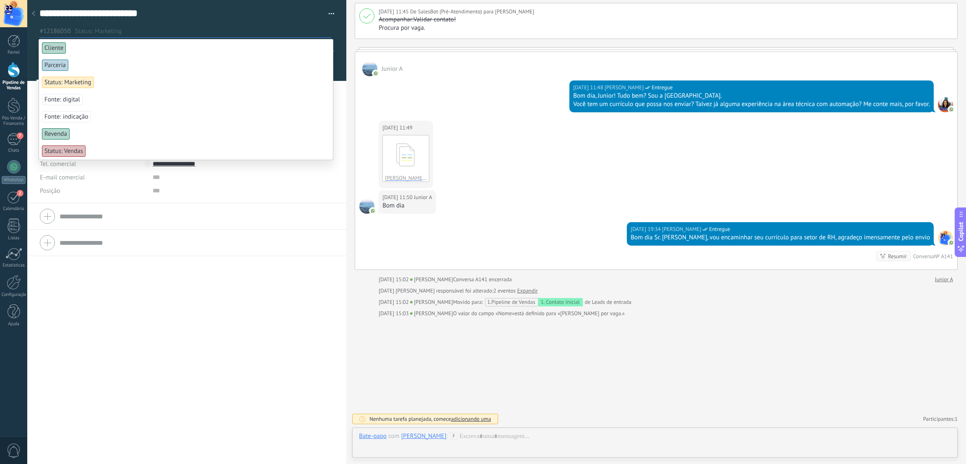
click at [77, 86] on span "Status: Marketing" at bounding box center [68, 82] width 52 height 11
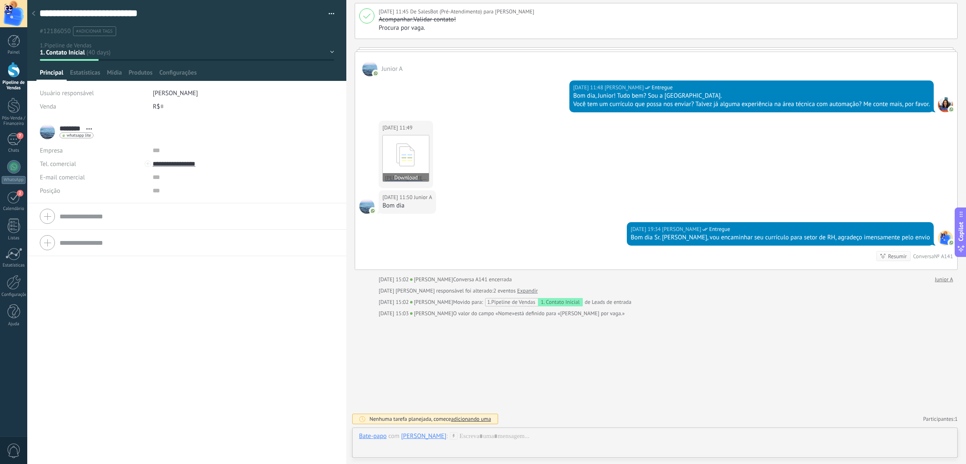
click at [417, 153] on icon at bounding box center [406, 155] width 33 height 35
click at [11, 66] on div at bounding box center [14, 70] width 13 height 16
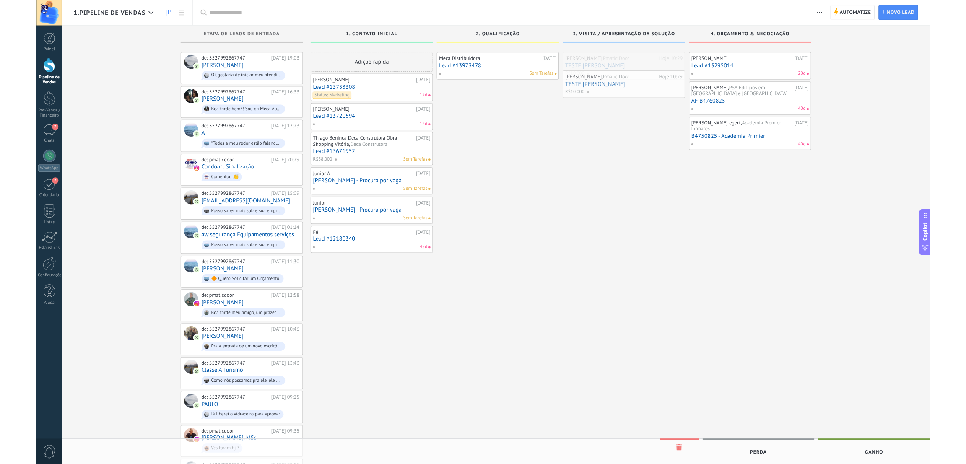
scroll to position [12, 0]
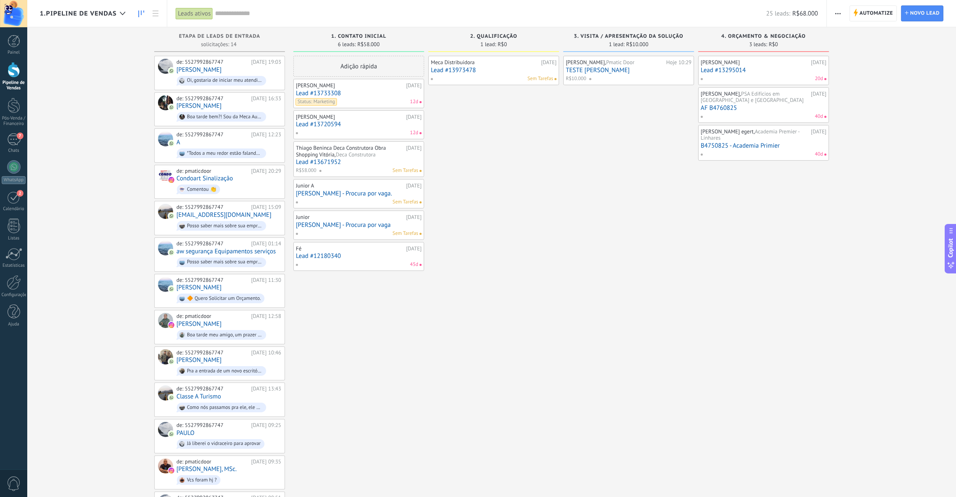
click at [618, 76] on div at bounding box center [639, 79] width 101 height 8
click at [598, 68] on link "TESTE [PERSON_NAME]" at bounding box center [629, 70] width 126 height 7
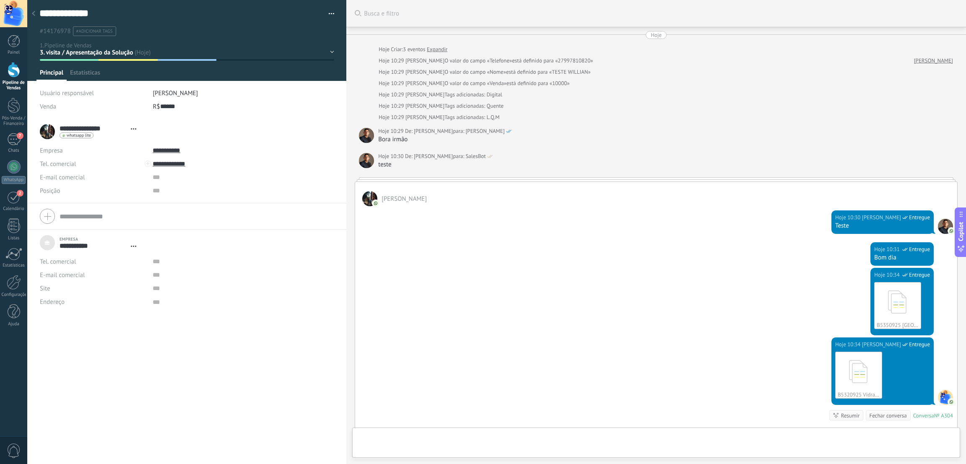
type textarea "***"
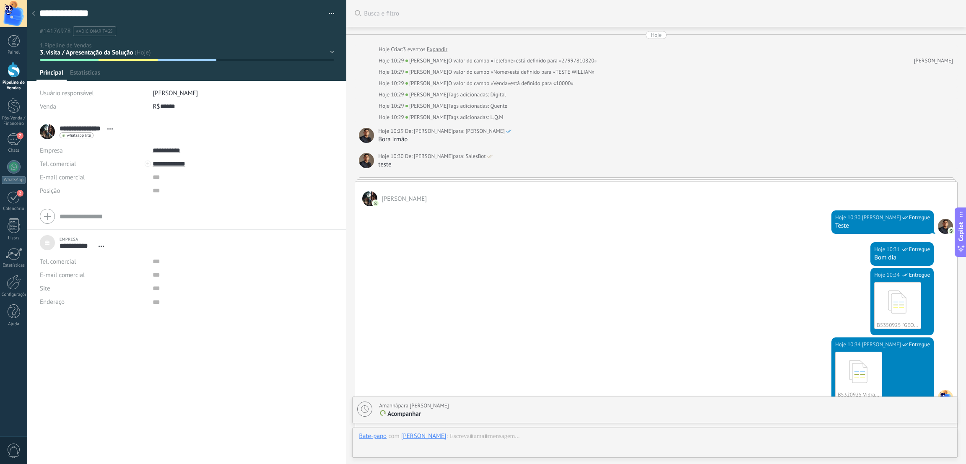
scroll to position [178, 0]
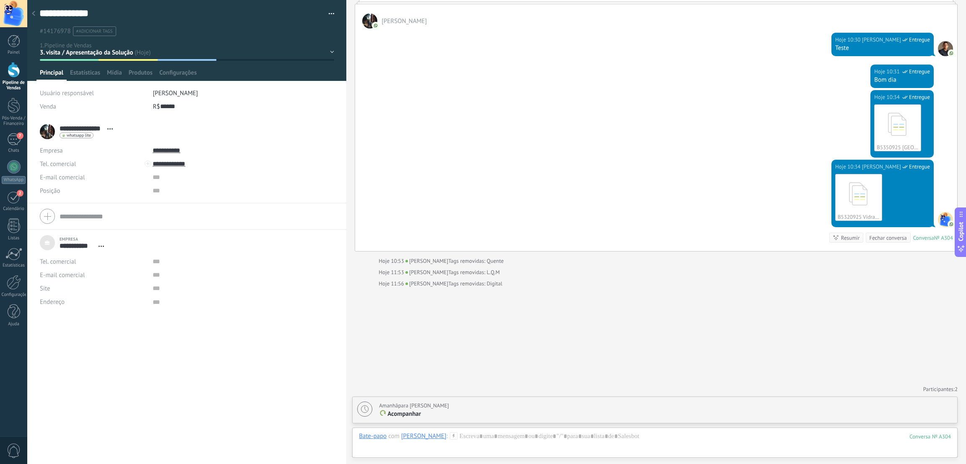
click at [95, 29] on span "#adicionar tags" at bounding box center [94, 32] width 36 height 6
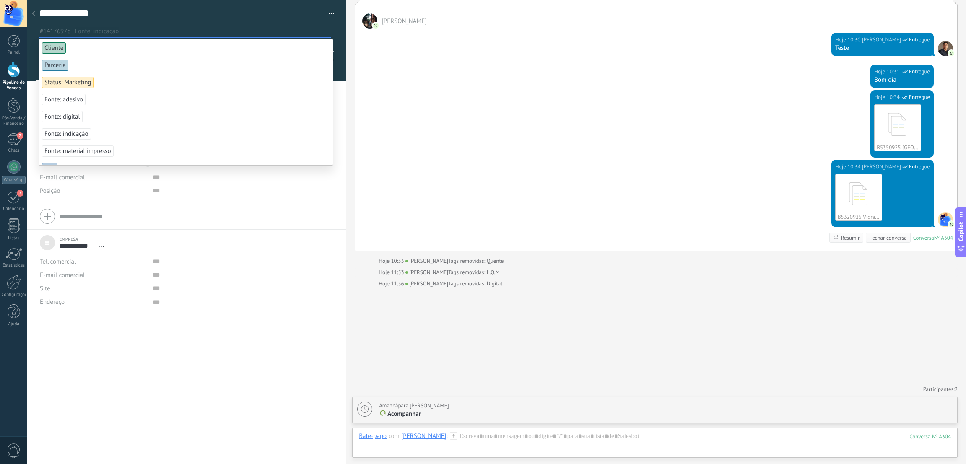
click at [79, 138] on span "Fonte: indicação" at bounding box center [66, 133] width 49 height 11
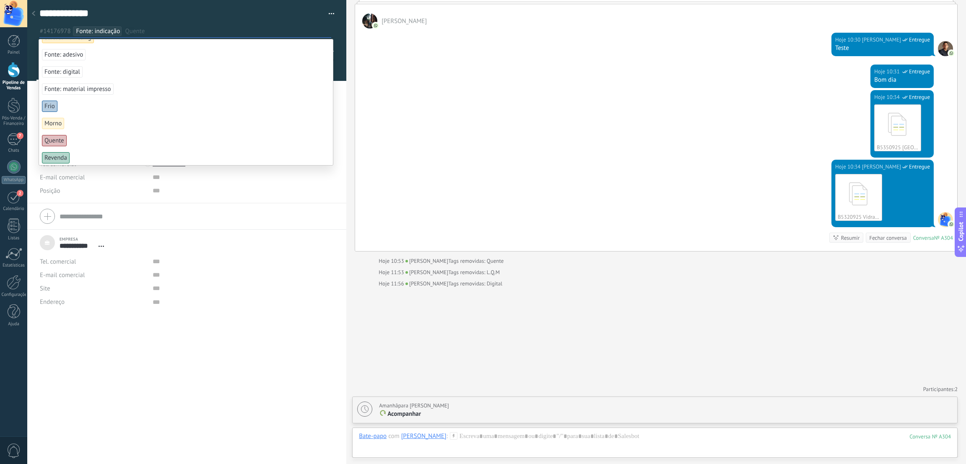
scroll to position [66, 0]
click at [58, 126] on span "Quente" at bounding box center [54, 122] width 25 height 11
click at [74, 153] on span "Status: Vendas" at bounding box center [64, 156] width 44 height 11
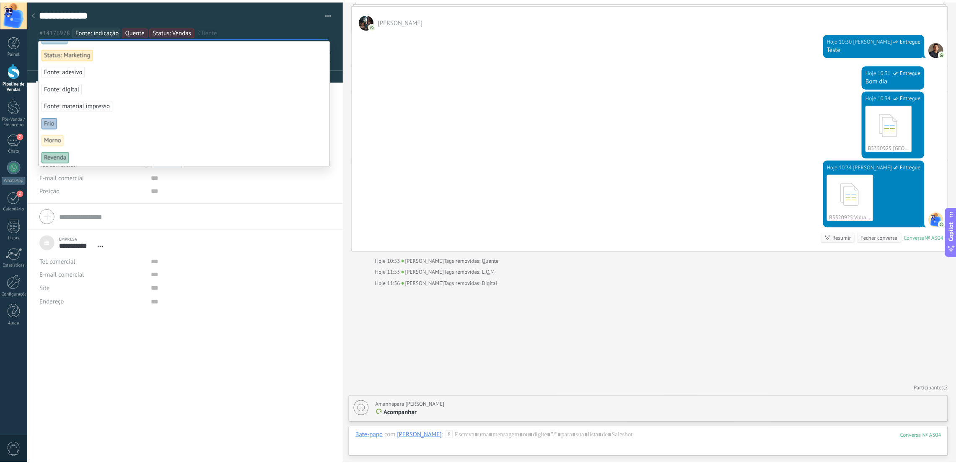
scroll to position [0, 0]
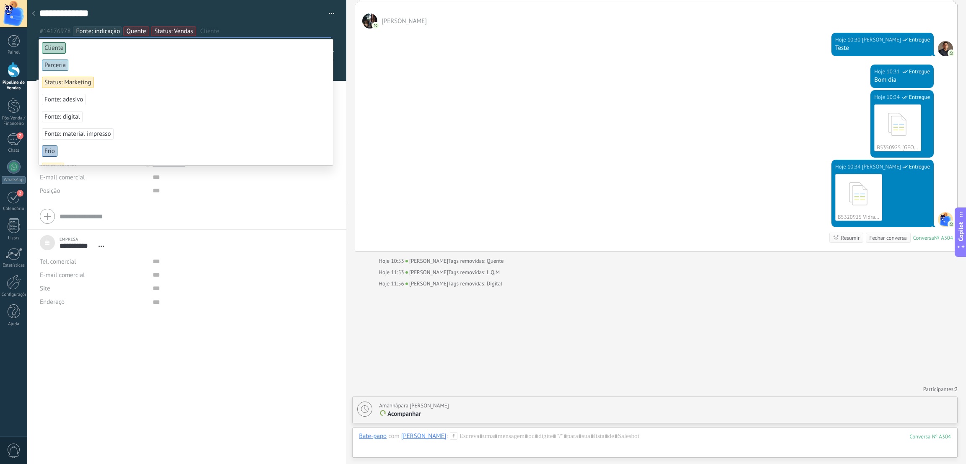
click at [62, 46] on span "Cliente" at bounding box center [54, 47] width 24 height 11
click at [286, 16] on textarea "**********" at bounding box center [179, 13] width 280 height 13
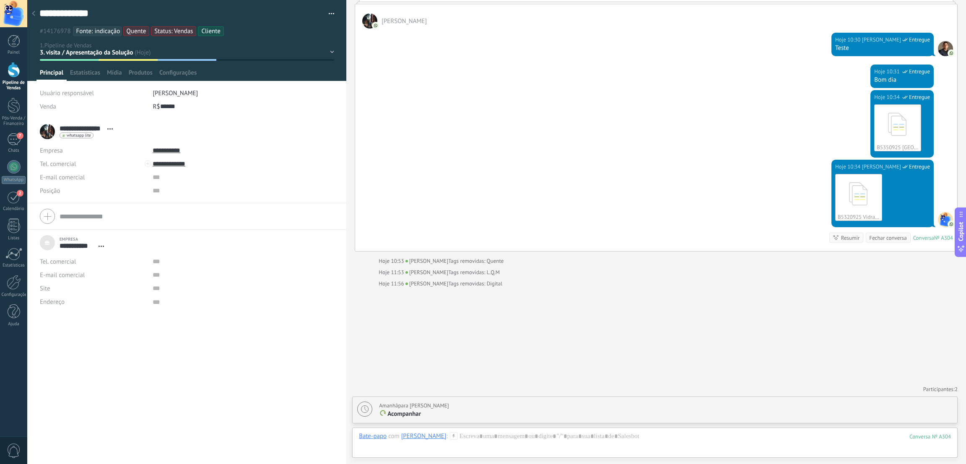
click at [327, 10] on button "button" at bounding box center [328, 14] width 12 height 13
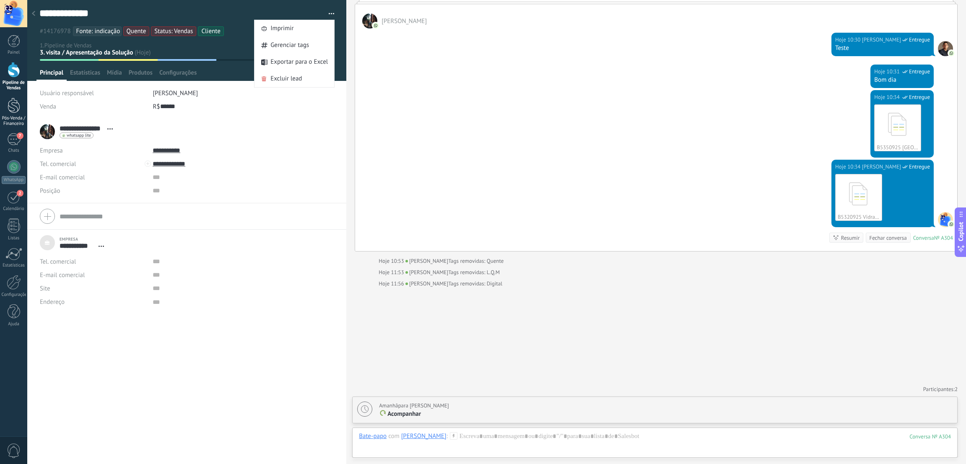
click at [9, 110] on div at bounding box center [14, 106] width 13 height 16
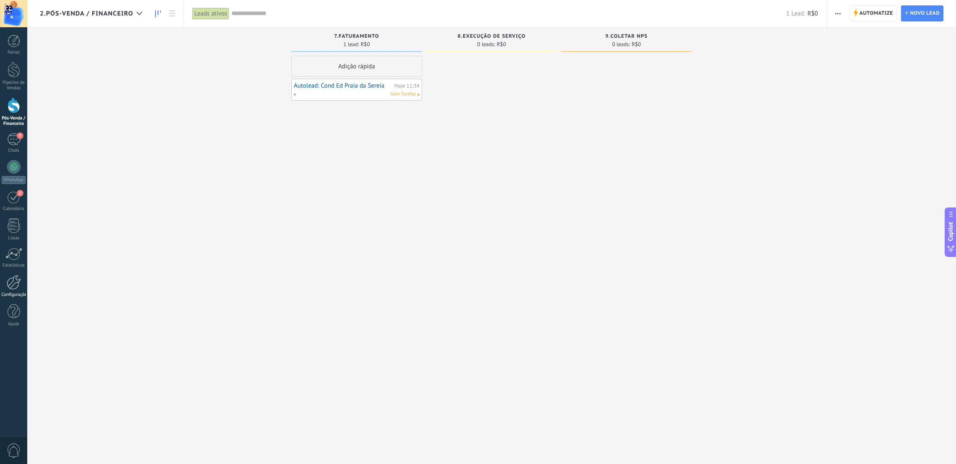
click at [19, 284] on div at bounding box center [14, 282] width 14 height 15
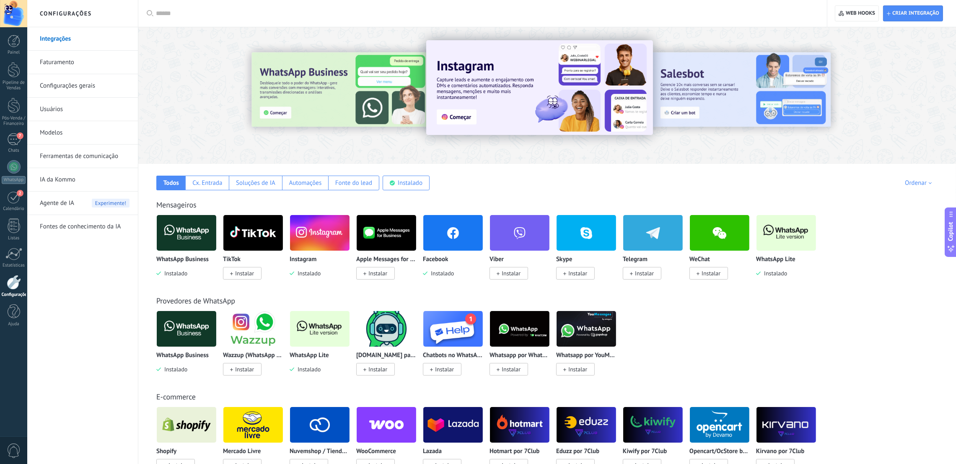
click at [84, 90] on link "Configurações gerais" at bounding box center [85, 85] width 90 height 23
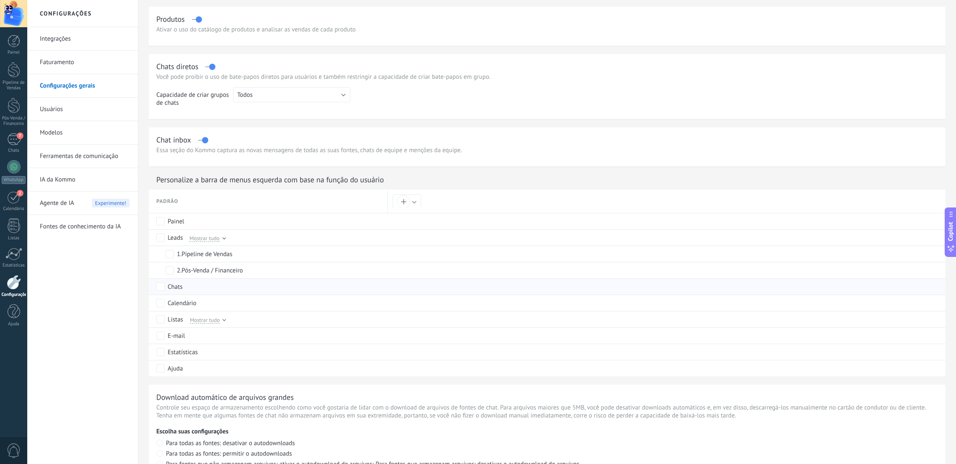
scroll to position [252, 0]
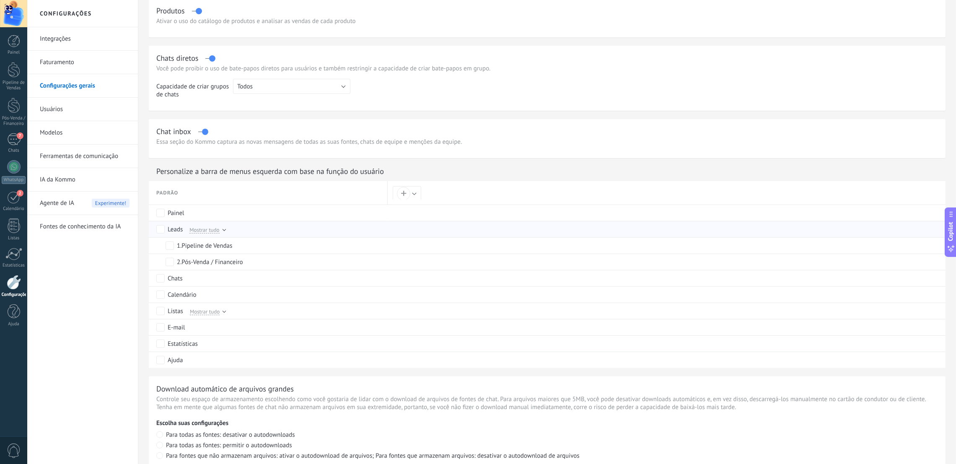
click at [218, 229] on span "Mostrar tudo" at bounding box center [205, 230] width 30 height 8
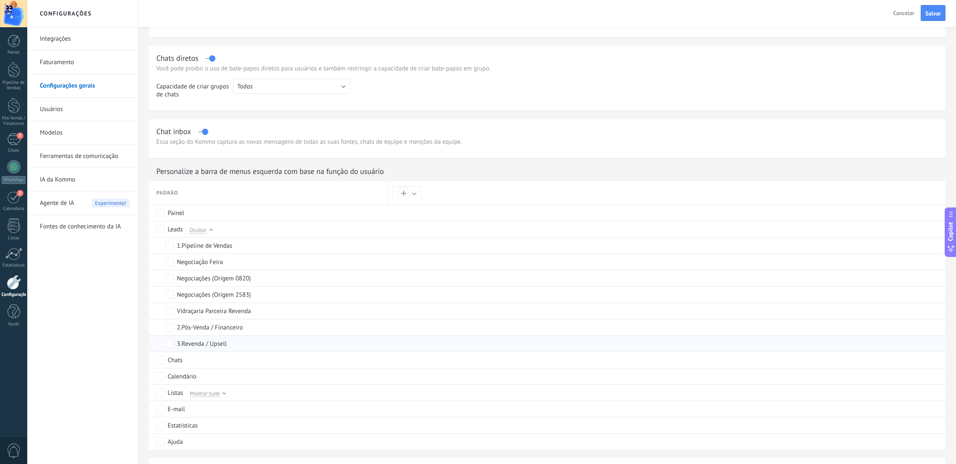
scroll to position [0, 0]
click at [935, 15] on span "Salvar" at bounding box center [934, 13] width 16 height 6
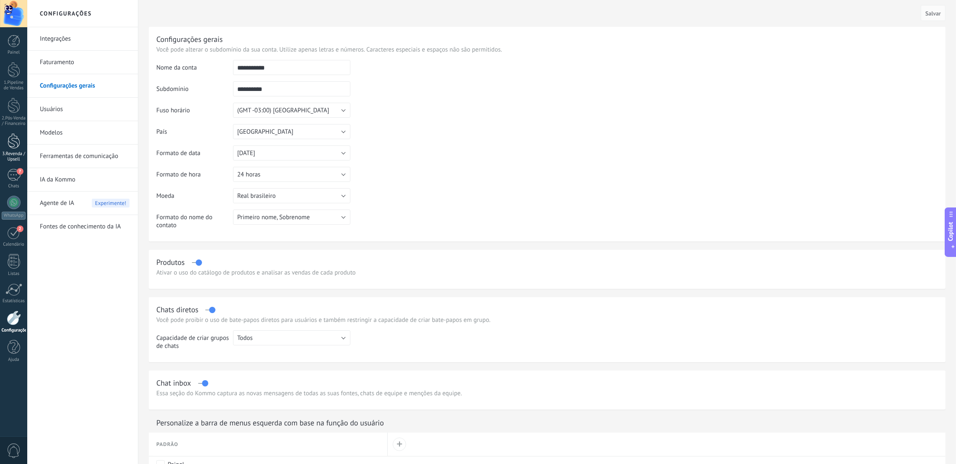
click at [10, 152] on div "3.Revenda / Upsell" at bounding box center [14, 156] width 24 height 11
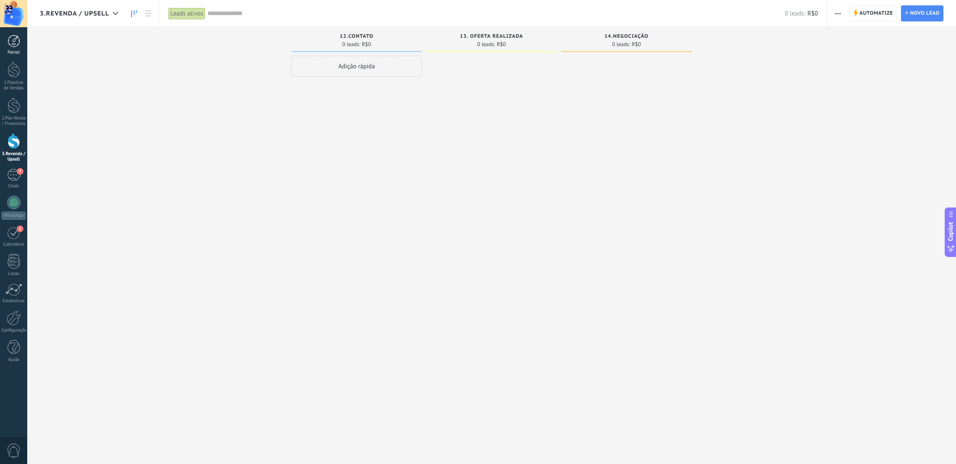
click at [6, 40] on link "Painel" at bounding box center [13, 45] width 27 height 21
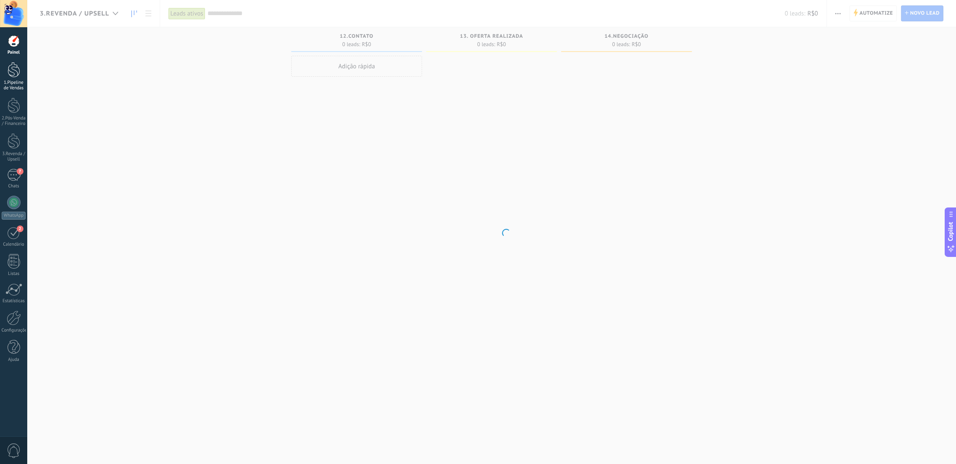
click at [12, 85] on div "1.Pipeline de Vendas" at bounding box center [14, 85] width 24 height 11
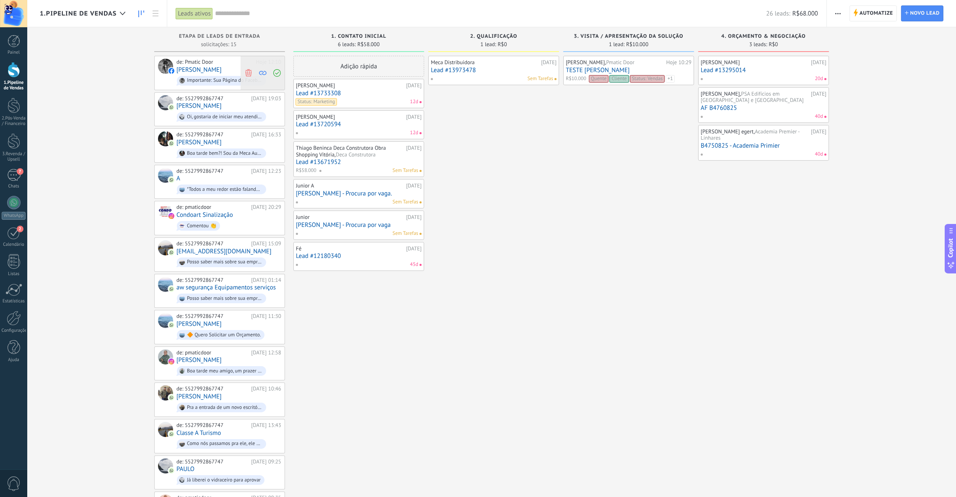
click at [251, 70] on icon at bounding box center [249, 73] width 8 height 8
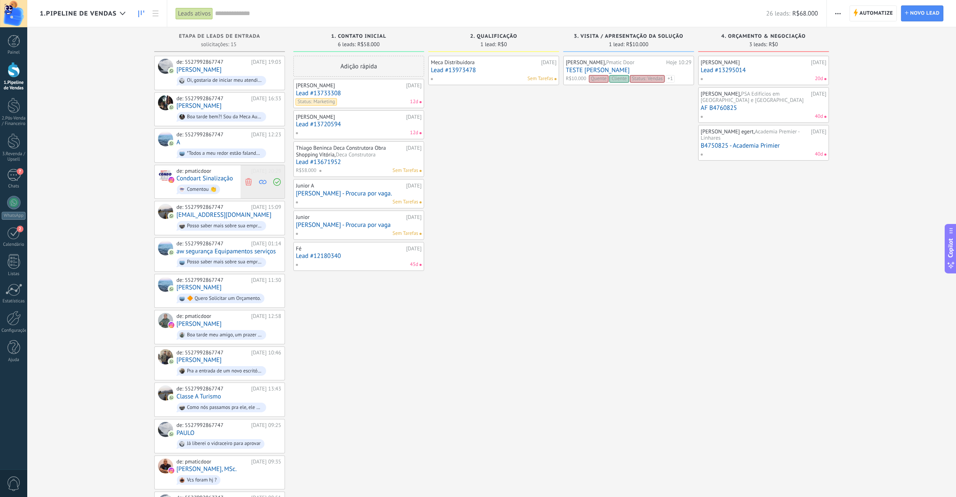
click at [249, 182] on icon at bounding box center [249, 182] width 8 height 8
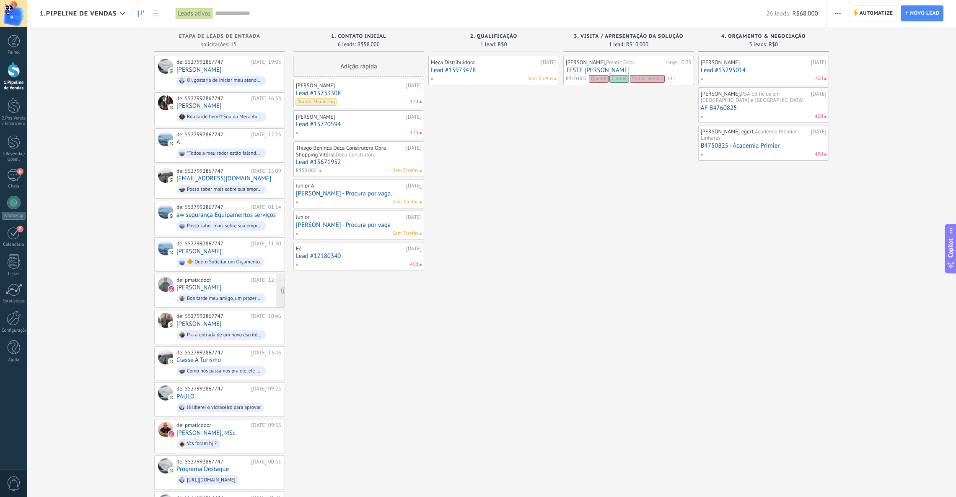
click at [208, 278] on div "de: pmaticdoor" at bounding box center [213, 280] width 72 height 7
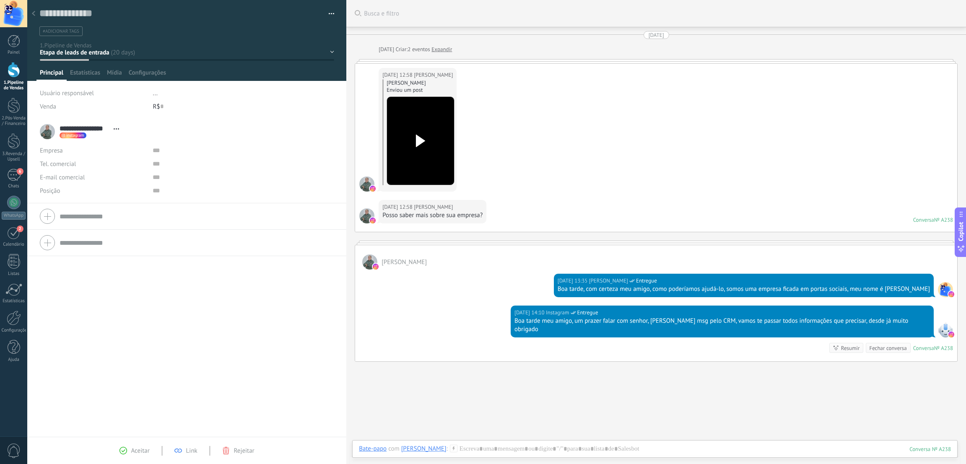
click at [882, 344] on div "Fechar conversa" at bounding box center [887, 348] width 37 height 8
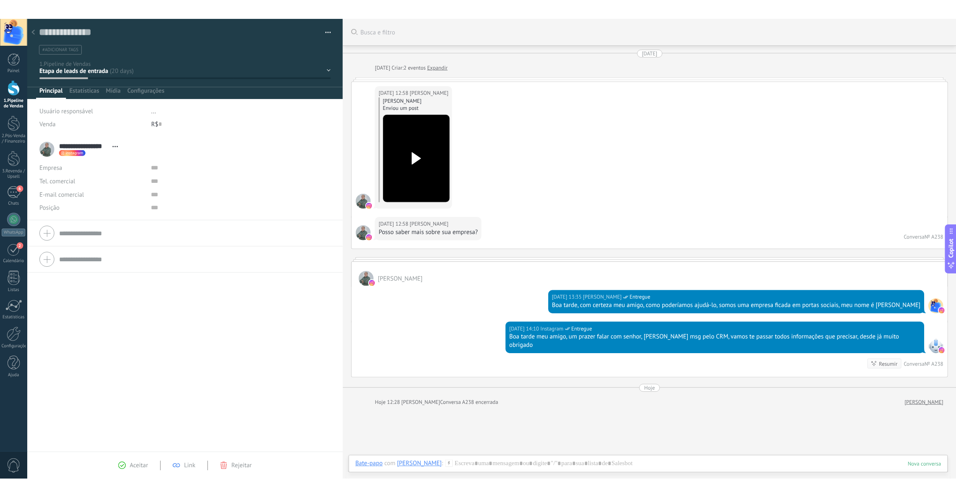
scroll to position [29, 0]
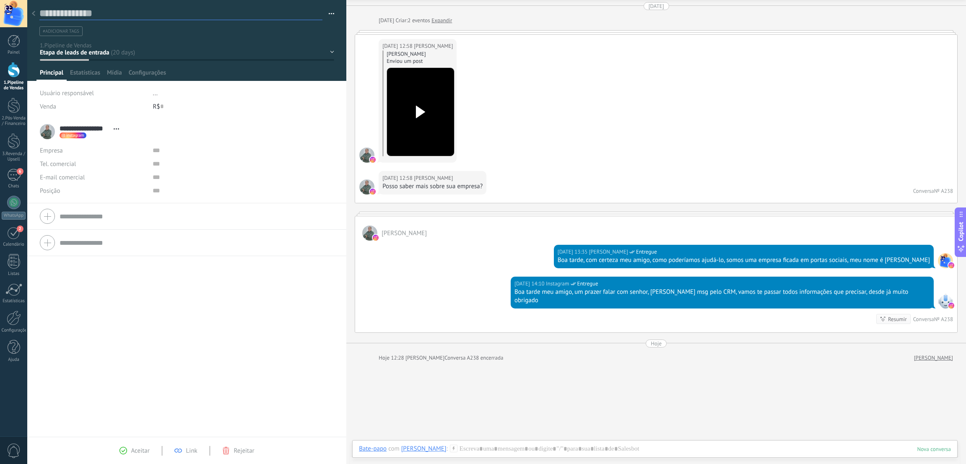
click at [308, 18] on textarea at bounding box center [180, 13] width 283 height 13
click at [14, 79] on link "1.Pipeline de Vendas" at bounding box center [13, 76] width 27 height 29
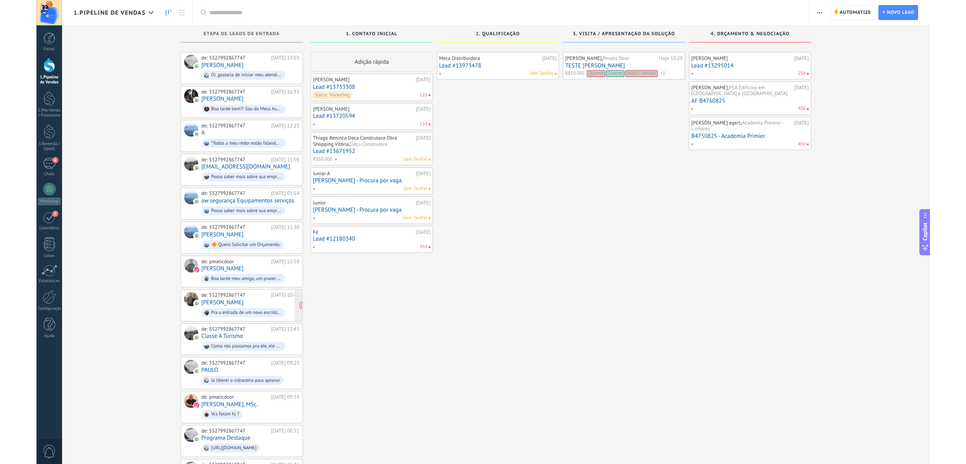
scroll to position [12, 0]
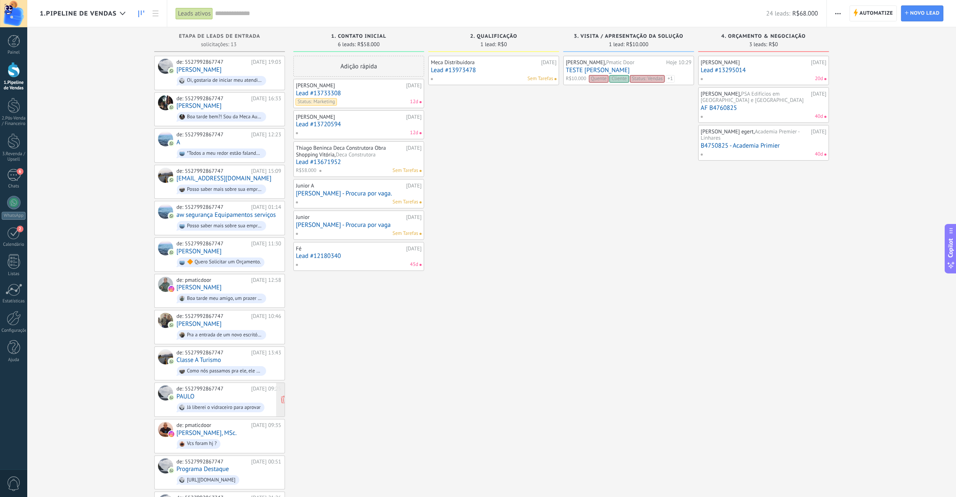
click at [216, 395] on div "de: 5527992867747 [DATE] 09:25 [PERSON_NAME] o vidraceiro para aprovar" at bounding box center [229, 399] width 105 height 29
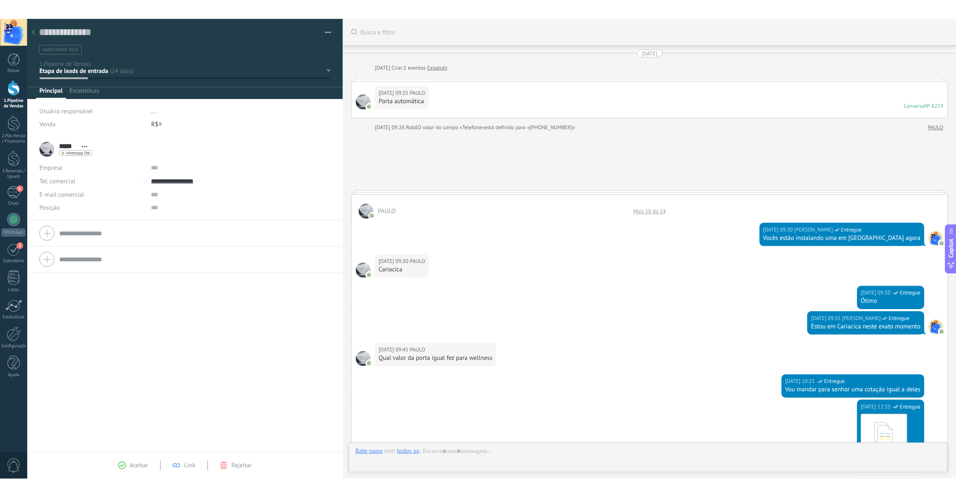
scroll to position [587, 0]
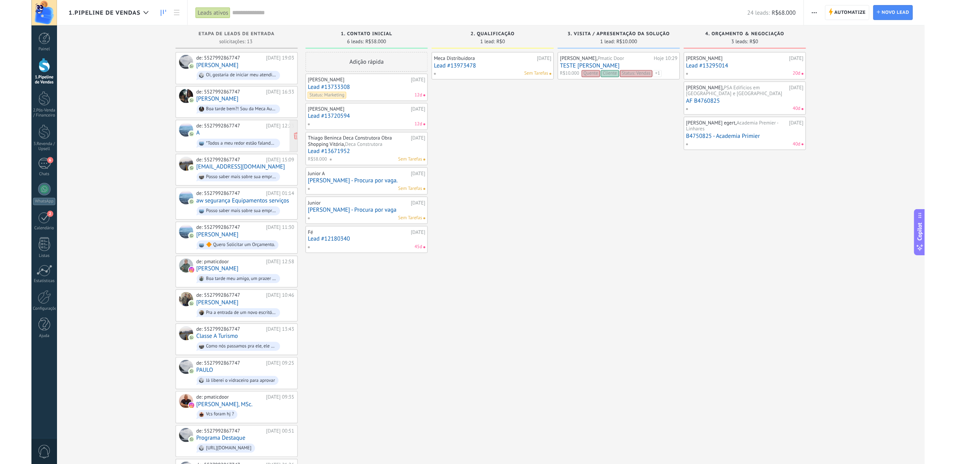
scroll to position [37, 0]
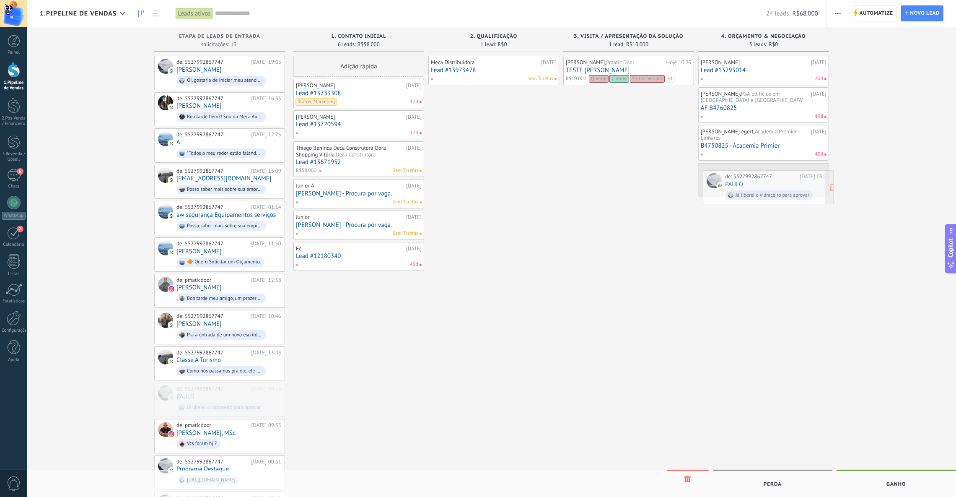
drag, startPoint x: 203, startPoint y: 397, endPoint x: 751, endPoint y: 188, distance: 587.5
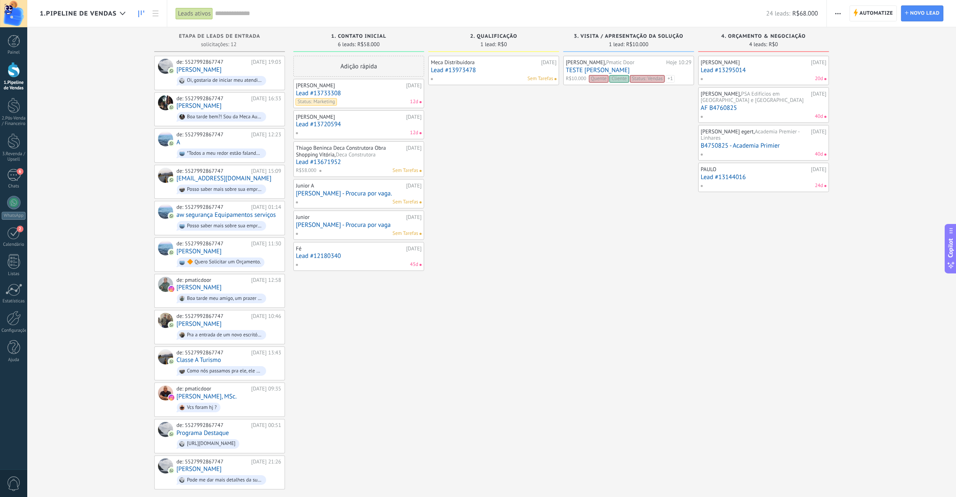
click at [731, 181] on link "Lead #13144016" at bounding box center [764, 177] width 126 height 7
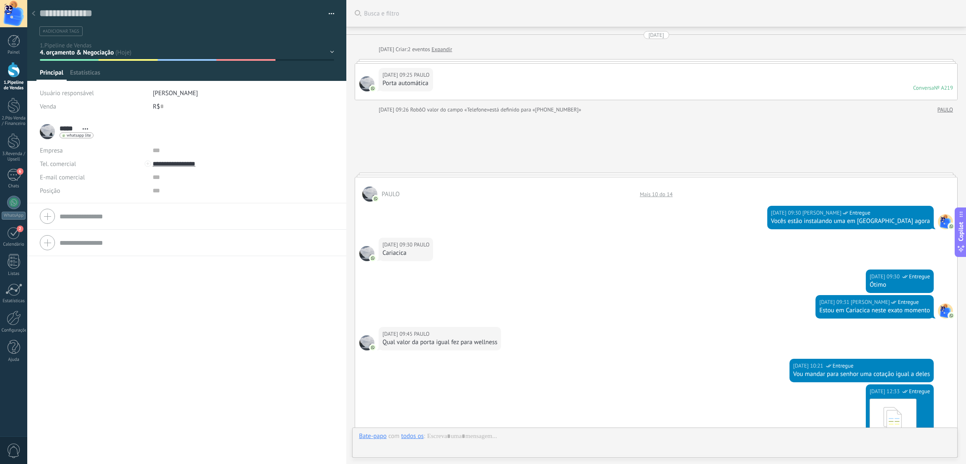
type textarea "**********"
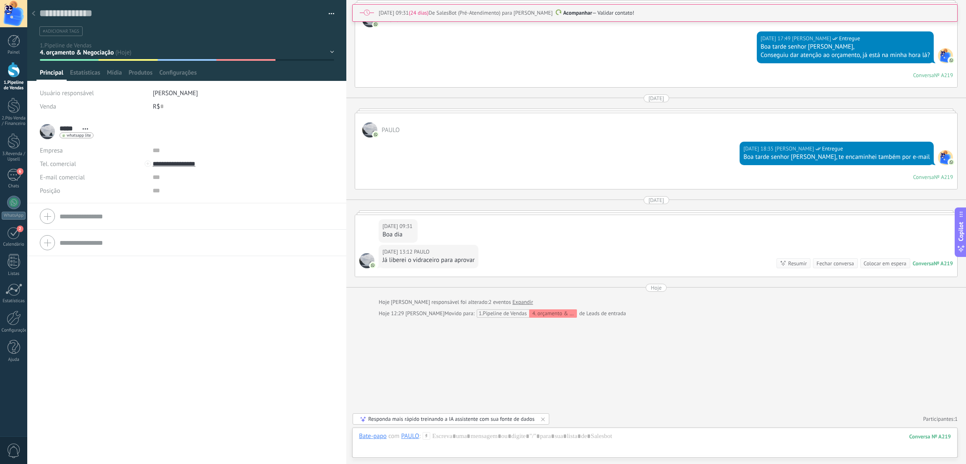
click at [164, 104] on div "R$ 0" at bounding box center [244, 106] width 182 height 13
click at [42, 447] on button "Salvar" at bounding box center [52, 451] width 25 height 16
type input "******"
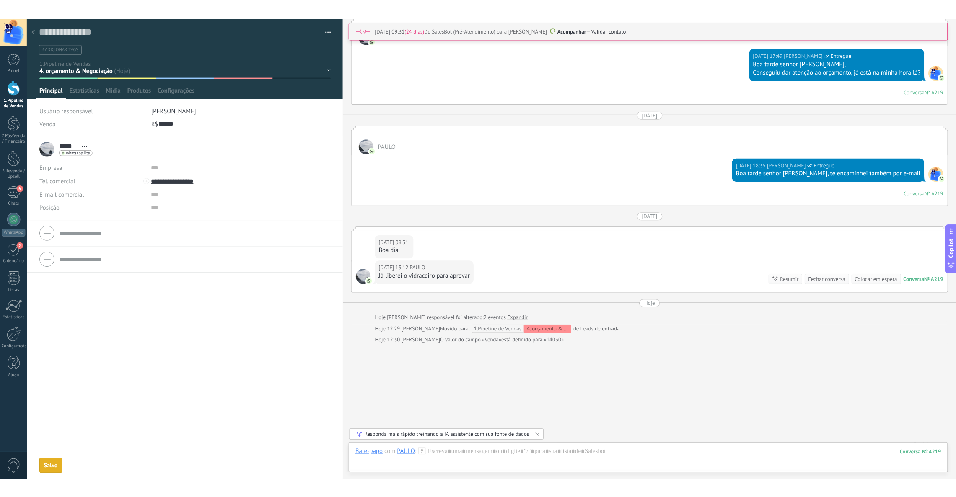
scroll to position [638, 0]
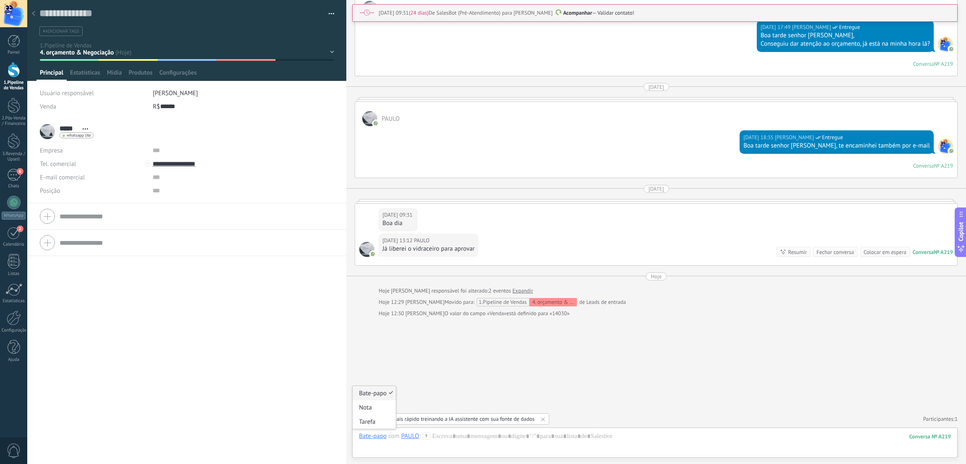
click at [378, 440] on div "Bate-papo" at bounding box center [373, 436] width 28 height 8
click at [365, 403] on div "Nota" at bounding box center [374, 407] width 43 height 14
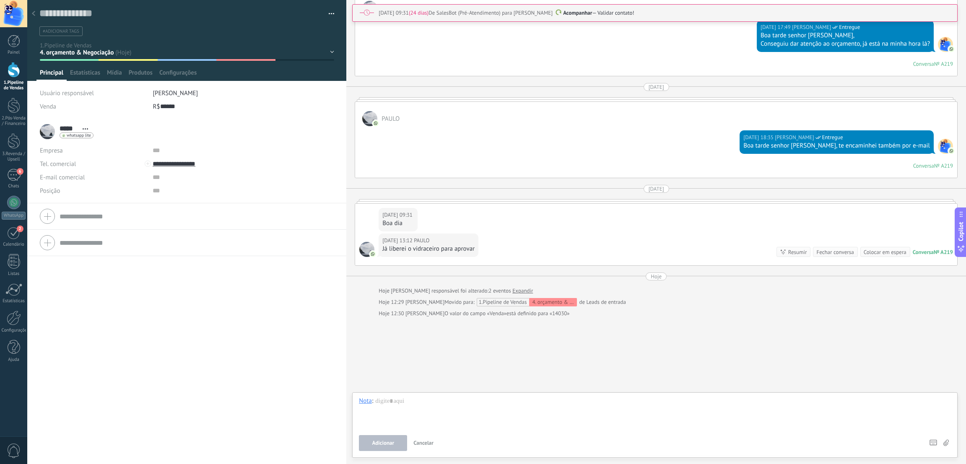
click at [416, 442] on span "Cancelar" at bounding box center [423, 442] width 20 height 7
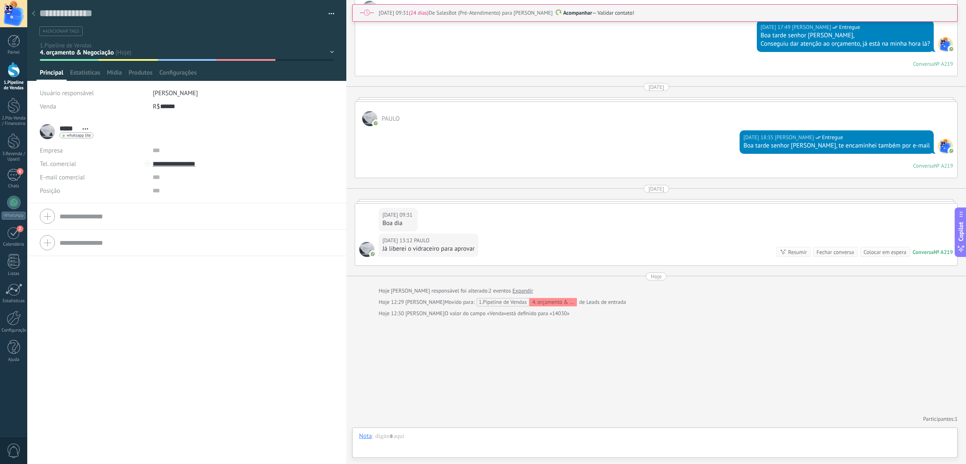
click at [12, 76] on div at bounding box center [14, 70] width 13 height 16
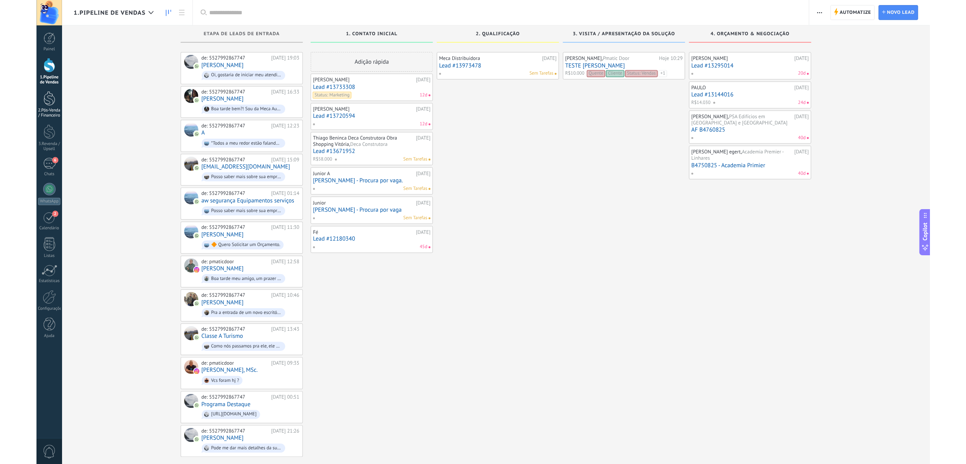
scroll to position [12, 0]
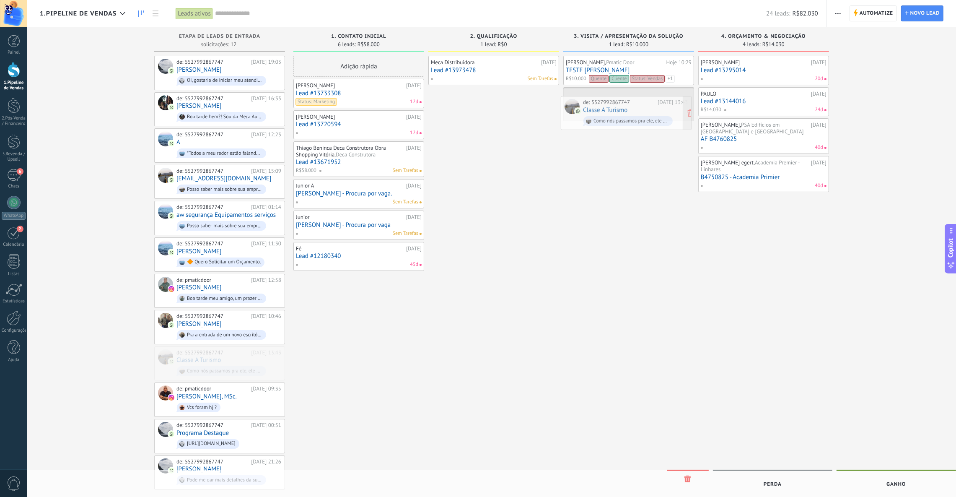
drag, startPoint x: 195, startPoint y: 354, endPoint x: 602, endPoint y: 106, distance: 476.2
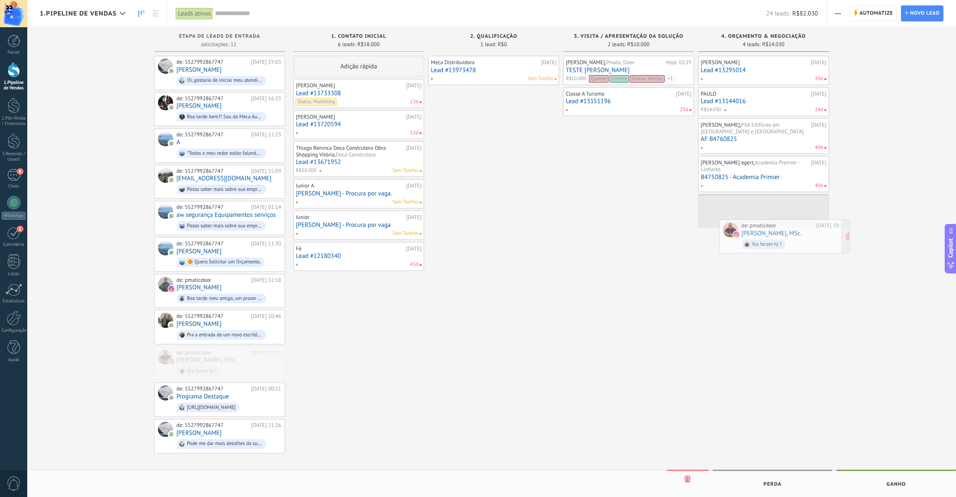
drag, startPoint x: 218, startPoint y: 362, endPoint x: 784, endPoint y: 238, distance: 579.1
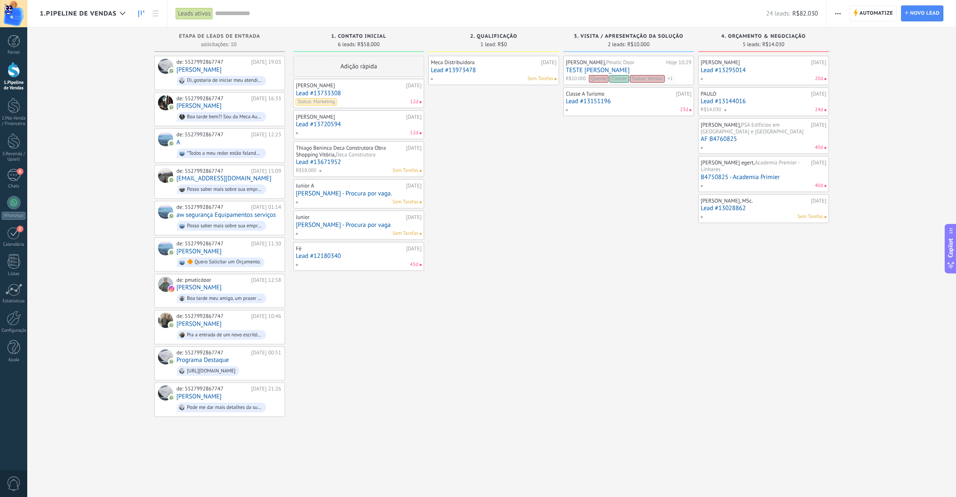
click at [736, 209] on link "Lead #13028862" at bounding box center [764, 208] width 126 height 7
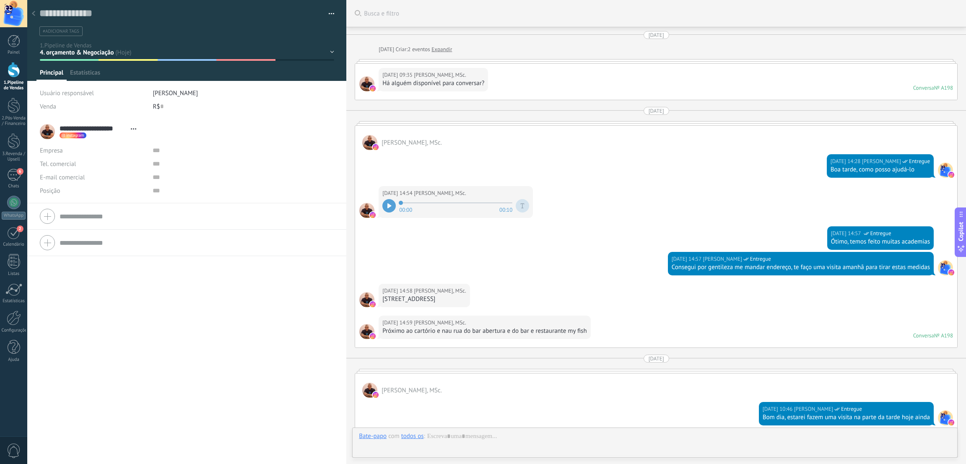
type textarea "**********"
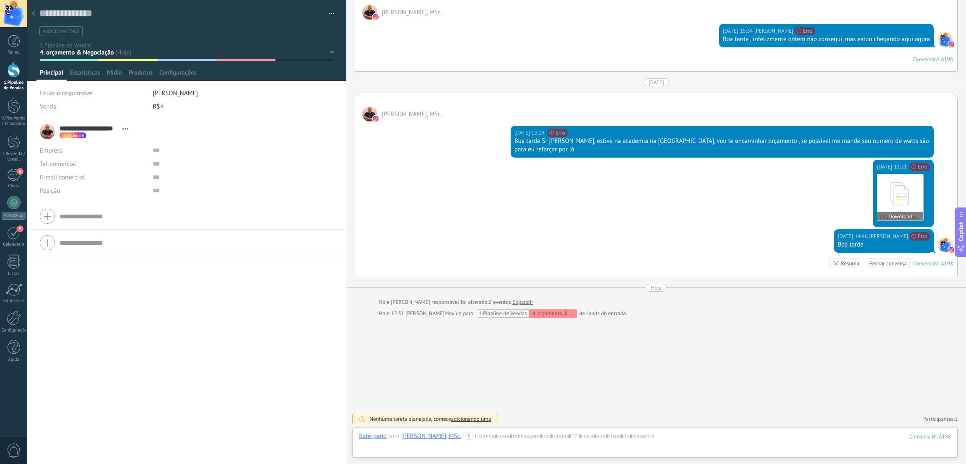
click at [891, 194] on use at bounding box center [900, 193] width 18 height 23
click at [154, 101] on div "R$ 0" at bounding box center [244, 106] width 182 height 13
click at [59, 448] on span "Salvar" at bounding box center [52, 451] width 16 height 6
type input "******"
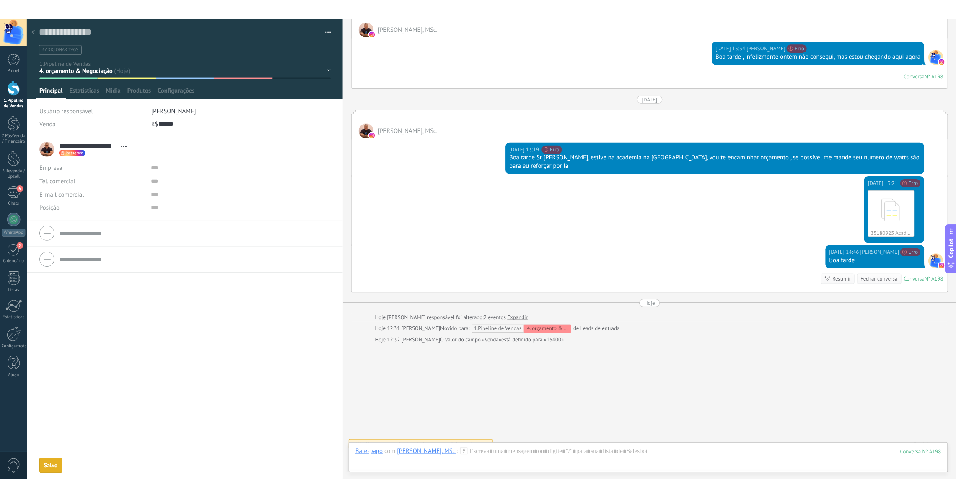
scroll to position [566, 0]
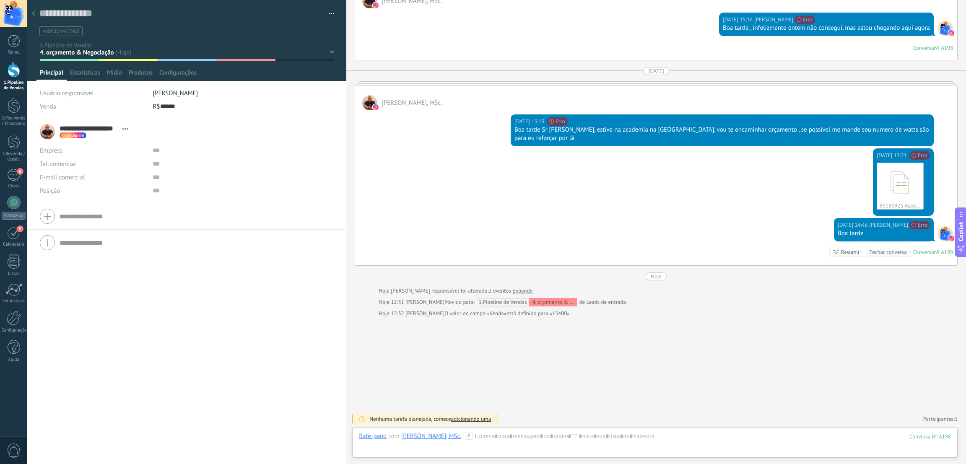
click at [12, 74] on div at bounding box center [14, 70] width 13 height 16
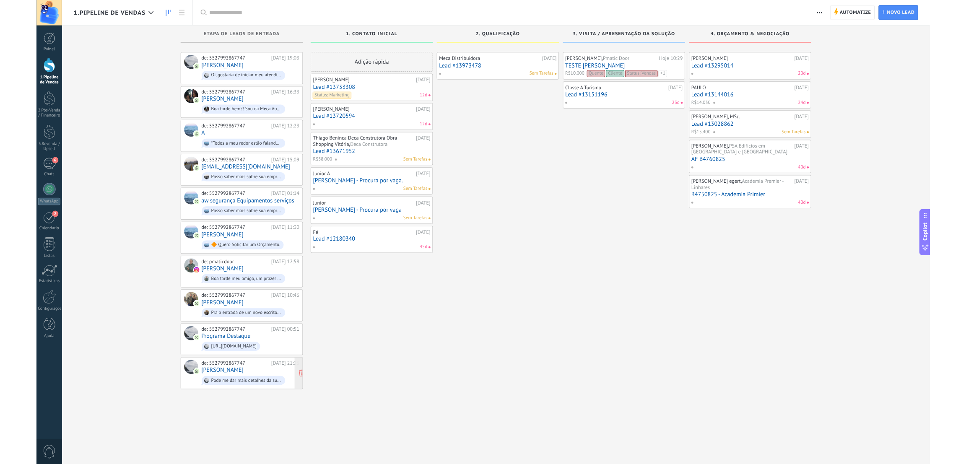
scroll to position [12, 0]
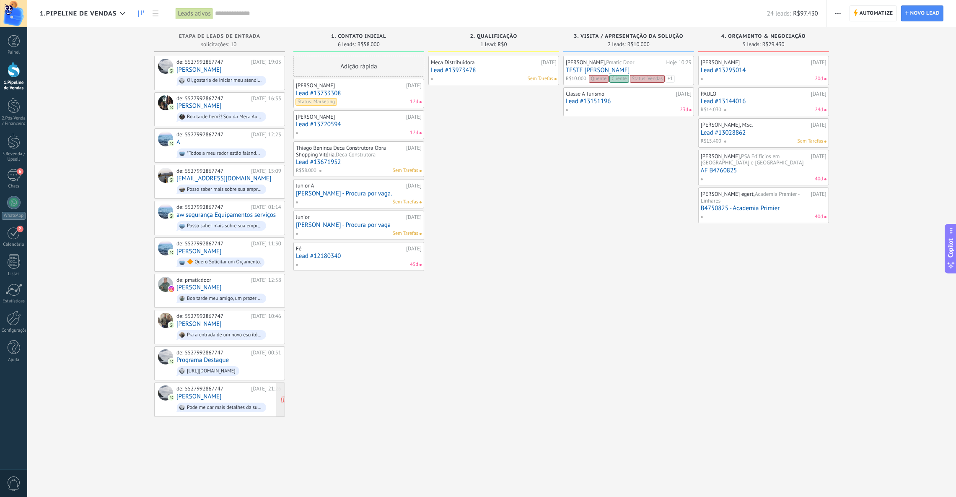
click at [213, 395] on div "de: 5527992867747 [DATE] 21:26 [PERSON_NAME] me dar mais detalhes da sua demand…" at bounding box center [229, 399] width 105 height 29
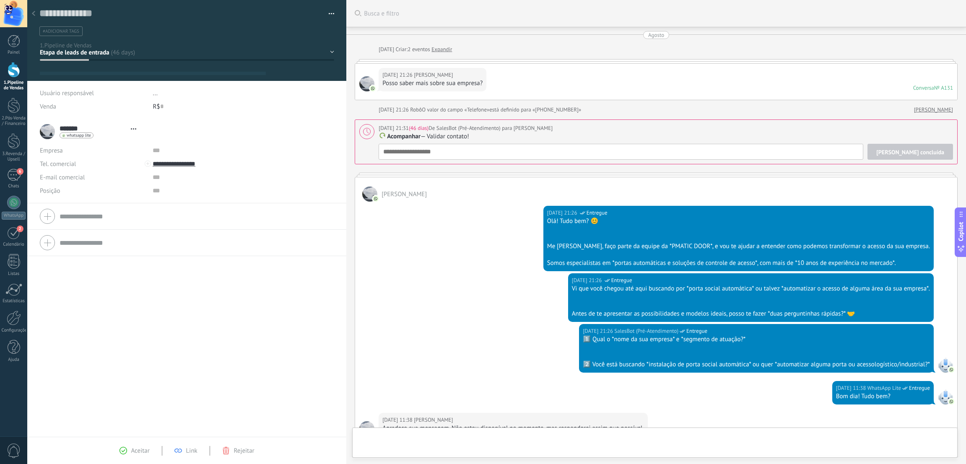
type textarea "**********"
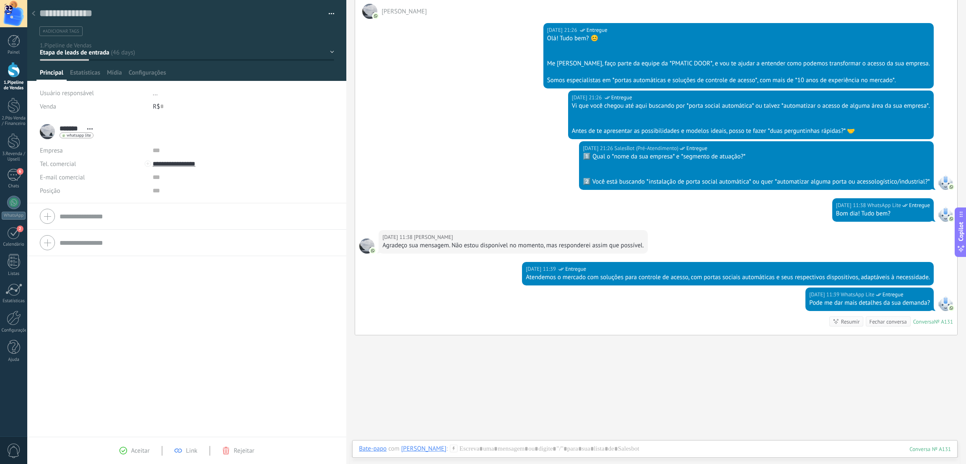
scroll to position [200, 0]
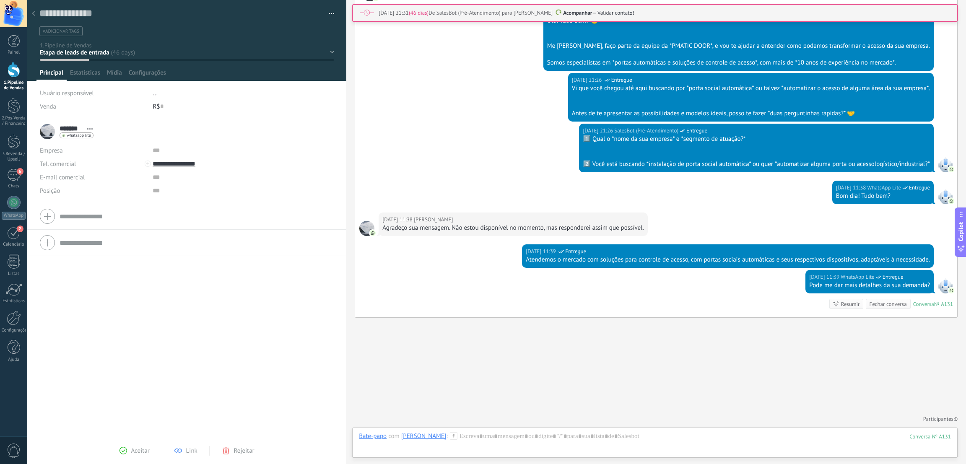
click at [890, 304] on div "Fechar conversa" at bounding box center [887, 304] width 37 height 8
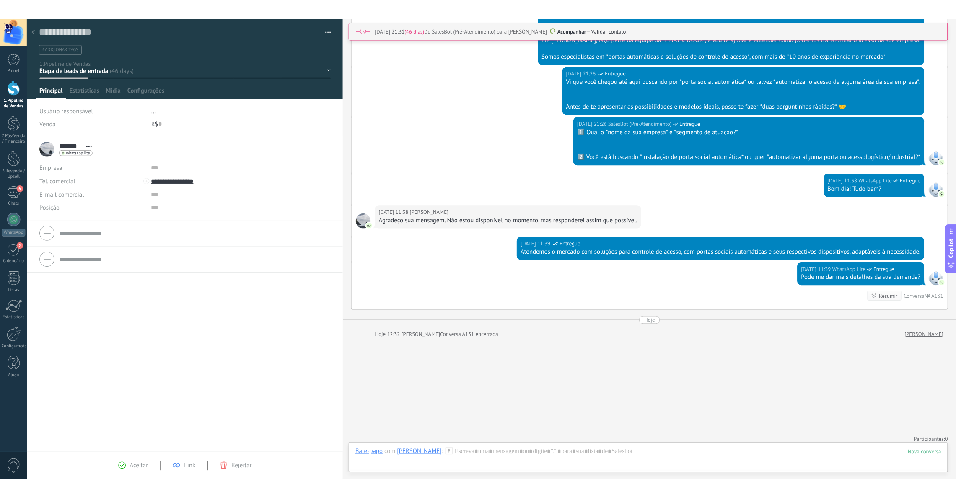
scroll to position [230, 0]
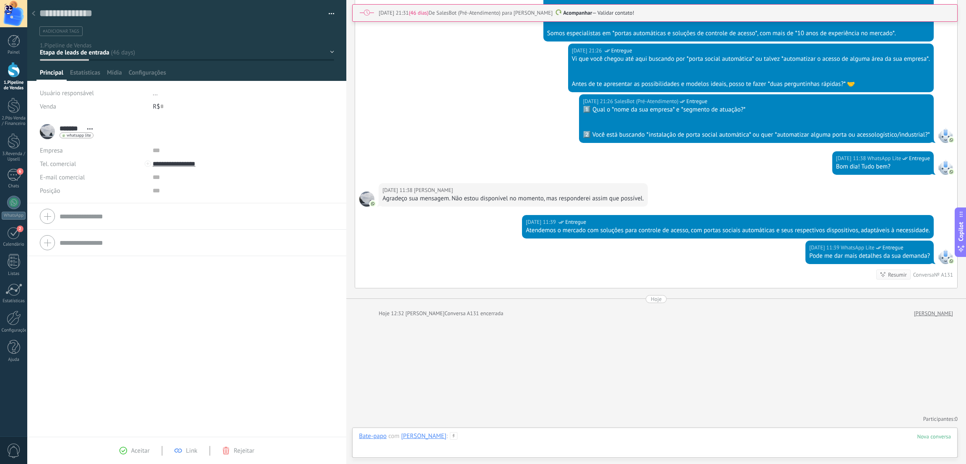
click at [456, 435] on div at bounding box center [655, 444] width 592 height 25
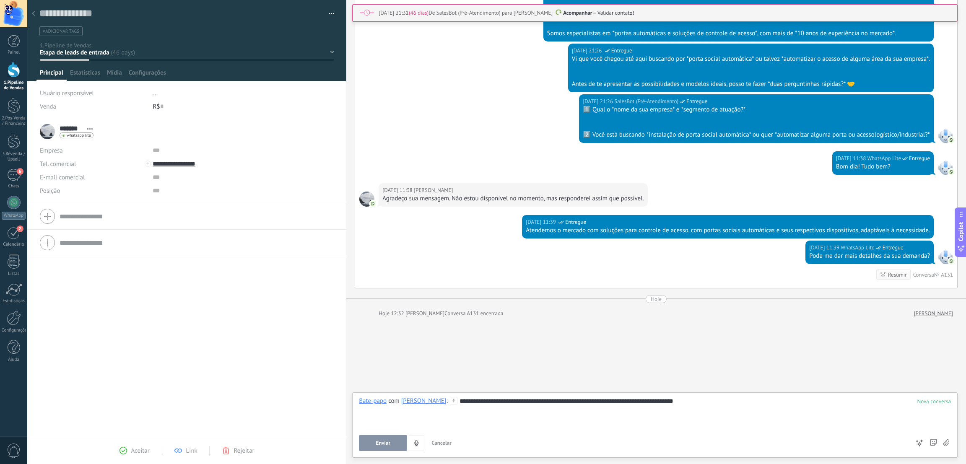
click at [385, 449] on button "Enviar" at bounding box center [383, 443] width 48 height 16
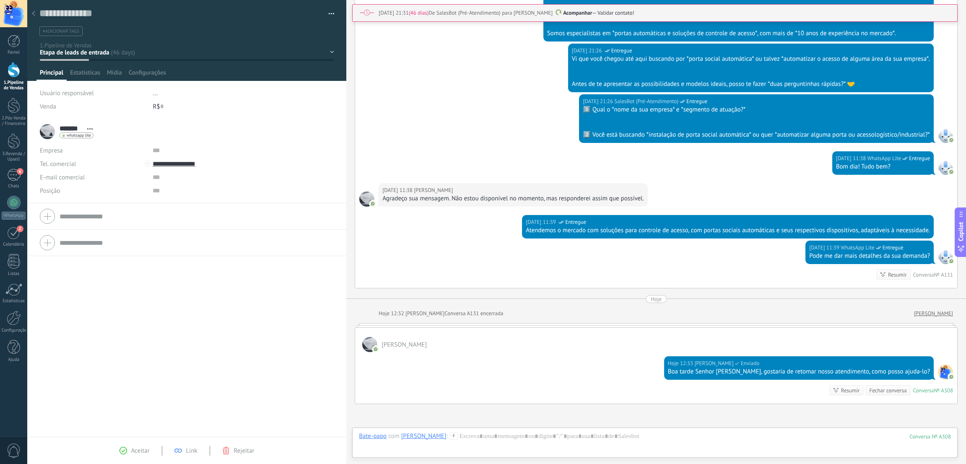
click at [12, 67] on div at bounding box center [14, 70] width 13 height 16
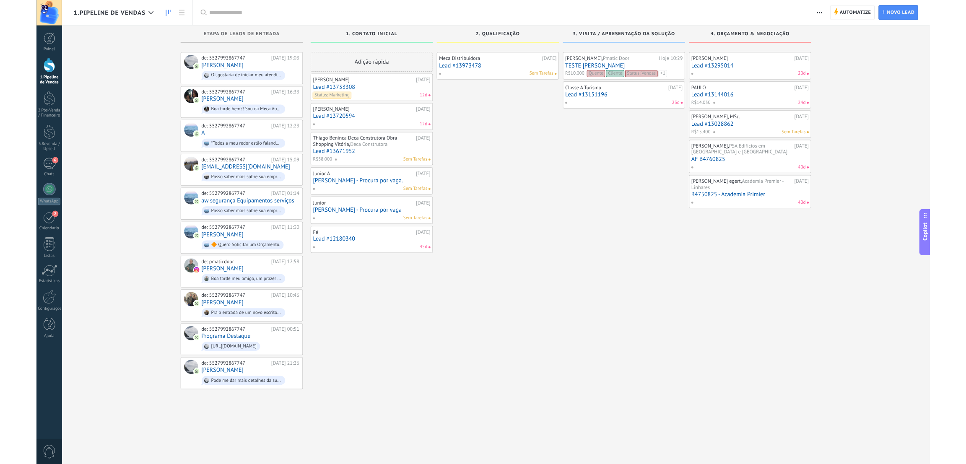
scroll to position [12, 0]
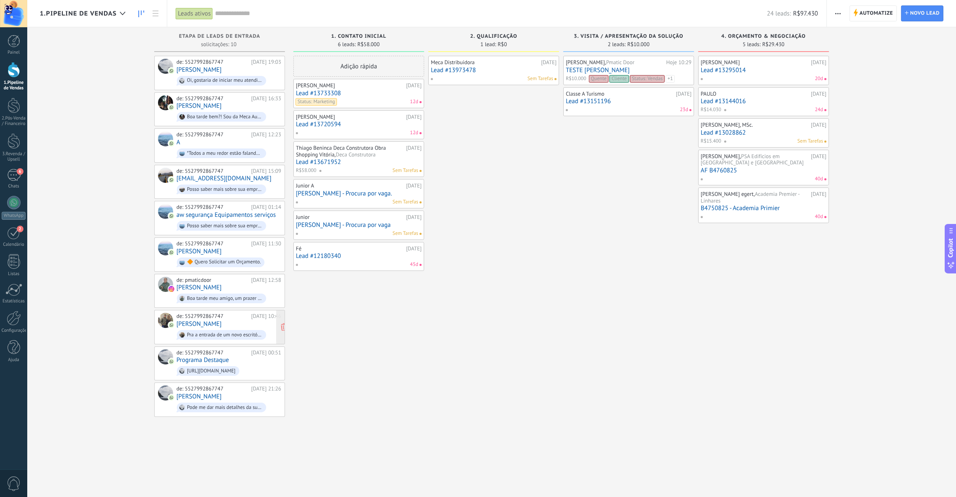
click at [203, 315] on div "de: 5527992867747" at bounding box center [213, 316] width 72 height 7
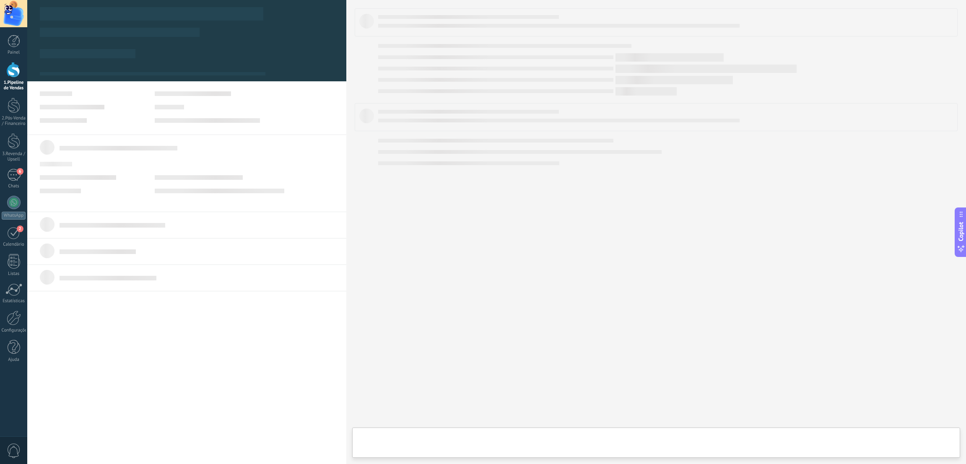
type textarea "**********"
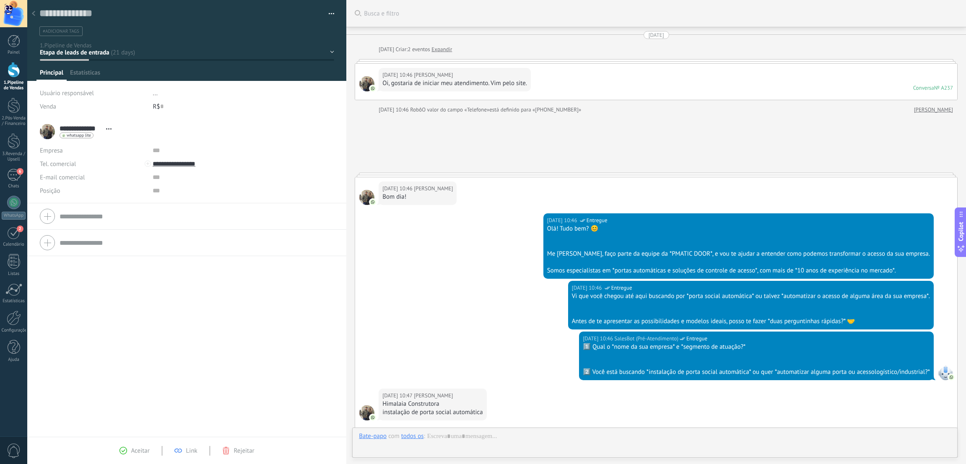
scroll to position [309, 0]
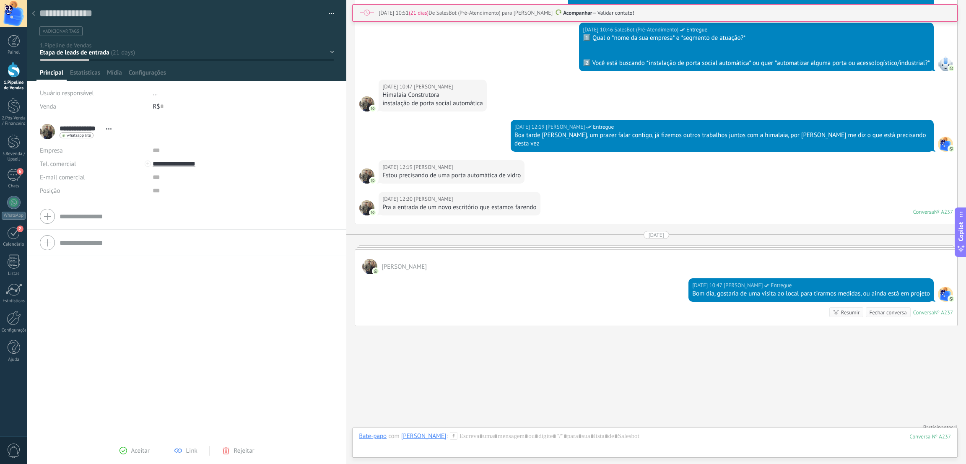
click at [155, 108] on div "R$ 0" at bounding box center [244, 106] width 182 height 13
click at [44, 452] on button "Salvar" at bounding box center [52, 451] width 25 height 16
type input "******"
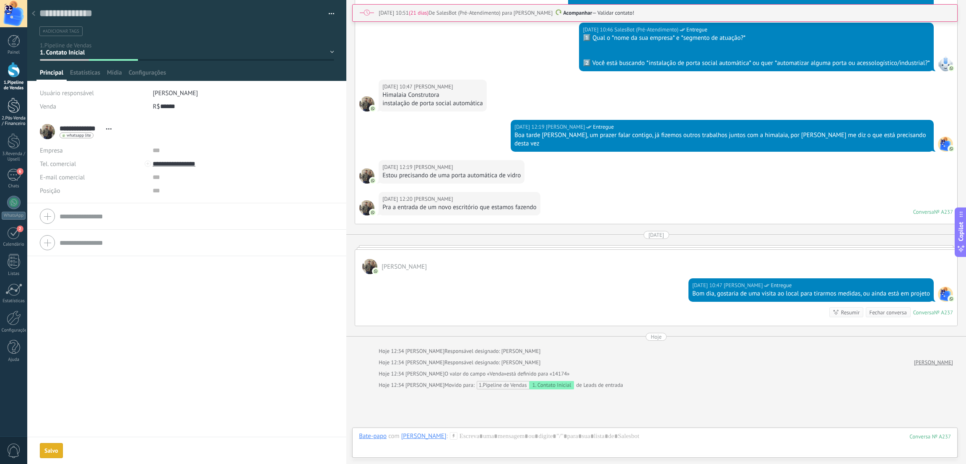
scroll to position [373, 0]
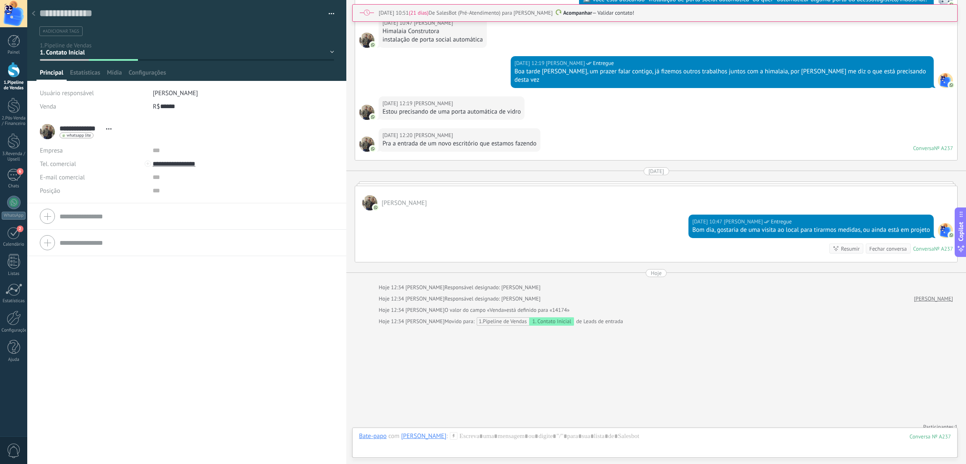
click at [0, 0] on div "1. Contato Inicial 2. Qualificação 3. visita / Apresentação da Solução 4. orçam…" at bounding box center [0, 0] width 0 height 0
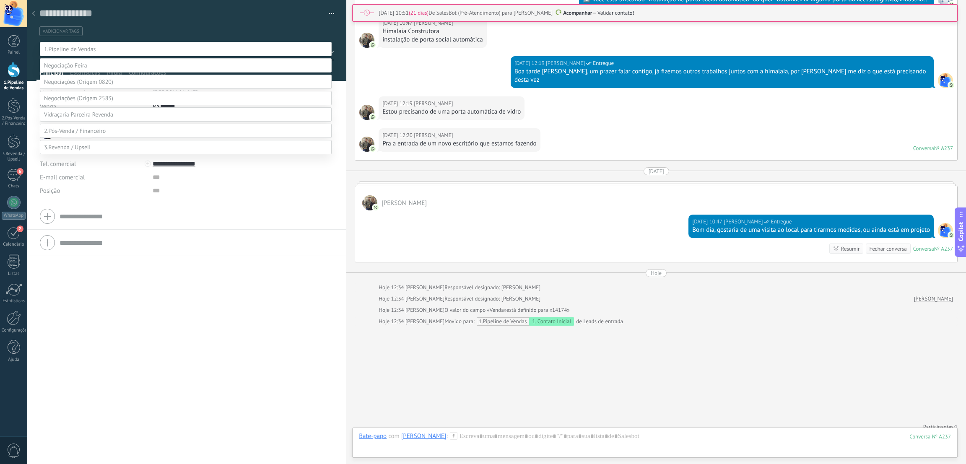
click at [0, 0] on label "2. Qualificação" at bounding box center [0, 0] width 0 height 0
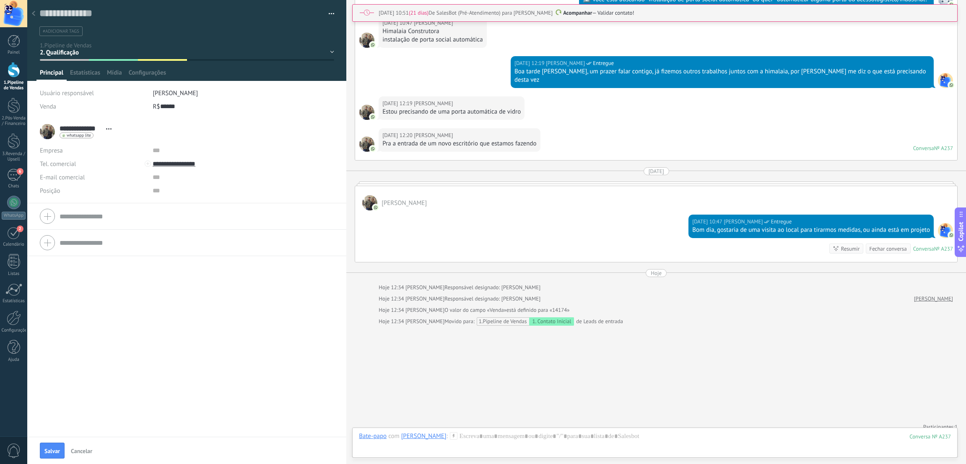
click at [0, 0] on div "1. Contato Inicial 2. Qualificação 3. visita / Apresentação da Solução 4. orçam…" at bounding box center [0, 0] width 0 height 0
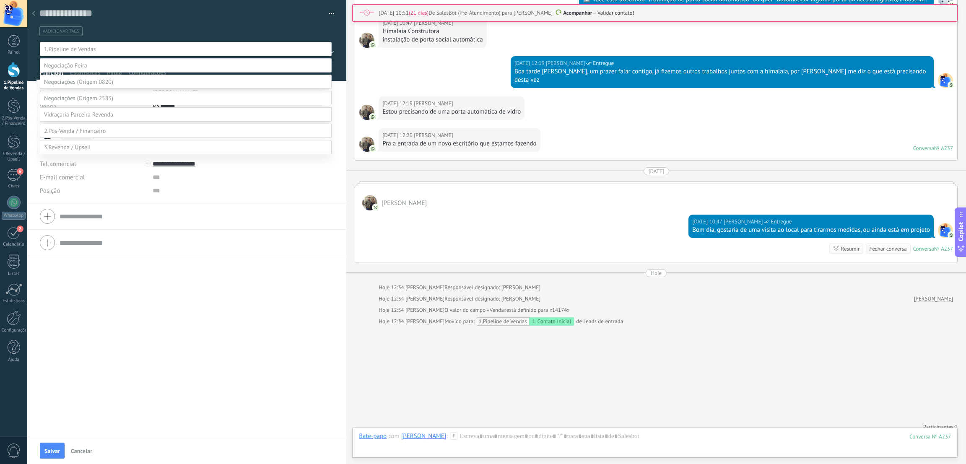
click at [0, 0] on label "3. visita / Apresentação da Solução" at bounding box center [0, 0] width 0 height 0
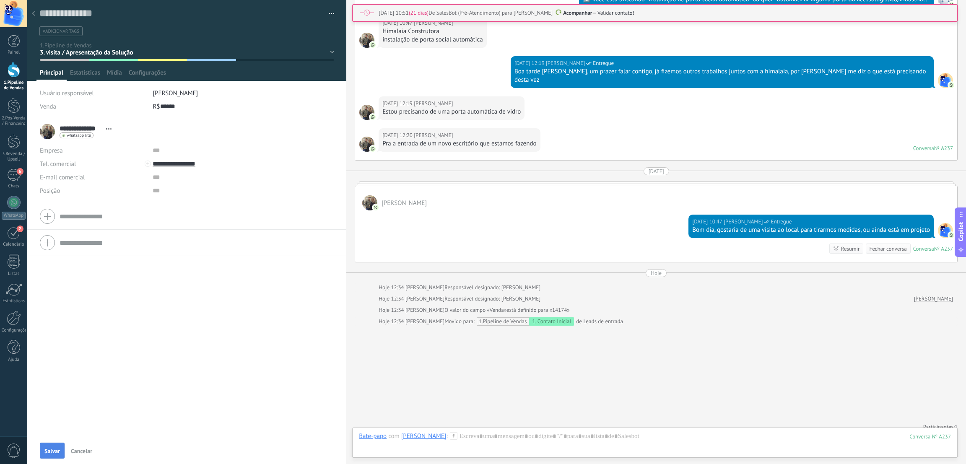
click at [46, 444] on button "Salvar" at bounding box center [52, 451] width 25 height 16
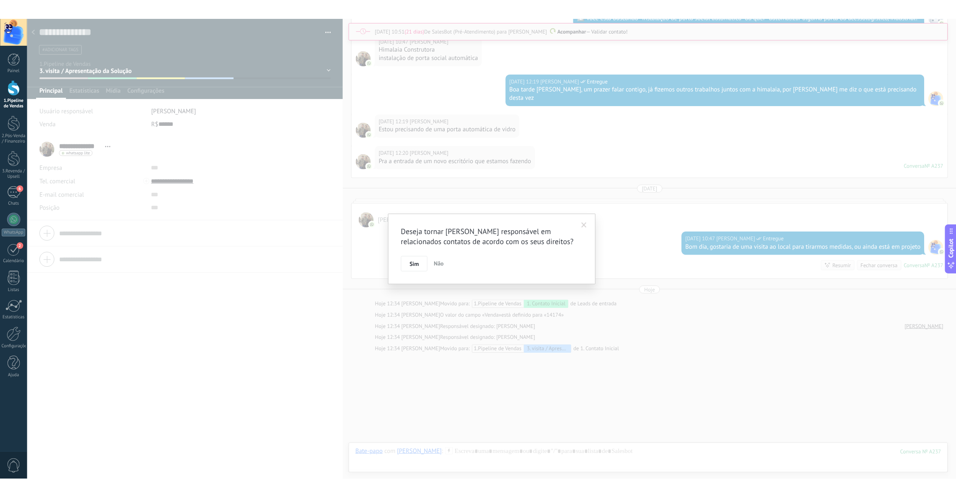
scroll to position [384, 0]
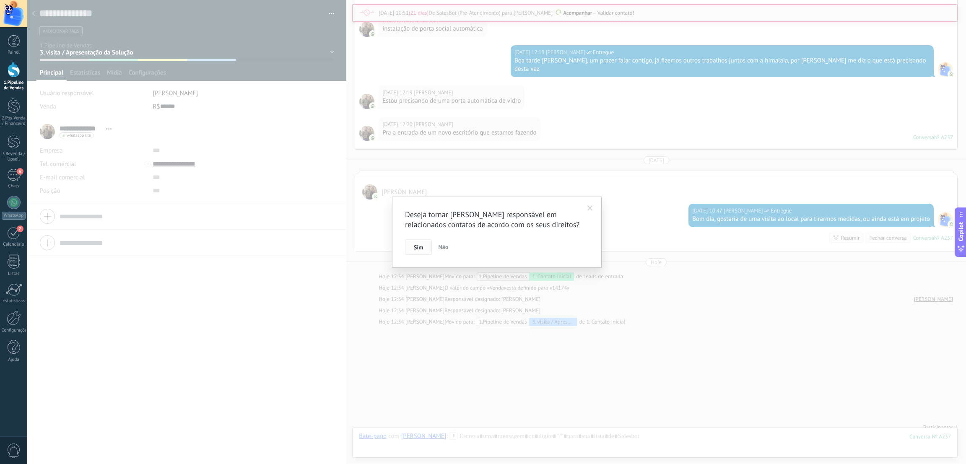
click at [417, 243] on button "Sim" at bounding box center [418, 247] width 27 height 16
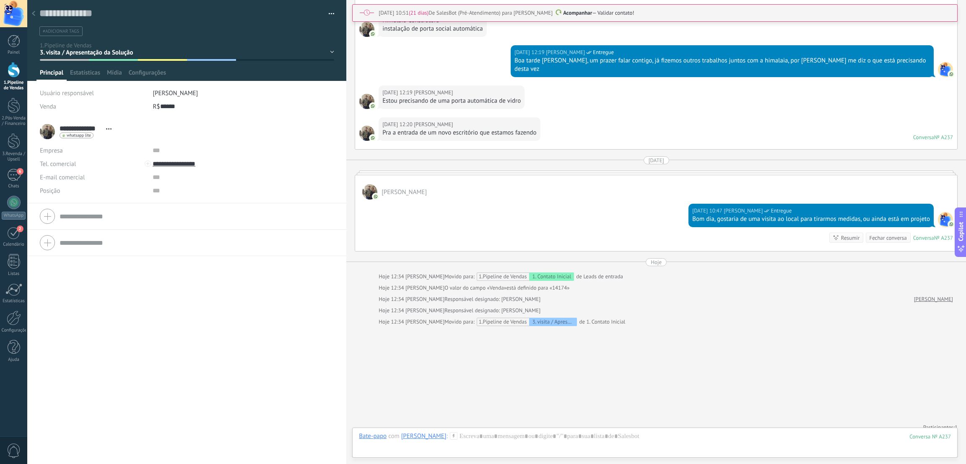
click at [12, 73] on div at bounding box center [14, 70] width 13 height 16
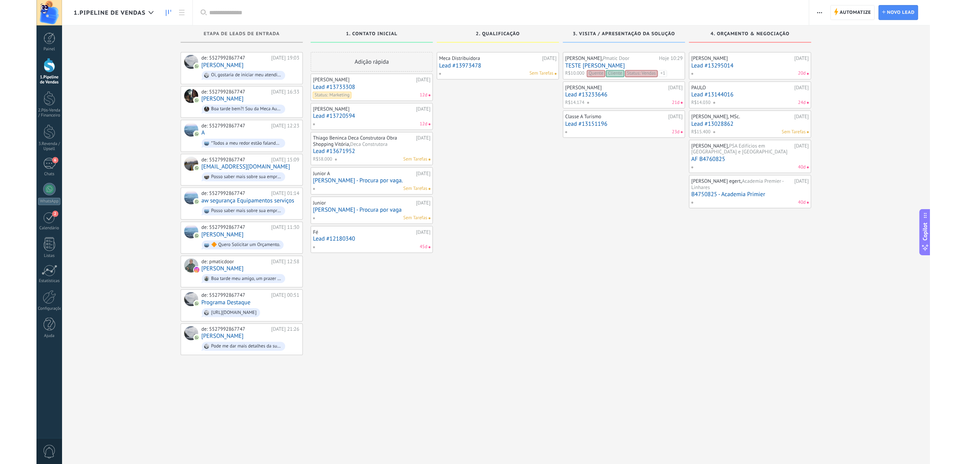
scroll to position [12, 0]
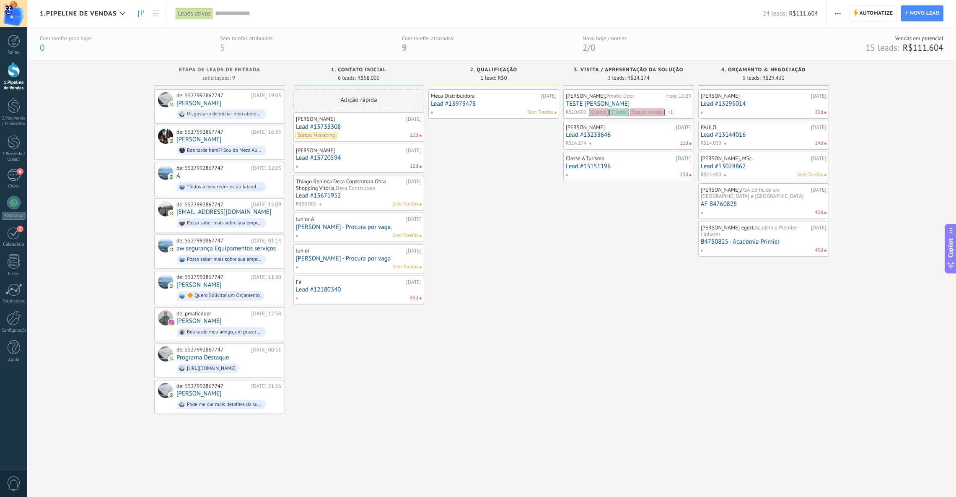
click at [602, 133] on link "Lead #13233646" at bounding box center [629, 134] width 126 height 7
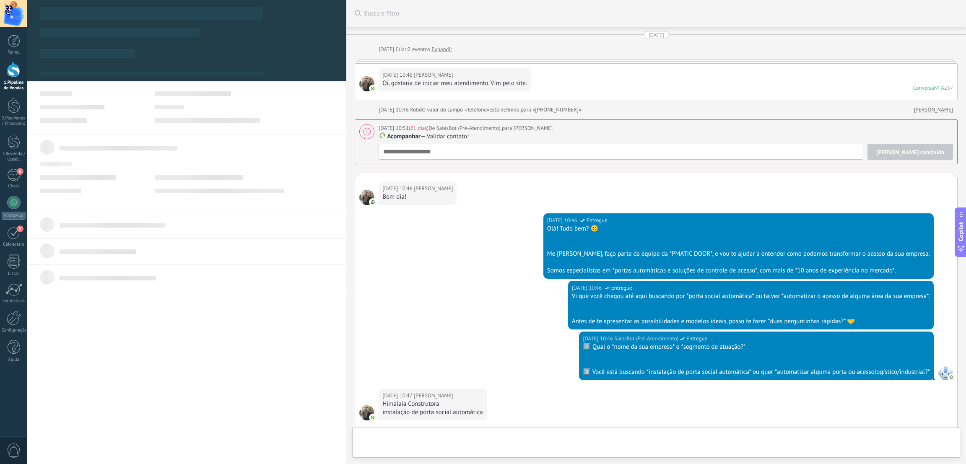
type textarea "**********"
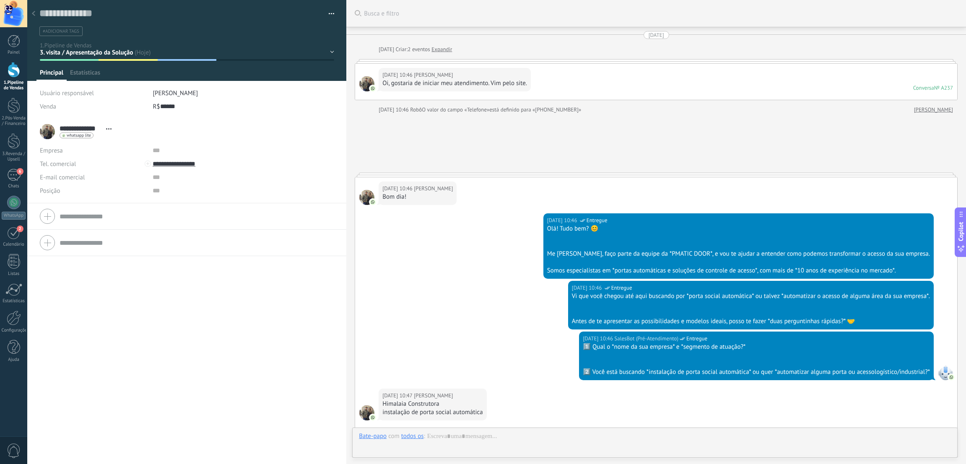
scroll to position [12, 0]
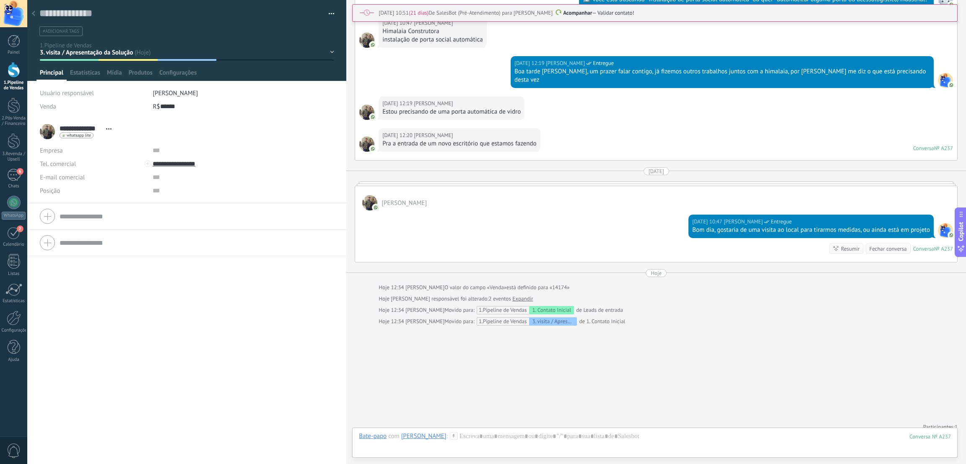
click at [67, 149] on div "Empresa" at bounding box center [93, 150] width 106 height 13
click at [58, 152] on div "Empresa" at bounding box center [93, 150] width 106 height 13
click at [36, 151] on li "**********" at bounding box center [186, 161] width 319 height 85
click at [59, 145] on div "Empresa" at bounding box center [93, 150] width 106 height 13
click at [63, 161] on span "Tel. comercial" at bounding box center [58, 164] width 36 height 8
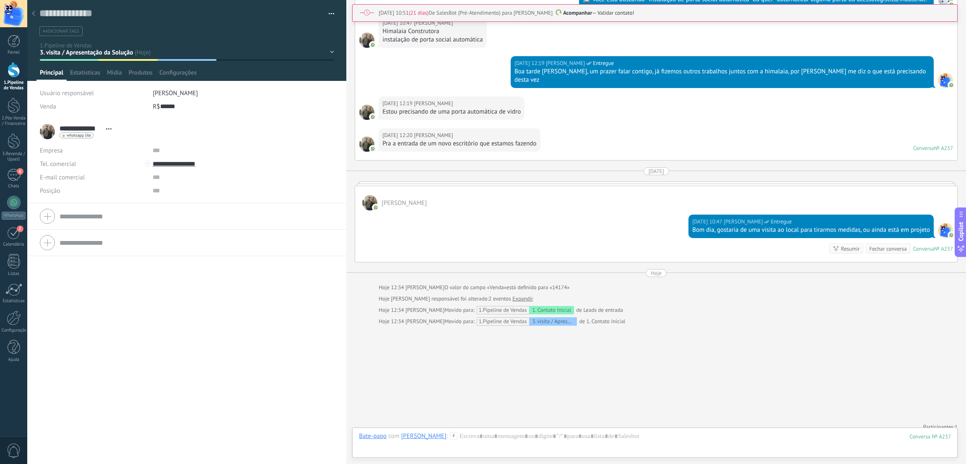
click at [68, 151] on div "Empresa" at bounding box center [93, 150] width 106 height 13
drag, startPoint x: 47, startPoint y: 148, endPoint x: 155, endPoint y: 132, distance: 109.9
click at [163, 134] on div "**********" at bounding box center [187, 131] width 294 height 21
click at [47, 151] on div "Empresa" at bounding box center [93, 150] width 106 height 13
click at [57, 151] on div "Empresa" at bounding box center [93, 150] width 106 height 13
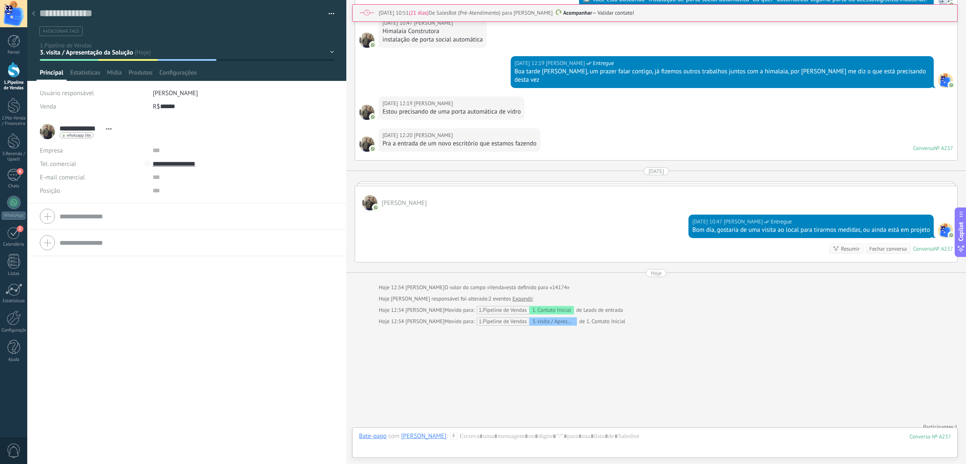
click at [326, 13] on button "button" at bounding box center [328, 14] width 12 height 13
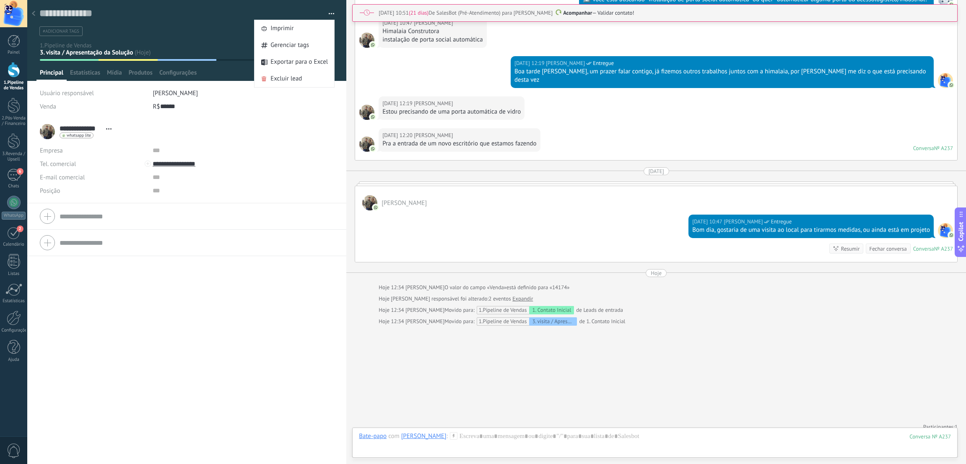
drag, startPoint x: 157, startPoint y: 198, endPoint x: 87, endPoint y: 177, distance: 73.7
click at [156, 198] on li "**********" at bounding box center [186, 161] width 319 height 85
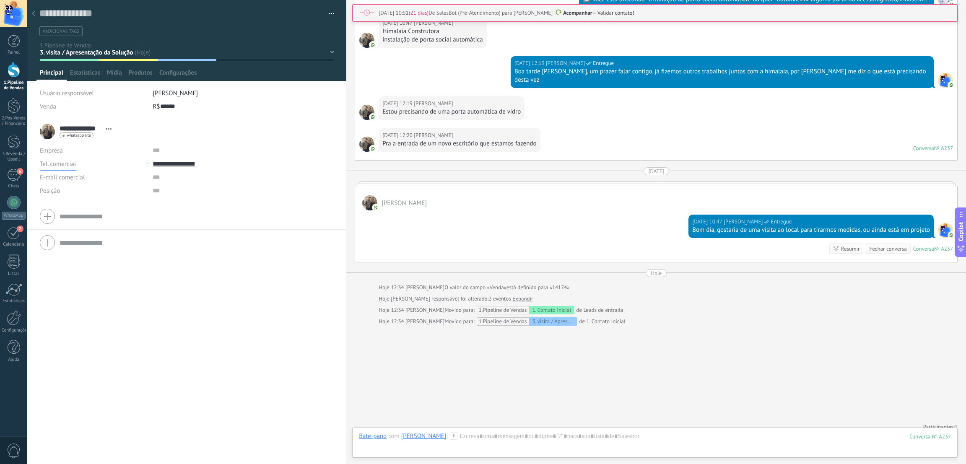
click at [76, 166] on span "Tel. comercial" at bounding box center [58, 164] width 36 height 8
drag, startPoint x: 192, startPoint y: 201, endPoint x: 183, endPoint y: 195, distance: 10.7
click at [187, 197] on li "**********" at bounding box center [186, 161] width 319 height 85
click at [60, 151] on div "Empresa" at bounding box center [93, 150] width 106 height 13
click at [105, 91] on div "Usuário responsável" at bounding box center [93, 92] width 106 height 13
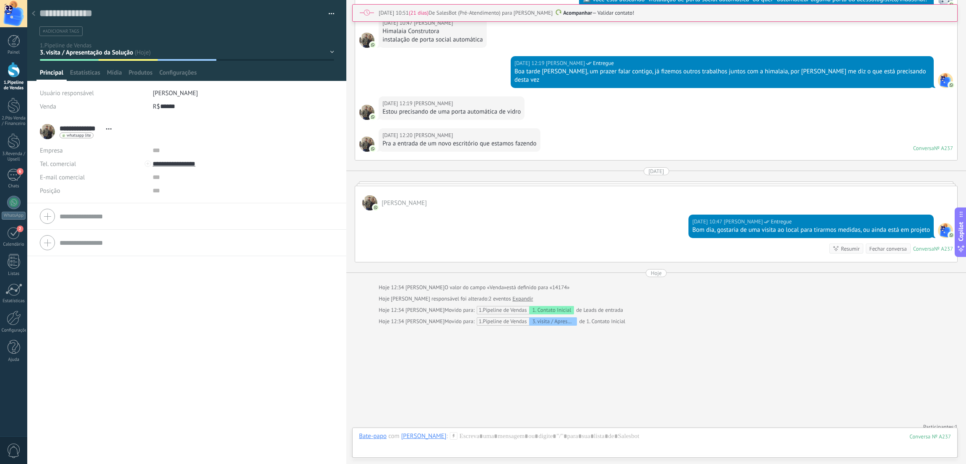
click at [111, 134] on div "whatsapp lite Enviar mensagem Detach chat" at bounding box center [88, 135] width 56 height 7
click at [91, 134] on div "whatsapp lite Enviar mensagem Detach chat" at bounding box center [77, 135] width 34 height 6
click at [184, 128] on div at bounding box center [483, 232] width 966 height 464
click at [91, 247] on form "Tel. comercial Comercial direto Celular Faz Casa Outros Tel. comercial Ligar Co…" at bounding box center [187, 242] width 294 height 21
type input "*"
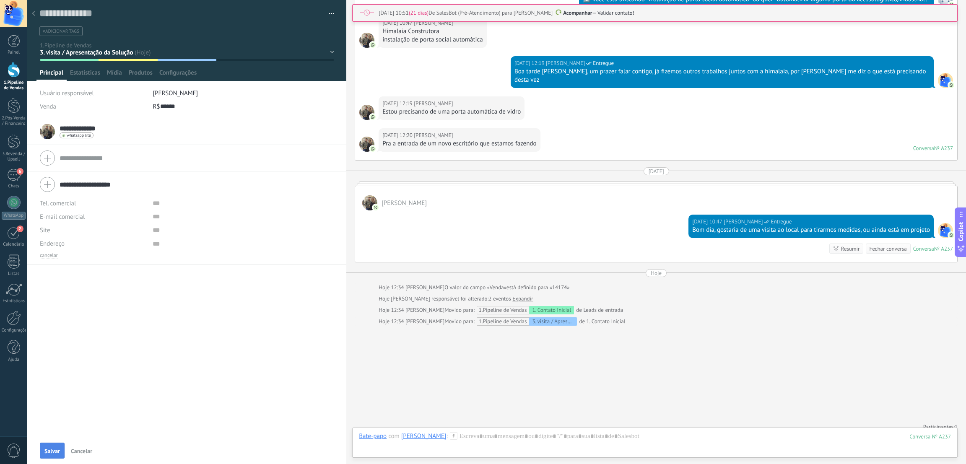
type input "**********"
click at [57, 451] on span "Salvar" at bounding box center [52, 451] width 16 height 6
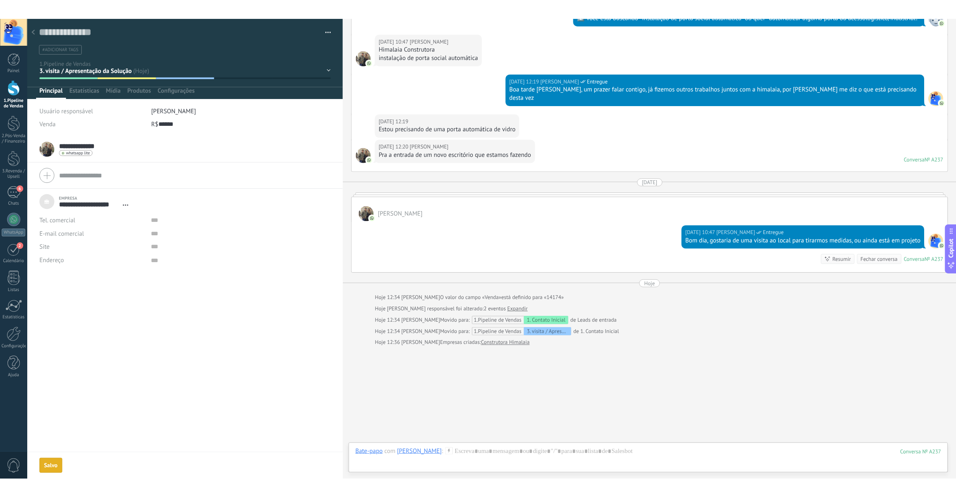
scroll to position [378, 0]
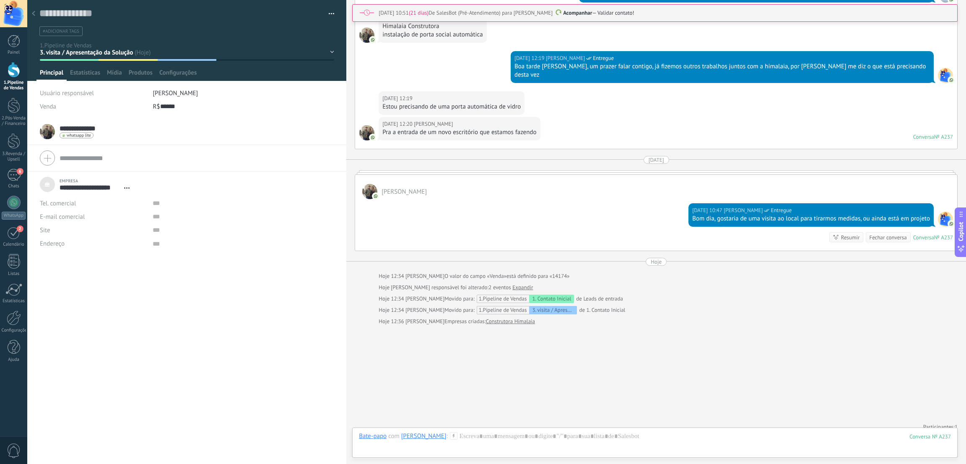
click at [11, 62] on div at bounding box center [14, 70] width 13 height 16
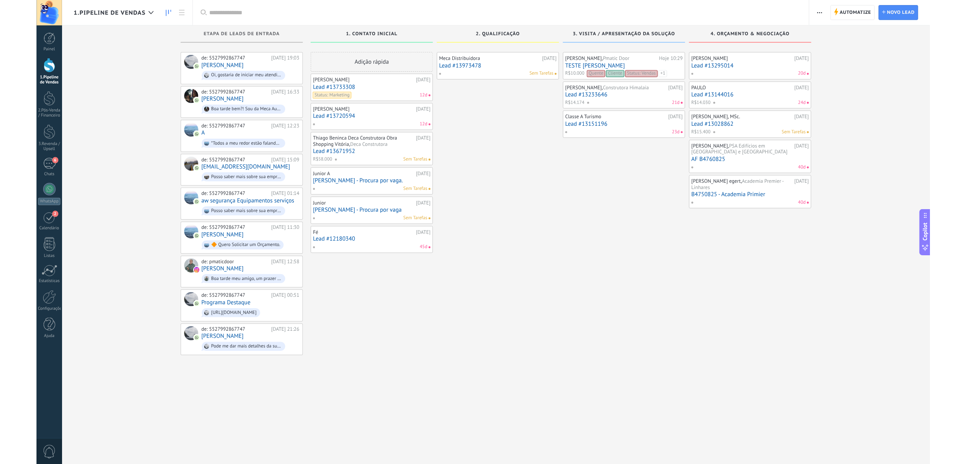
scroll to position [8, 0]
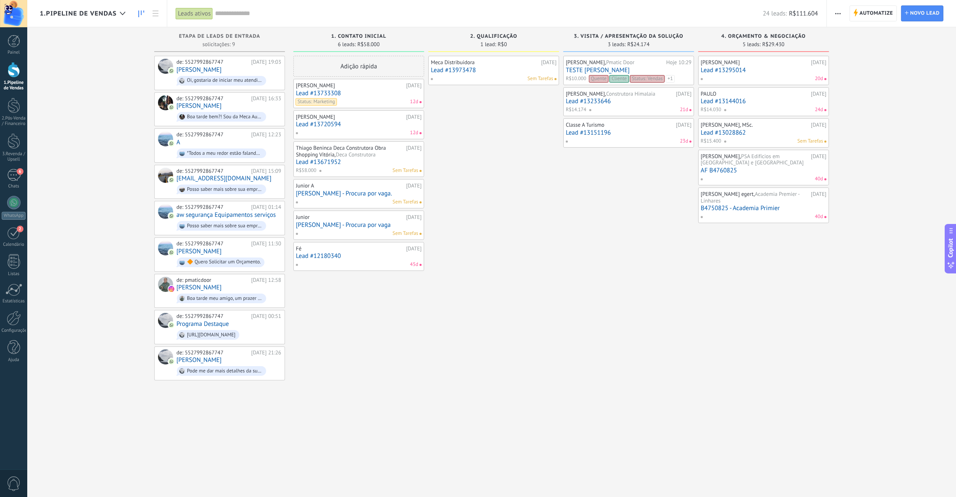
click at [758, 202] on div "[PERSON_NAME], Academia Premier - Linhares" at bounding box center [755, 197] width 108 height 13
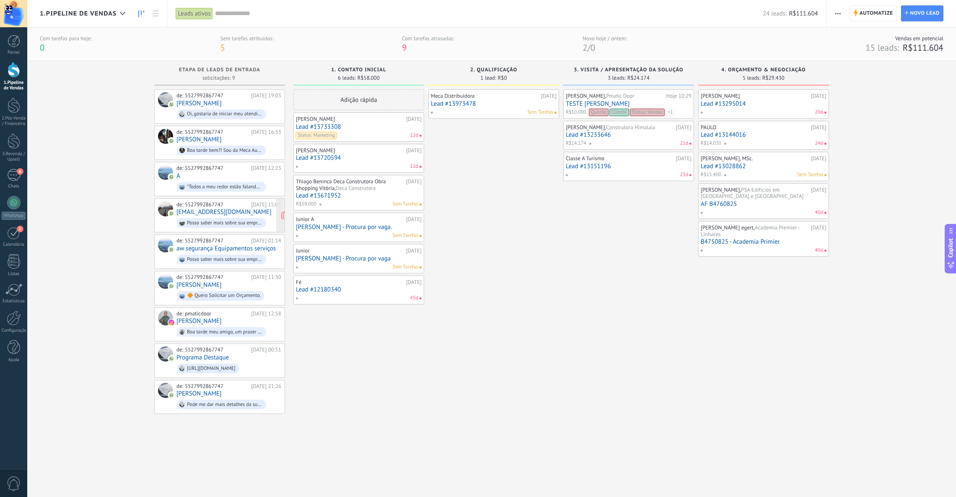
click at [207, 214] on link "[EMAIL_ADDRESS][DOMAIN_NAME]" at bounding box center [224, 211] width 95 height 7
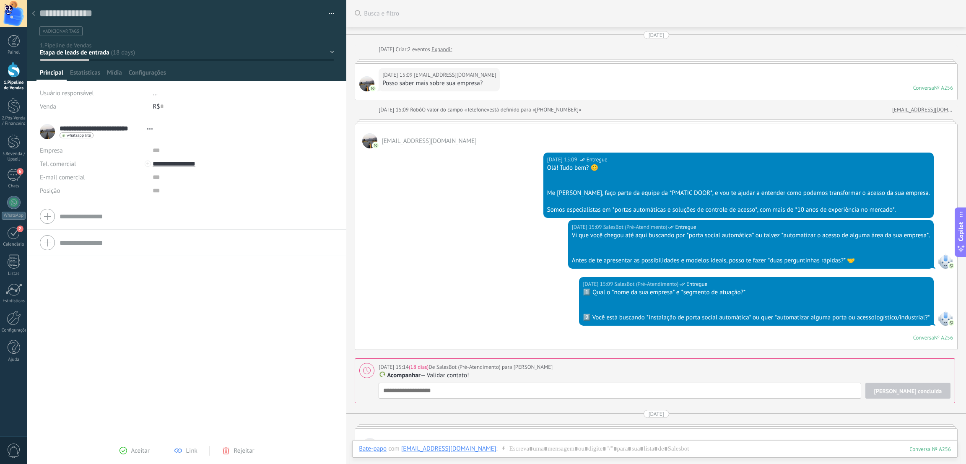
click at [483, 92] on div "[DATE] 15:09 [EMAIL_ADDRESS][DOMAIN_NAME] Posso saber mais sobre sua empresa? C…" at bounding box center [656, 82] width 602 height 36
click at [556, 100] on div "[DATE] 15:09 [EMAIL_ADDRESS][DOMAIN_NAME] Posso saber mais sobre sua empresa? C…" at bounding box center [656, 81] width 603 height 37
click at [553, 70] on div "[DATE] 15:09 [EMAIL_ADDRESS][DOMAIN_NAME] Posso saber mais sobre sua empresa? C…" at bounding box center [656, 82] width 602 height 36
click at [732, 58] on div "[DATE] [DATE] Criar: 2 eventos Expandir [DATE] 15:09 [EMAIL_ADDRESS][DOMAIN_NAM…" at bounding box center [656, 268] width 603 height 474
click at [8, 70] on div at bounding box center [14, 70] width 13 height 16
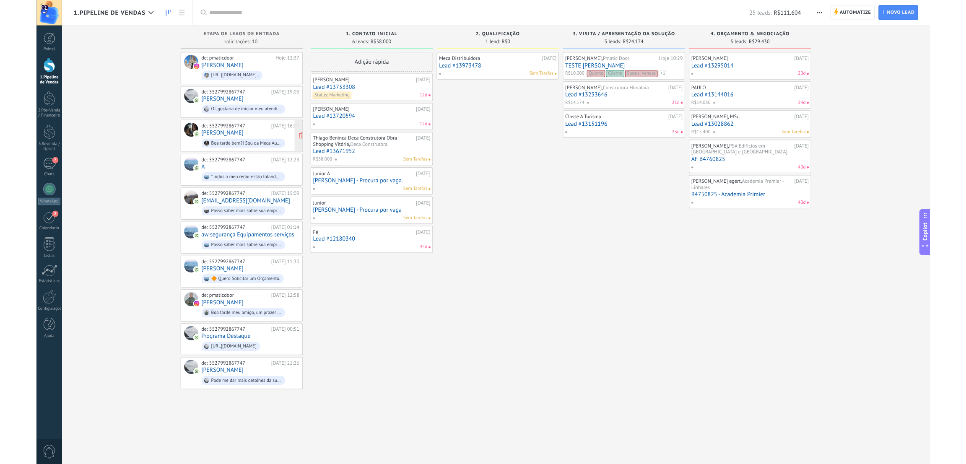
scroll to position [12, 0]
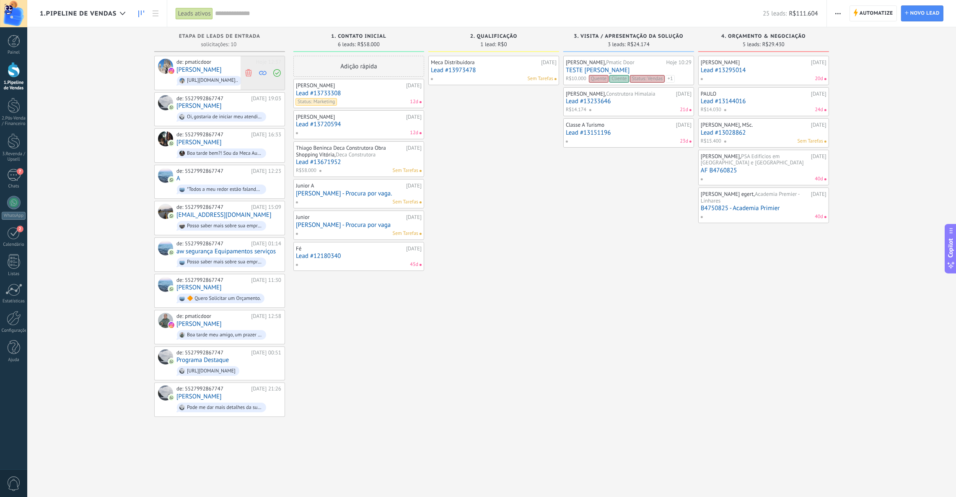
click at [248, 73] on icon at bounding box center [249, 73] width 8 height 8
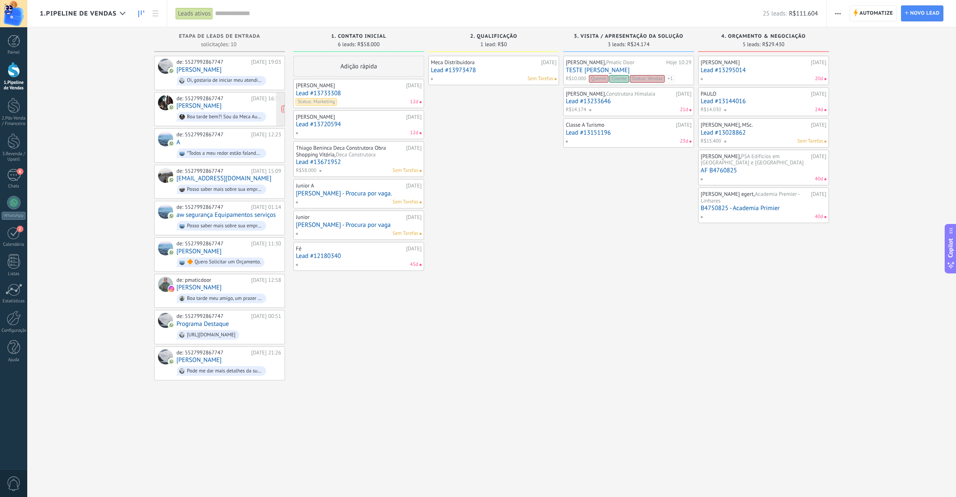
click at [220, 106] on div "de: 5527992867747 [DATE] 16:33 [PERSON_NAME] Boa tarde bem?! Sou da Meca Automa…" at bounding box center [229, 109] width 105 height 29
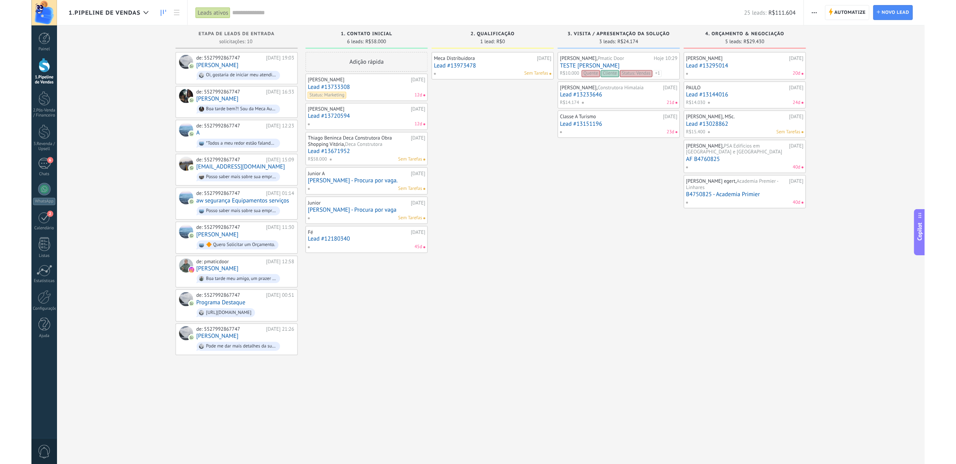
scroll to position [37, 0]
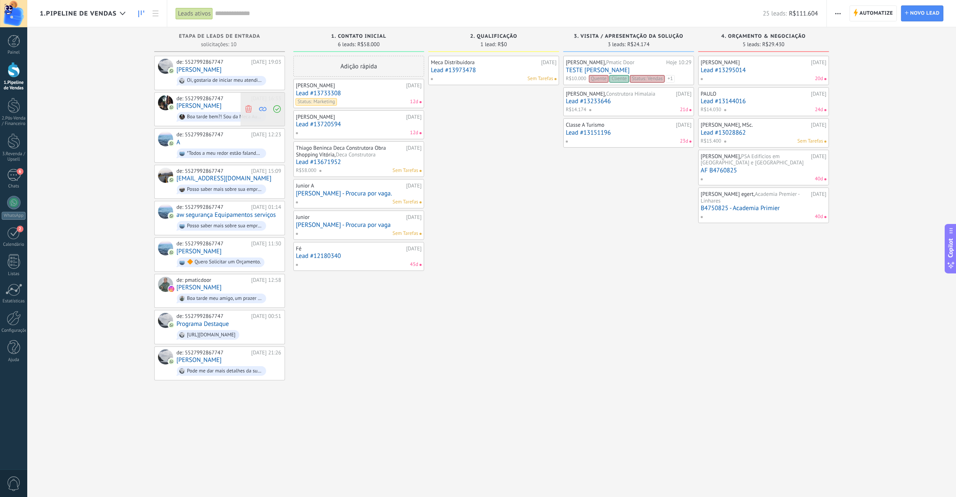
click at [246, 108] on use at bounding box center [248, 109] width 6 height 8
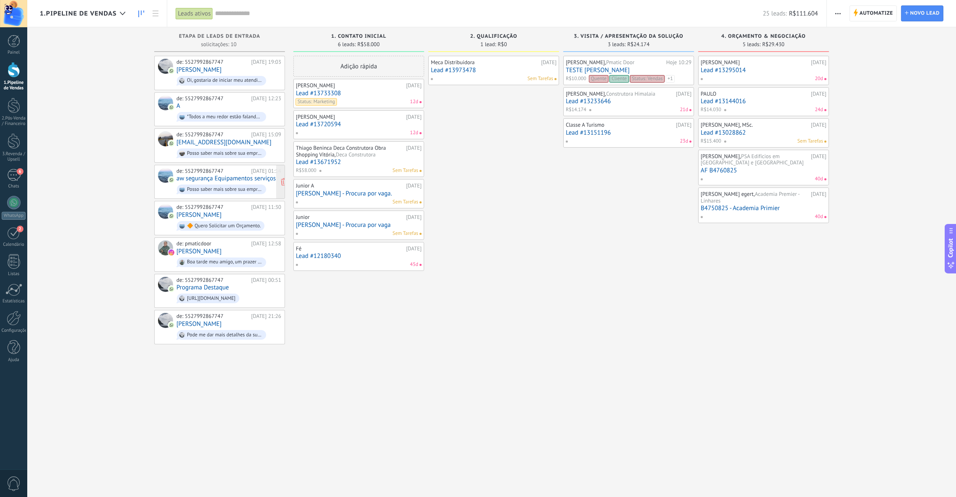
click at [238, 176] on link "aw segurança Equipamentos serviços" at bounding box center [226, 178] width 99 height 7
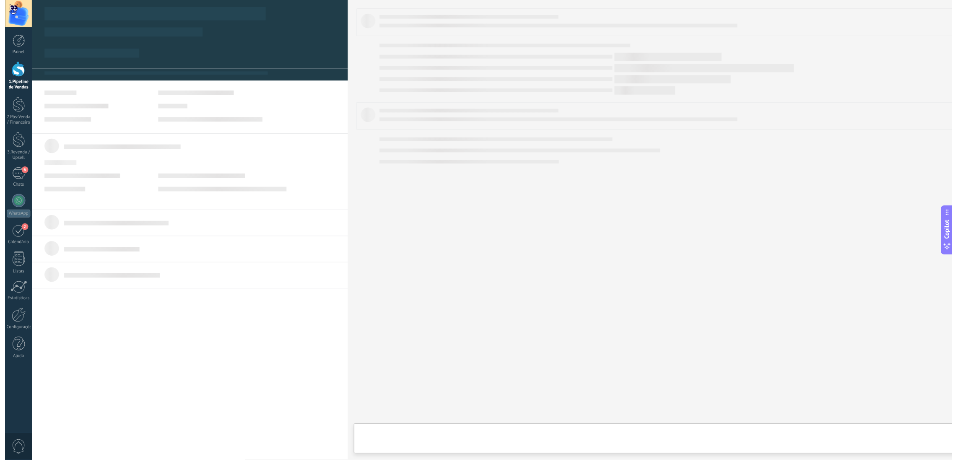
scroll to position [37, 0]
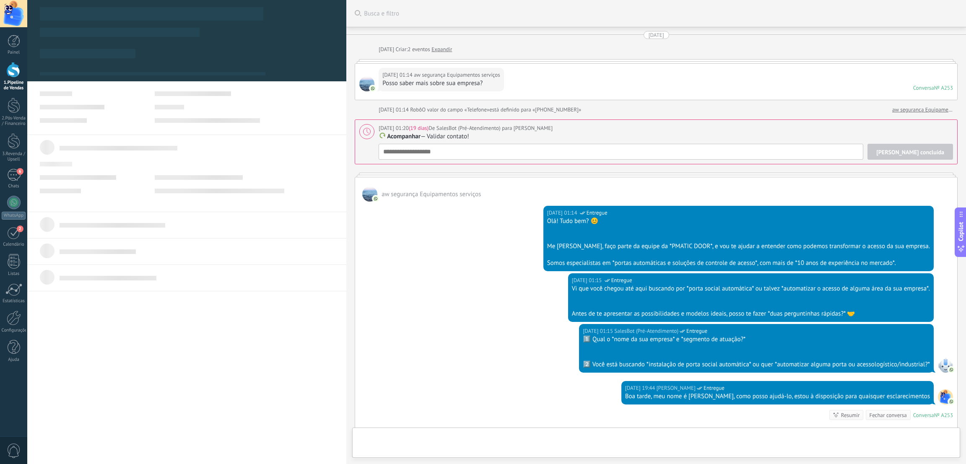
type textarea "**********"
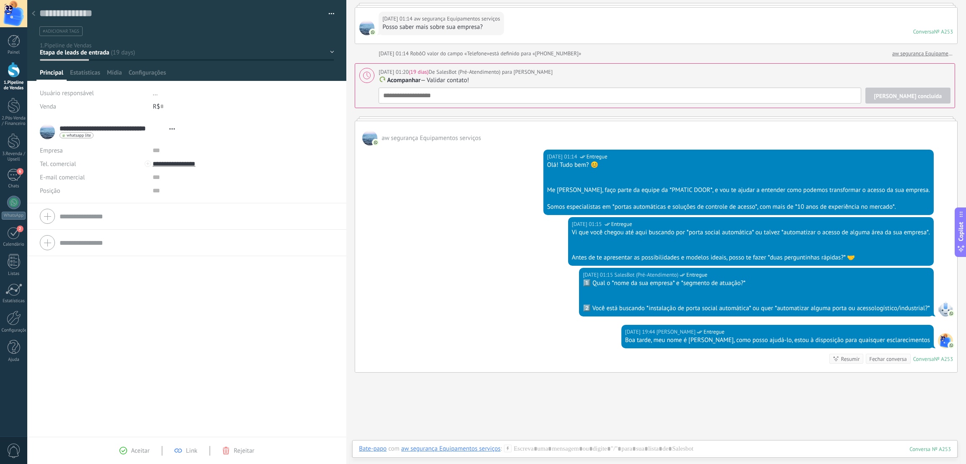
scroll to position [0, 0]
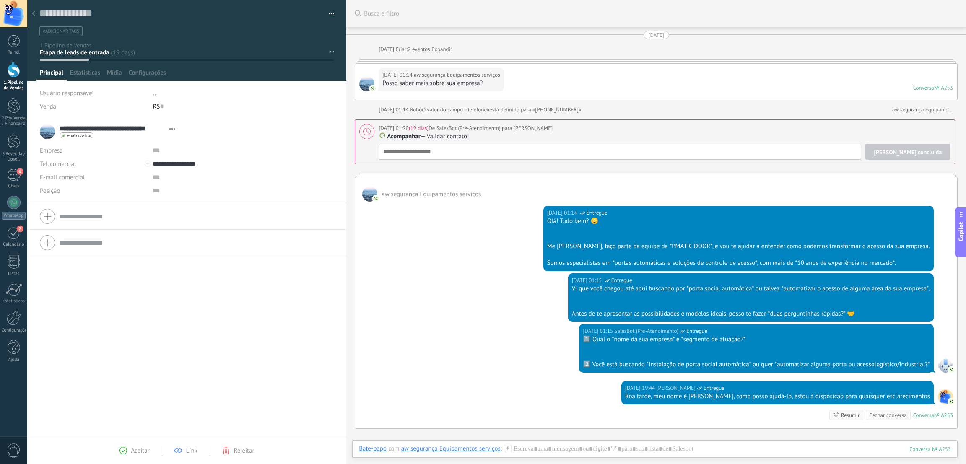
click at [909, 106] on link "aw segurança Equipamentos serviços" at bounding box center [922, 110] width 61 height 8
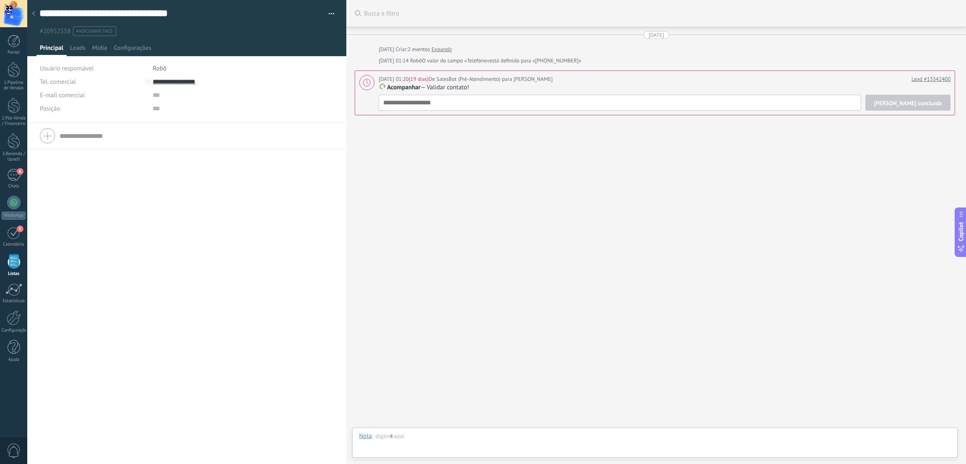
click at [927, 100] on span "[PERSON_NAME] concluída" at bounding box center [908, 103] width 68 height 6
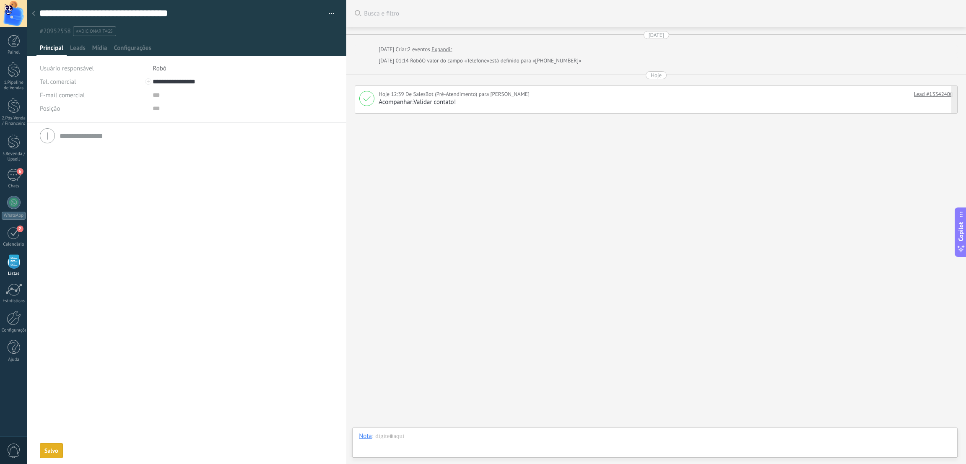
click at [504, 106] on div "Acompanhar: Validar contato!" at bounding box center [666, 103] width 574 height 8
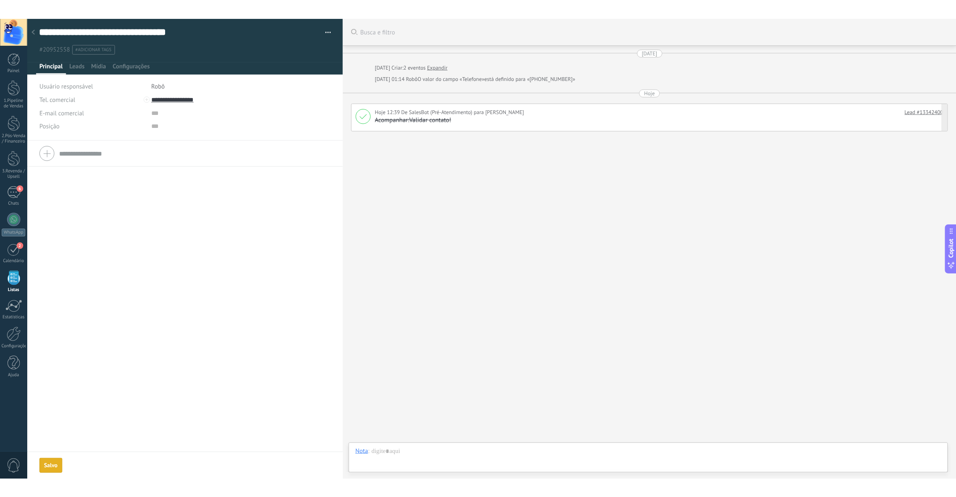
scroll to position [8, 0]
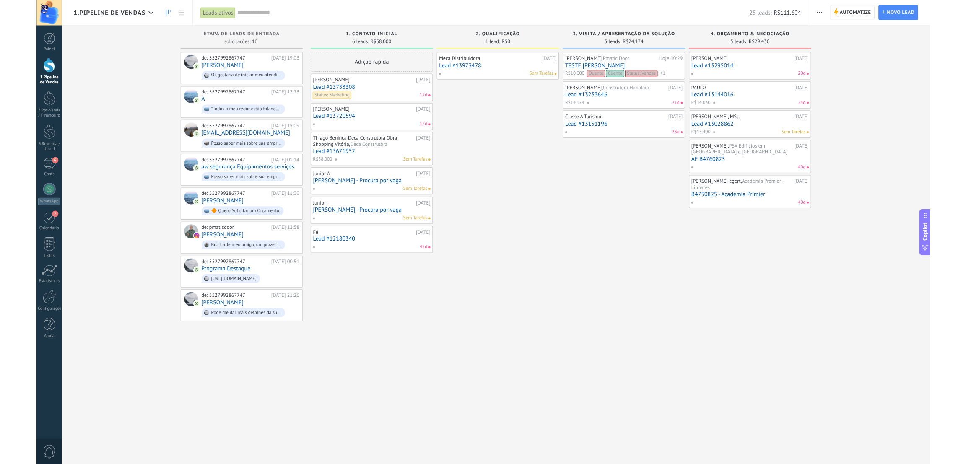
scroll to position [8, 0]
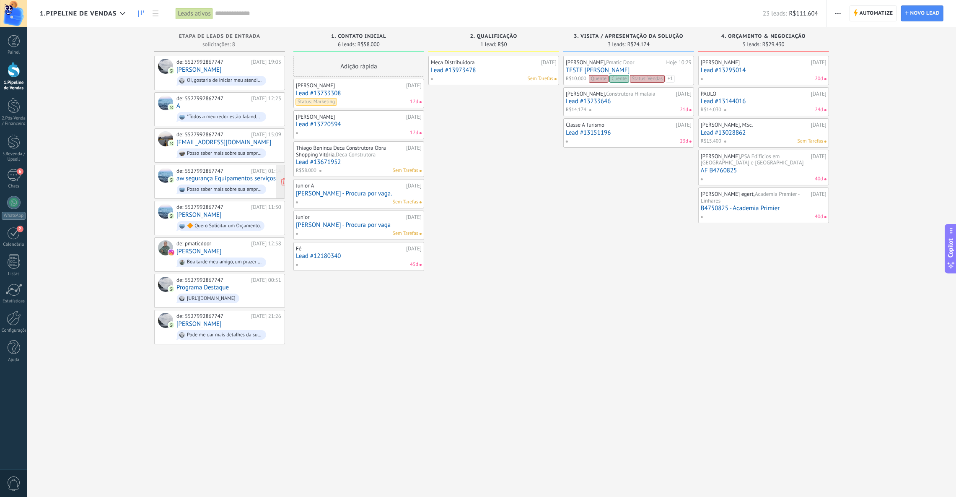
click at [218, 184] on div "Posso saber mais sobre sua empresa?" at bounding box center [221, 189] width 89 height 10
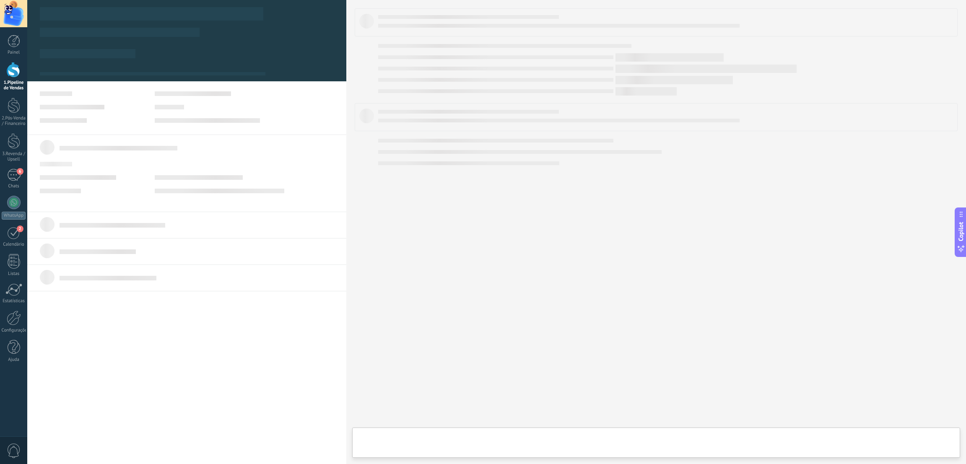
scroll to position [8, 0]
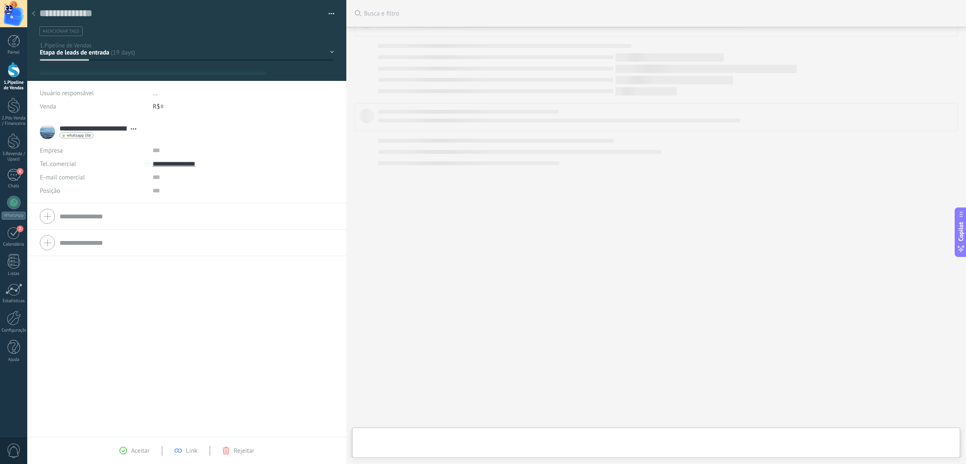
type textarea "**********"
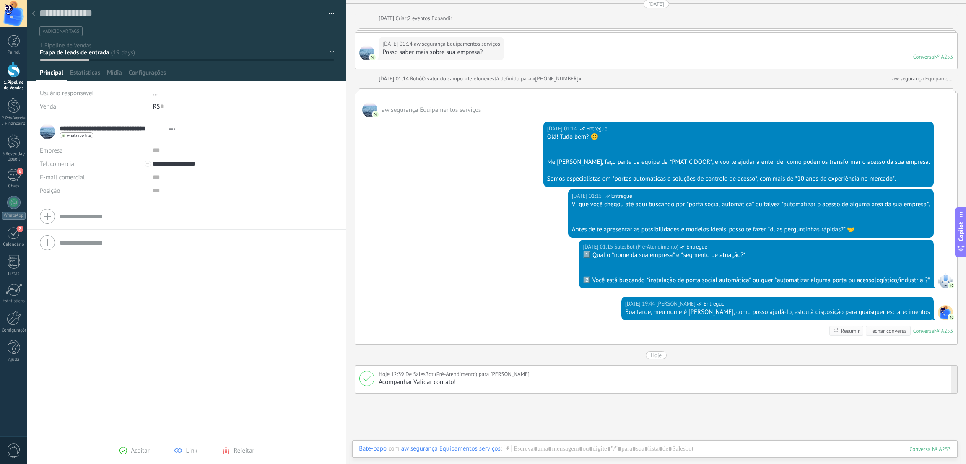
scroll to position [0, 0]
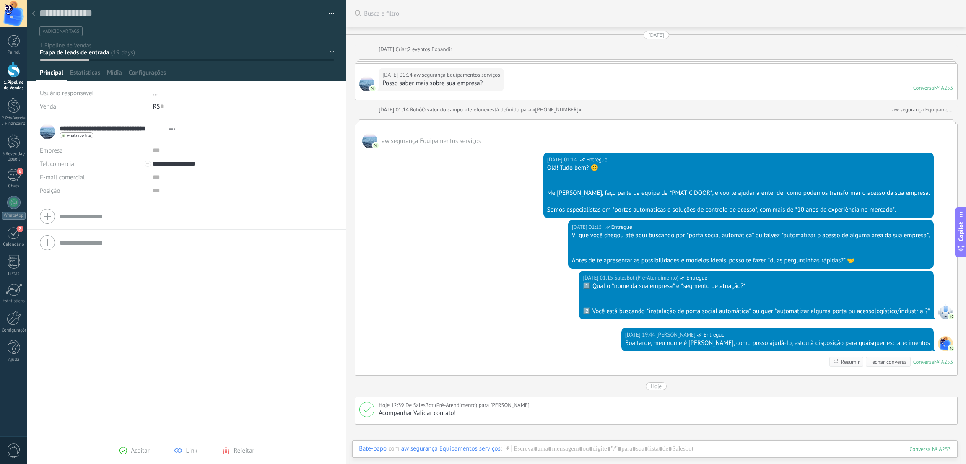
click at [884, 90] on div "[DATE] 01:14 aw segurança Equipamentos serviços Posso saber mais sobre sua empr…" at bounding box center [656, 82] width 602 height 36
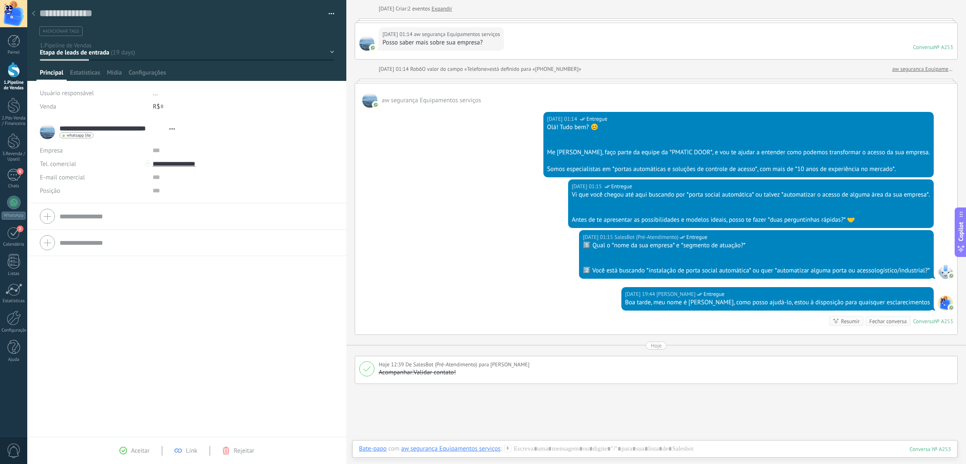
scroll to position [63, 0]
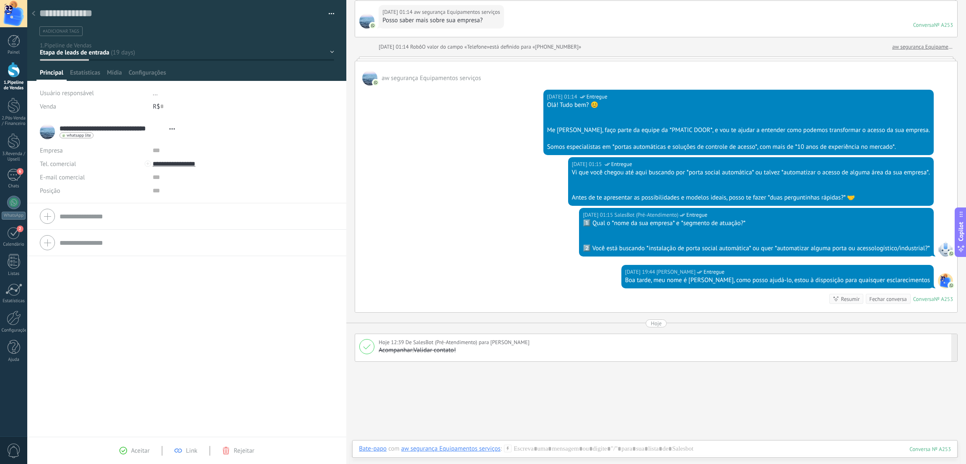
click at [660, 347] on div "Hoje 12:39 De SalesBot (Pré-Atendimento) para [PERSON_NAME]" at bounding box center [666, 342] width 574 height 8
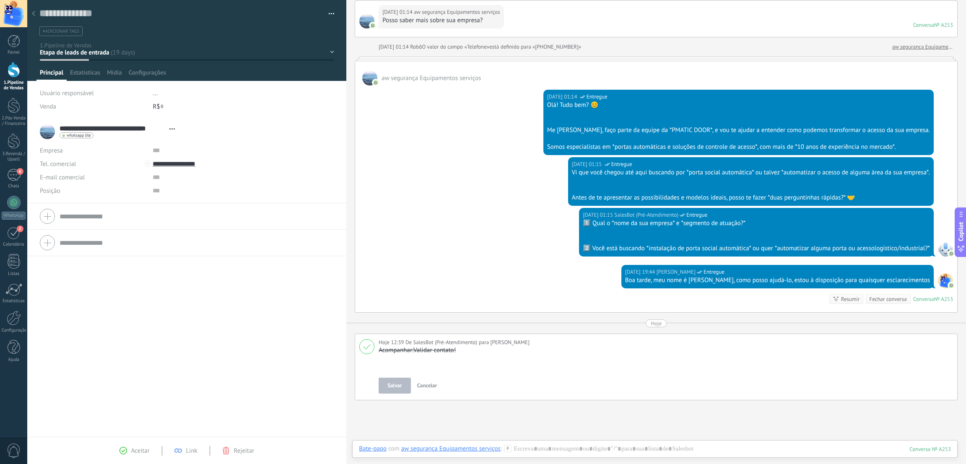
click at [547, 420] on div "Buscar Busca e filtro Carregar mais [DATE] [DATE] Criar: 2 eventos Expandir [DA…" at bounding box center [656, 242] width 620 height 610
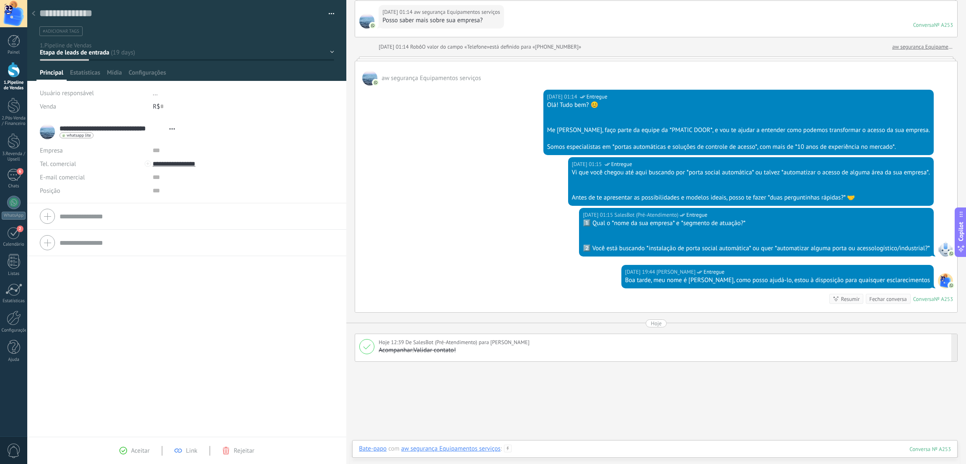
click at [527, 449] on div at bounding box center [655, 457] width 592 height 25
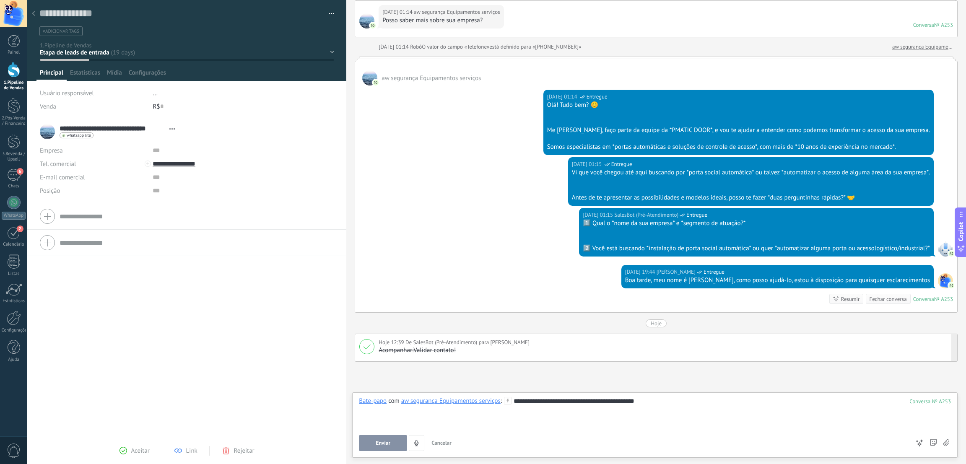
click at [392, 440] on button "Enviar" at bounding box center [383, 443] width 48 height 16
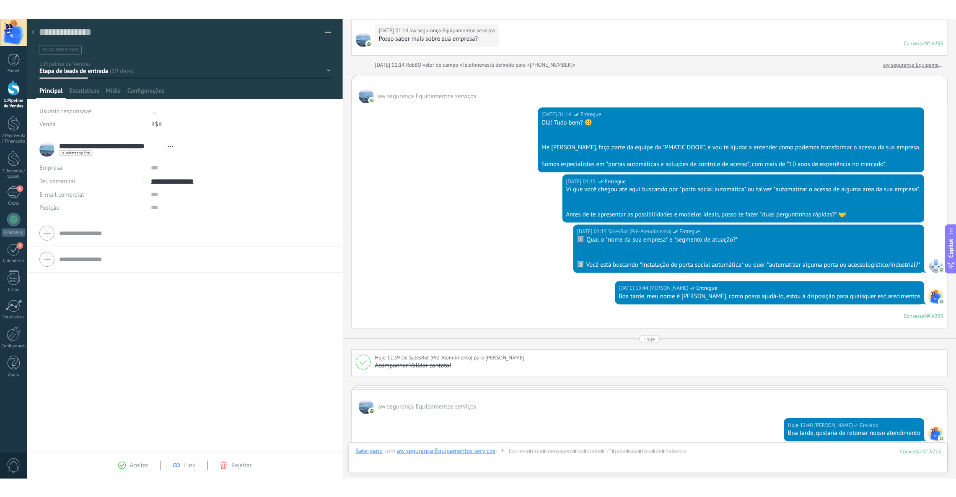
scroll to position [107, 0]
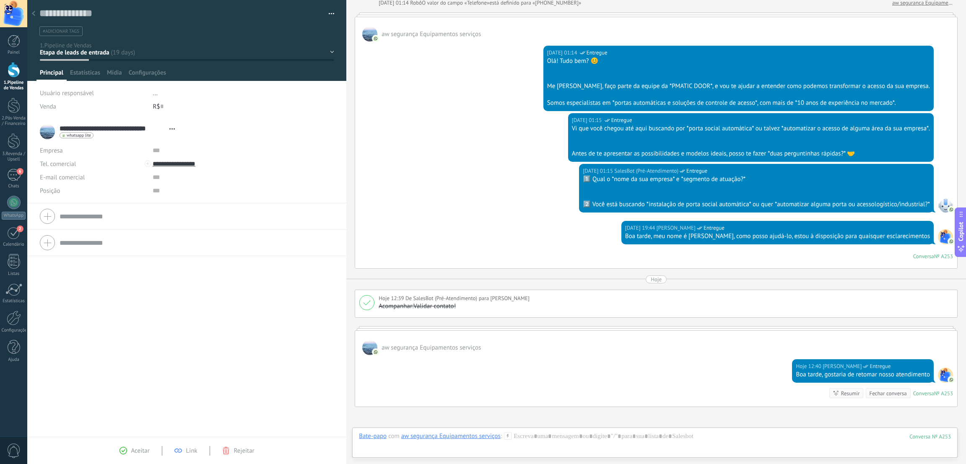
click at [15, 83] on div "1.Pipeline de Vendas" at bounding box center [14, 85] width 24 height 11
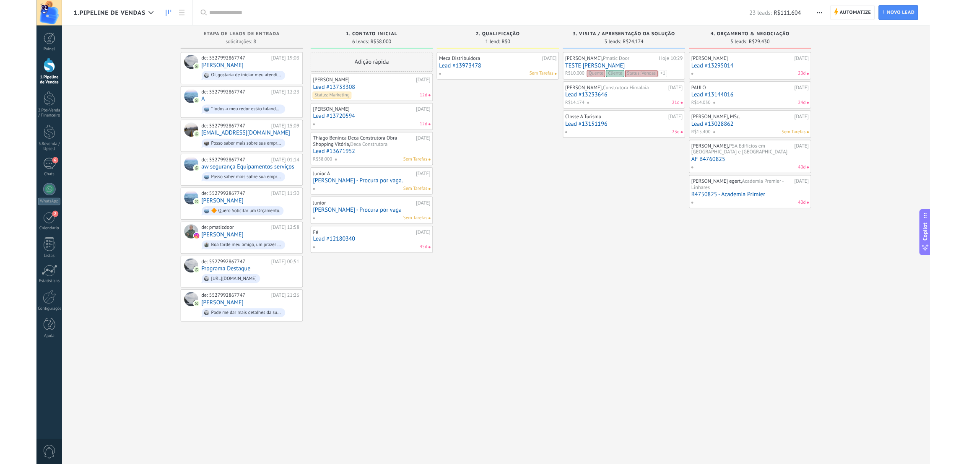
scroll to position [8, 0]
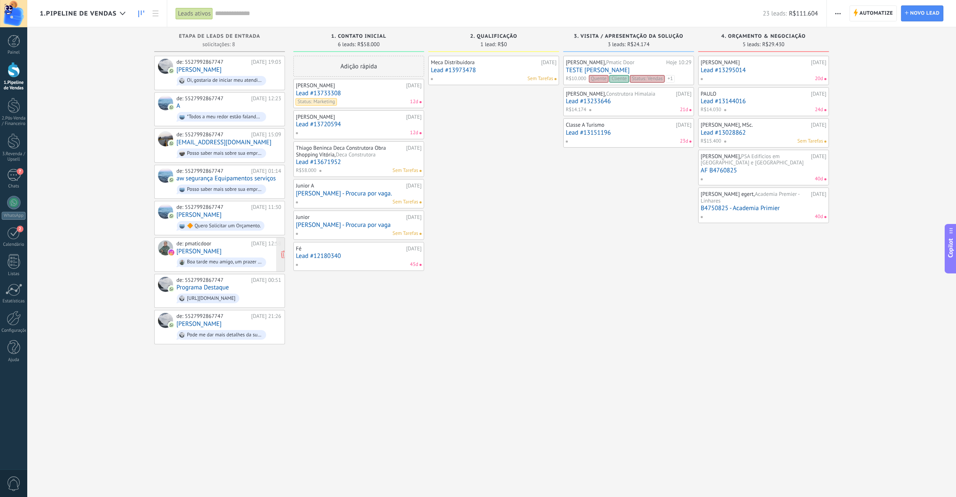
click at [213, 248] on link "[PERSON_NAME]" at bounding box center [199, 251] width 45 height 7
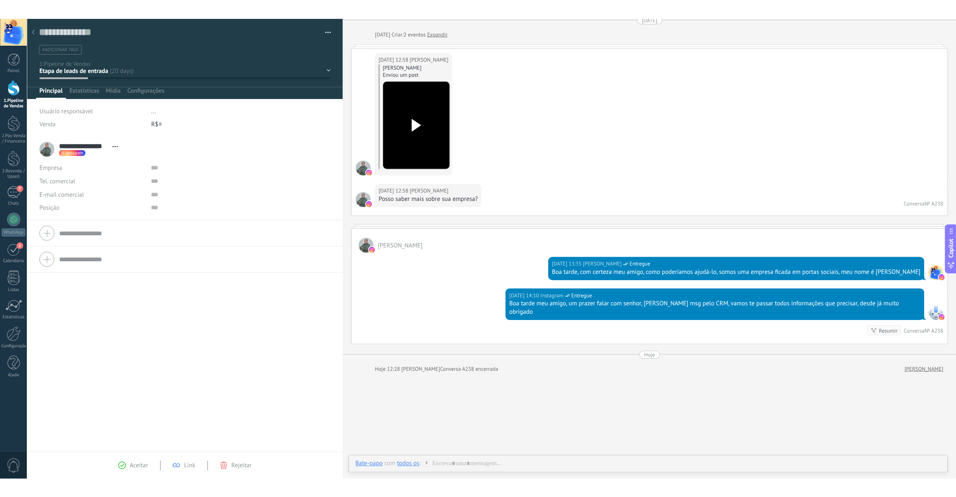
scroll to position [65, 0]
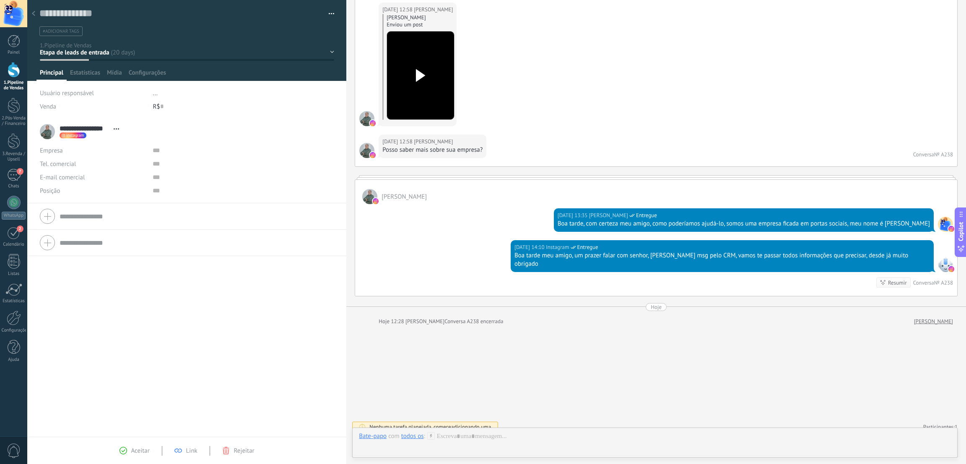
click at [16, 75] on div at bounding box center [14, 70] width 13 height 16
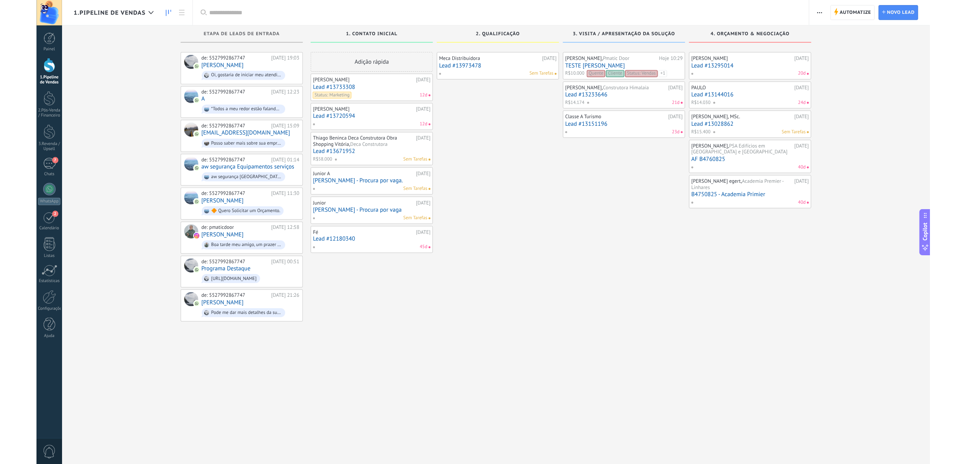
scroll to position [12, 0]
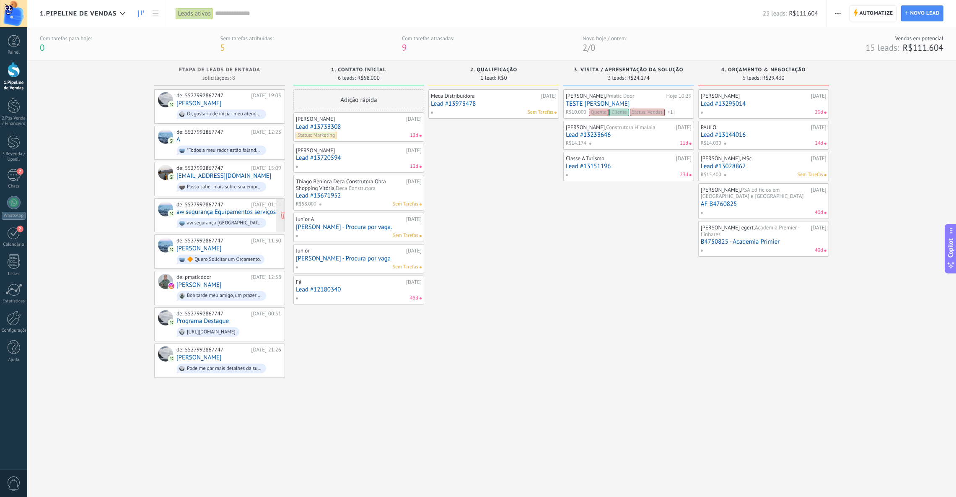
click at [229, 213] on link "aw segurança Equipamentos serviços" at bounding box center [226, 211] width 99 height 7
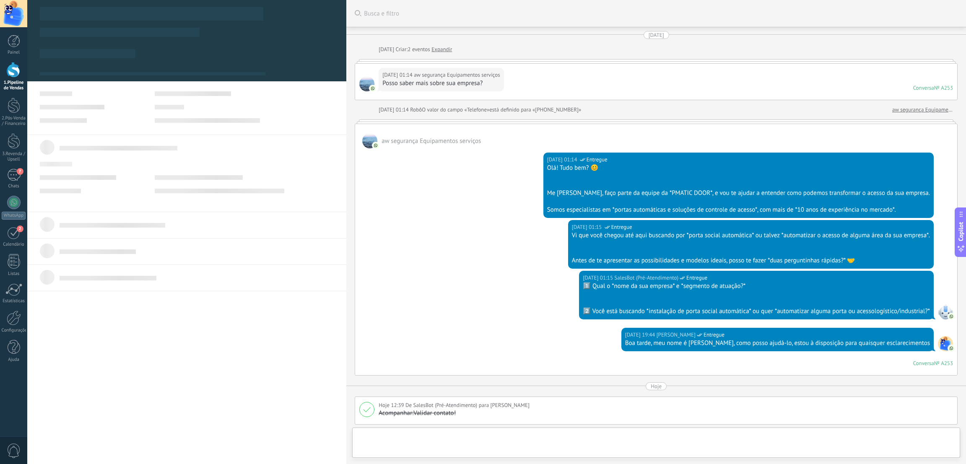
type textarea "**********"
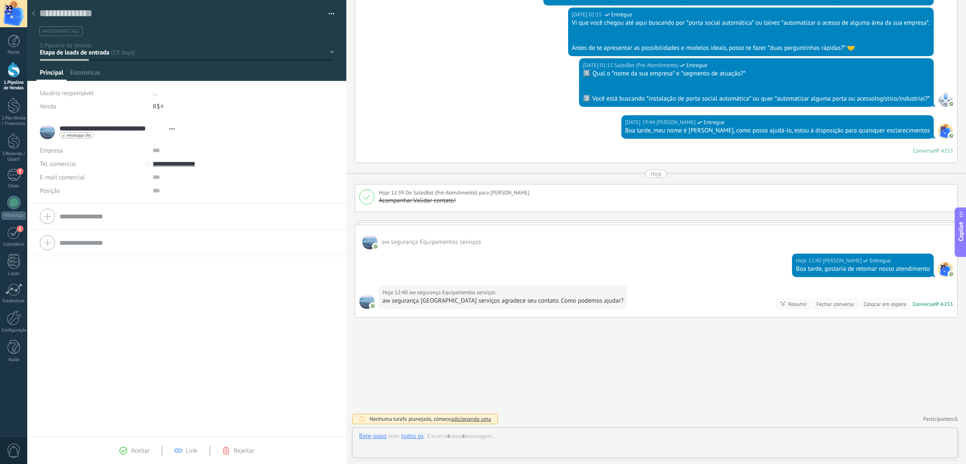
scroll to position [12, 0]
